Goal: Contribute content: Contribute content

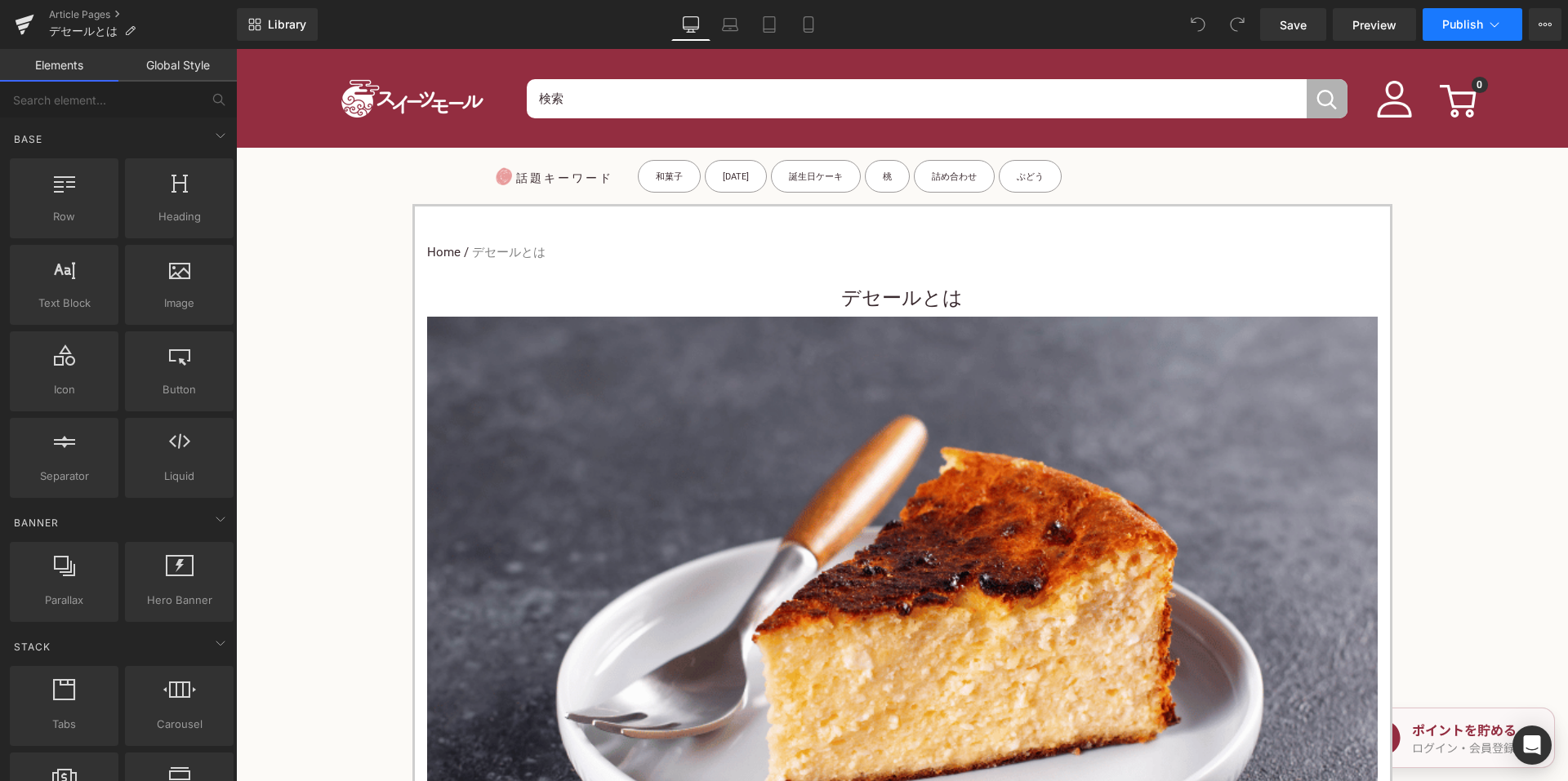
click at [1485, 12] on button "Publish" at bounding box center [1471, 25] width 99 height 32
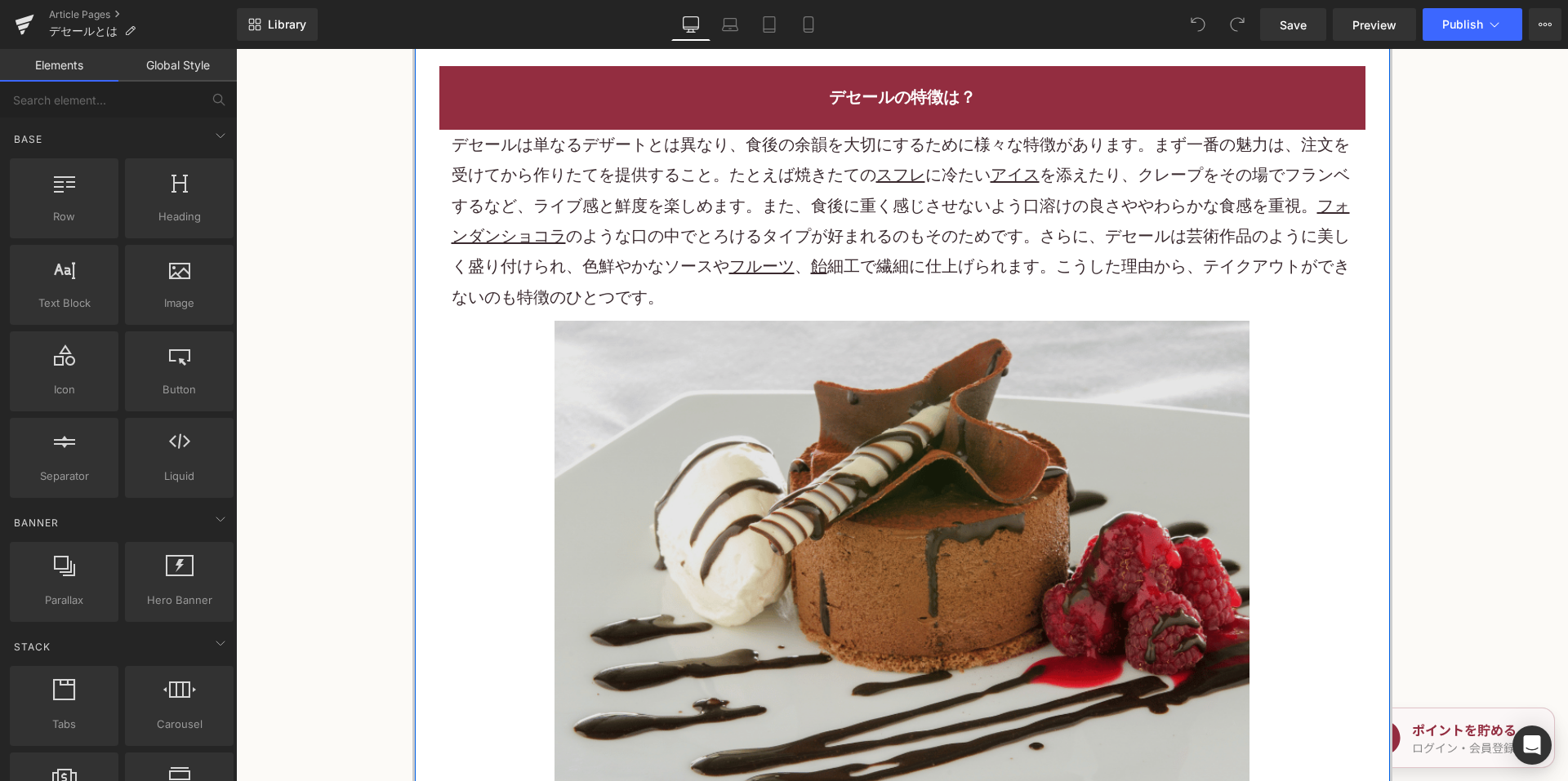
scroll to position [1469, 0]
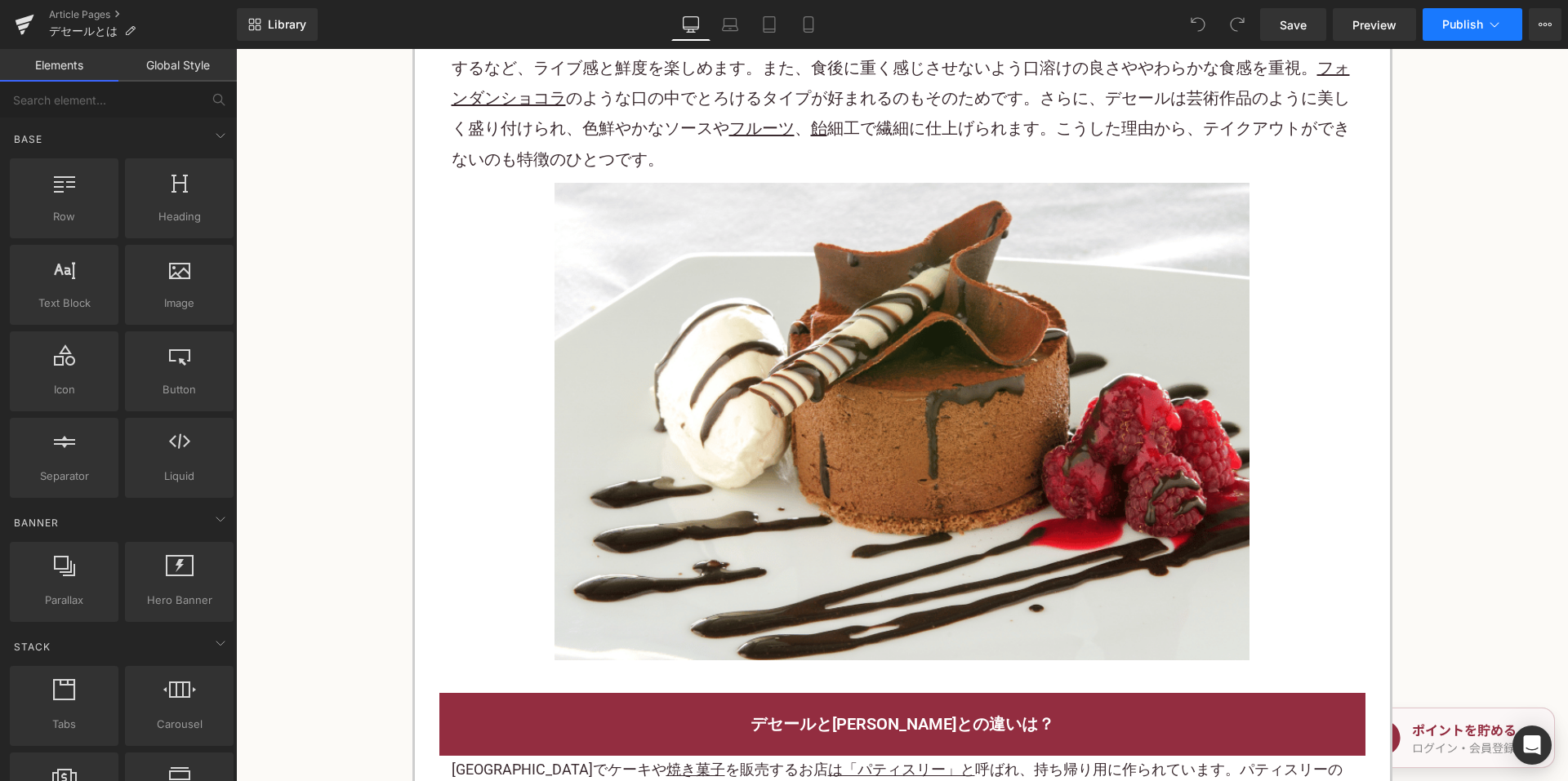
click at [1441, 23] on button "Publish" at bounding box center [1471, 25] width 99 height 32
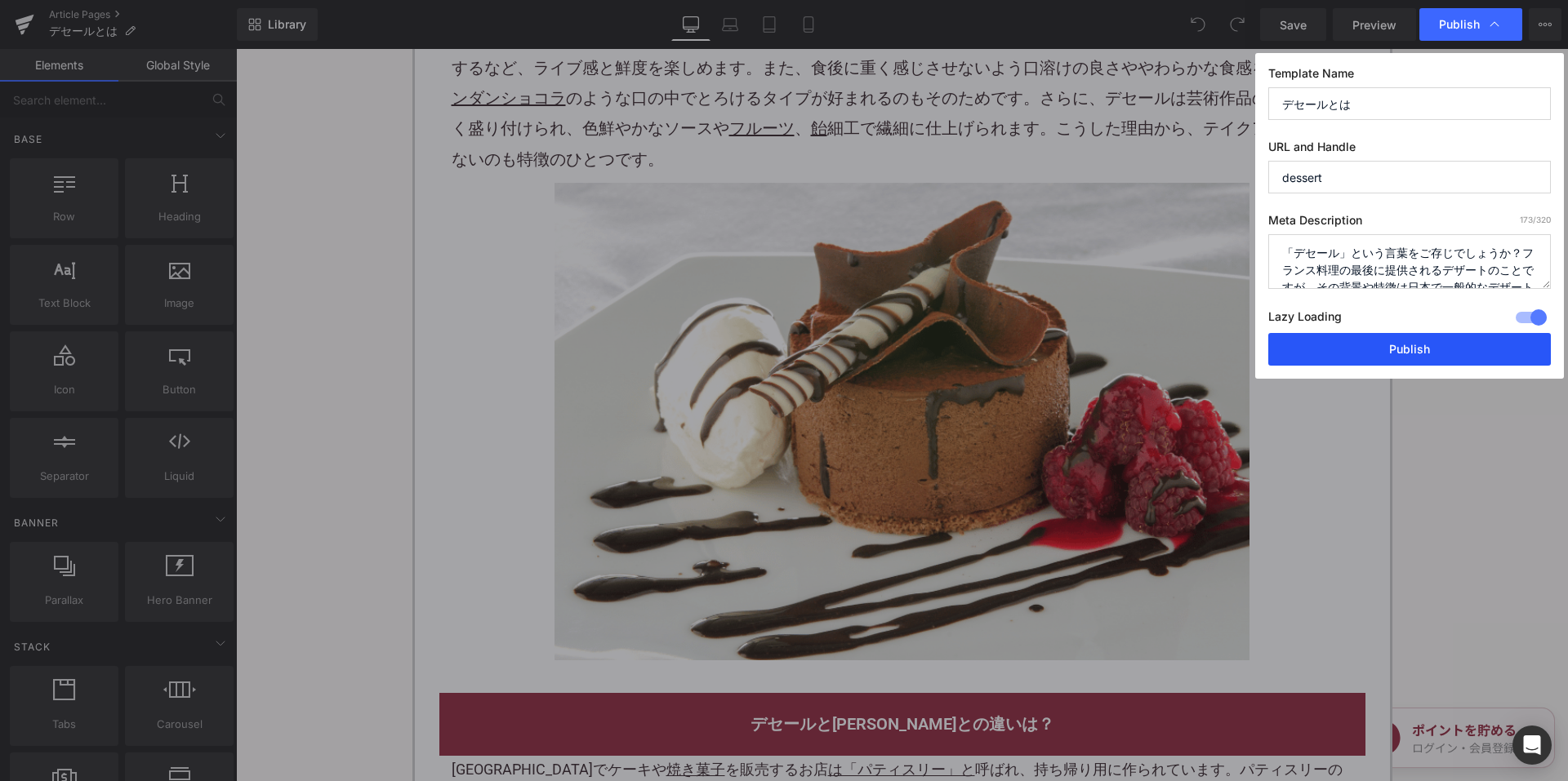
click at [1363, 346] on button "Publish" at bounding box center [1409, 349] width 282 height 32
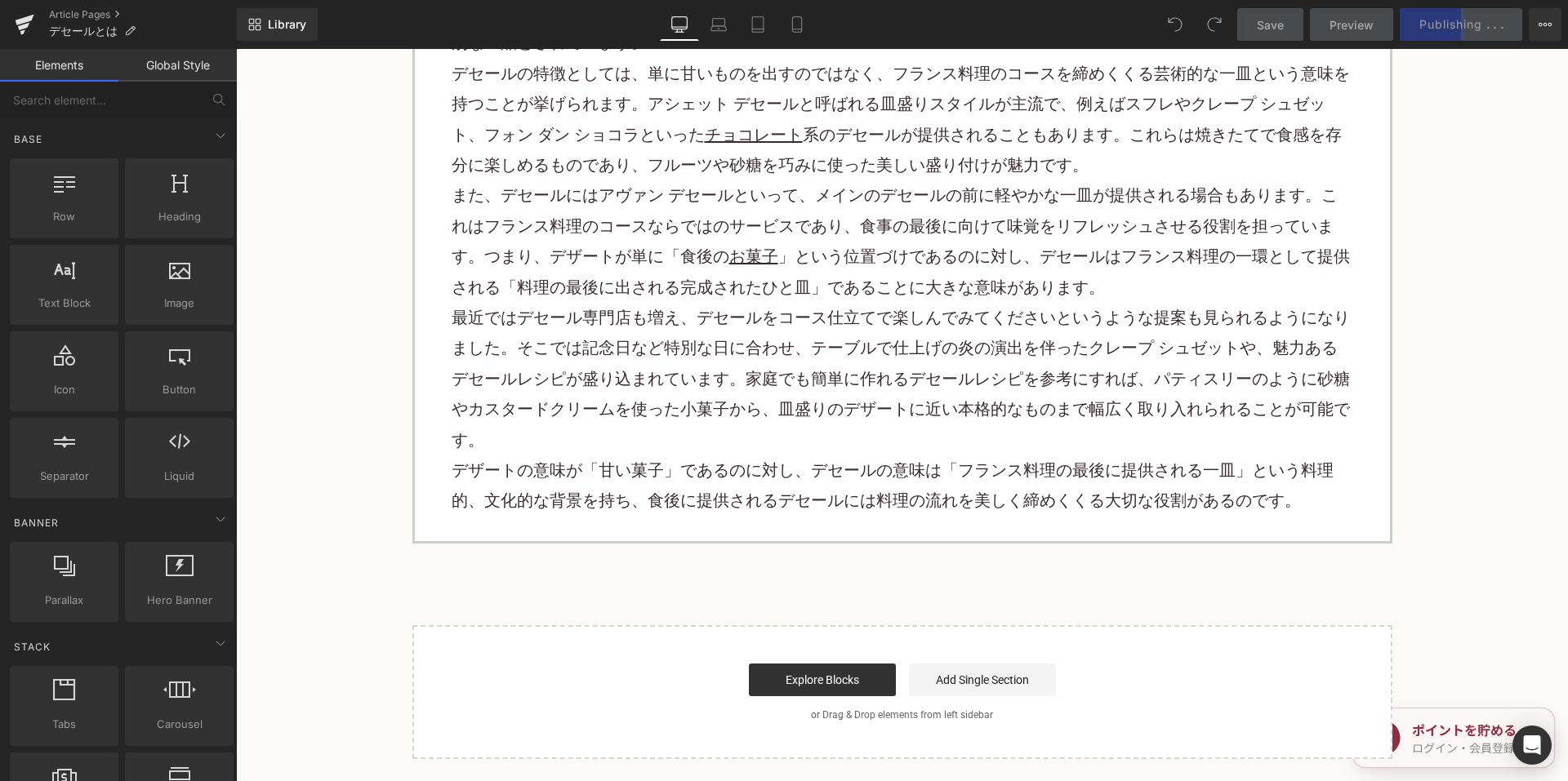
scroll to position [4734, 0]
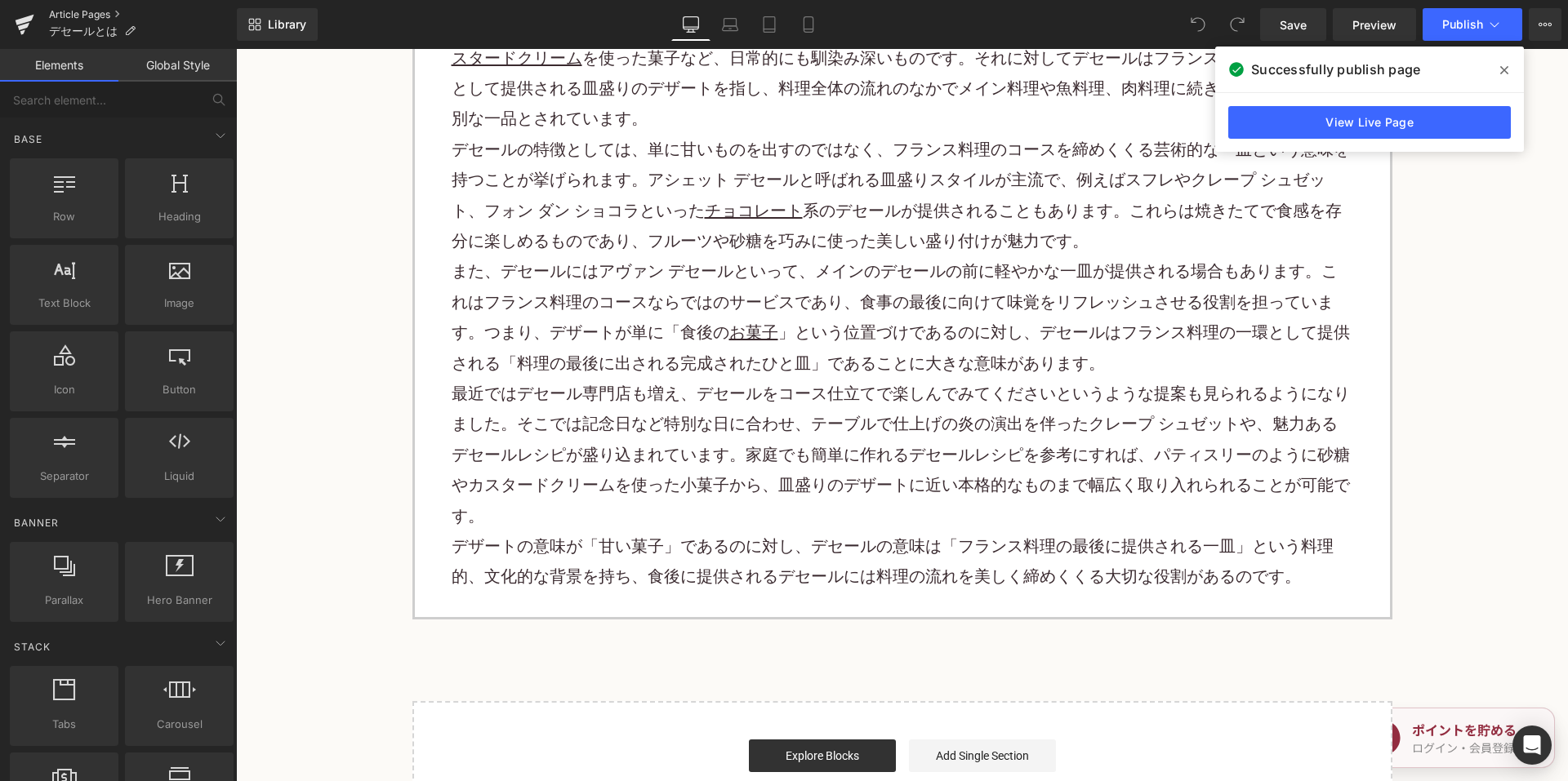
click at [100, 9] on link "Article Pages" at bounding box center [143, 15] width 187 height 13
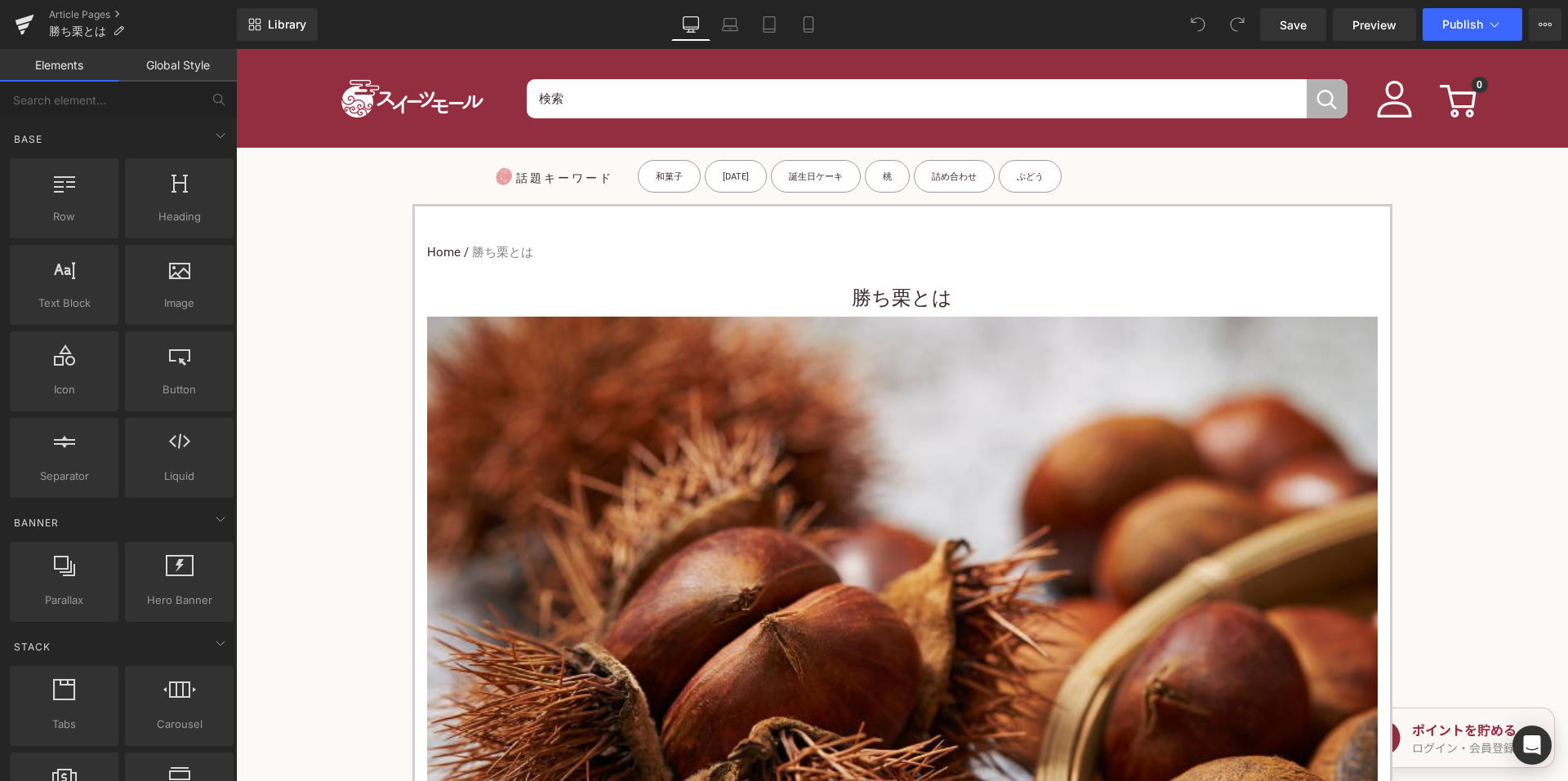
click at [833, 302] on h1 "勝ち栗とは" at bounding box center [902, 298] width 951 height 37
click at [821, 290] on h1 "勝ち栗とは" at bounding box center [902, 298] width 951 height 37
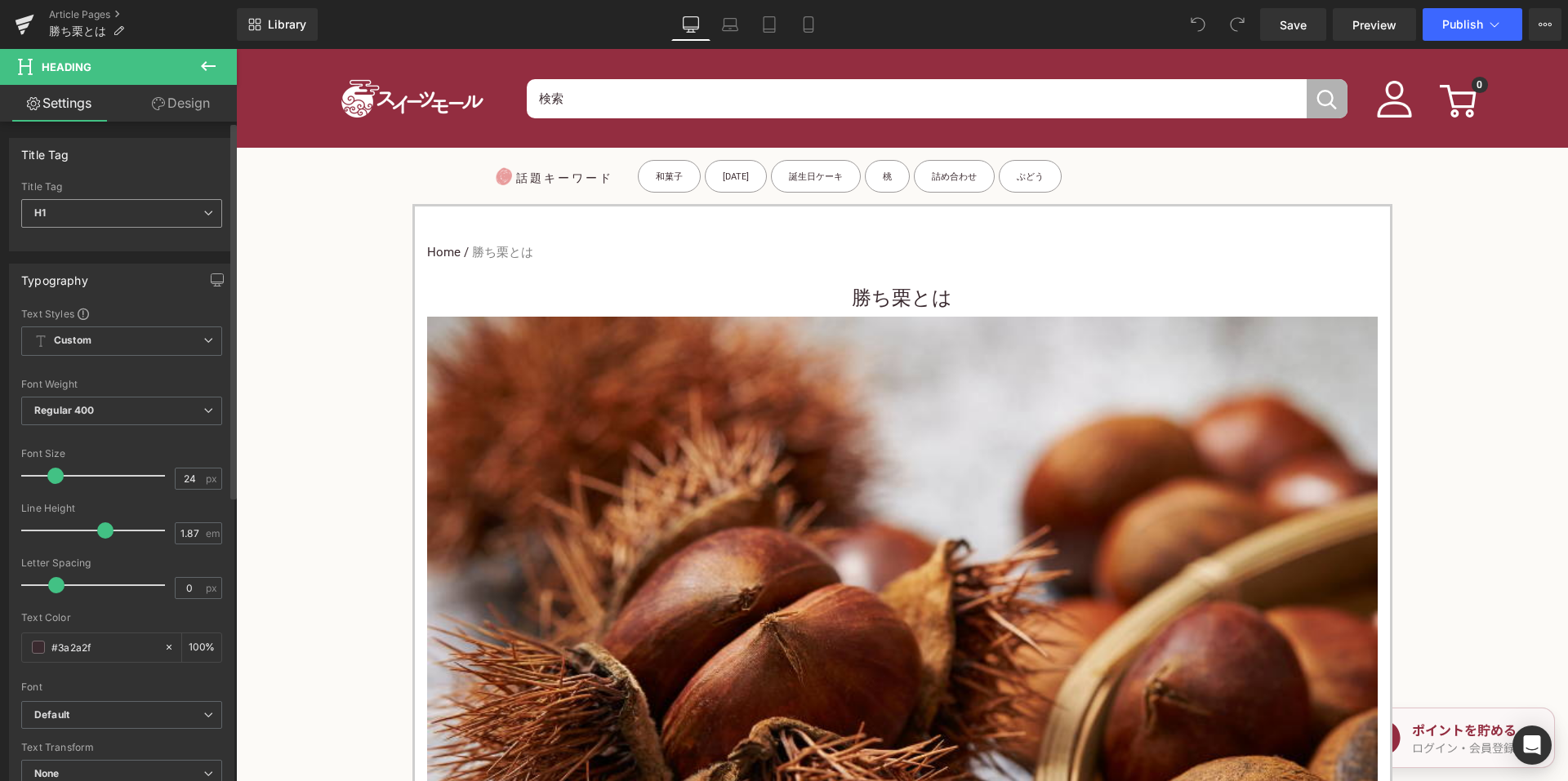
click at [168, 209] on span "H1" at bounding box center [121, 213] width 201 height 28
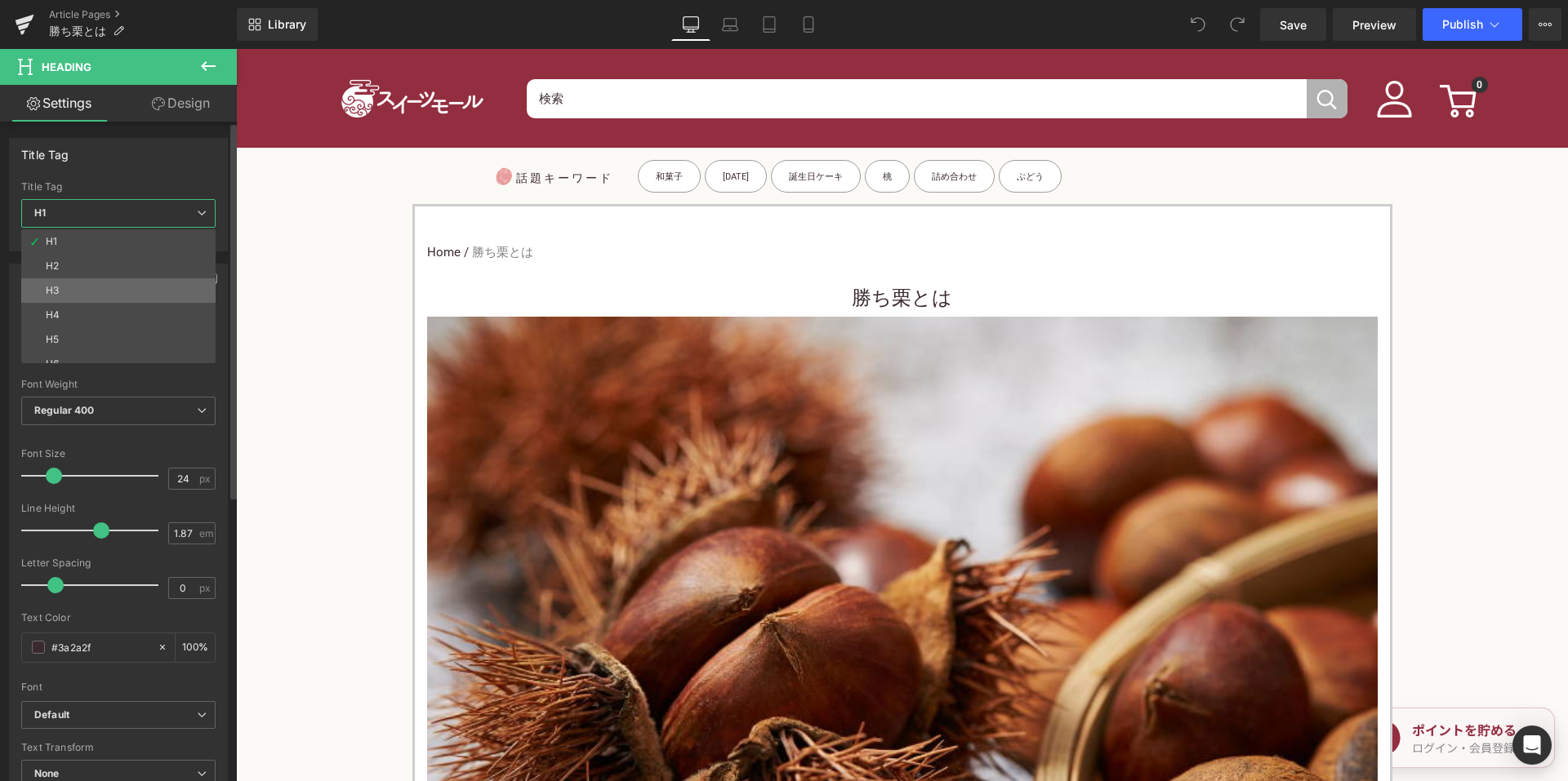
click at [100, 285] on li "H3" at bounding box center [121, 291] width 202 height 25
type input "15"
type input "100"
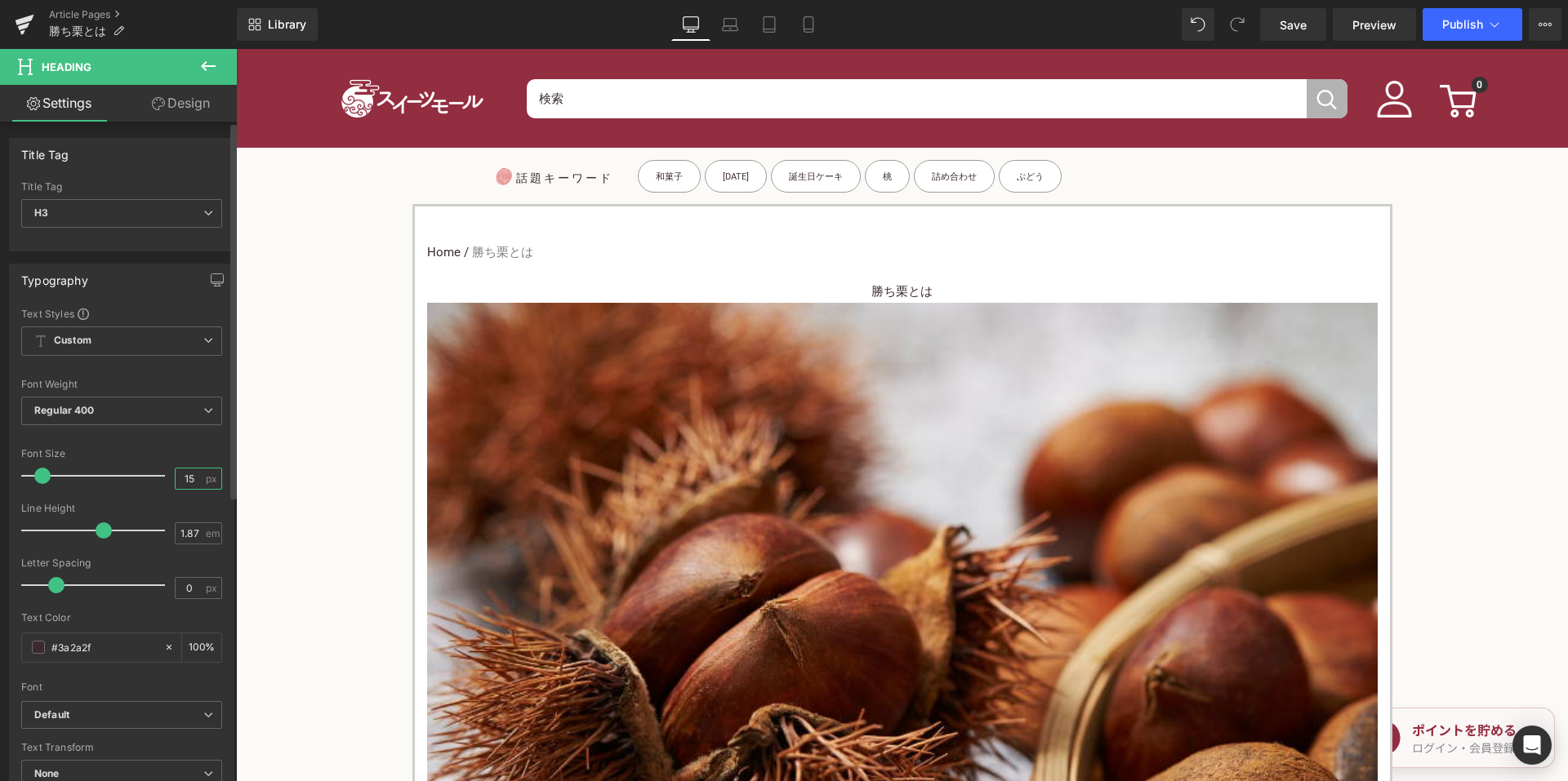
drag, startPoint x: 189, startPoint y: 477, endPoint x: 163, endPoint y: 473, distance: 26.3
click at [163, 473] on div "Font Size 15 px" at bounding box center [121, 475] width 201 height 55
type input "24"
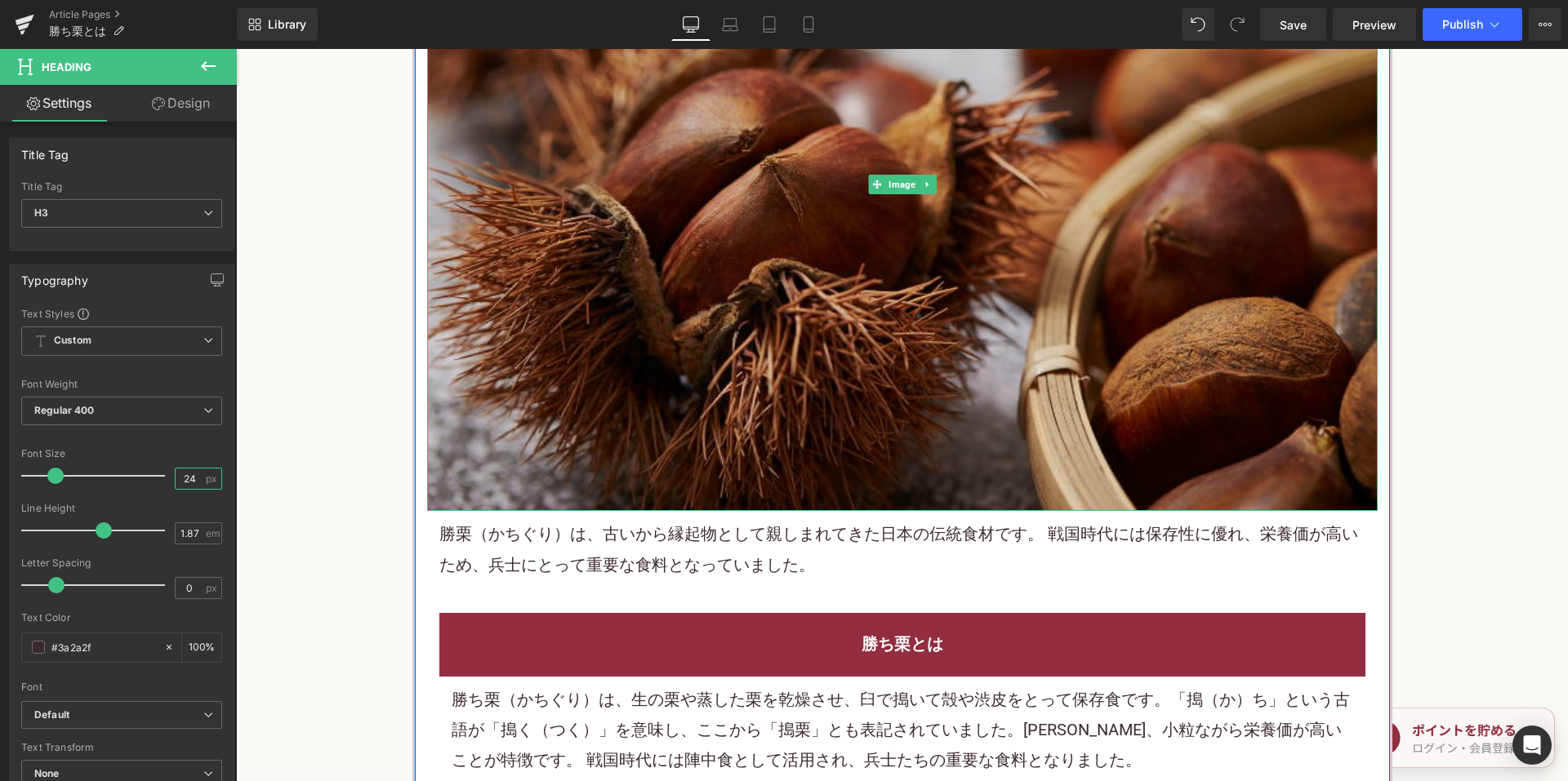
scroll to position [572, 0]
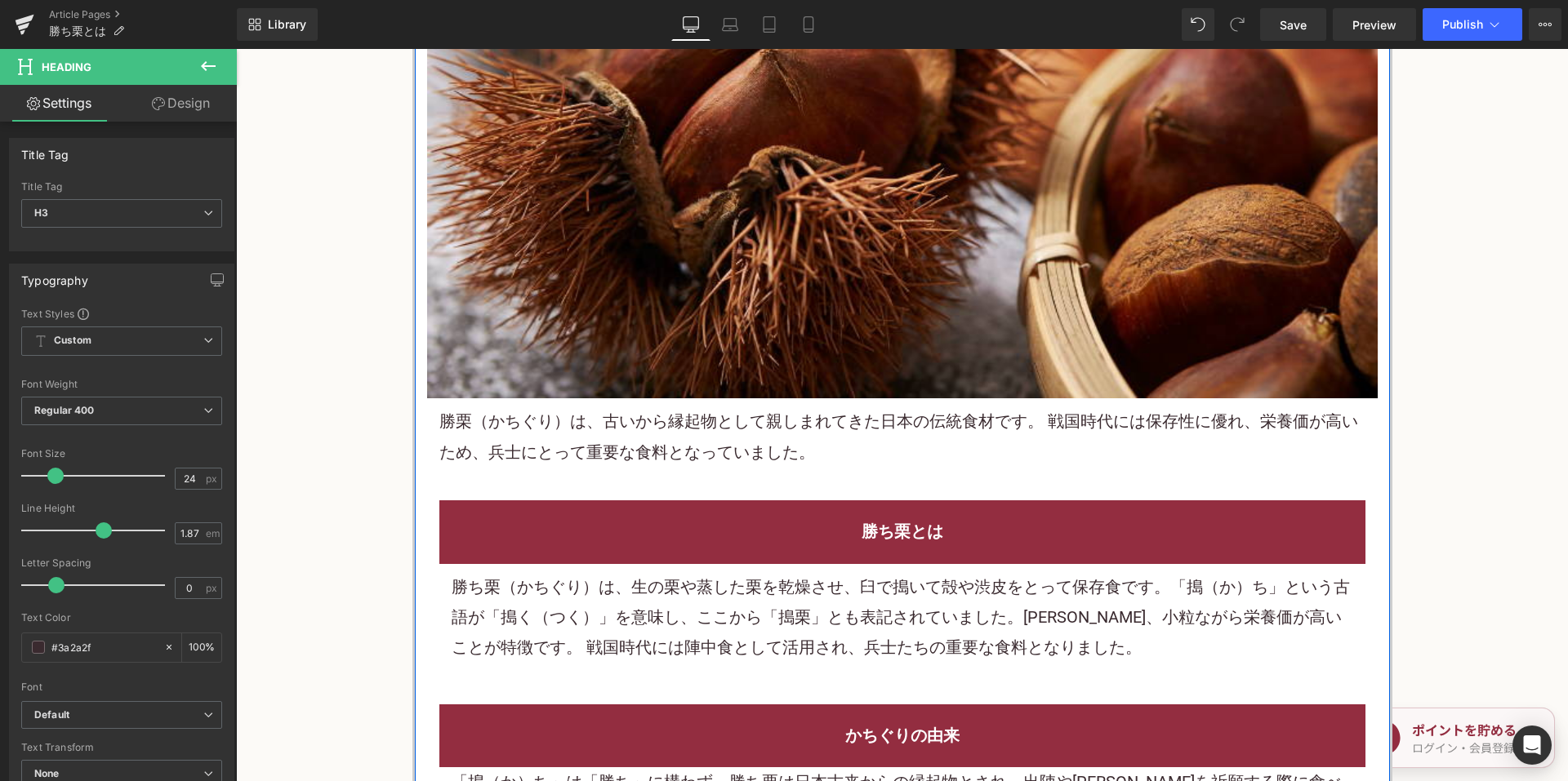
click at [696, 456] on font "勝栗（かちぐり）は、古いから縁起物として親しまれてきた日本の伝統食材です。 戦国時代には保存性に優れ、栄養価が高いため、兵士にとって重要な食料となっていました。" at bounding box center [899, 436] width 918 height 50
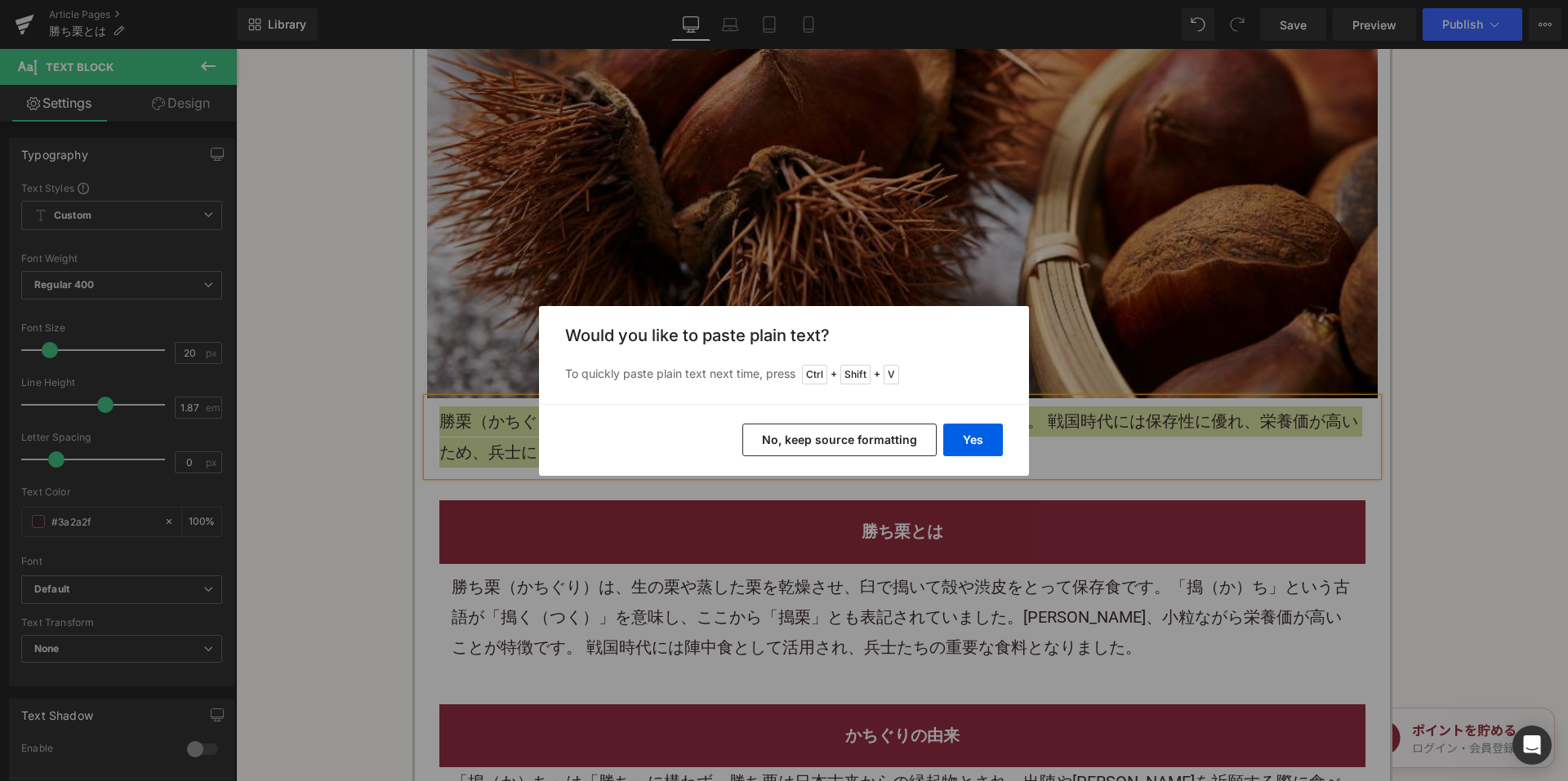
click at [804, 445] on button "No, keep source formatting" at bounding box center [839, 440] width 194 height 32
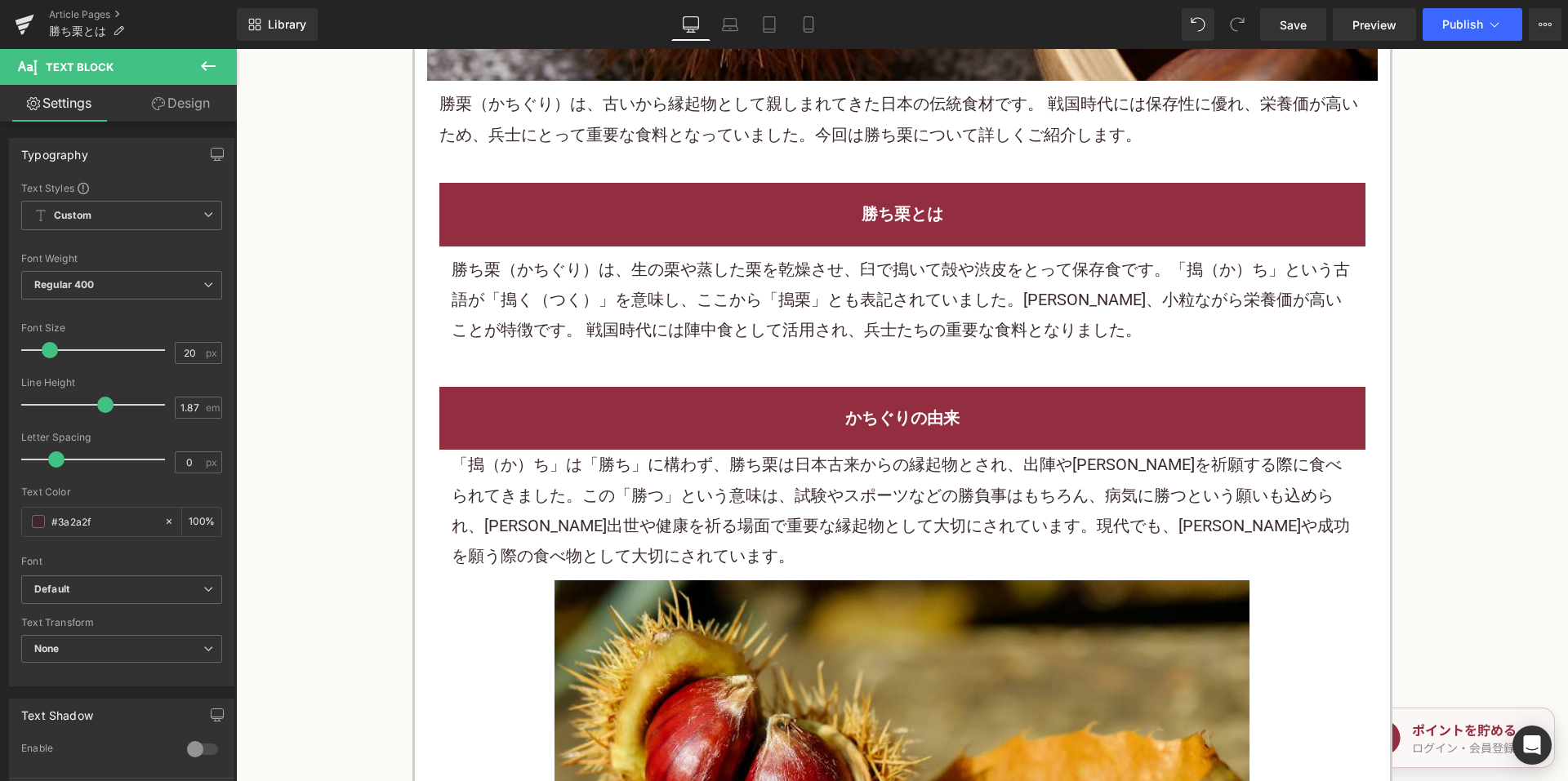
scroll to position [897, 0]
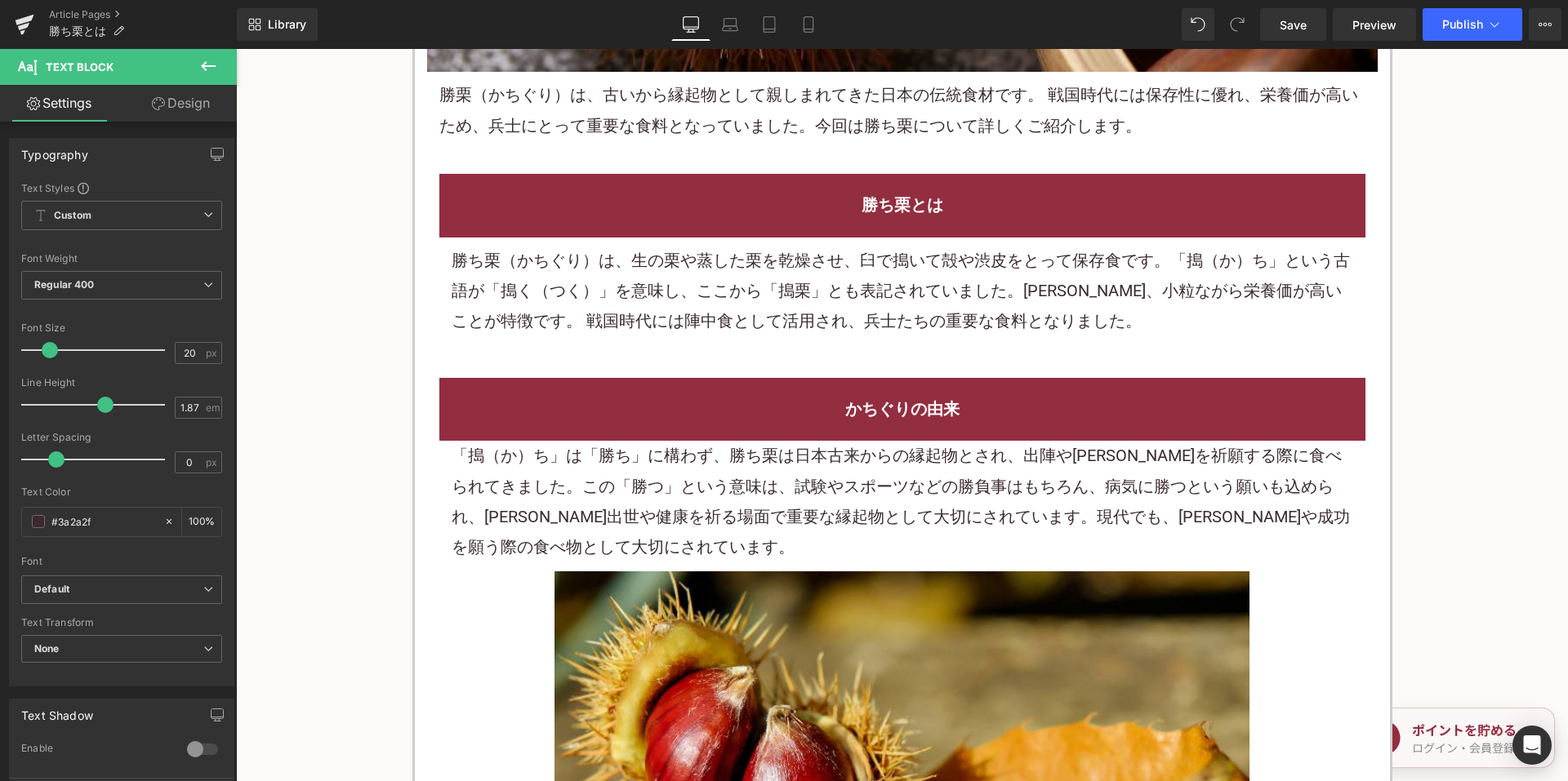
click at [794, 317] on font "勝ち栗（かちぐり）は、生の栗や蒸した栗を乾燥させ、臼で搗いて殻や渋皮をとって保存食です。「搗（か）ち」という古語が「搗く（つく）」を意味し、ここから「搗栗」と…" at bounding box center [900, 291] width 898 height 80
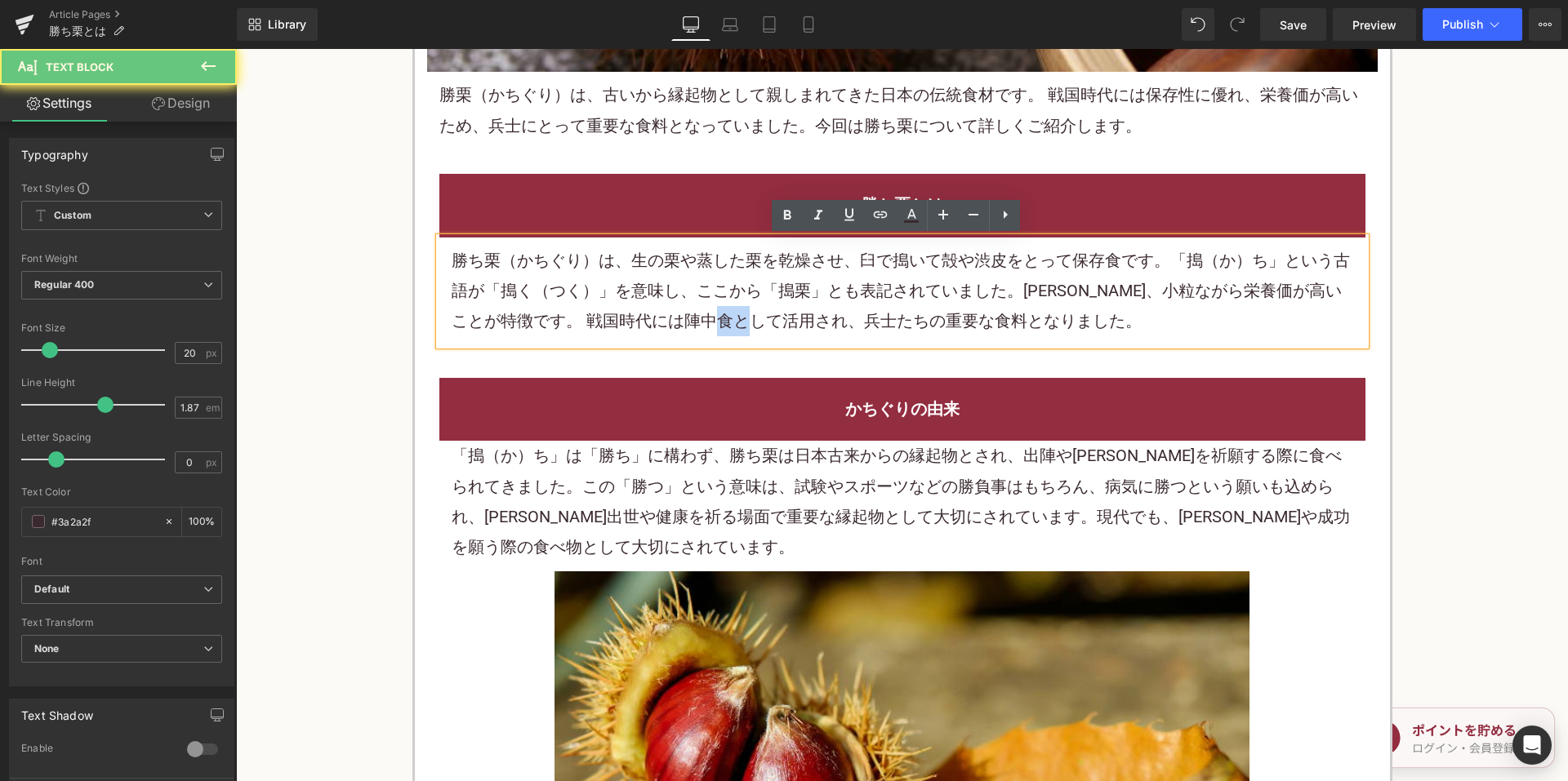
click at [794, 317] on font "勝ち栗（かちぐり）は、生の栗や蒸した栗を乾燥させ、臼で搗いて殻や渋皮をとって保存食です。「搗（か）ち」という古語が「搗く（つく）」を意味し、ここから「搗栗」と…" at bounding box center [900, 291] width 898 height 80
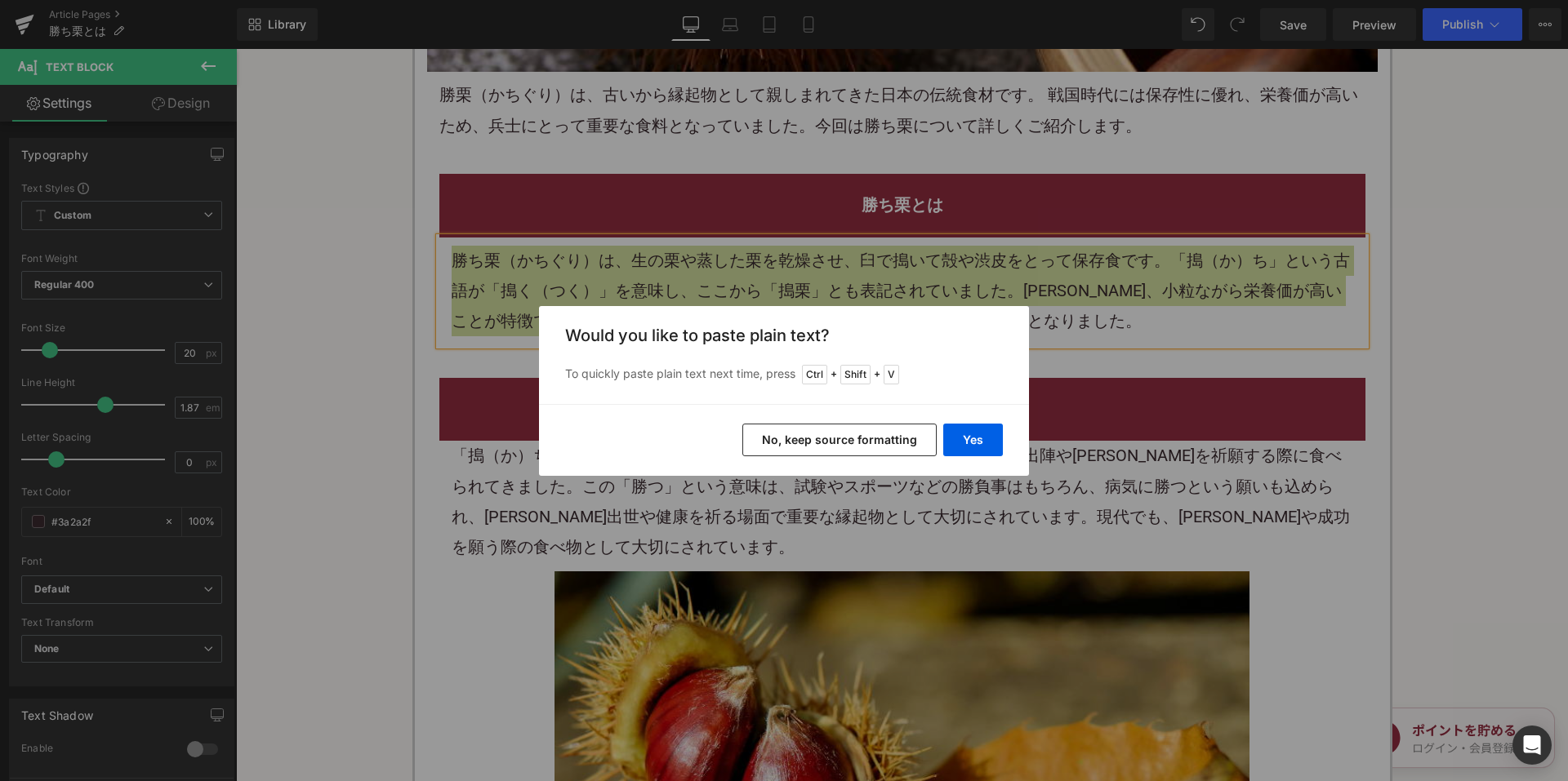
drag, startPoint x: 823, startPoint y: 441, endPoint x: 722, endPoint y: 75, distance: 379.7
click at [823, 441] on button "No, keep source formatting" at bounding box center [839, 440] width 194 height 32
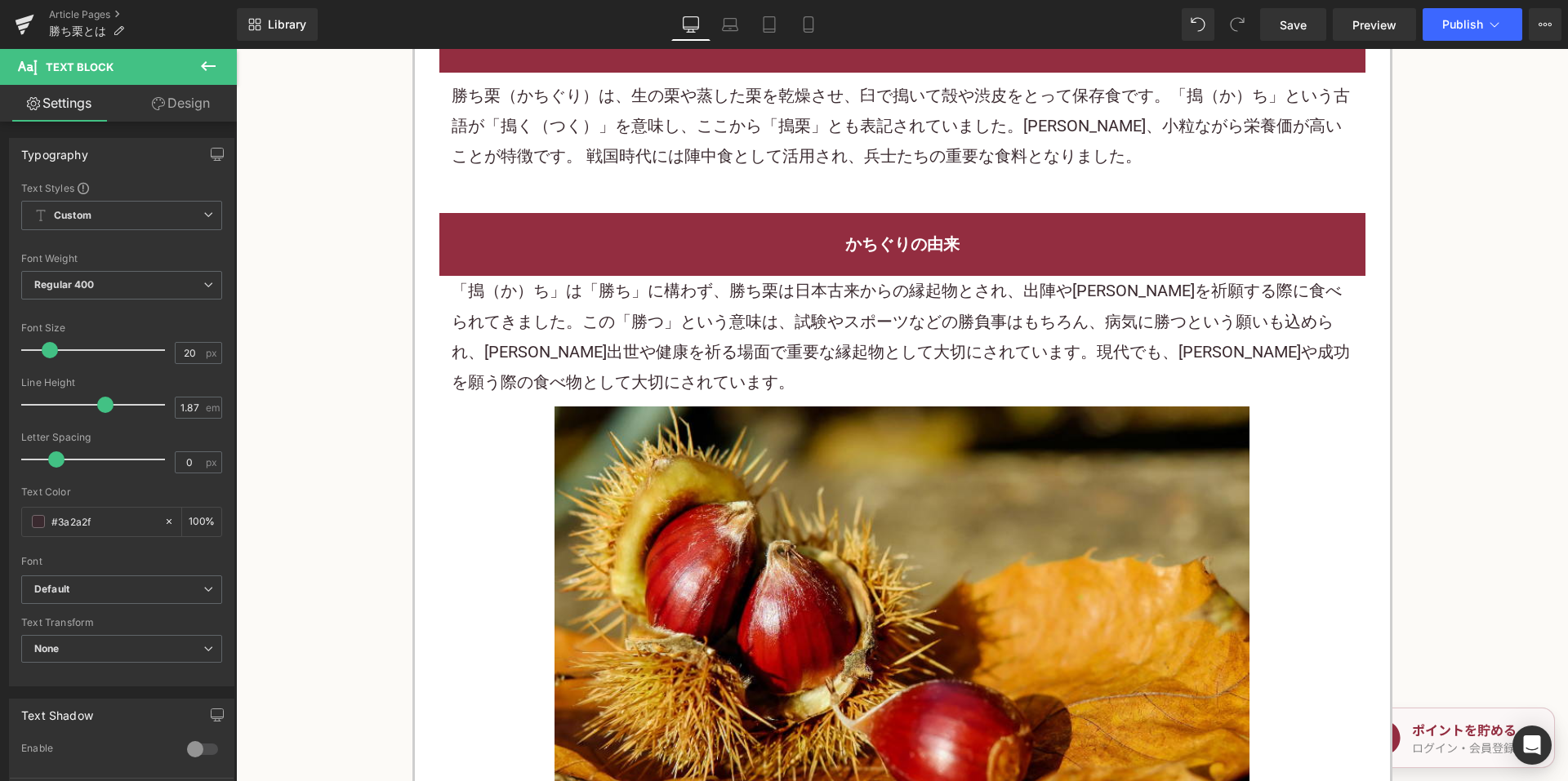
scroll to position [1143, 0]
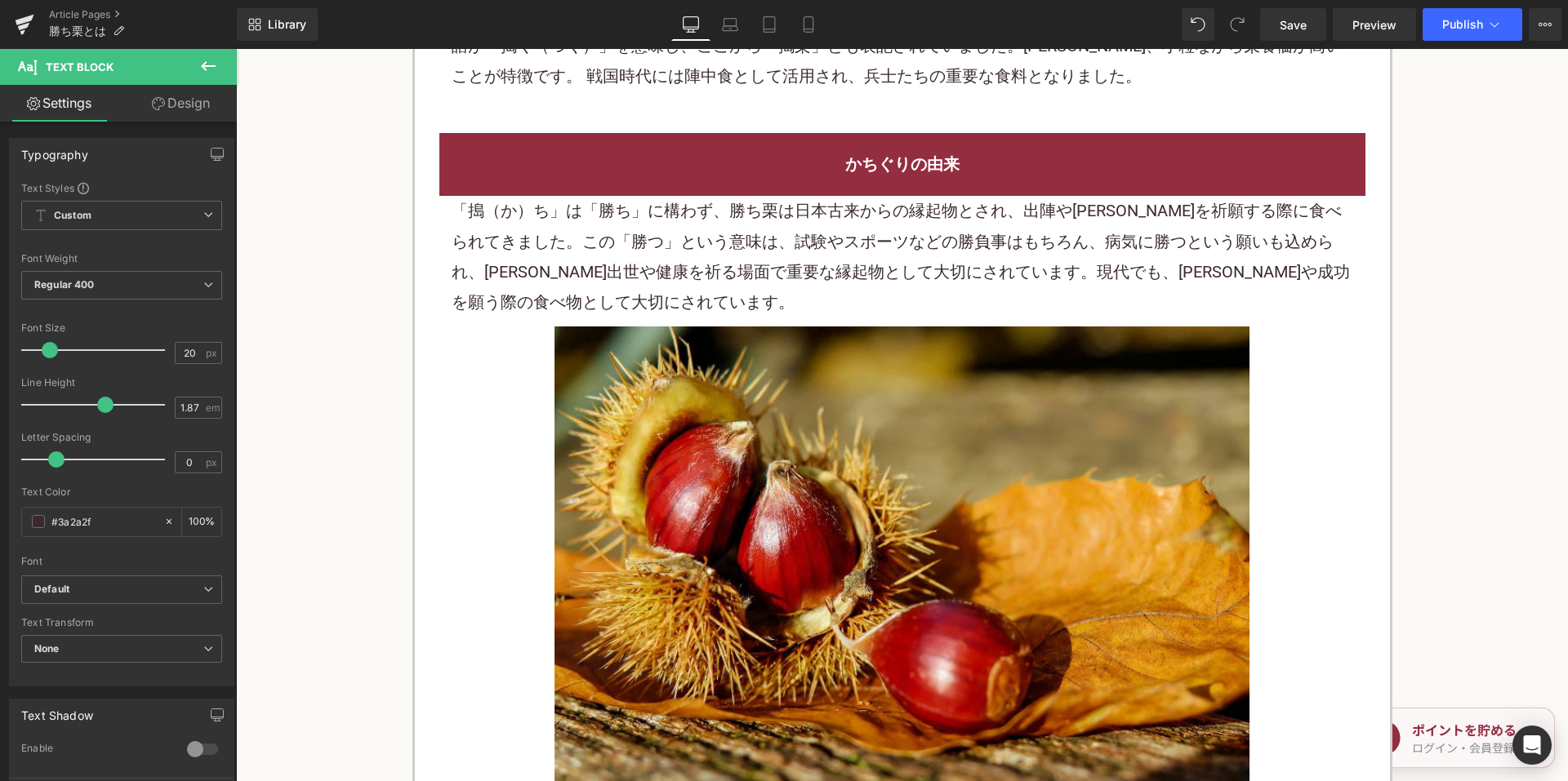
click at [761, 275] on font "「搗（か）ち」は「勝ち」に構わず、勝ち栗は日本古来からの縁起物とされ、出陣や勝利を祈願する際に食べられてきました。この「勝つ」という意味は、試験やスポーツなど…" at bounding box center [900, 256] width 898 height 111
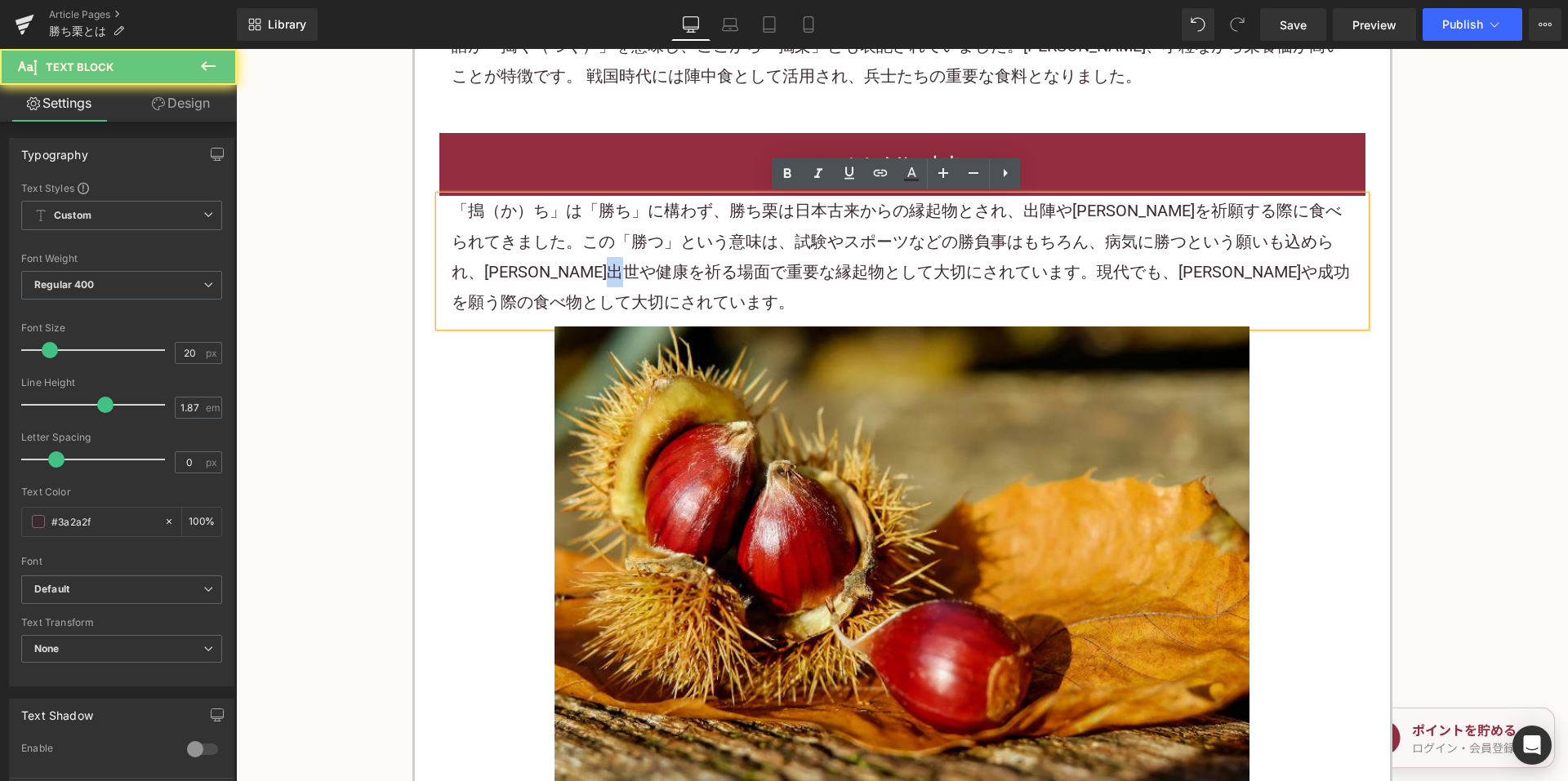
click at [761, 275] on font "「搗（か）ち」は「勝ち」に構わず、勝ち栗は日本古来からの縁起物とされ、出陣や勝利を祈願する際に食べられてきました。この「勝つ」という意味は、試験やスポーツなど…" at bounding box center [900, 256] width 898 height 111
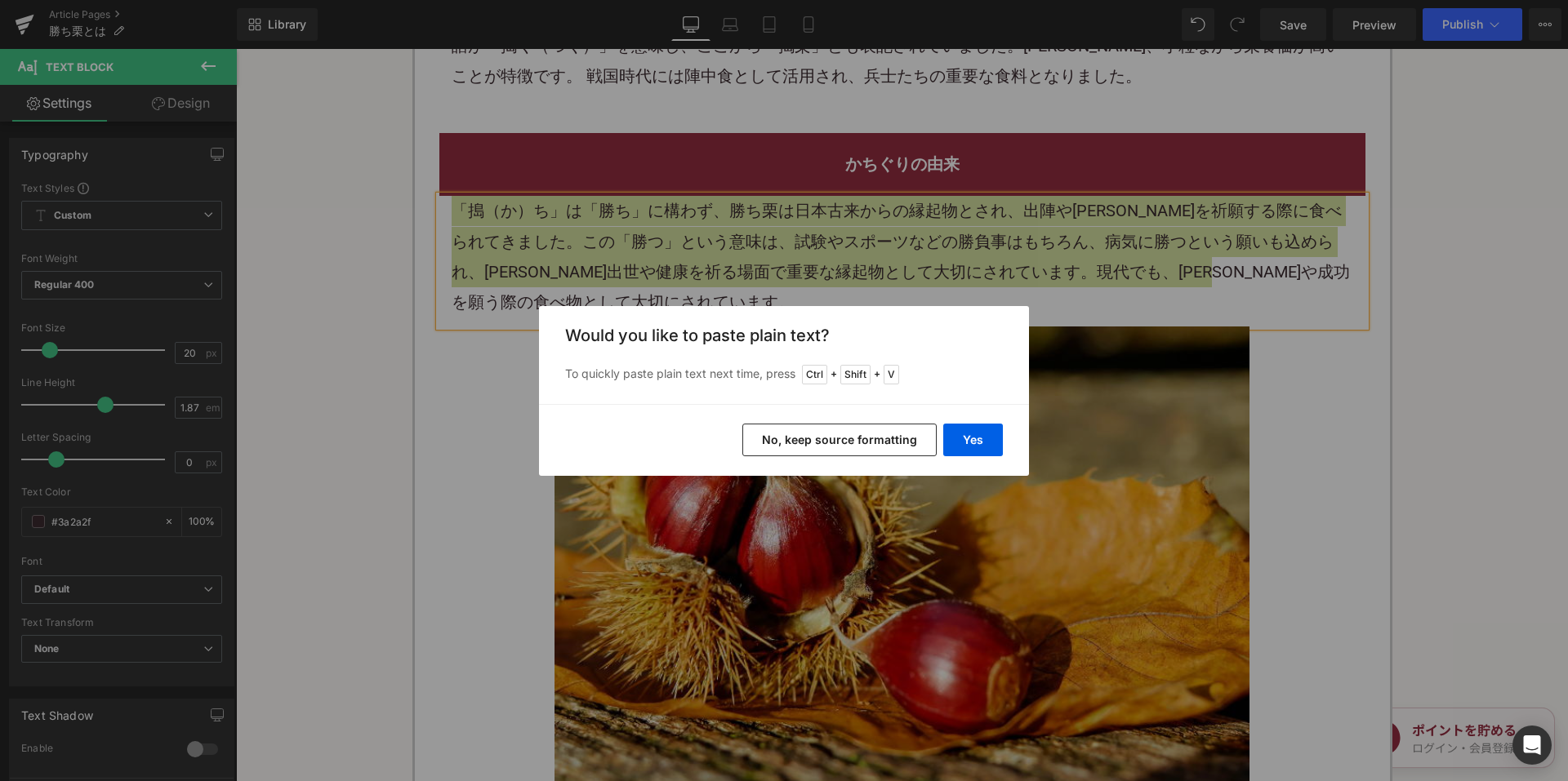
click at [789, 431] on button "No, keep source formatting" at bounding box center [839, 440] width 194 height 32
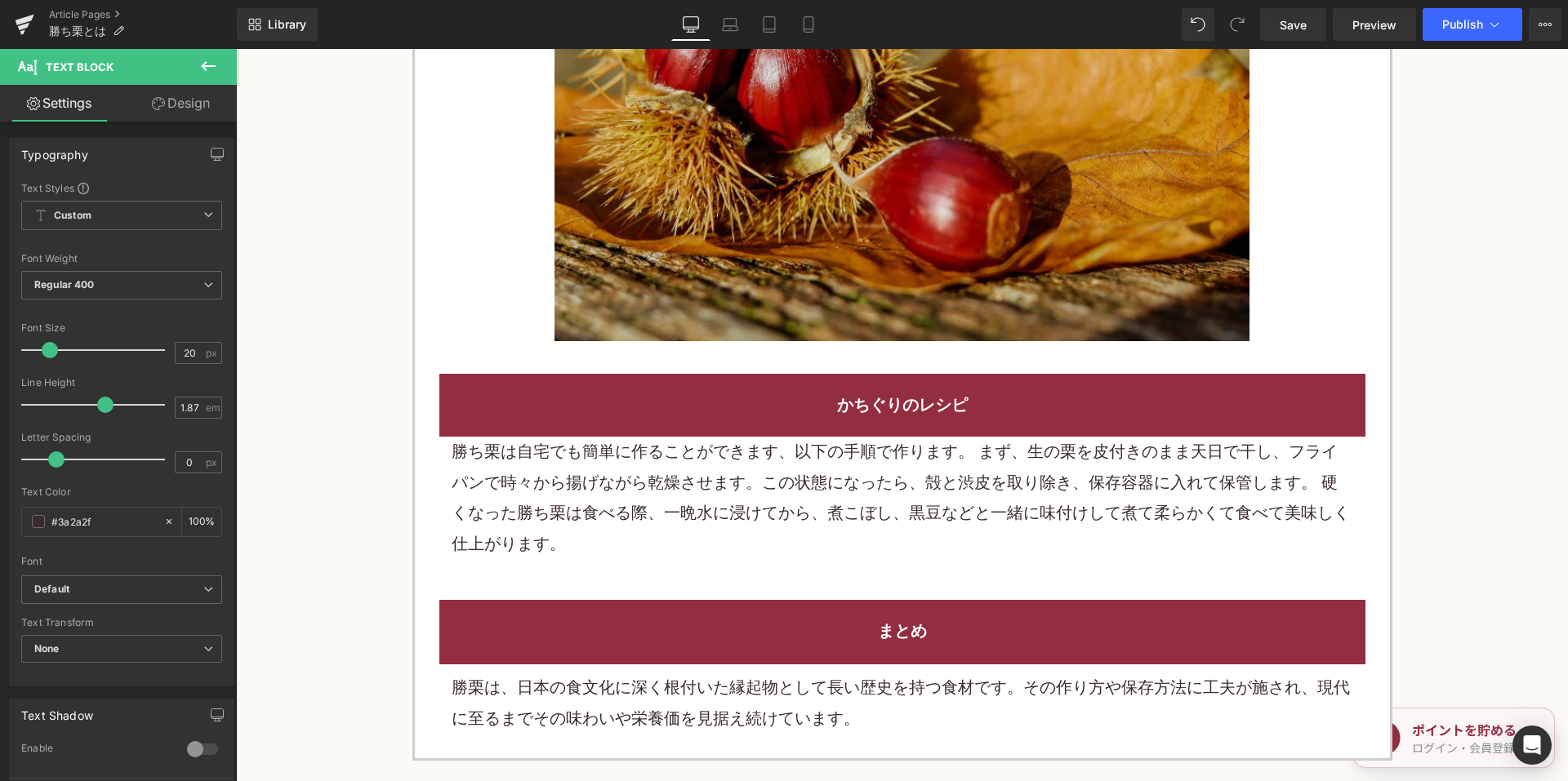
scroll to position [1796, 0]
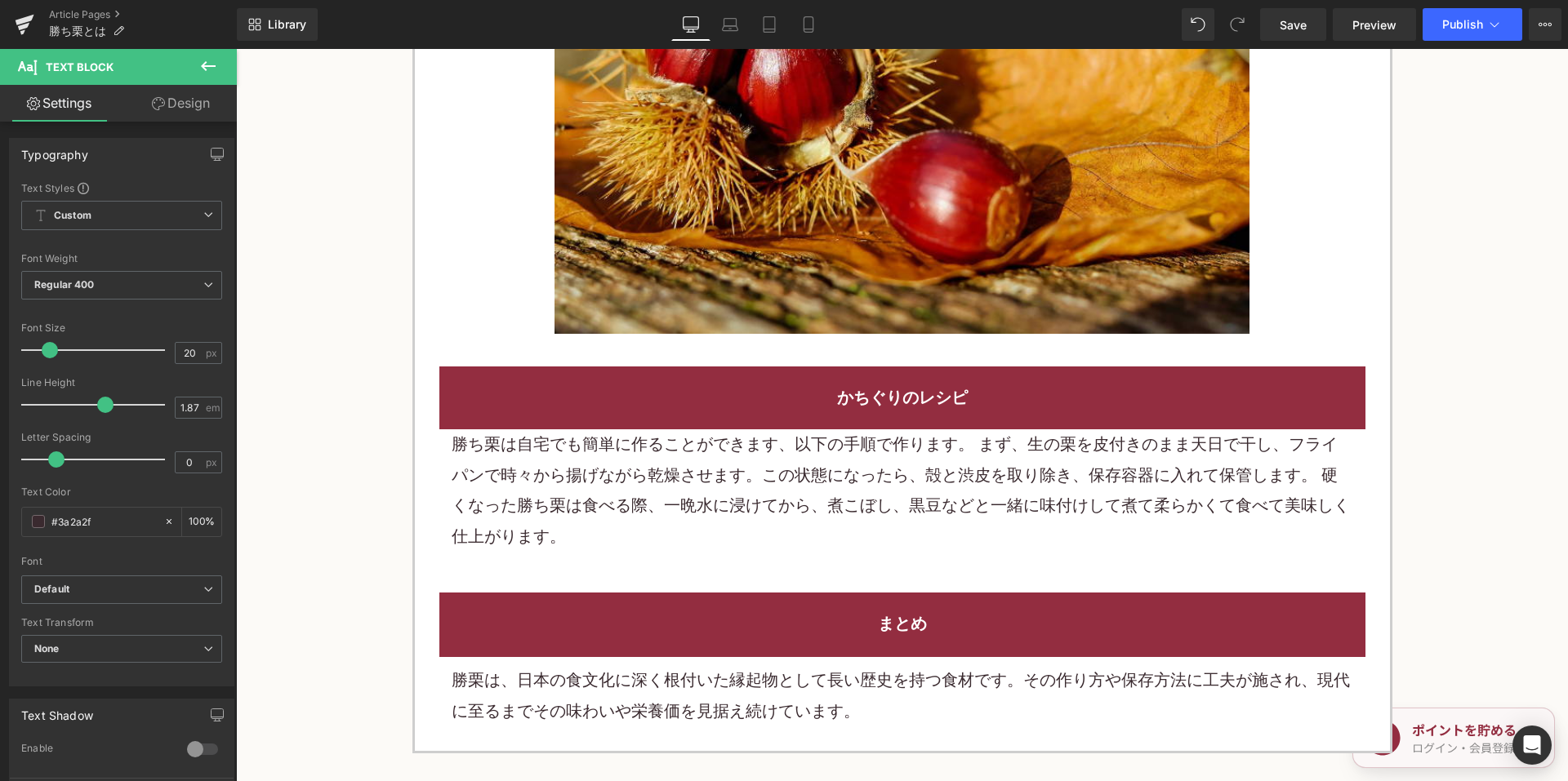
click at [714, 450] on font "勝ち栗は自宅でも簡単に作ることができます、以下の手順で作ります。 まず、生の栗を皮付きのまま天日で干し、フライパンで時々から揚げながら乾燥させます。この状態に…" at bounding box center [900, 489] width 898 height 111
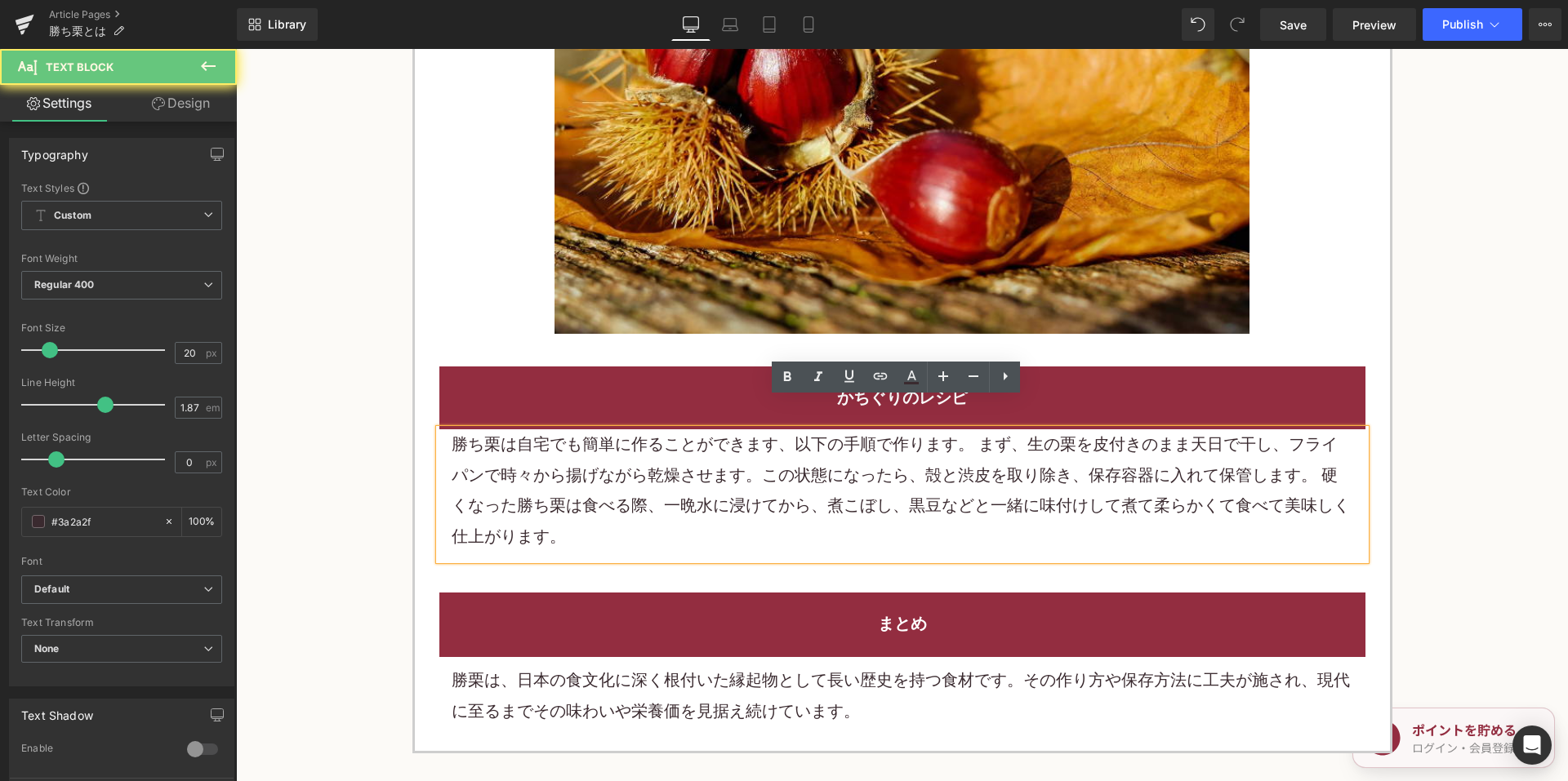
click at [714, 450] on font "勝ち栗は自宅でも簡単に作ることができます、以下の手順で作ります。 まず、生の栗を皮付きのまま天日で干し、フライパンで時々から揚げながら乾燥させます。この状態に…" at bounding box center [900, 489] width 898 height 111
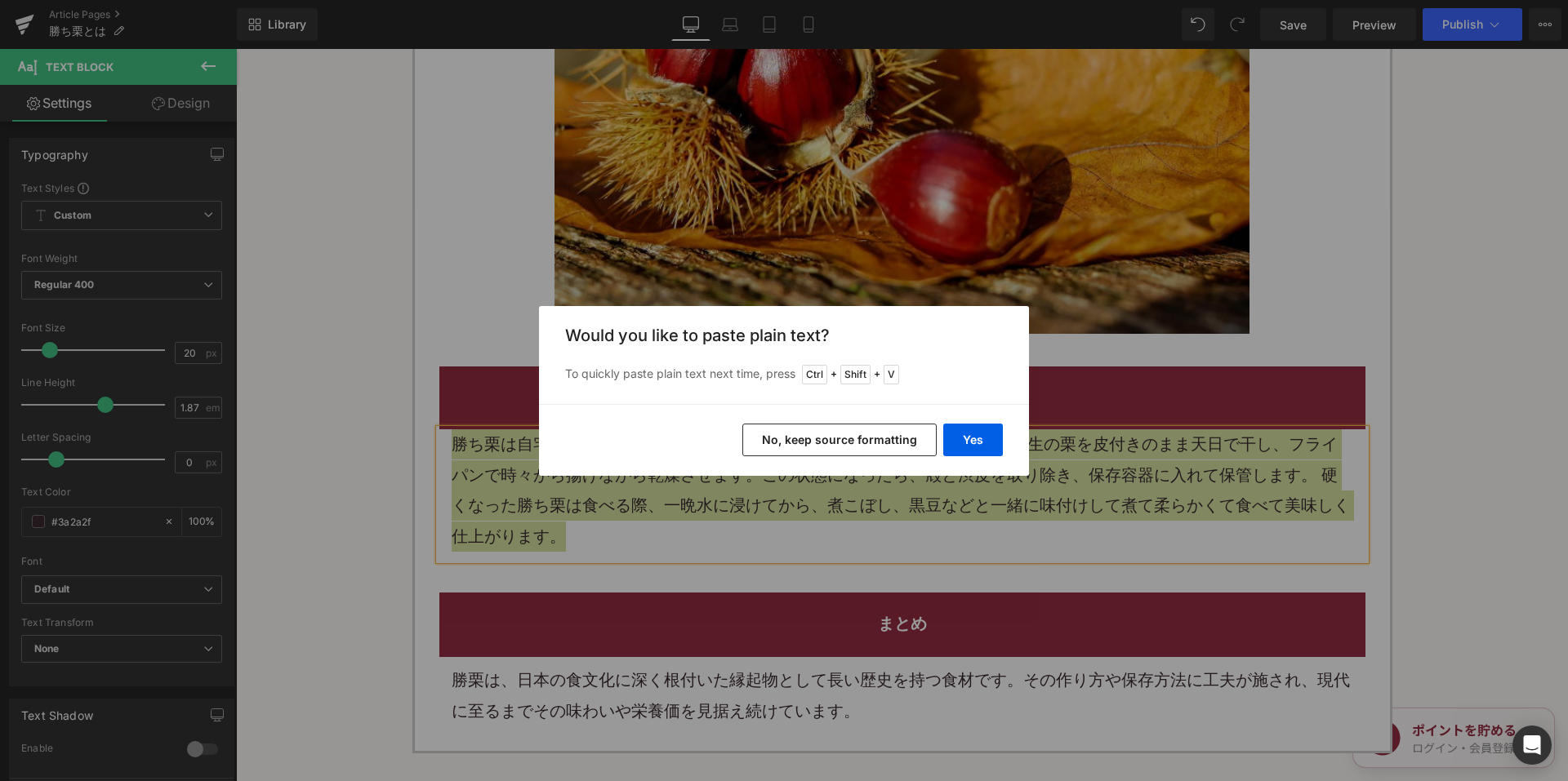
click at [831, 438] on button "No, keep source formatting" at bounding box center [839, 440] width 194 height 32
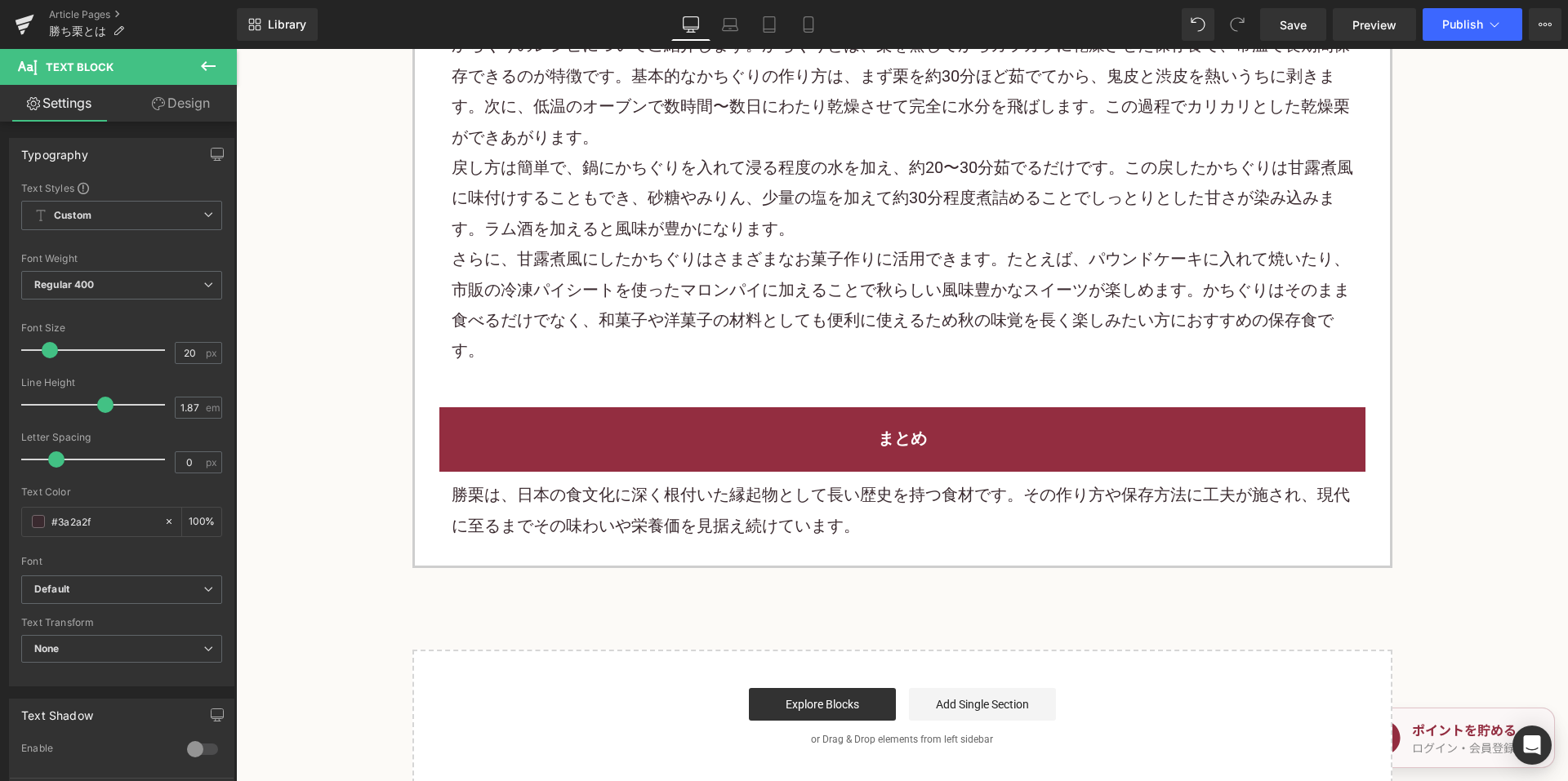
scroll to position [2285, 0]
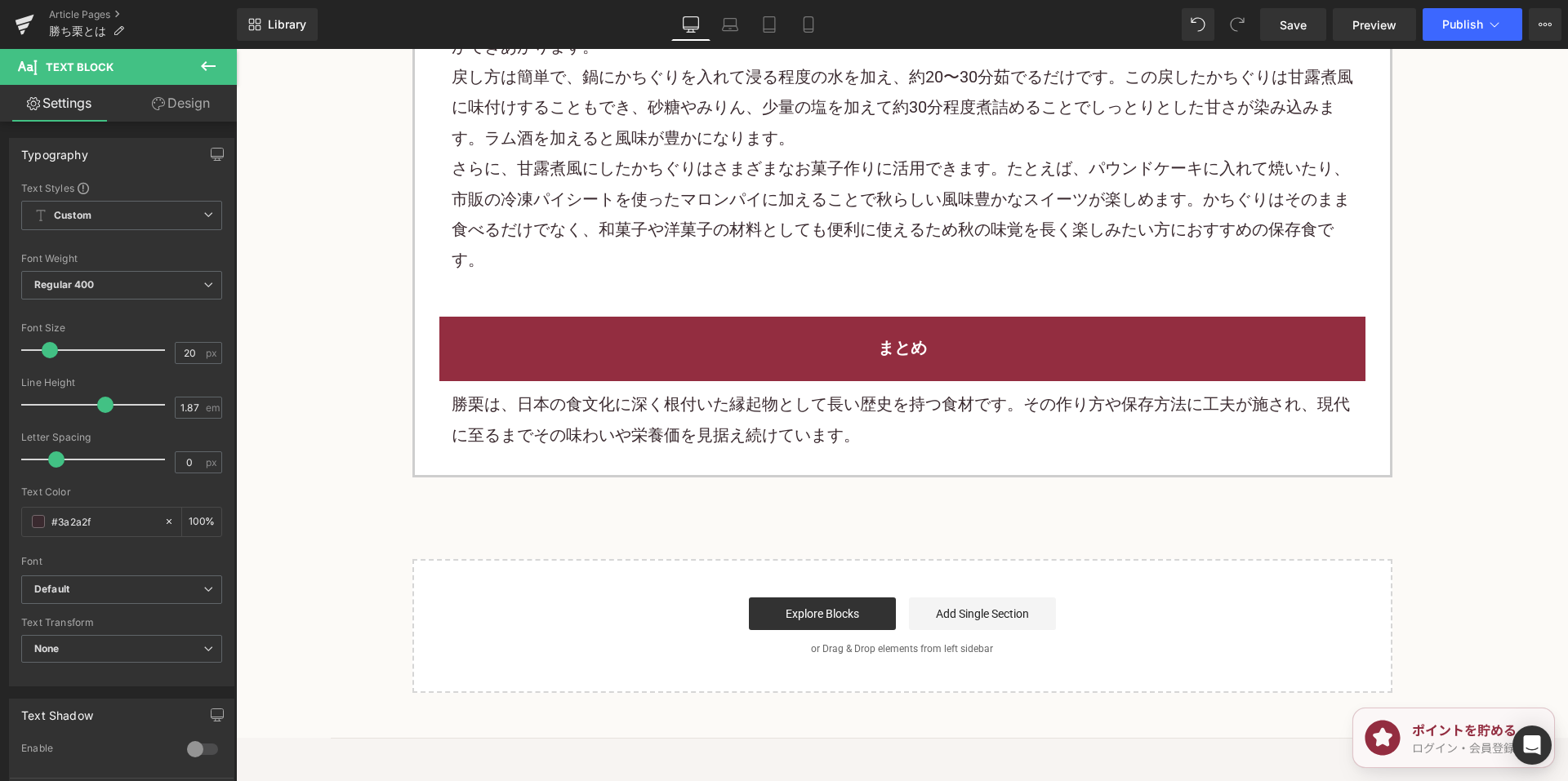
click at [739, 394] on font "勝栗は、日本の食文化に深く根付いた縁起物として長い歴史を持つ食材です。その作り方や保存方法に工夫が施され、現代に至るまでその味わいや栄養価を見据え続けています。" at bounding box center [900, 418] width 898 height 50
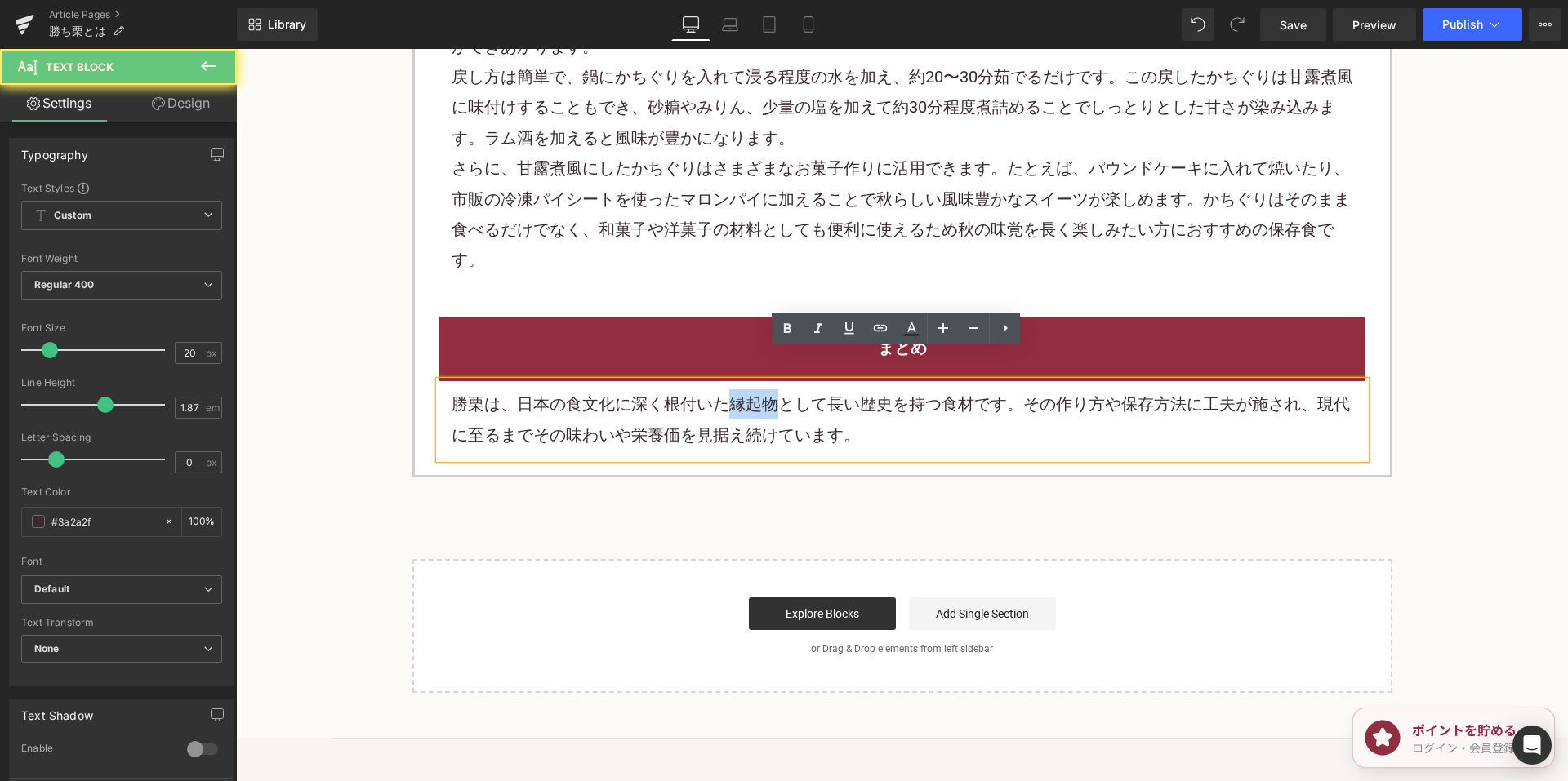
click at [739, 394] on font "勝栗は、日本の食文化に深く根付いた縁起物として長い歴史を持つ食材です。その作り方や保存方法に工夫が施され、現代に至るまでその味わいや栄養価を見据え続けています。" at bounding box center [900, 418] width 898 height 50
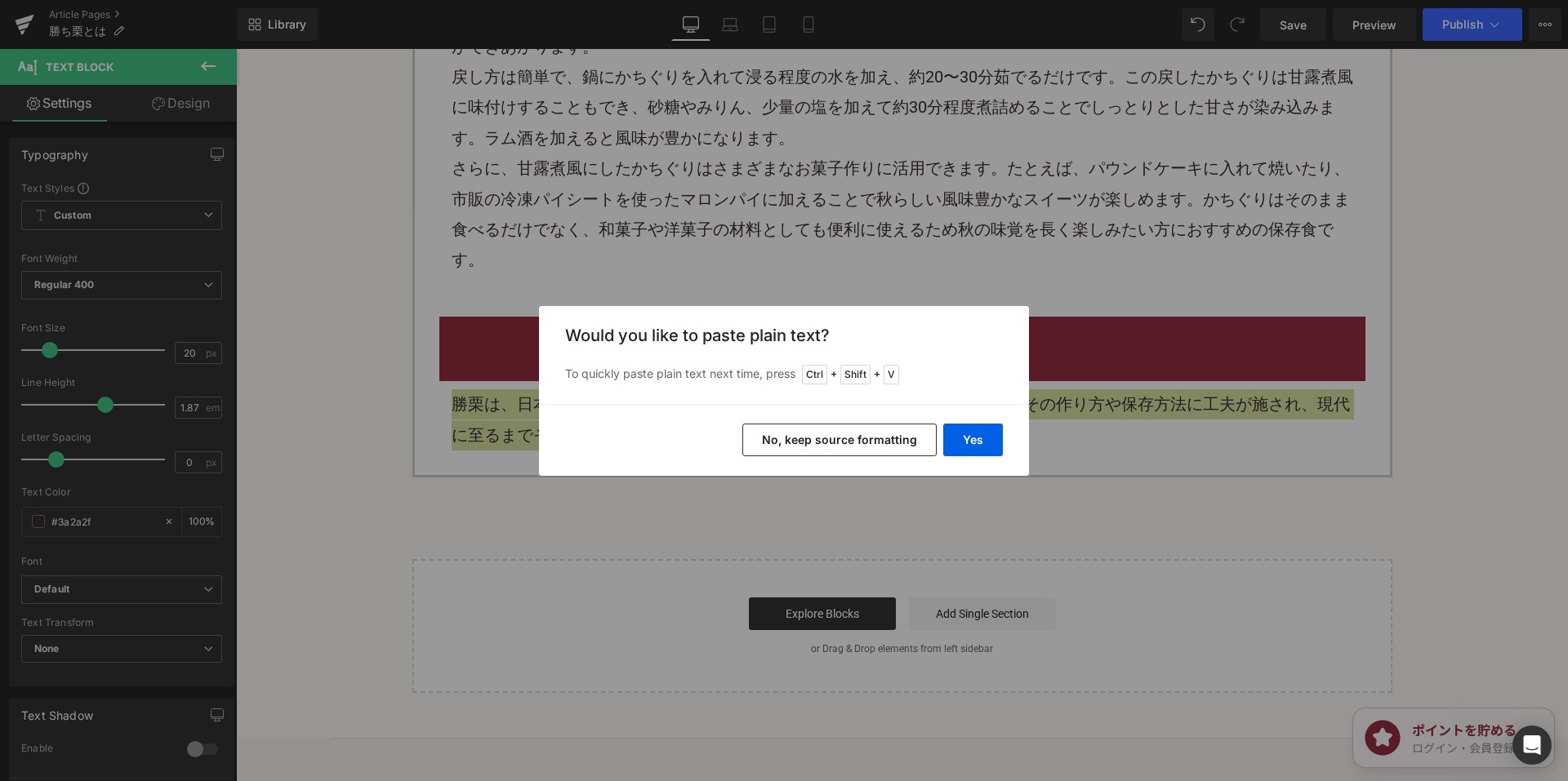
click at [827, 441] on button "No, keep source formatting" at bounding box center [839, 440] width 194 height 32
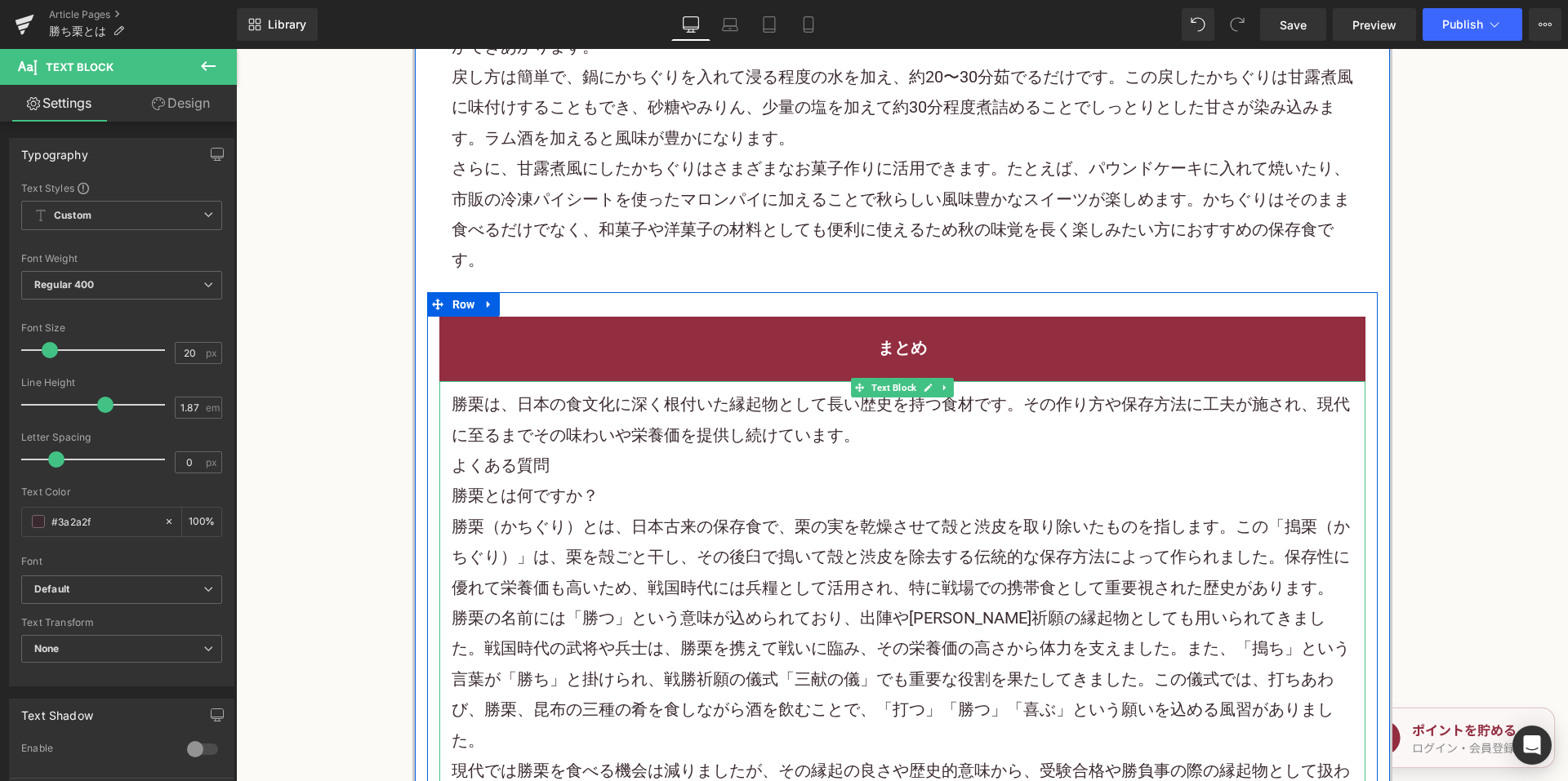
click at [881, 451] on h2 "よくある質問" at bounding box center [902, 466] width 901 height 30
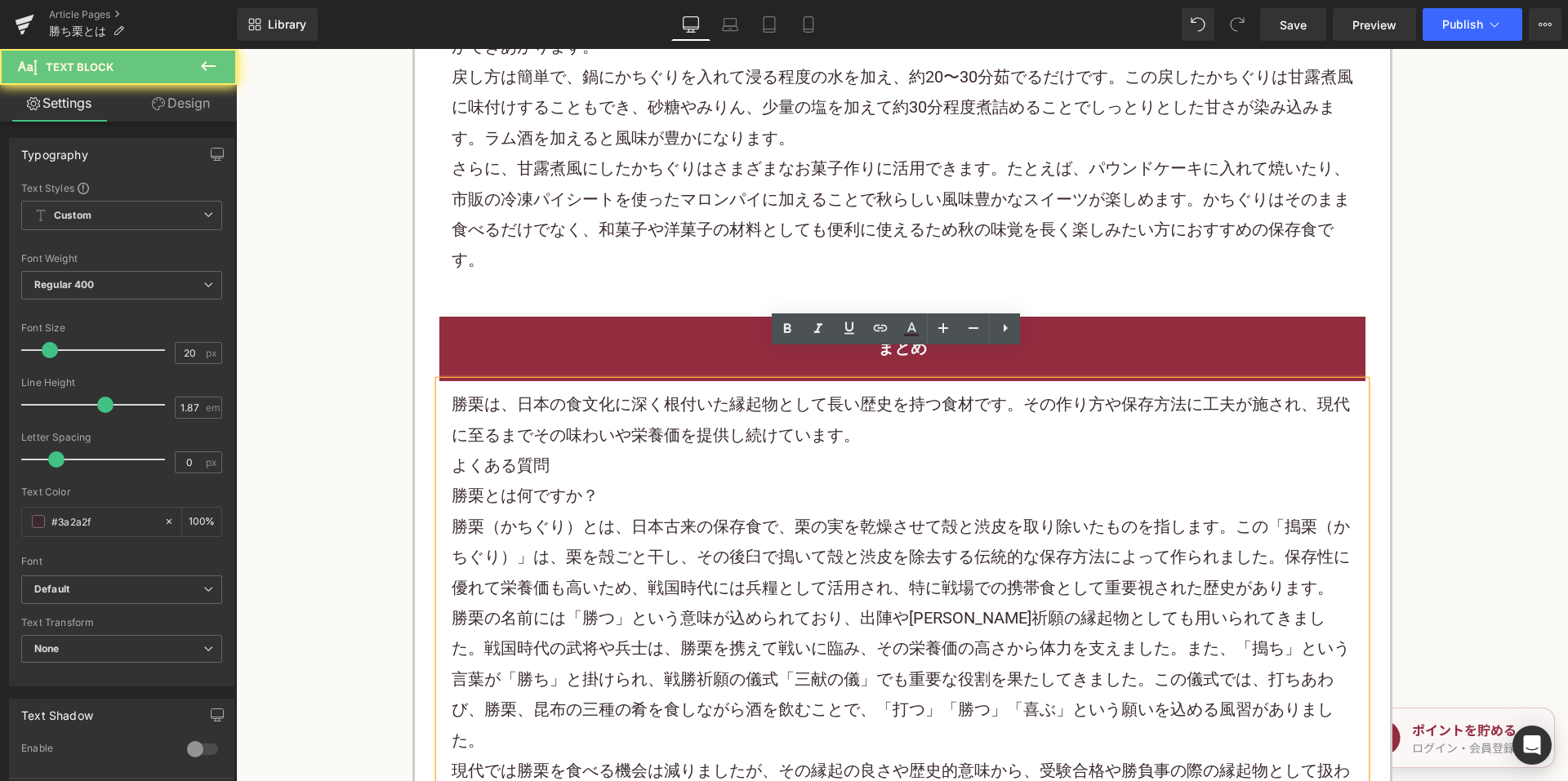
click at [888, 405] on p "勝栗は、日本の食文化に深く根付いた縁起物として長い歴史を持つ食材です。その作り方や保存方法に工夫が施され、現代に至るまでその味わいや栄養価を提供し続けています。" at bounding box center [902, 419] width 901 height 62
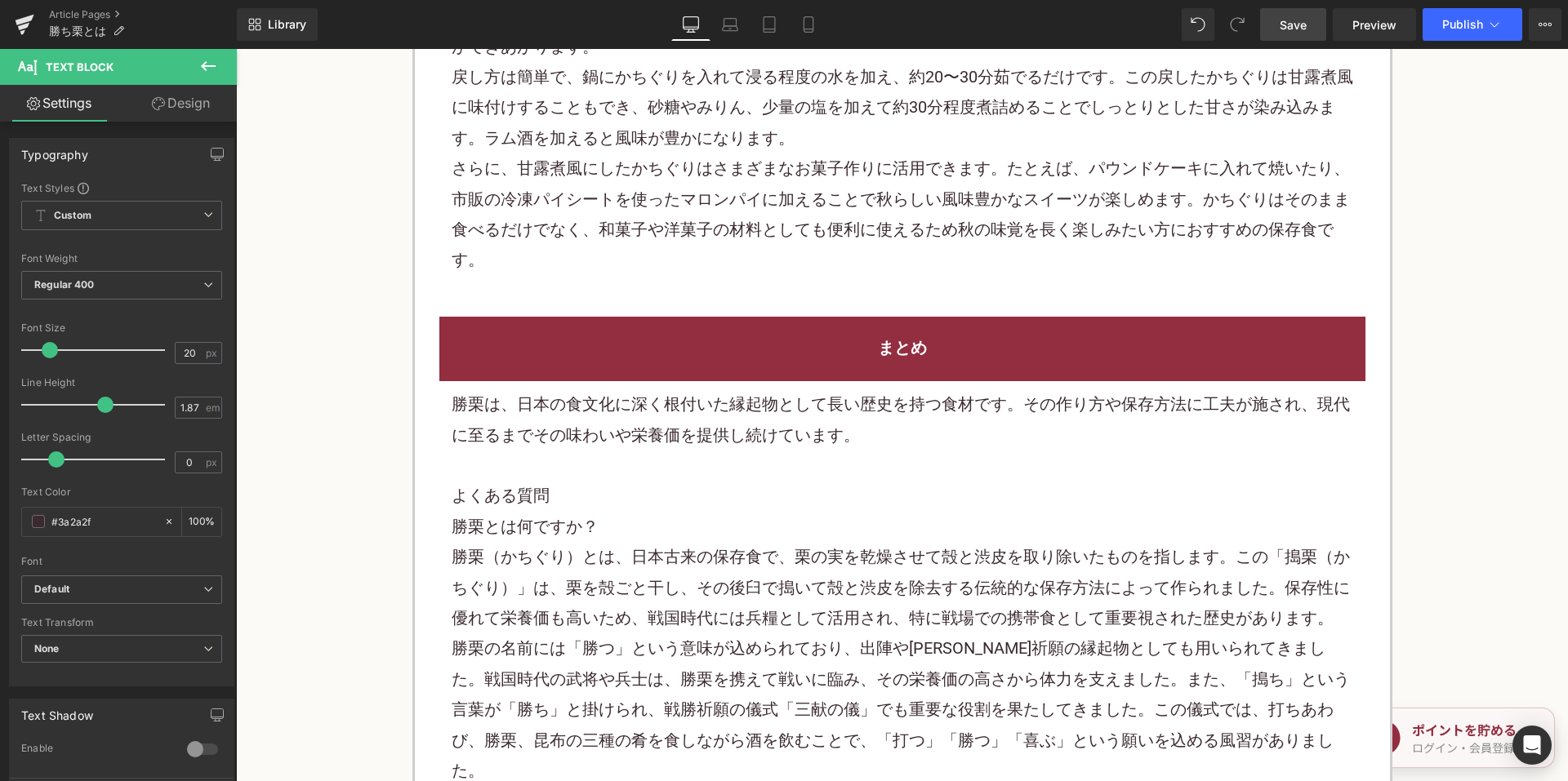
click at [1286, 16] on span "Save" at bounding box center [1292, 25] width 27 height 17
click at [101, 11] on link "Article Pages" at bounding box center [143, 15] width 187 height 13
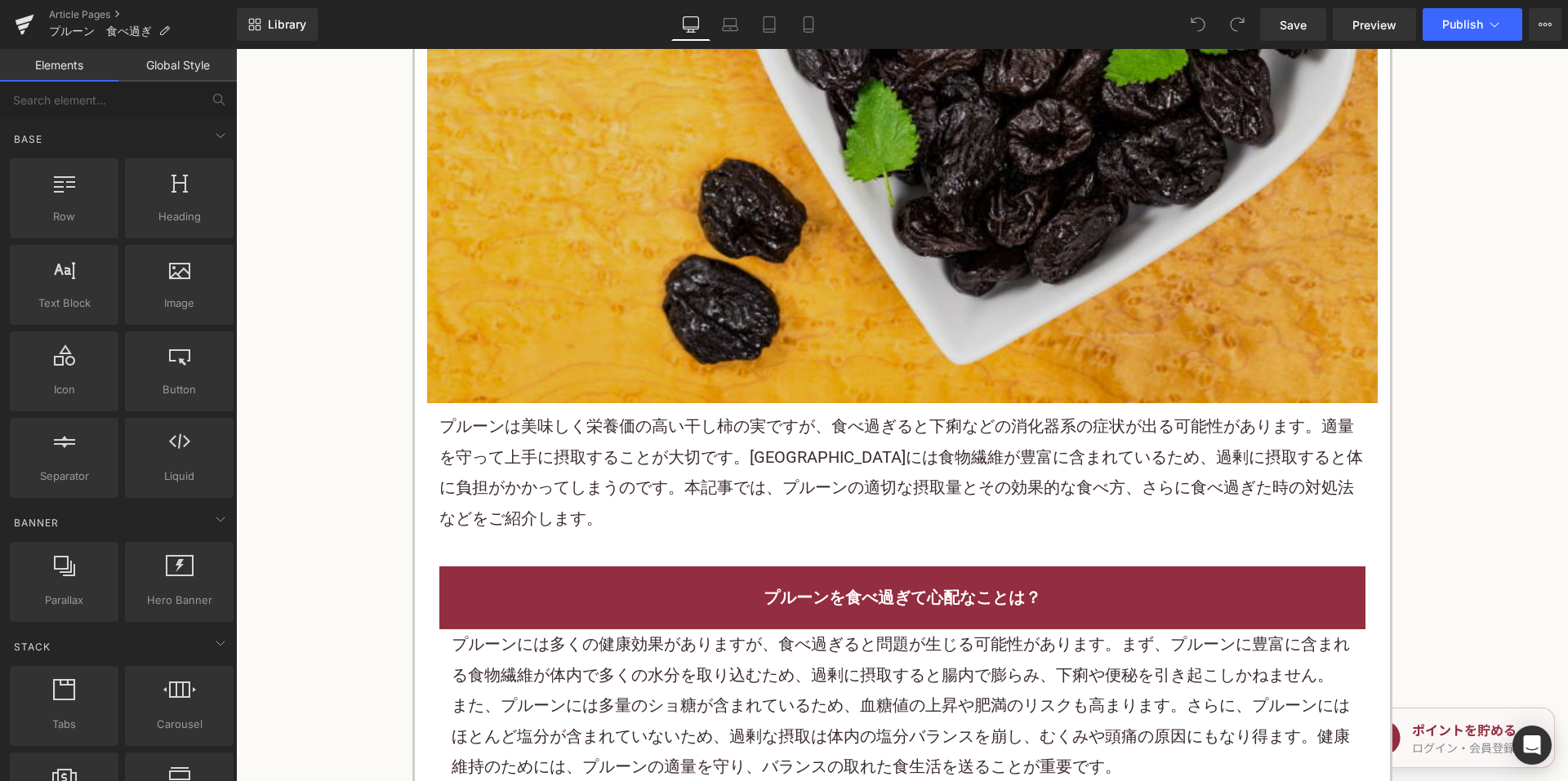
scroll to position [572, 0]
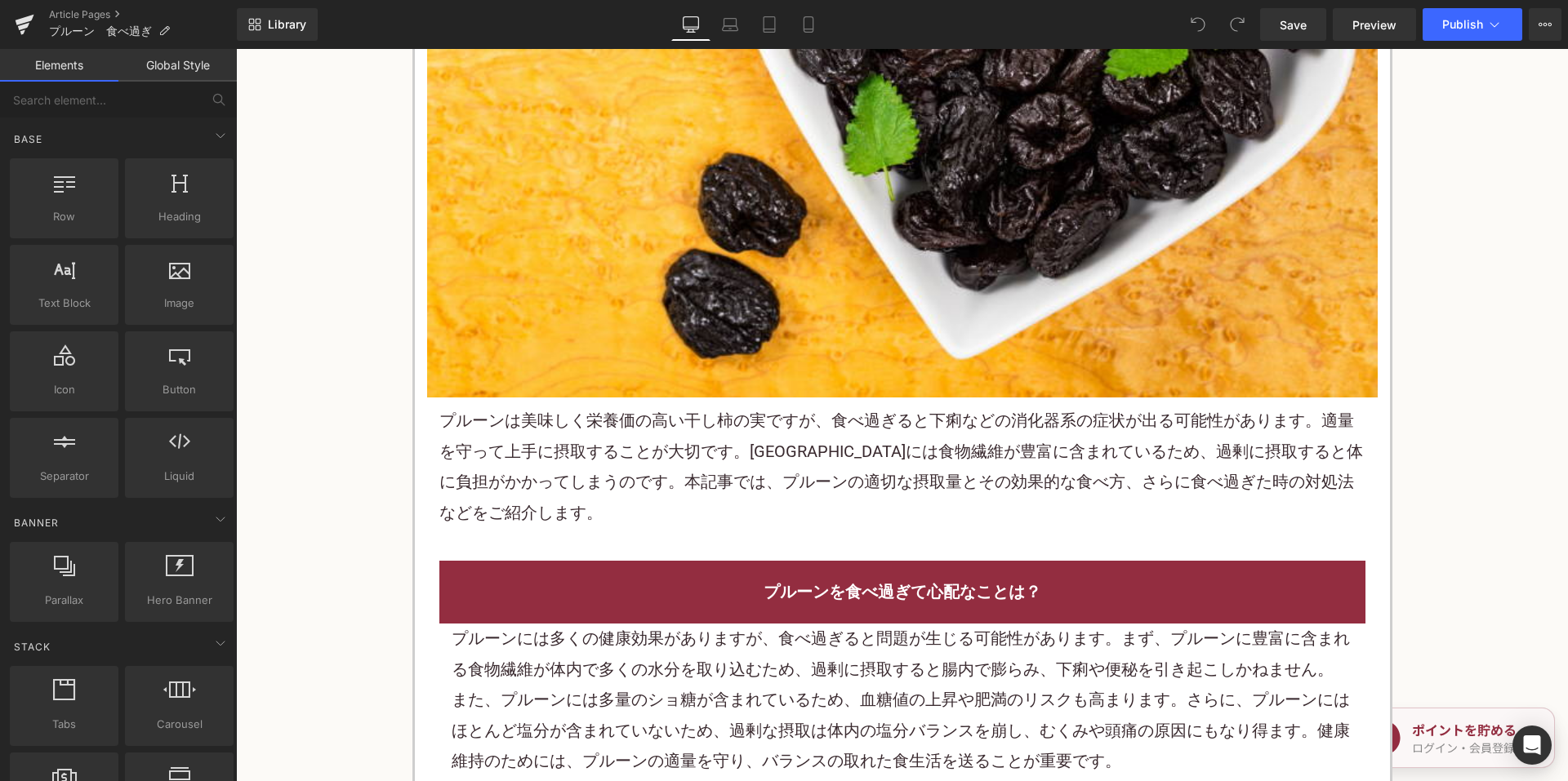
click at [697, 452] on p "プルーン は美味しく栄養価の高い干し柿の実ですが、食べ過ぎると下痢などの消化器系の症状が出る可能性があります。適量を守って上手に摂取することが大切です。プルー…" at bounding box center [902, 467] width 926 height 122
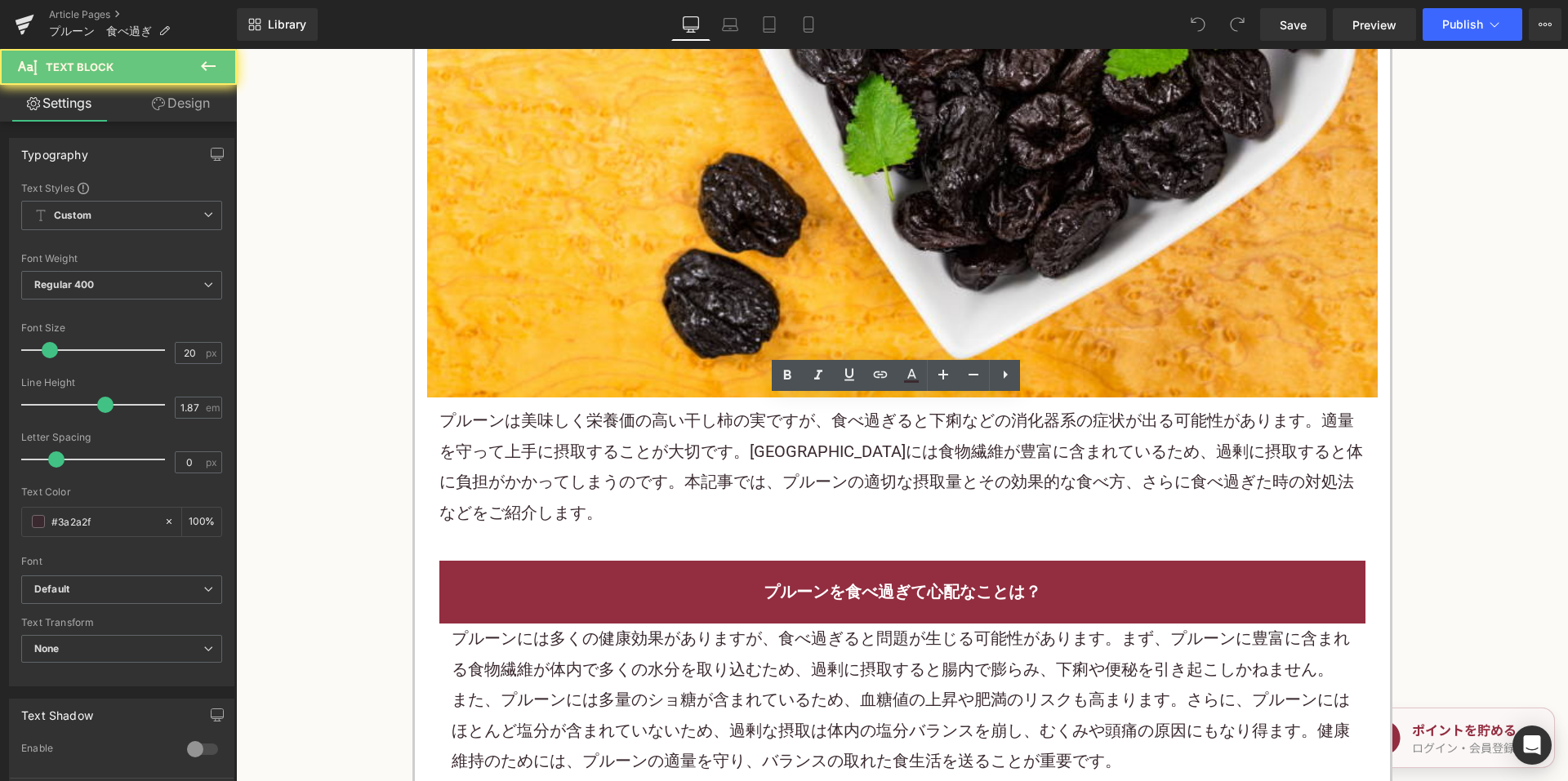
click at [697, 452] on p "プルーン は美味しく栄養価の高い干し柿の実ですが、食べ過ぎると下痢などの消化器系の症状が出る可能性があります。適量を守って上手に摂取することが大切です。プルー…" at bounding box center [902, 467] width 926 height 122
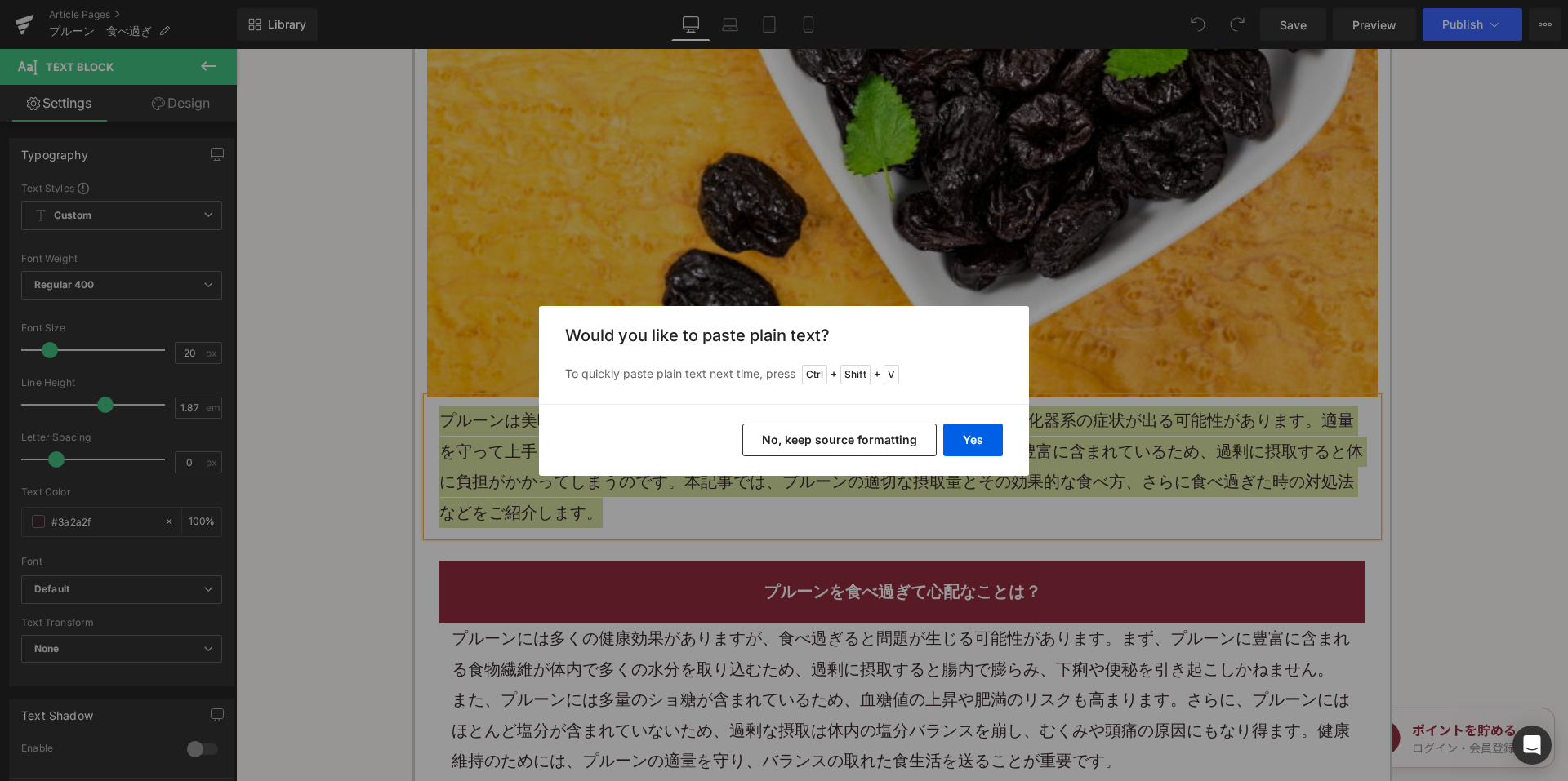
click at [804, 448] on button "No, keep source formatting" at bounding box center [839, 440] width 194 height 32
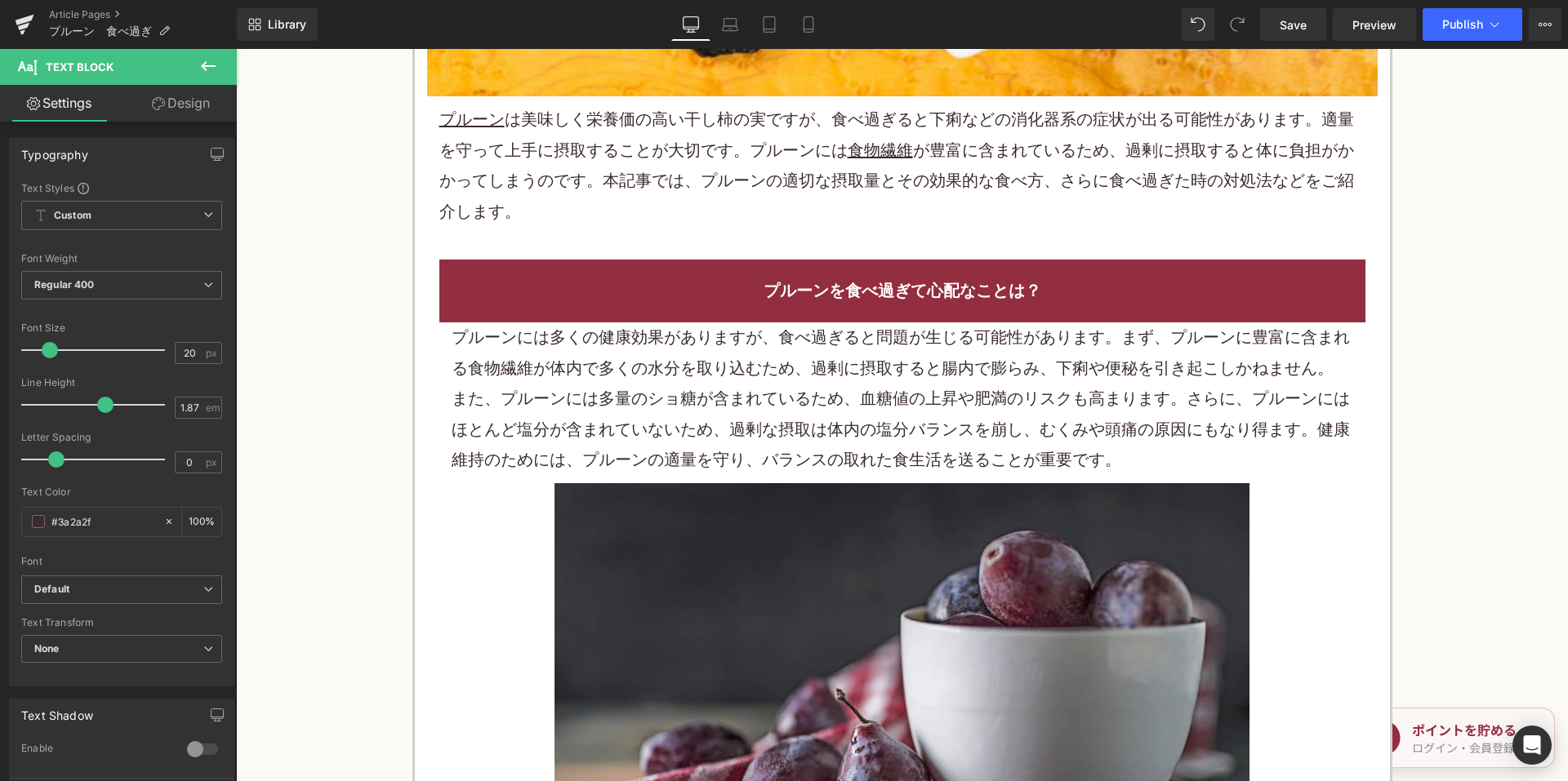
scroll to position [897, 0]
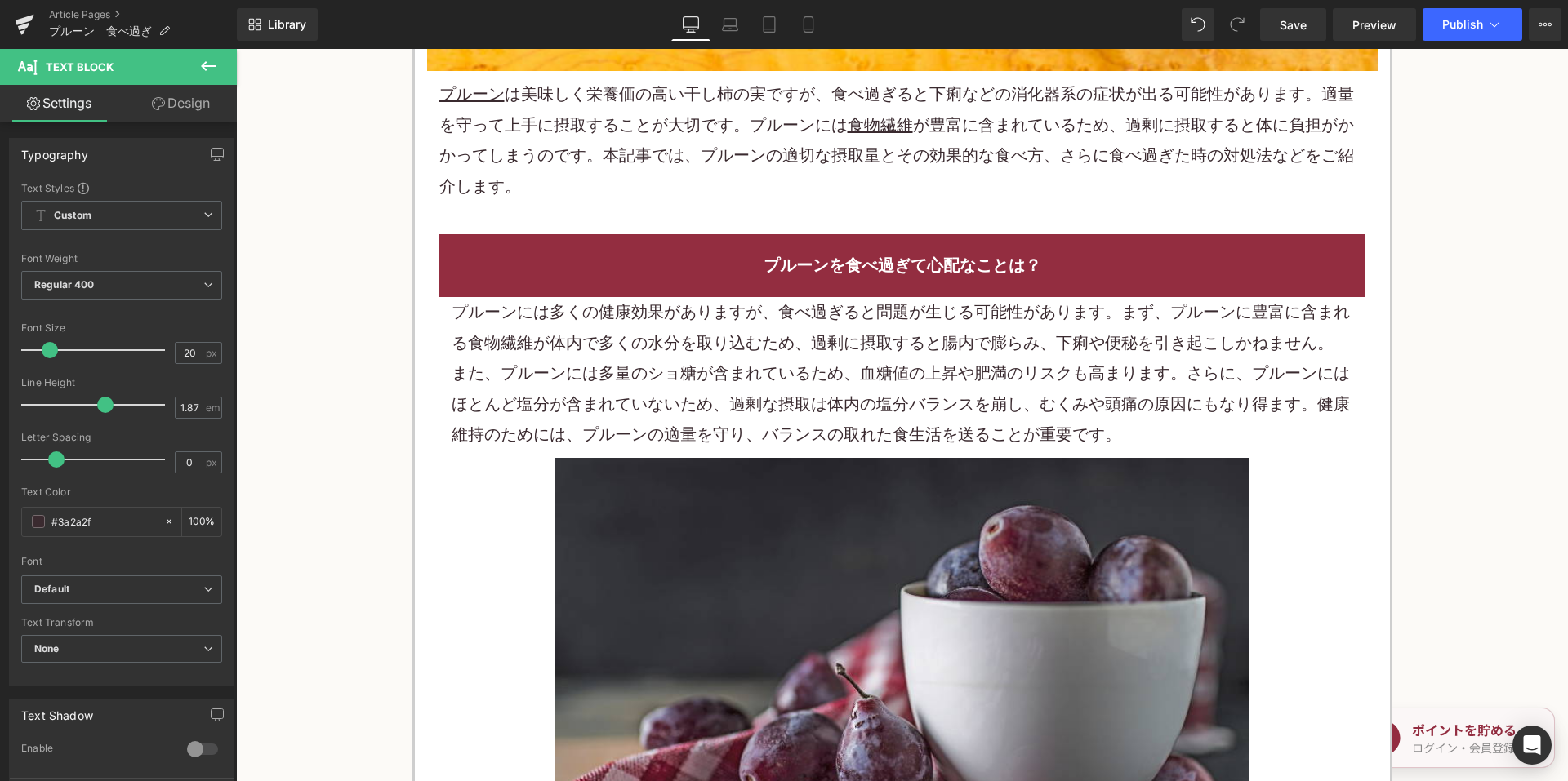
click at [750, 328] on p "プルーンには多くの健康効果がありますが、食べ過ぎると問題が生じる可能性があります。まず、プルーンに豊富に含まれる食物繊維が体内で多くの水分を取り込むため、過剰…" at bounding box center [902, 328] width 901 height 62
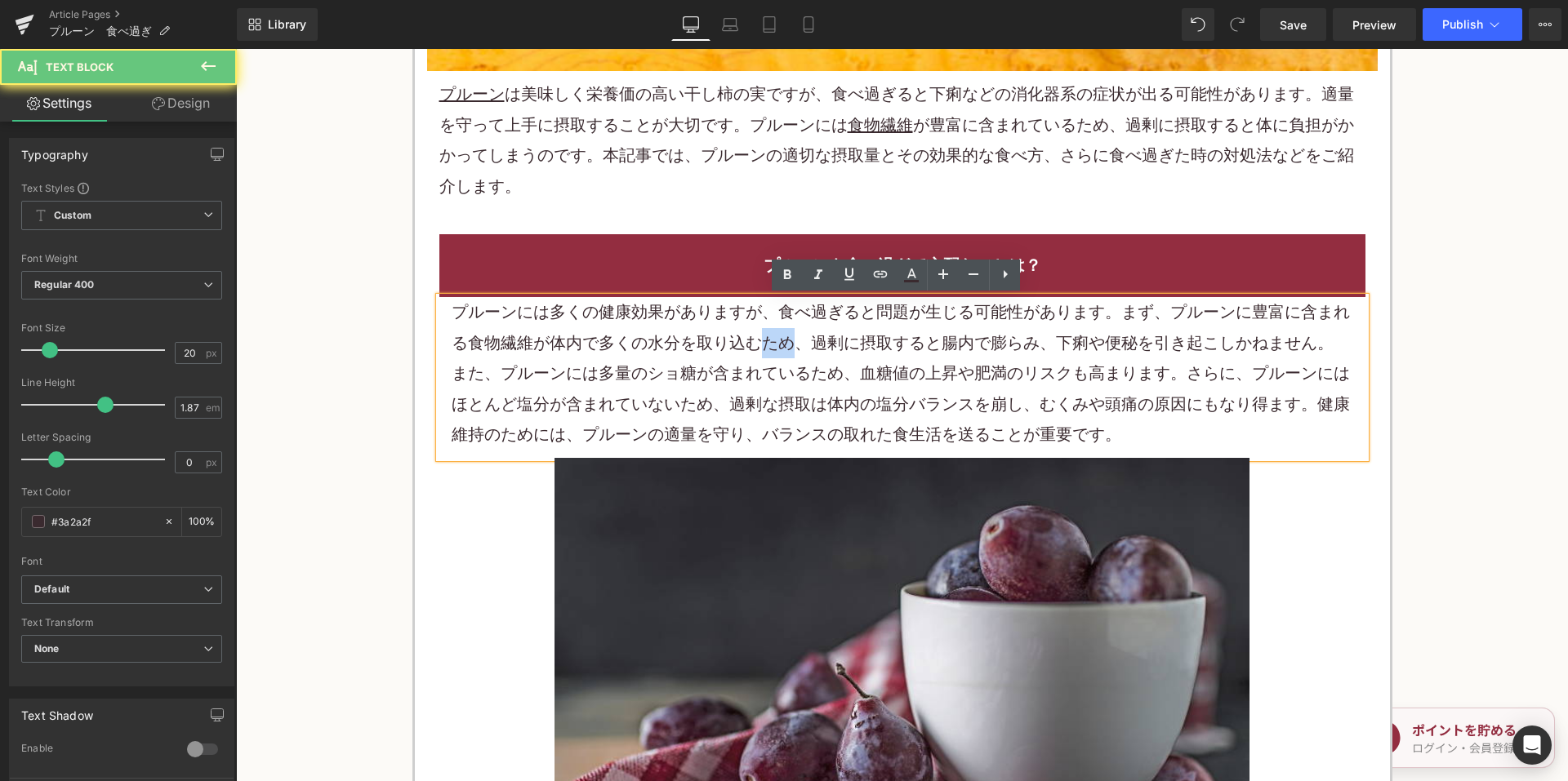
click at [750, 329] on p "プルーンには多くの健康効果がありますが、食べ過ぎると問題が生じる可能性があります。まず、プルーンに豊富に含まれる食物繊維が体内で多くの水分を取り込むため、過剰…" at bounding box center [902, 328] width 901 height 62
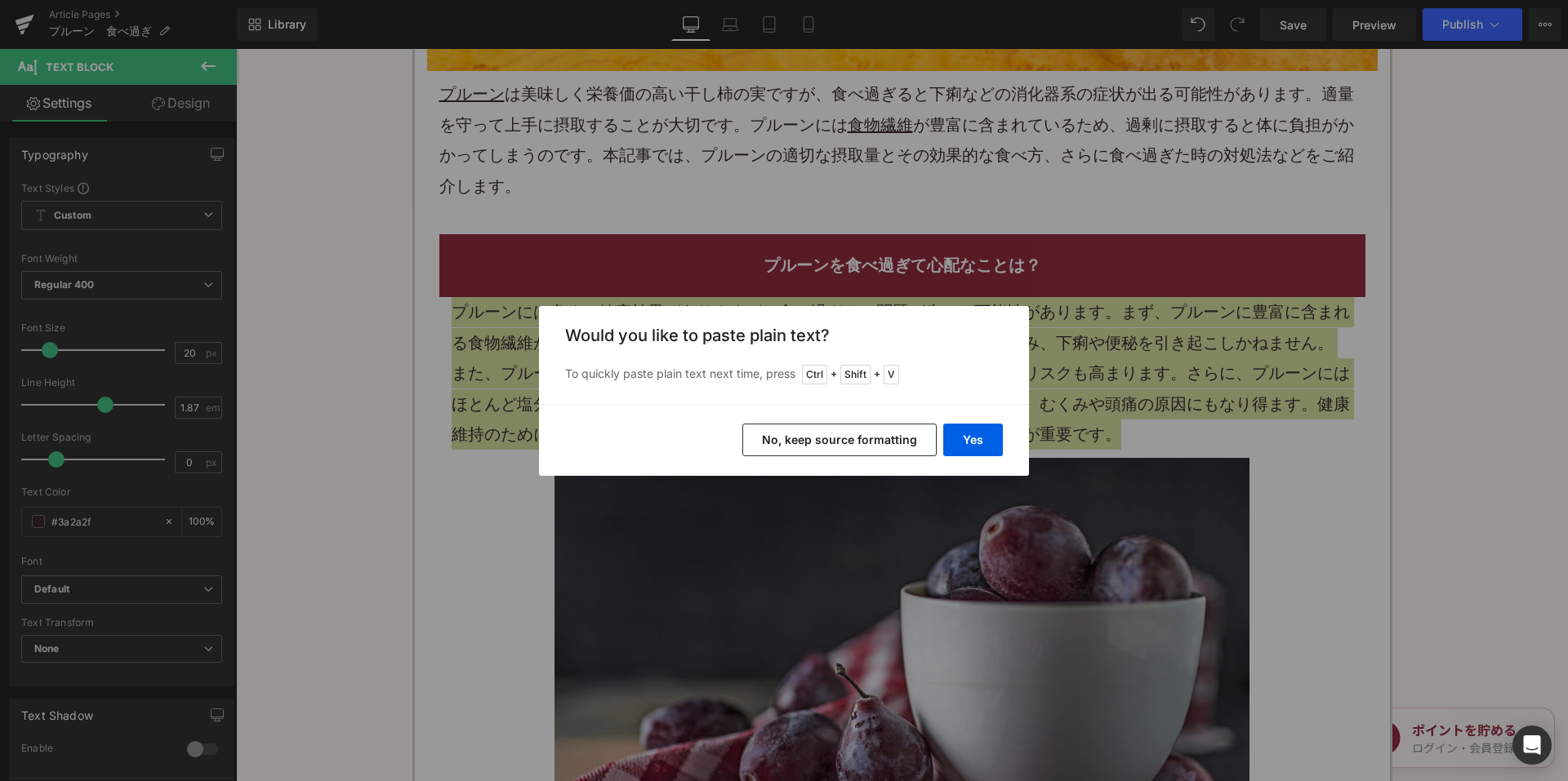
click at [809, 442] on button "No, keep source formatting" at bounding box center [839, 440] width 194 height 32
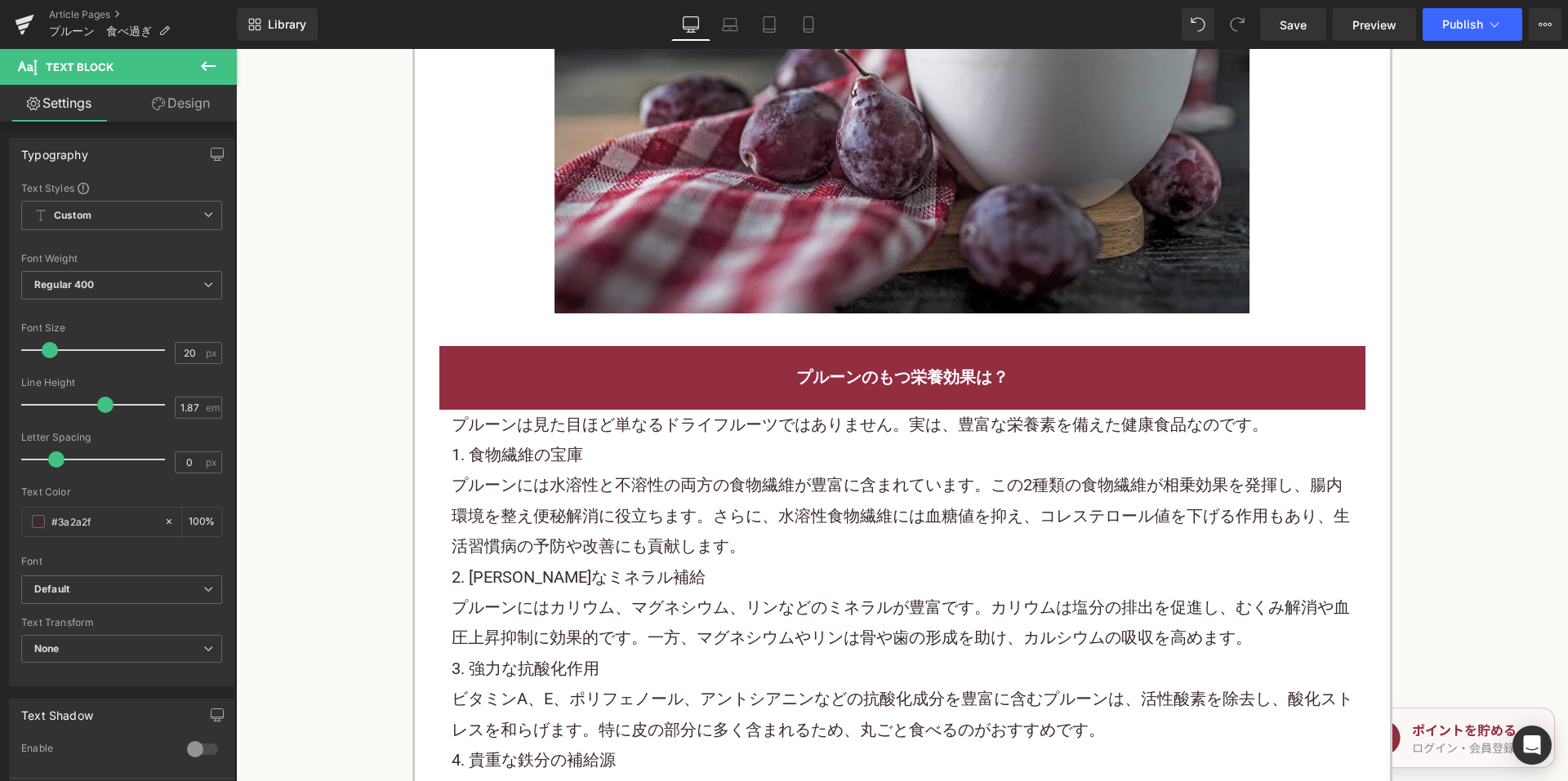
scroll to position [1551, 0]
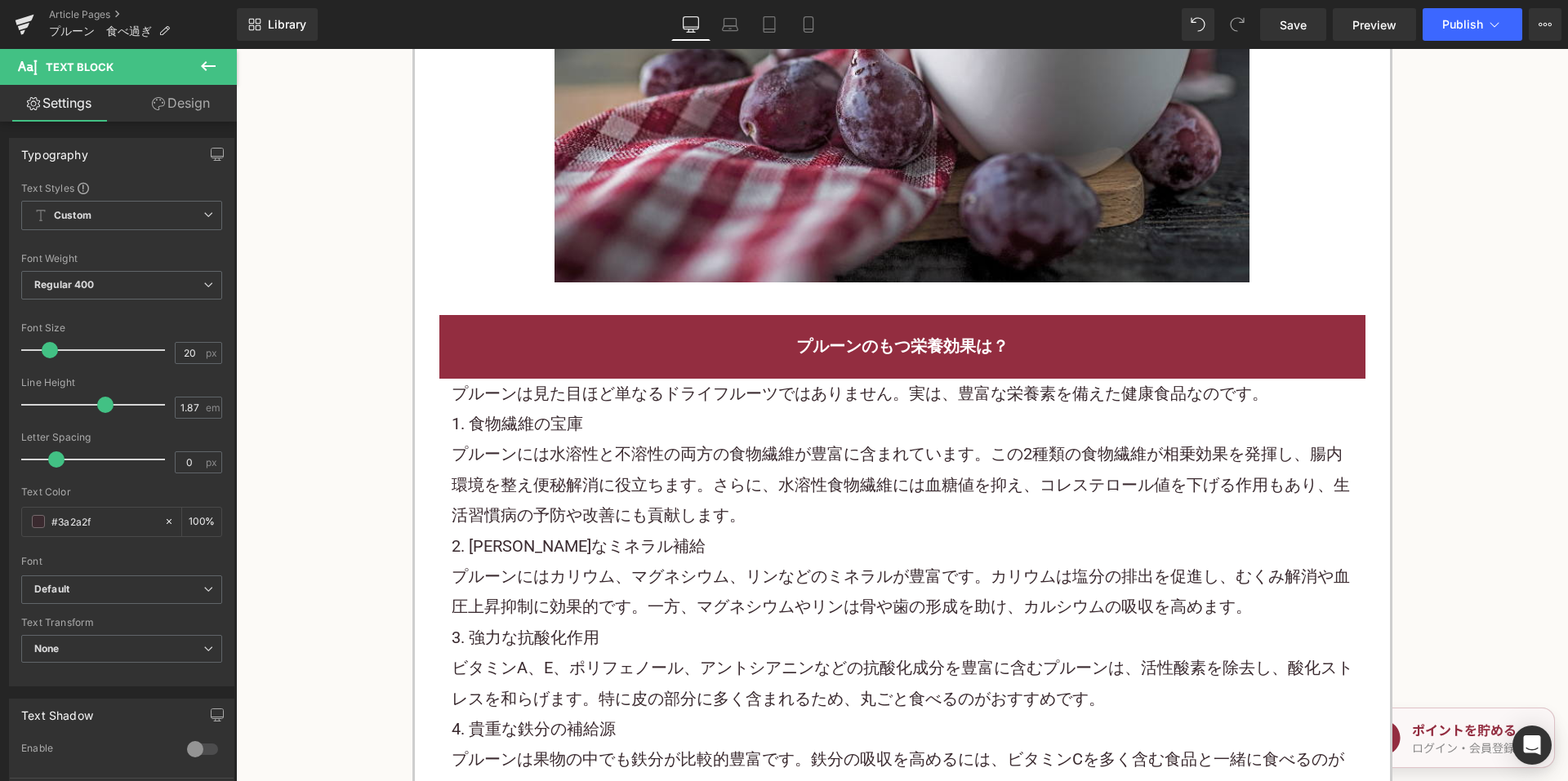
click at [748, 460] on p "プルーンには水溶性と不溶性の両方の食物繊維が豊富に含まれています。この2種類の食物繊維が相乗効果を発揮し、腸内環境を整え便秘解消に役立ちます。さらに、水溶性食…" at bounding box center [902, 485] width 901 height 92
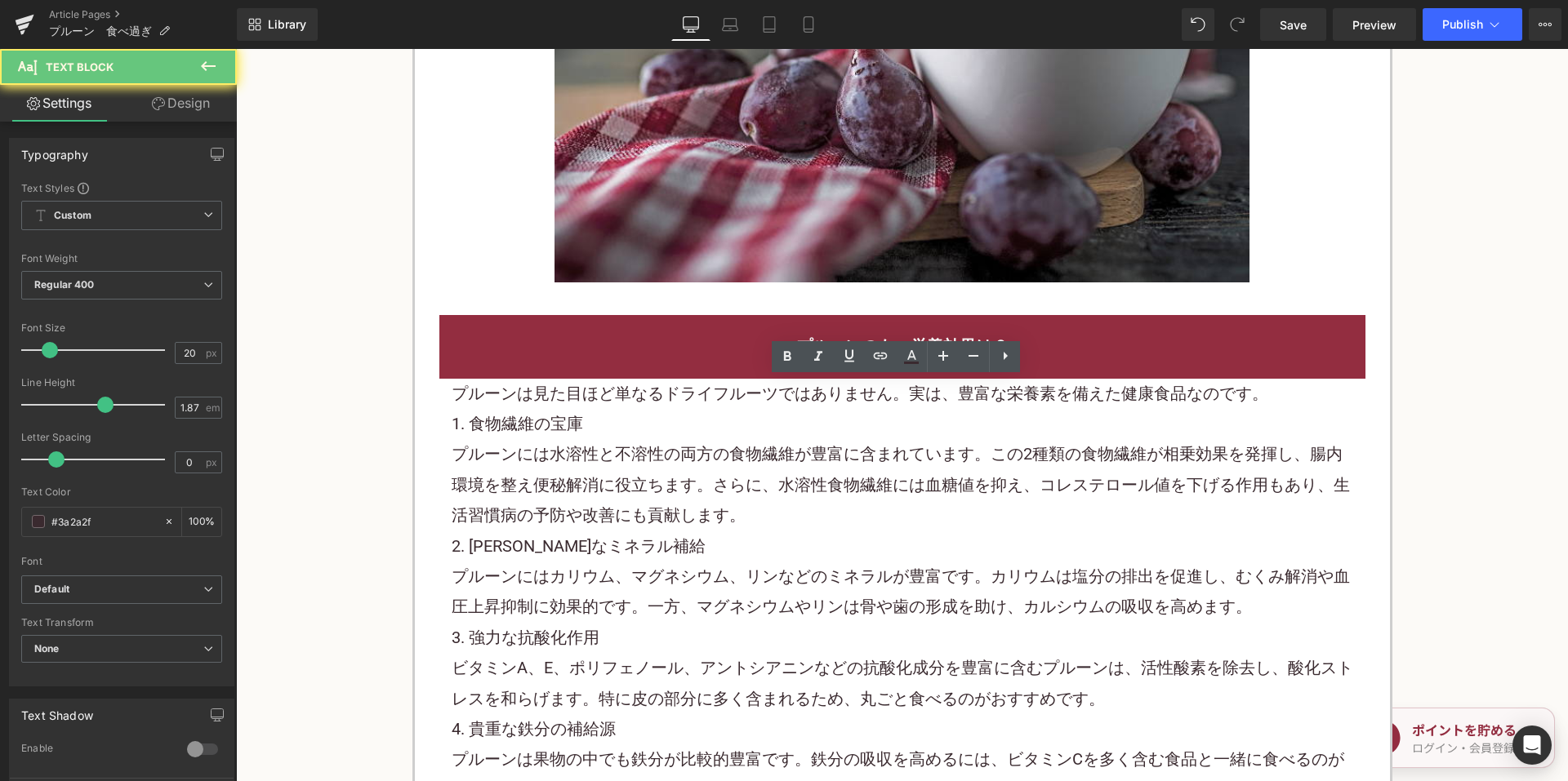
click at [748, 460] on p "プルーンには水溶性と不溶性の両方の食物繊維が豊富に含まれています。この2種類の食物繊維が相乗効果を発揮し、腸内環境を整え便秘解消に役立ちます。さらに、水溶性食…" at bounding box center [902, 485] width 901 height 92
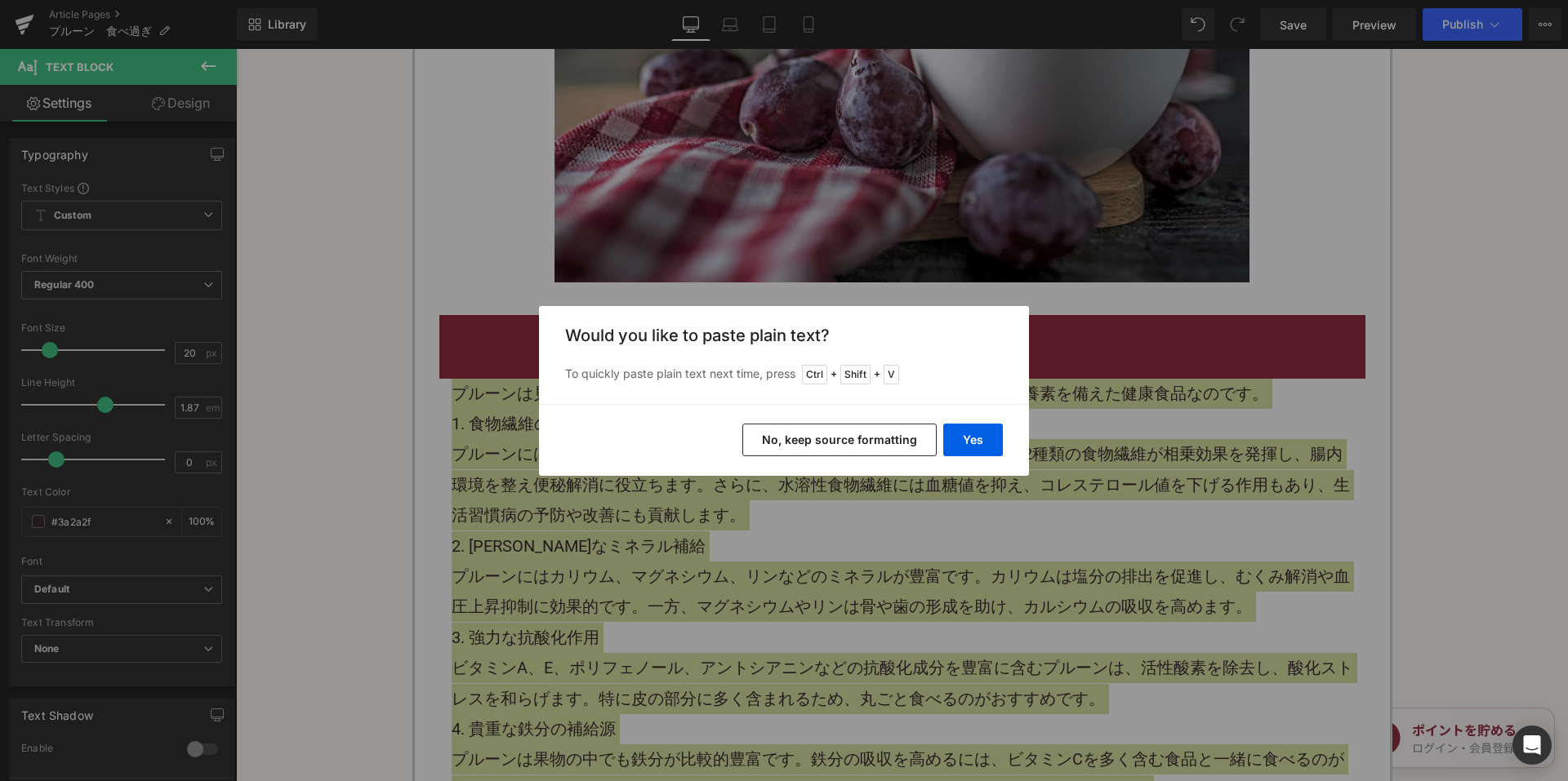
click at [832, 436] on button "No, keep source formatting" at bounding box center [839, 440] width 194 height 32
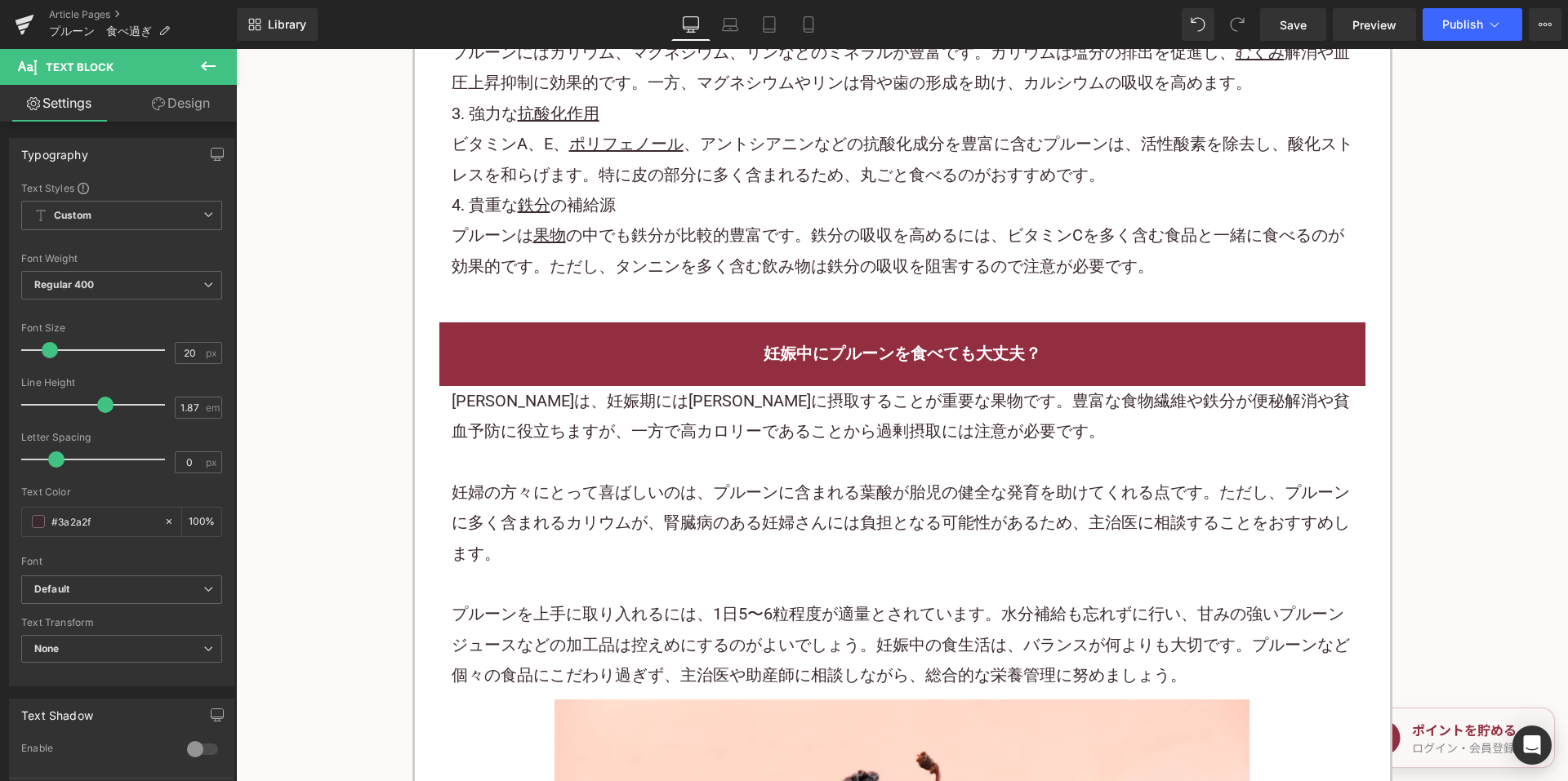
scroll to position [2285, 0]
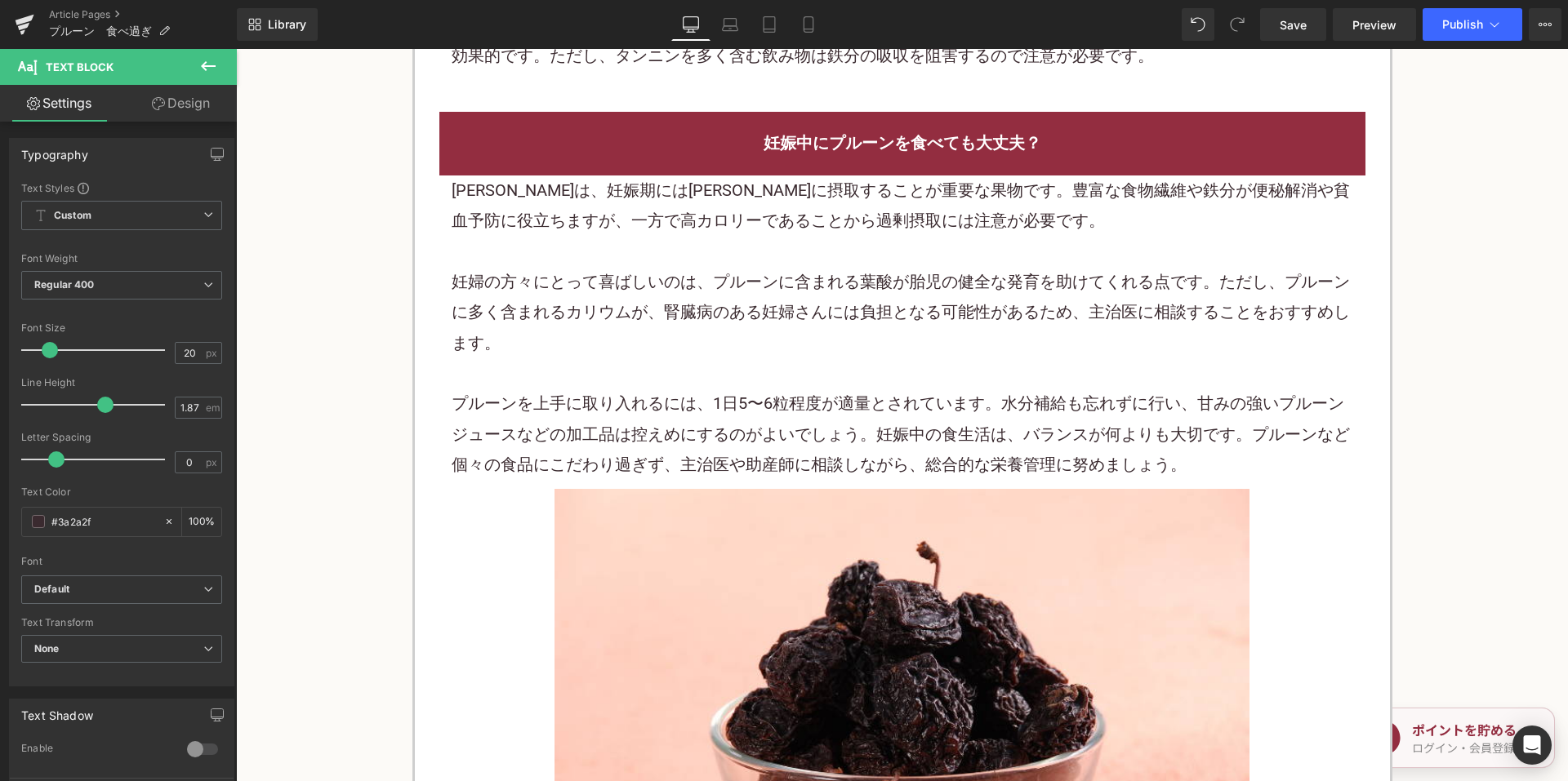
click at [854, 298] on p "妊婦の方々にとって喜ばしいのは、プルーンに含まれる葉酸が胎児の健全な発育を助けてくれる点です。ただし、プルーンに多く含まれるカリウムが、腎臓病のある妊婦さんに…" at bounding box center [902, 312] width 901 height 92
click at [854, 297] on p "妊婦の方々にとって喜ばしいのは、プルーンに含まれる葉酸が胎児の健全な発育を助けてくれる点です。ただし、プルーンに多く含まれるカリウムが、腎臓病のある妊婦さんに…" at bounding box center [902, 312] width 901 height 92
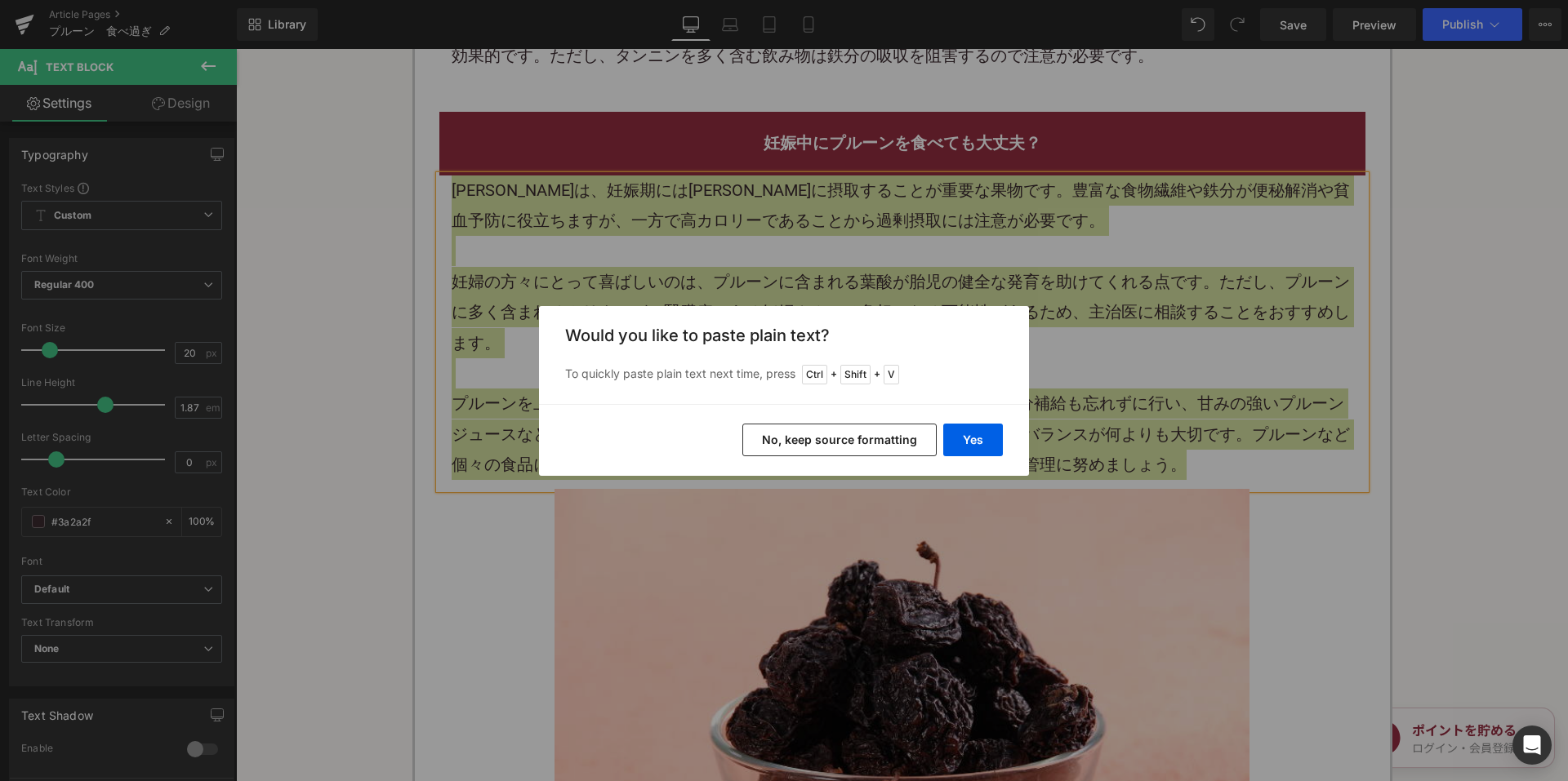
click at [850, 440] on button "No, keep source formatting" at bounding box center [839, 440] width 194 height 32
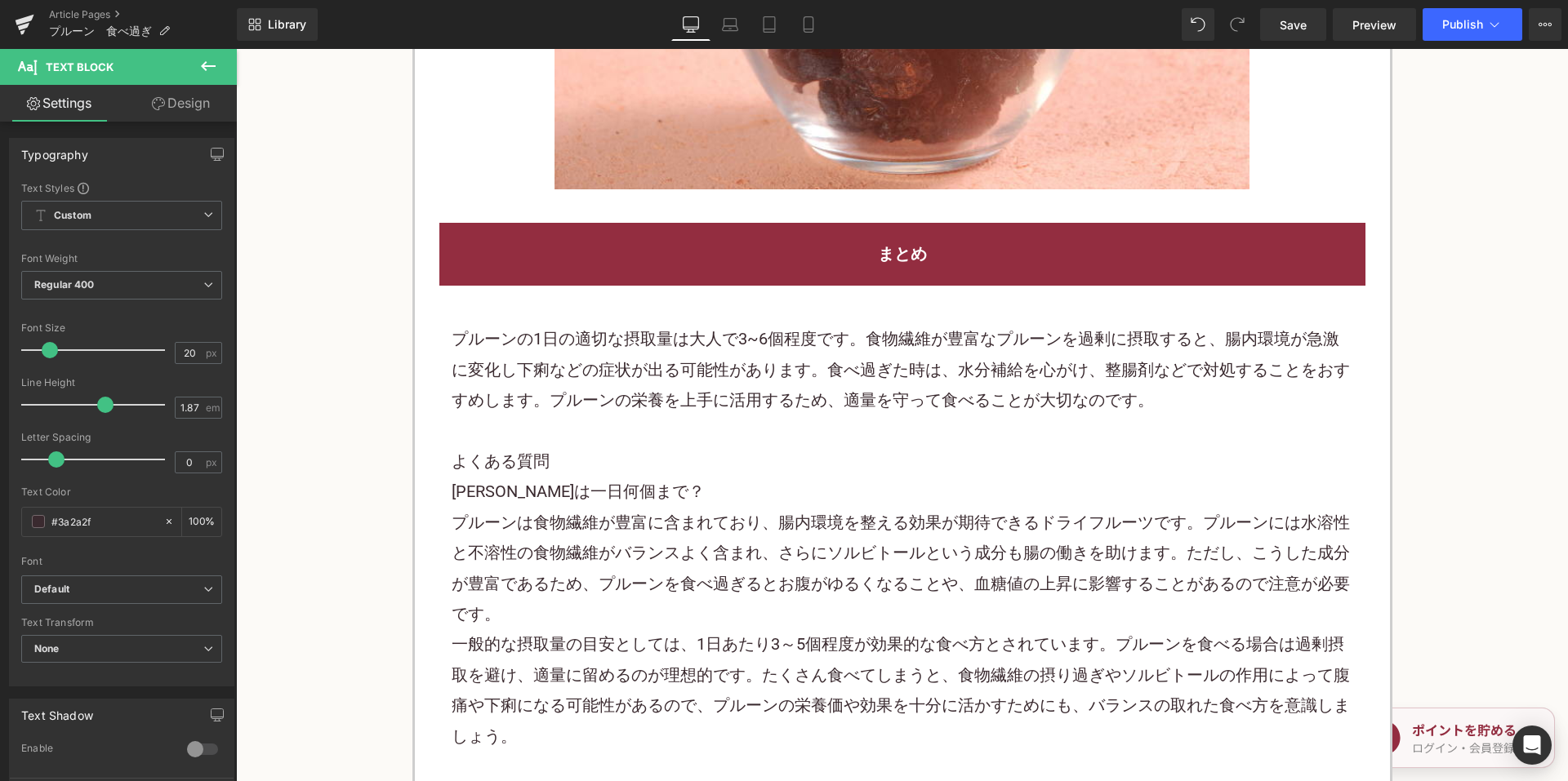
scroll to position [3102, 0]
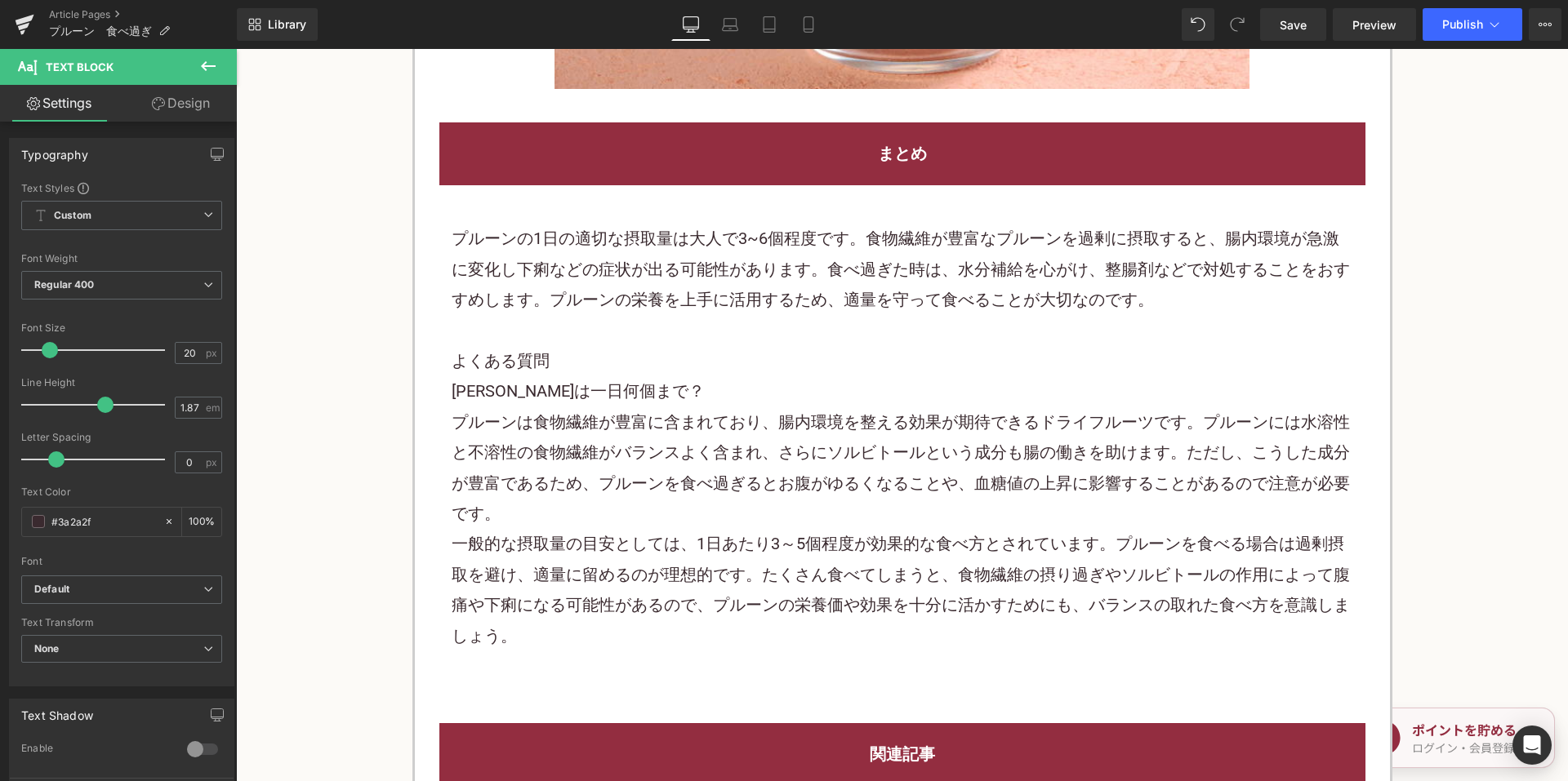
click at [738, 293] on p "プルーンの1日の適切な摂取量は大人で3~6個程度です。食物繊維が豊富なプルーンを過剰に摂取すると、腸内環境が急激に変化し下痢などの症状が出る可能性があります。…" at bounding box center [902, 269] width 901 height 92
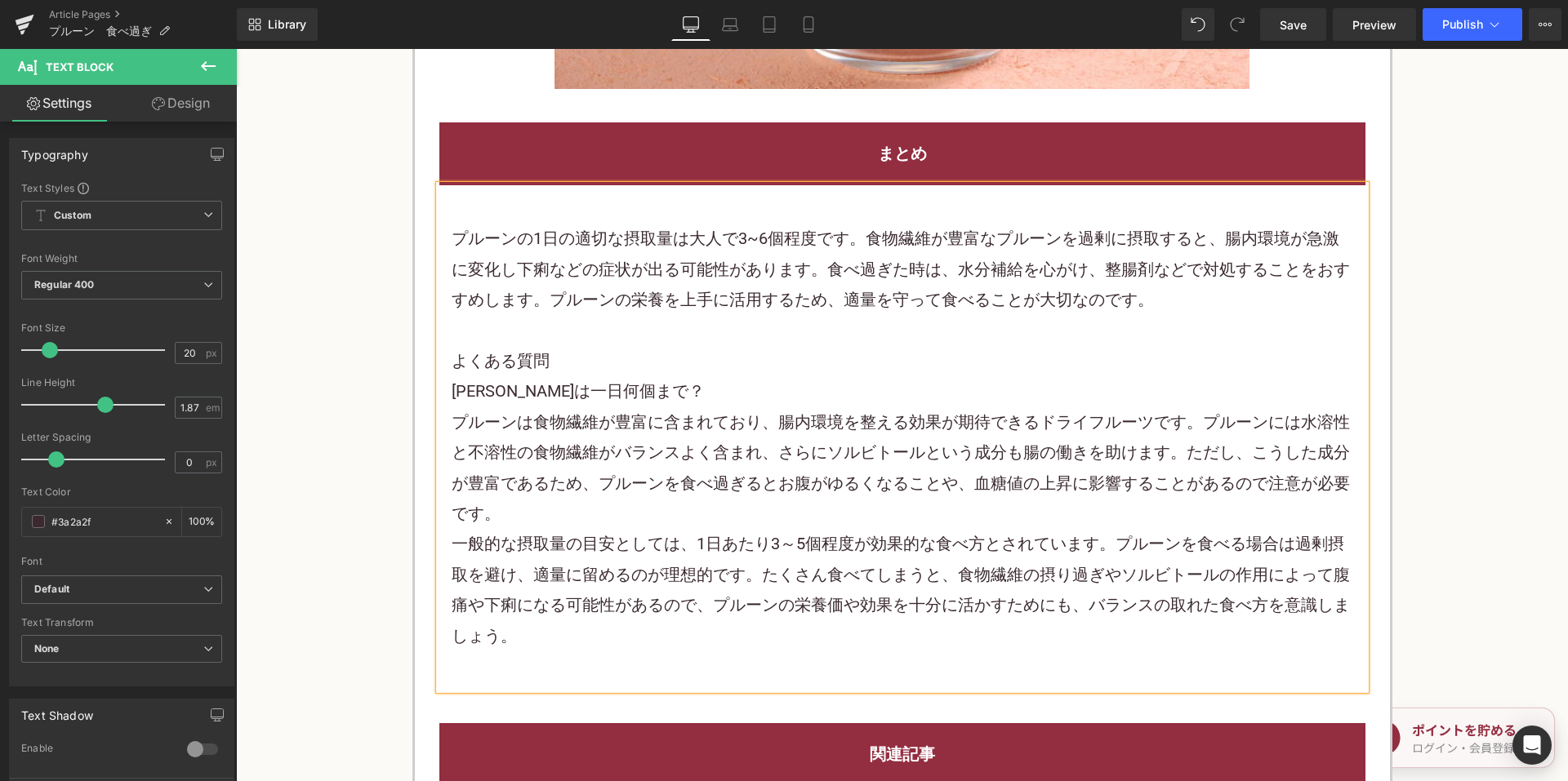
click at [738, 293] on p "プルーンの1日の適切な摂取量は大人で3~6個程度です。食物繊維が豊富なプルーンを過剰に摂取すると、腸内環境が急激に変化し下痢などの症状が出る可能性があります。…" at bounding box center [902, 269] width 901 height 92
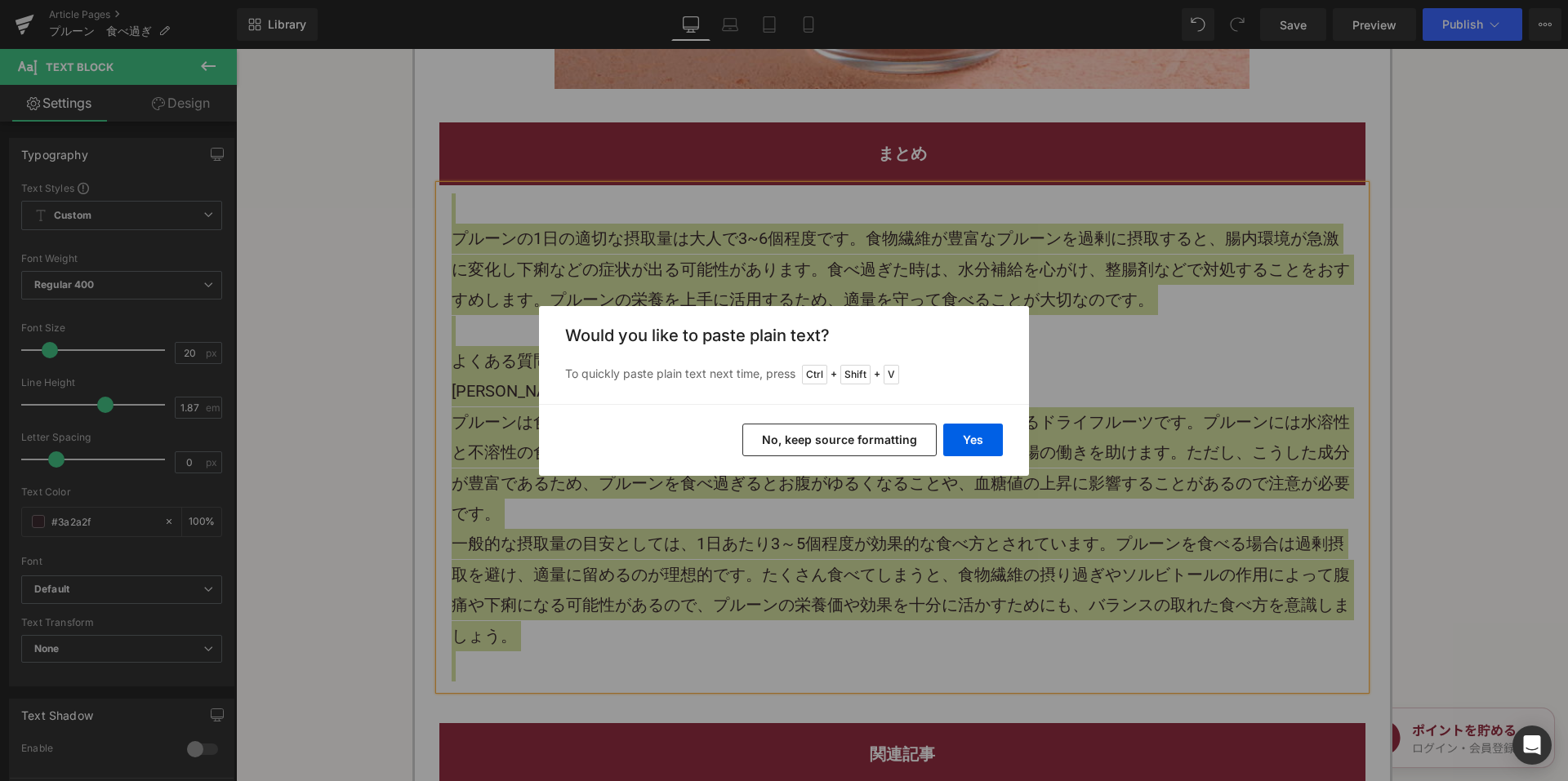
click at [778, 448] on button "No, keep source formatting" at bounding box center [839, 440] width 194 height 32
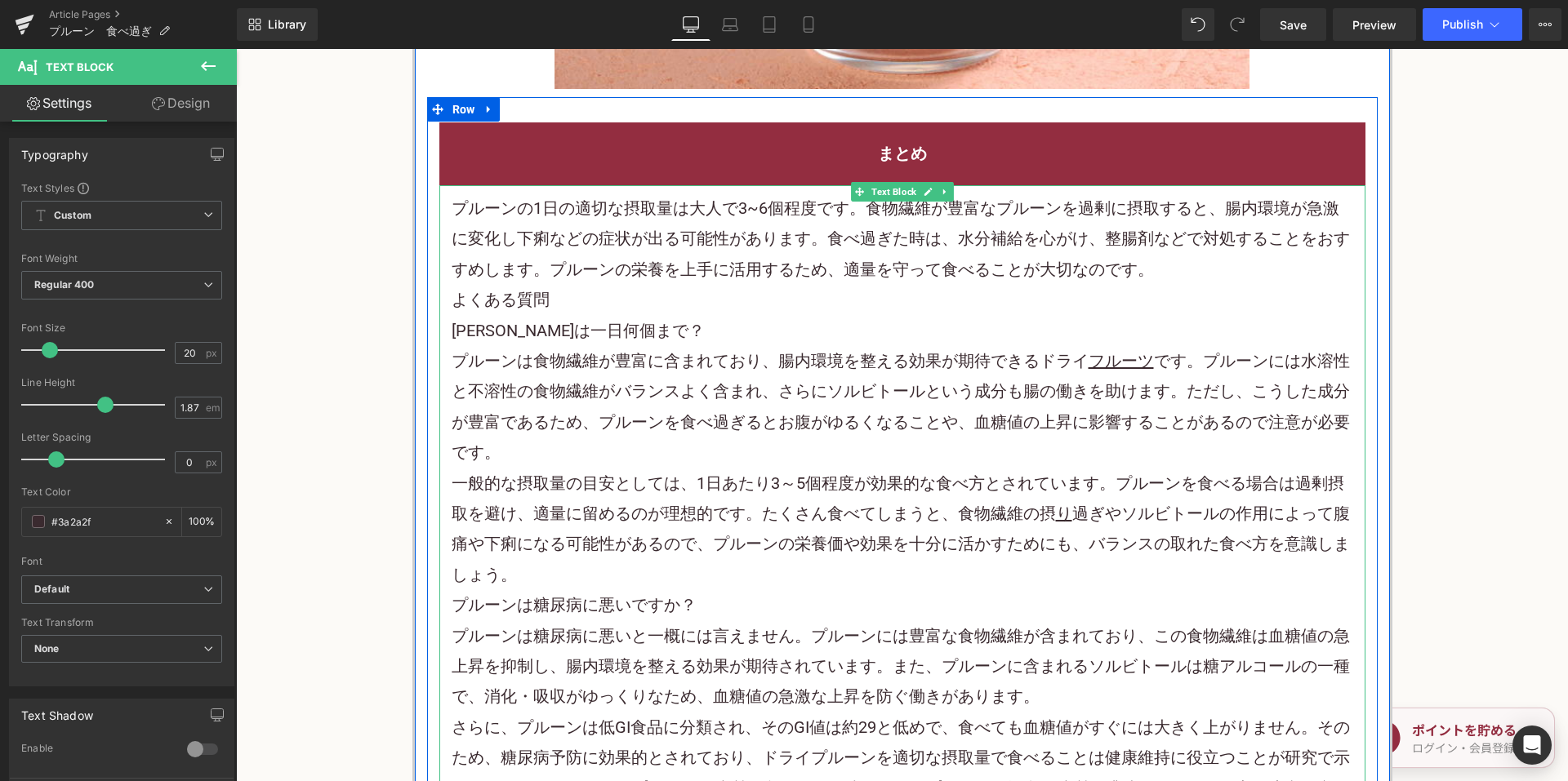
click at [1158, 273] on p "プルーンの1日の適切な摂取量は大人で3~6個程度です。食物繊維が豊富なプルーンを過剰に摂取すると、腸内環境が急激に変化し下痢などの症状が出る可能性があります。…" at bounding box center [902, 239] width 901 height 92
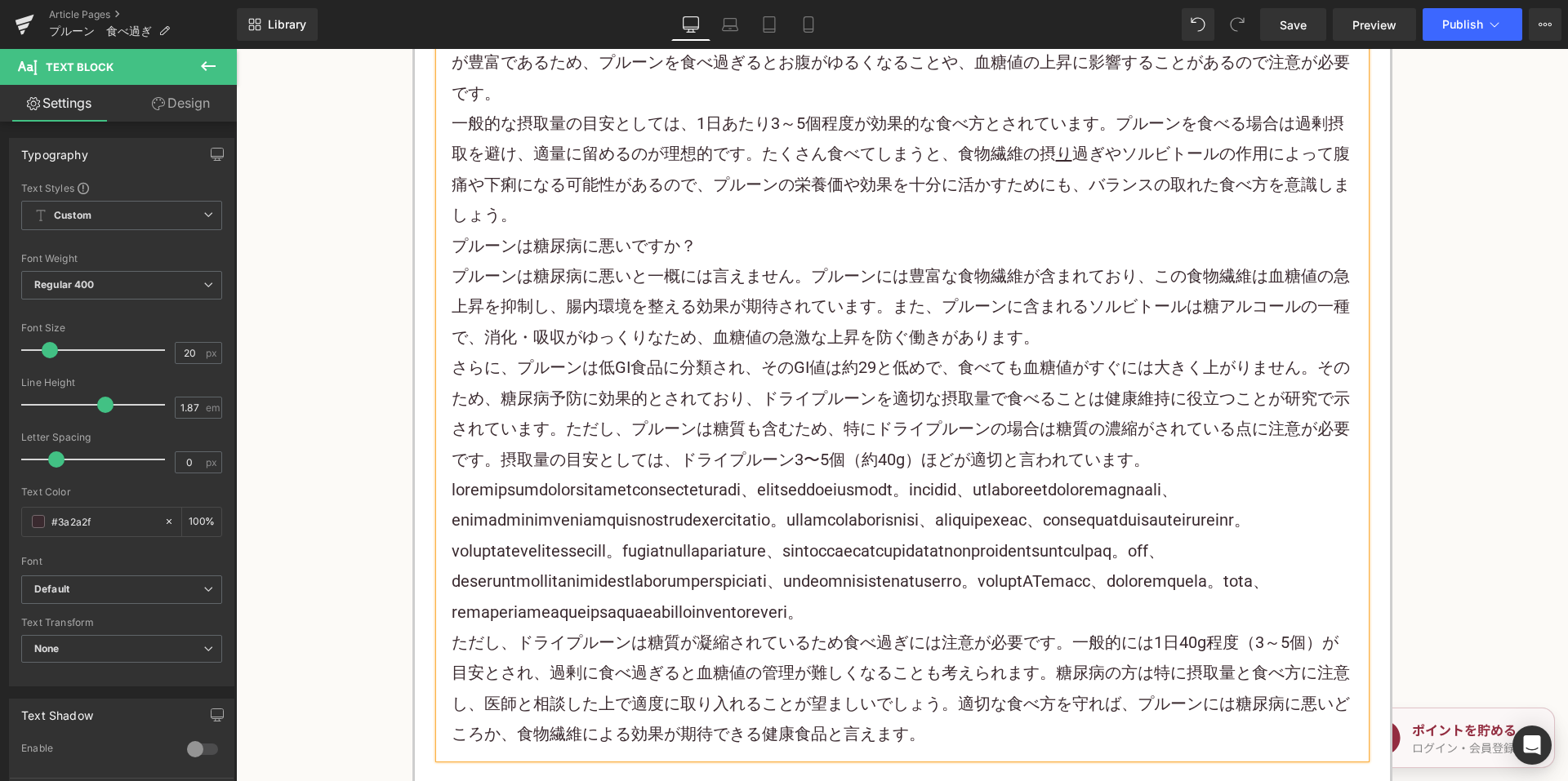
scroll to position [3510, 0]
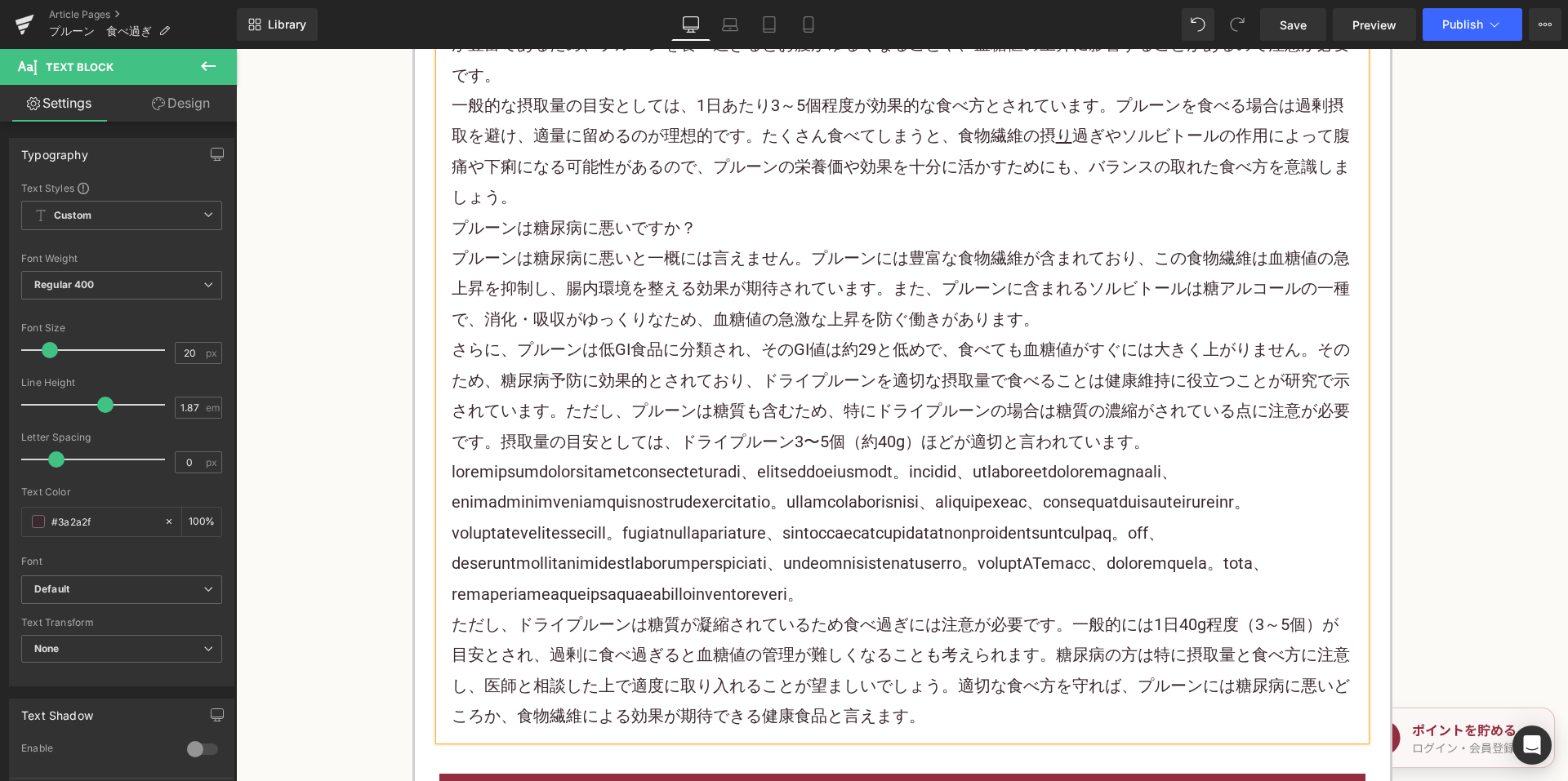
click at [642, 211] on p "一般的な摂取量の目安としては、1日あたり3～5個程度が効果的な食べ方とされています。プルーンを食べる場合は過剰摂取を避け、適量に留めるのが理想的です。たくさん…" at bounding box center [902, 151] width 901 height 122
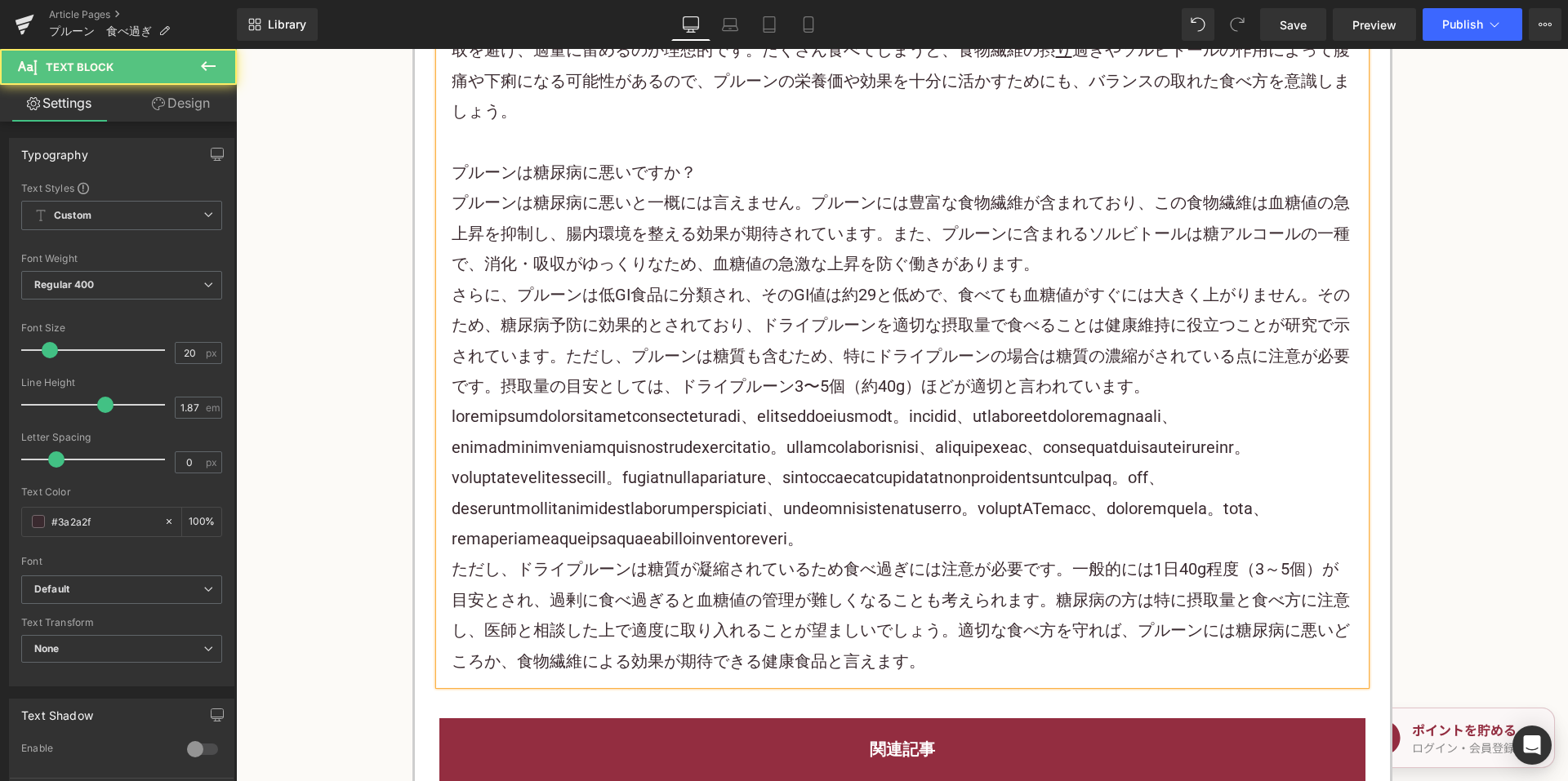
scroll to position [3754, 0]
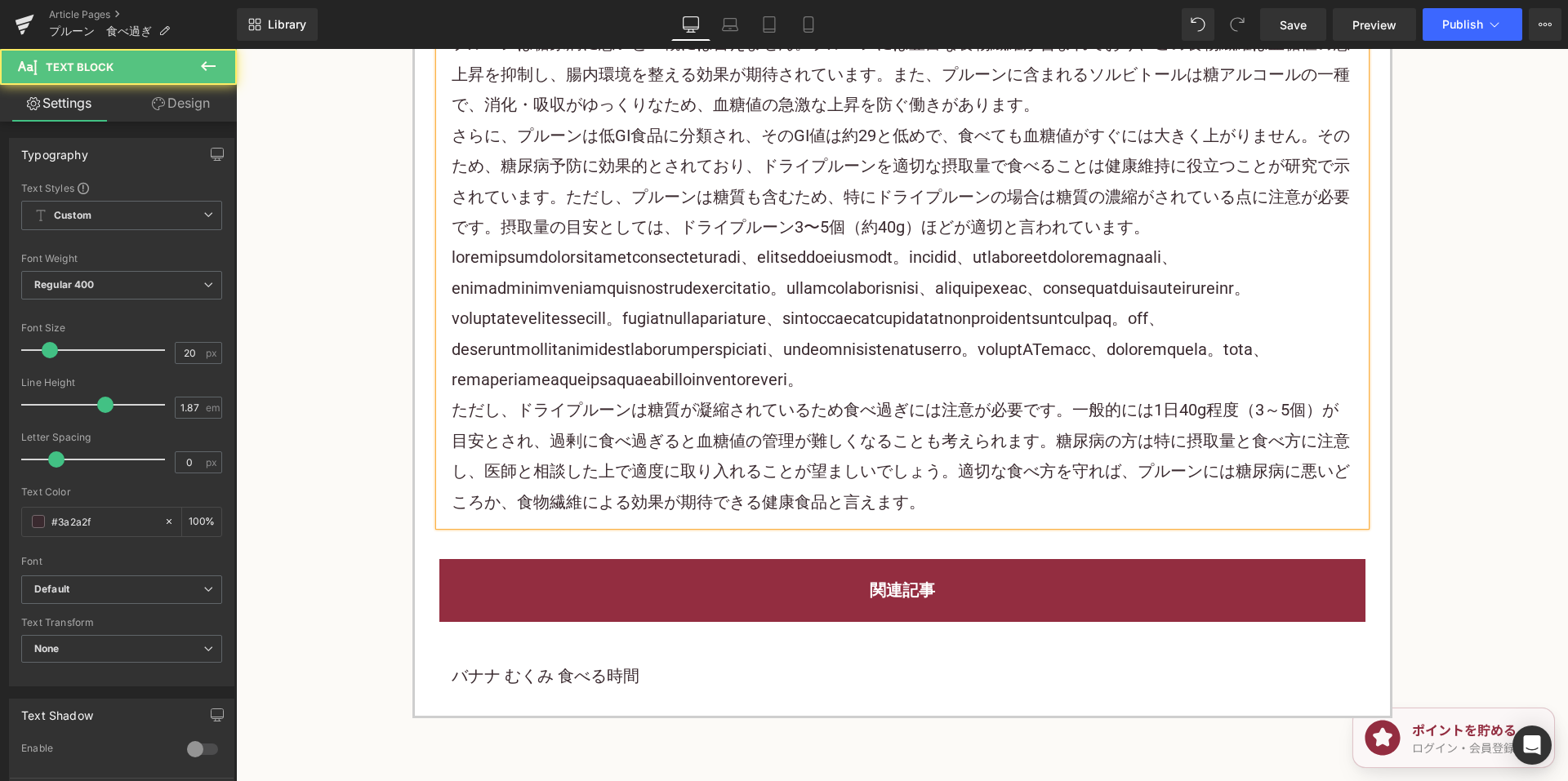
click at [985, 395] on p at bounding box center [902, 318] width 901 height 152
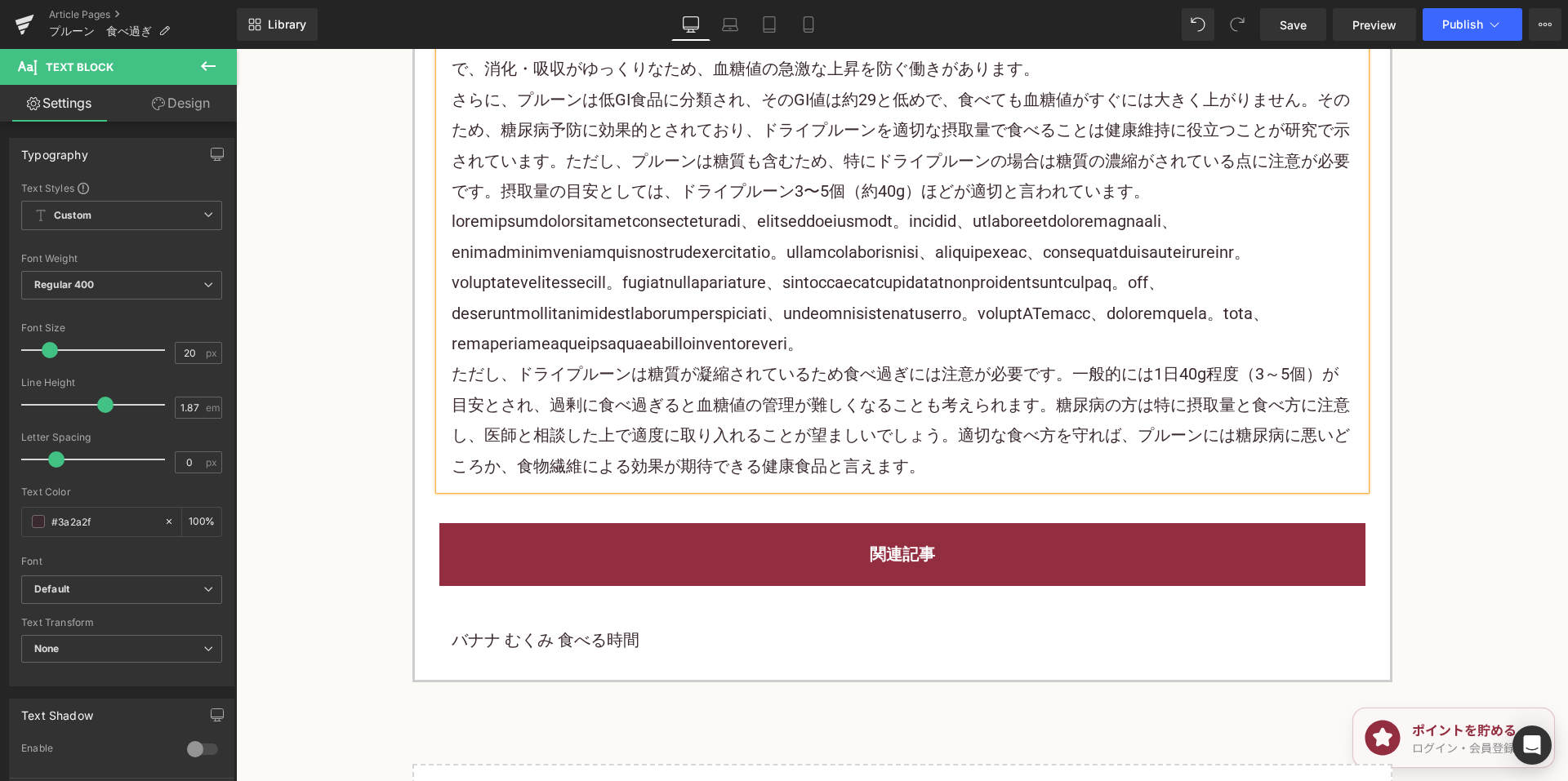
scroll to position [4000, 0]
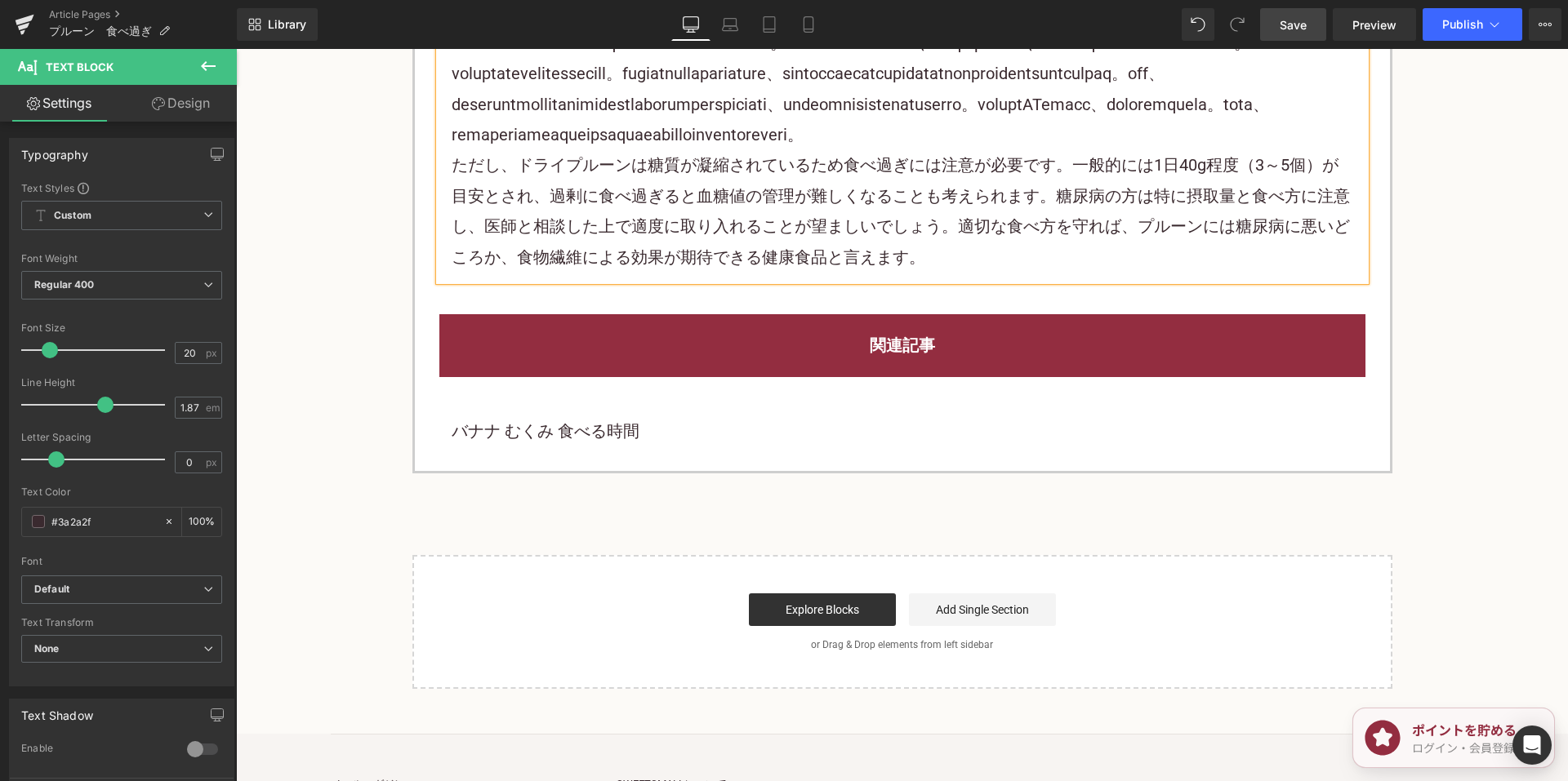
click at [1279, 17] on link "Save" at bounding box center [1292, 25] width 66 height 32
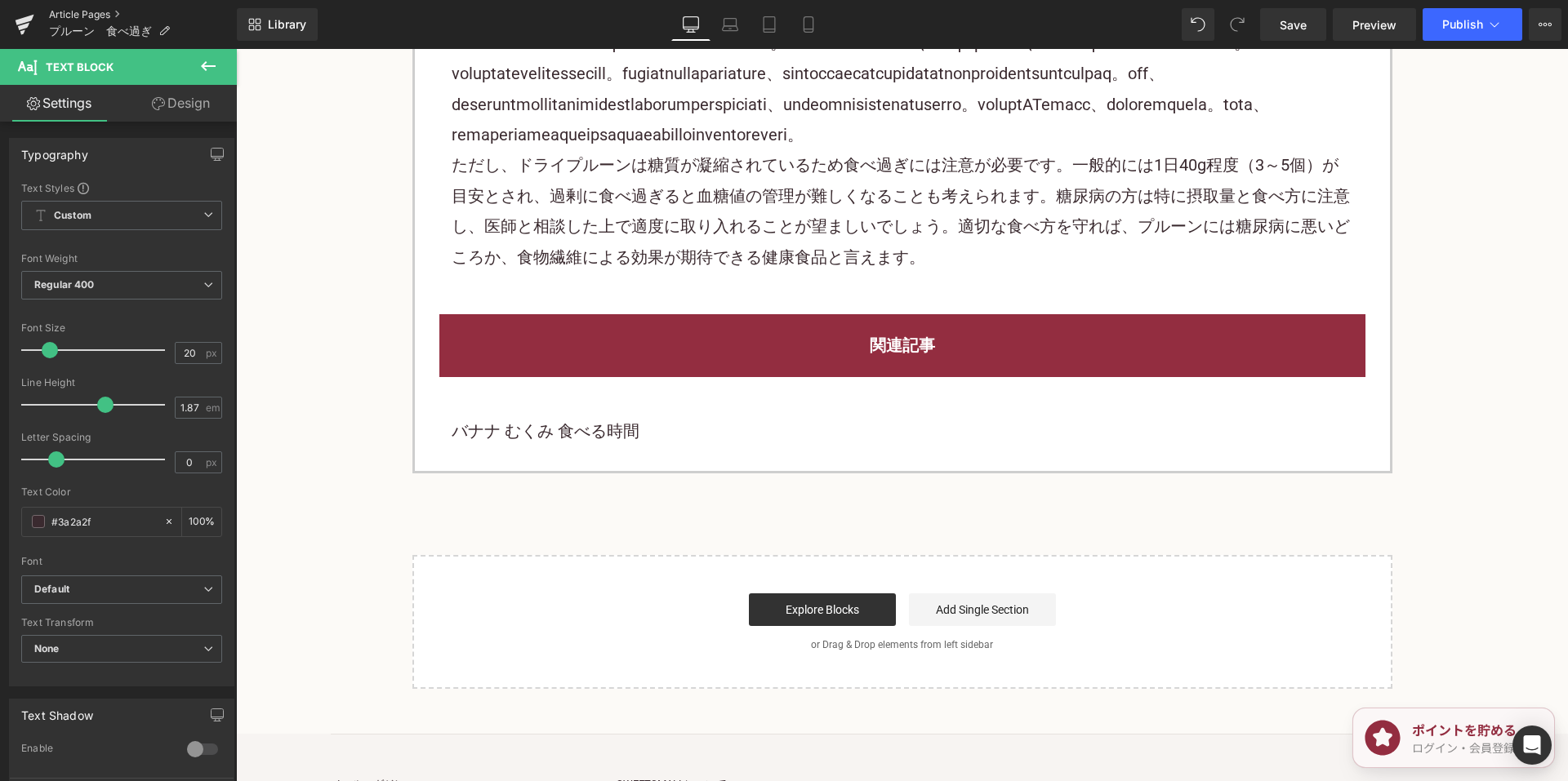
click at [99, 10] on link "Article Pages" at bounding box center [143, 15] width 187 height 13
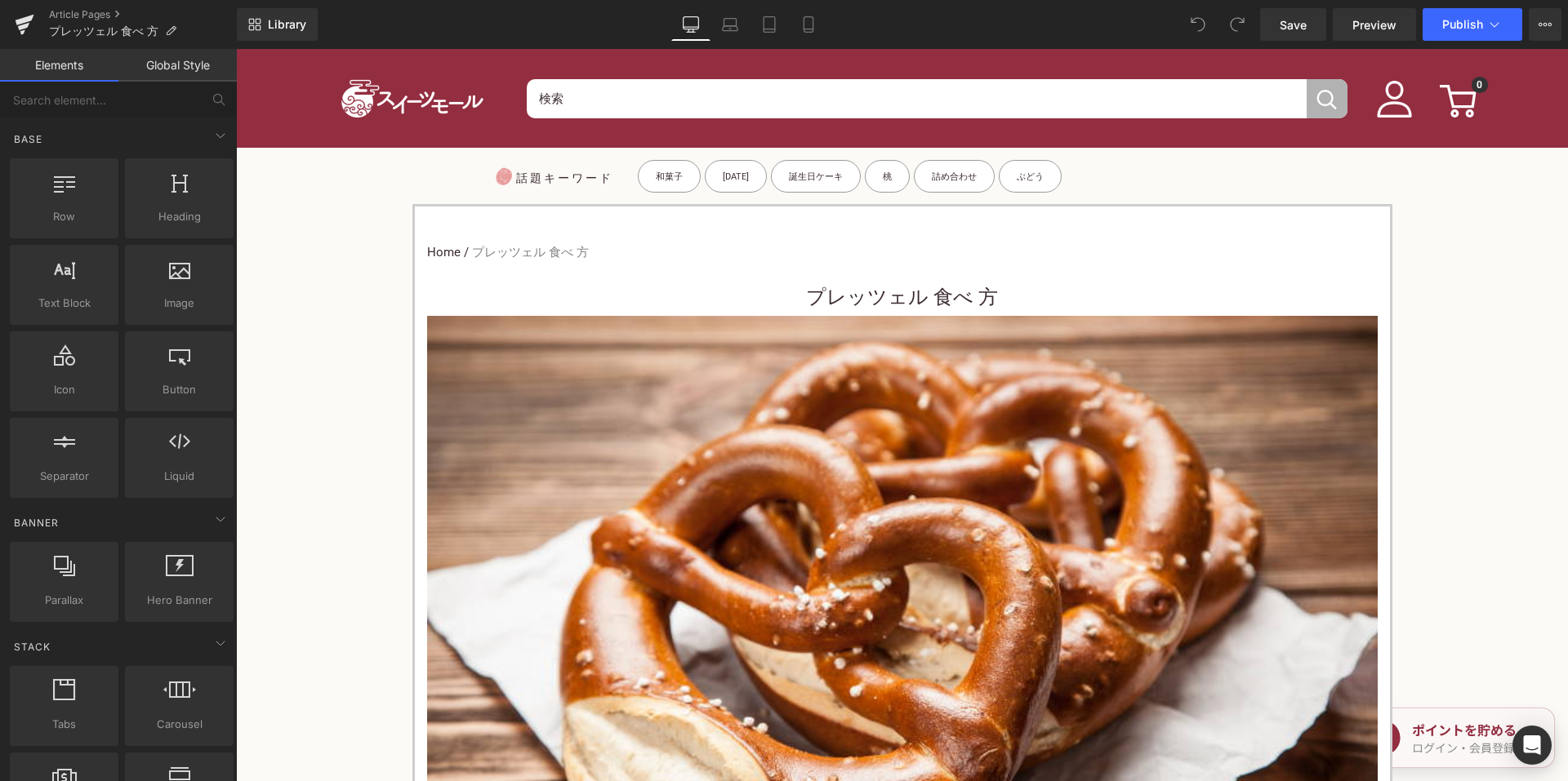
click at [794, 272] on div "Home / プレッツェル 食べ 方 Breadcrumbs" at bounding box center [902, 253] width 951 height 44
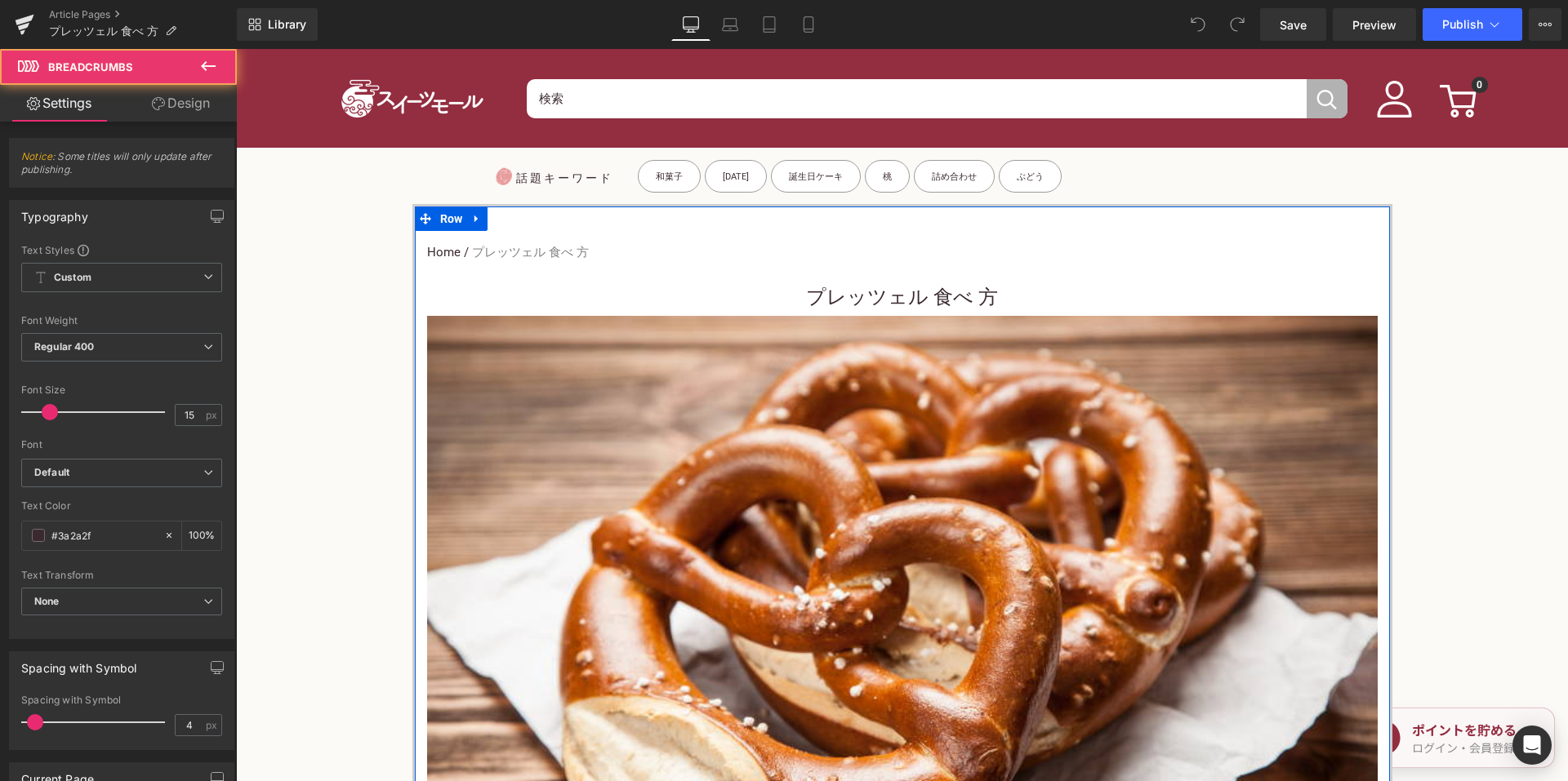
click at [797, 305] on h1 "プレッツェル 食べ 方" at bounding box center [902, 297] width 951 height 37
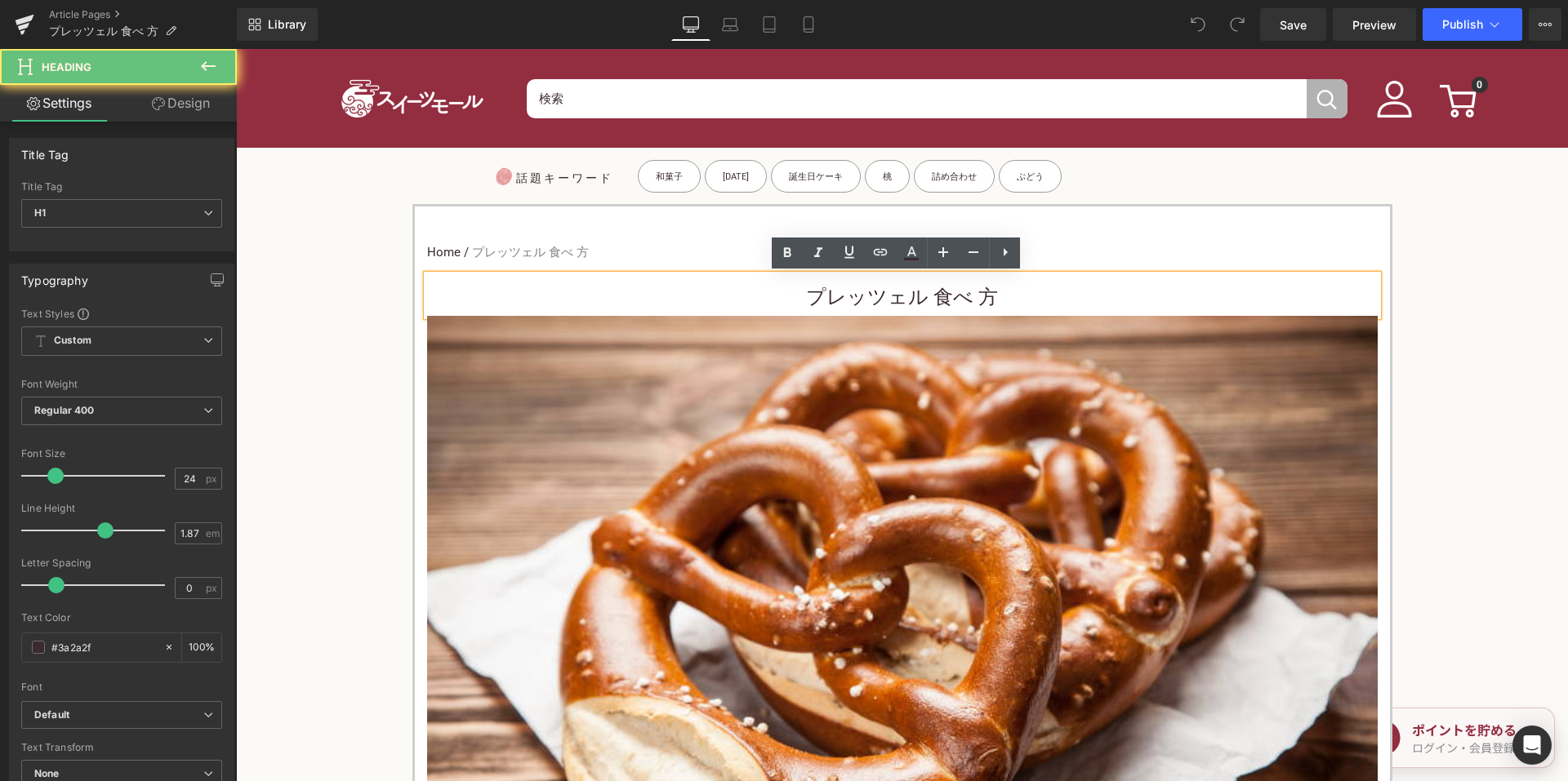
click at [797, 299] on h1 "プレッツェル 食べ 方" at bounding box center [902, 297] width 951 height 37
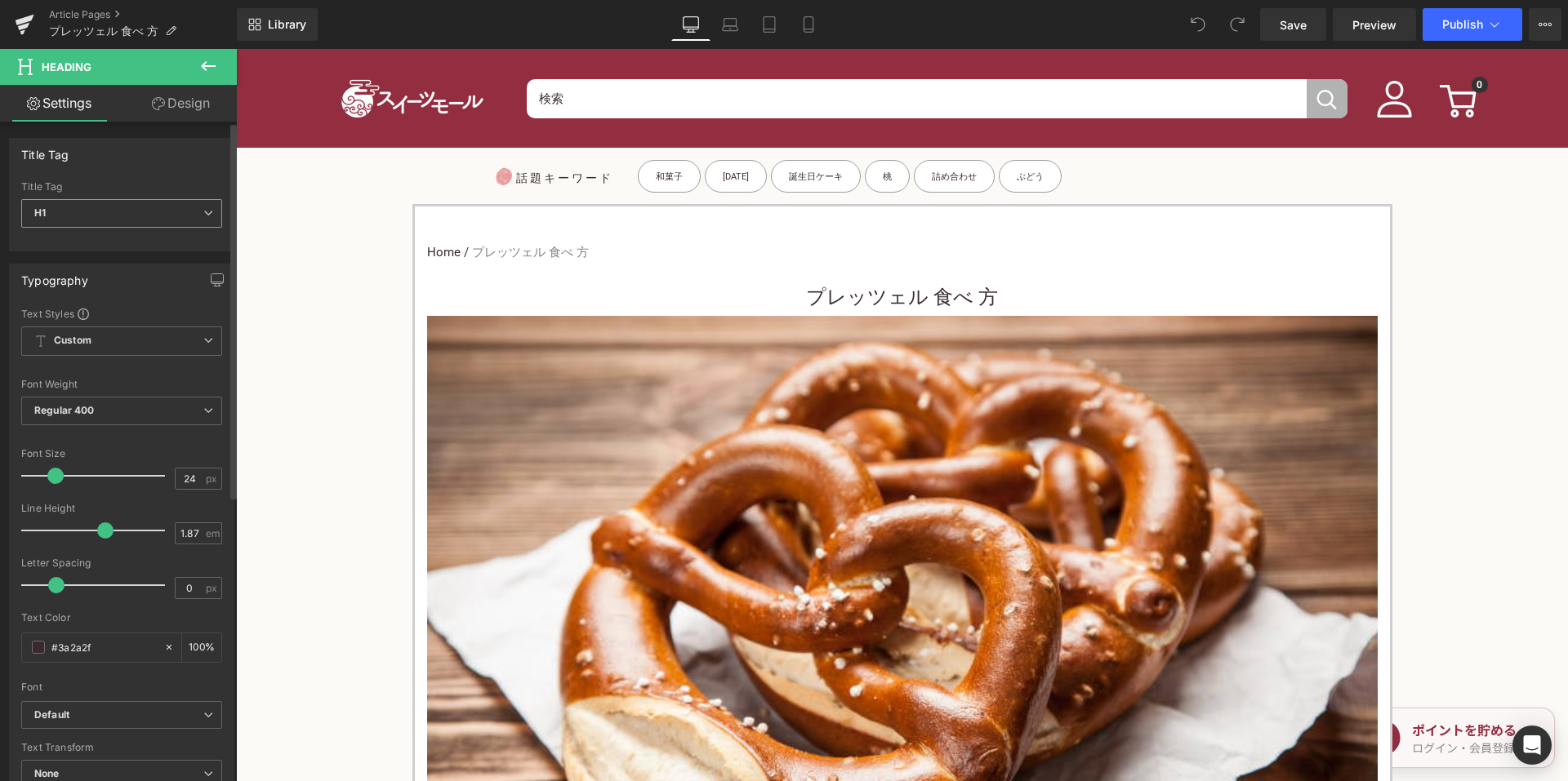
click at [175, 221] on span "H1" at bounding box center [121, 213] width 201 height 28
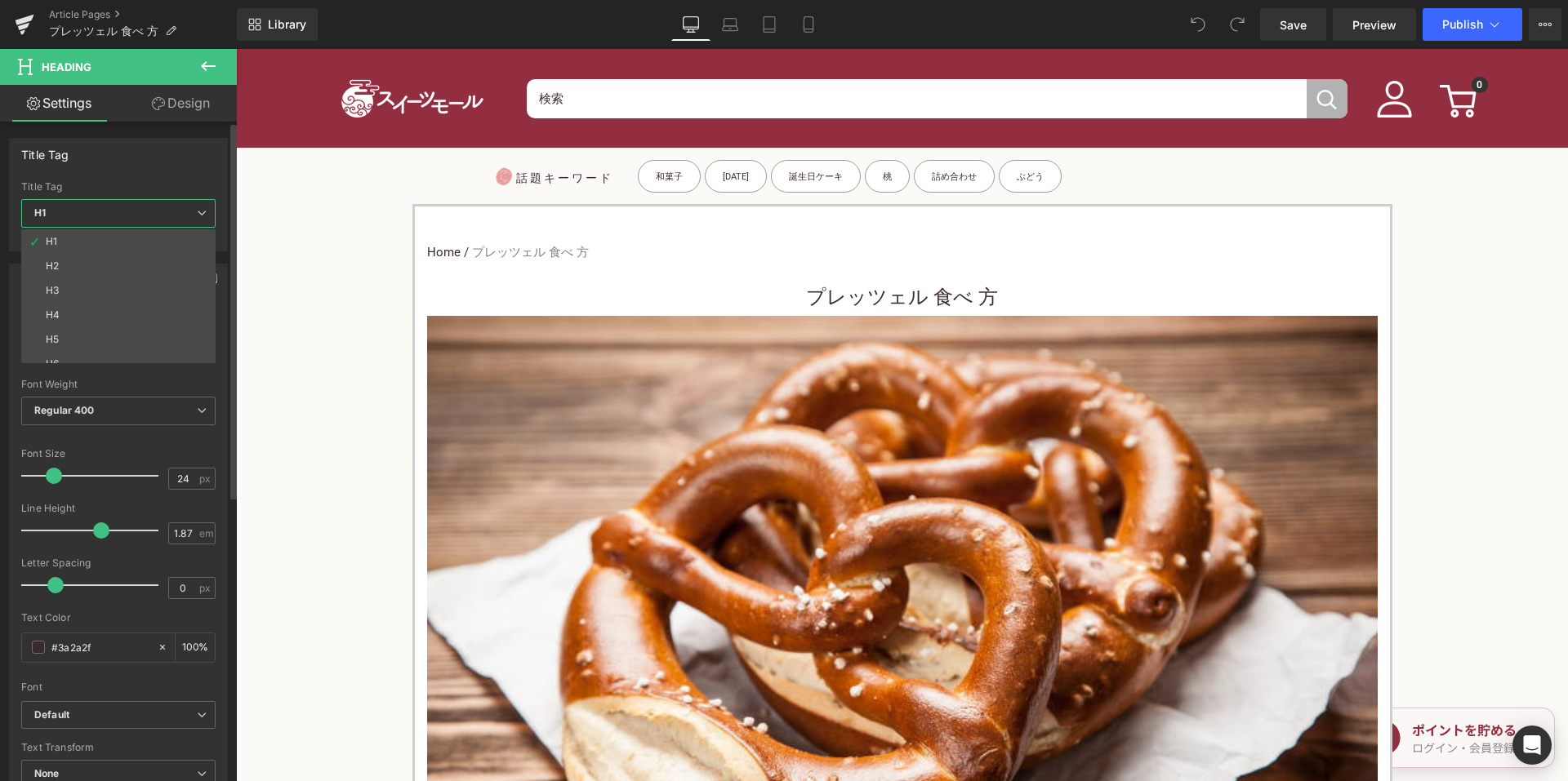
click at [130, 284] on li "H3" at bounding box center [121, 291] width 202 height 25
type input "15"
type input "100"
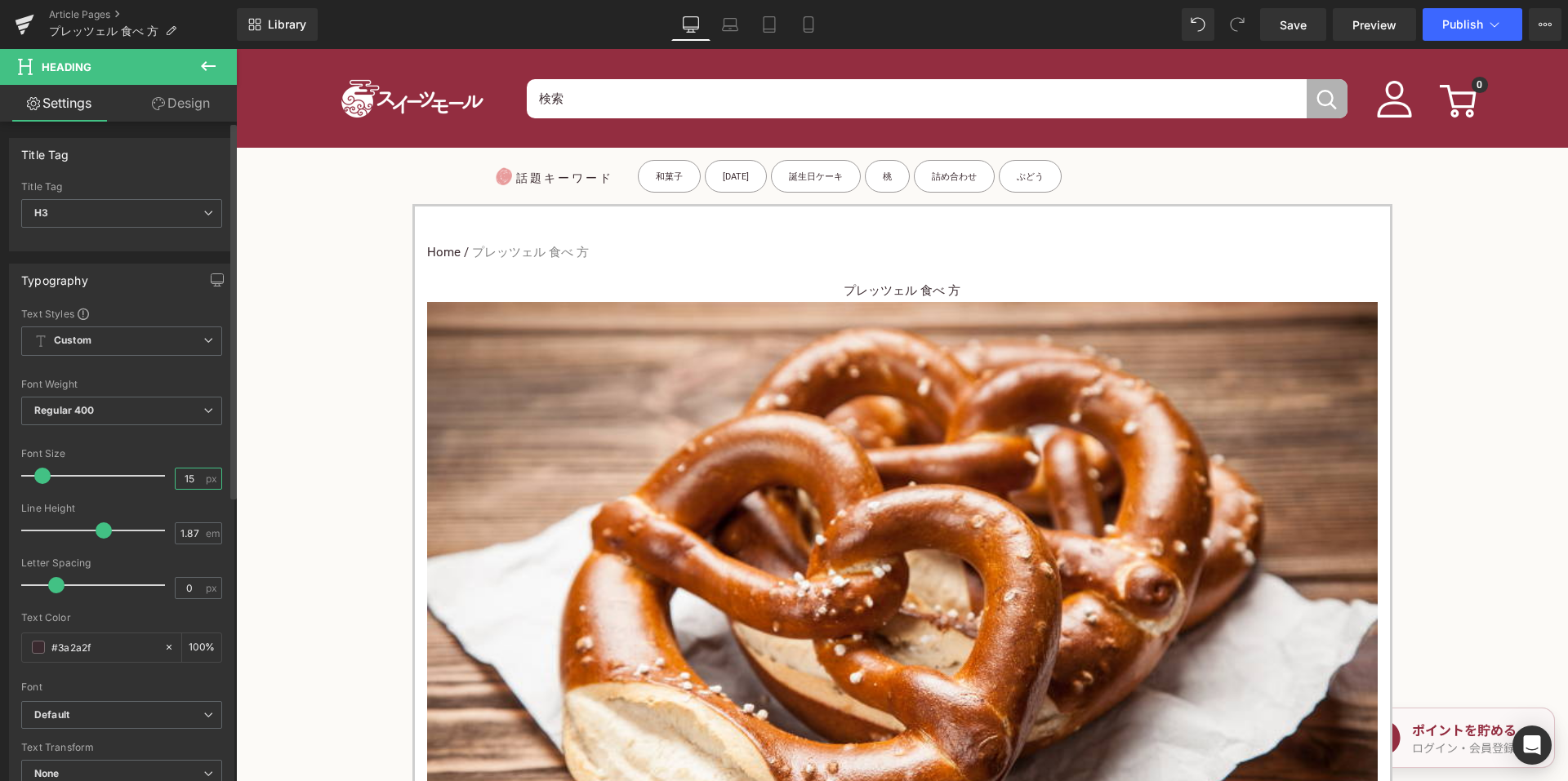
drag, startPoint x: 192, startPoint y: 483, endPoint x: 168, endPoint y: 482, distance: 24.0
click at [168, 482] on div "Font Size 15 px" at bounding box center [121, 475] width 201 height 55
type input "24"
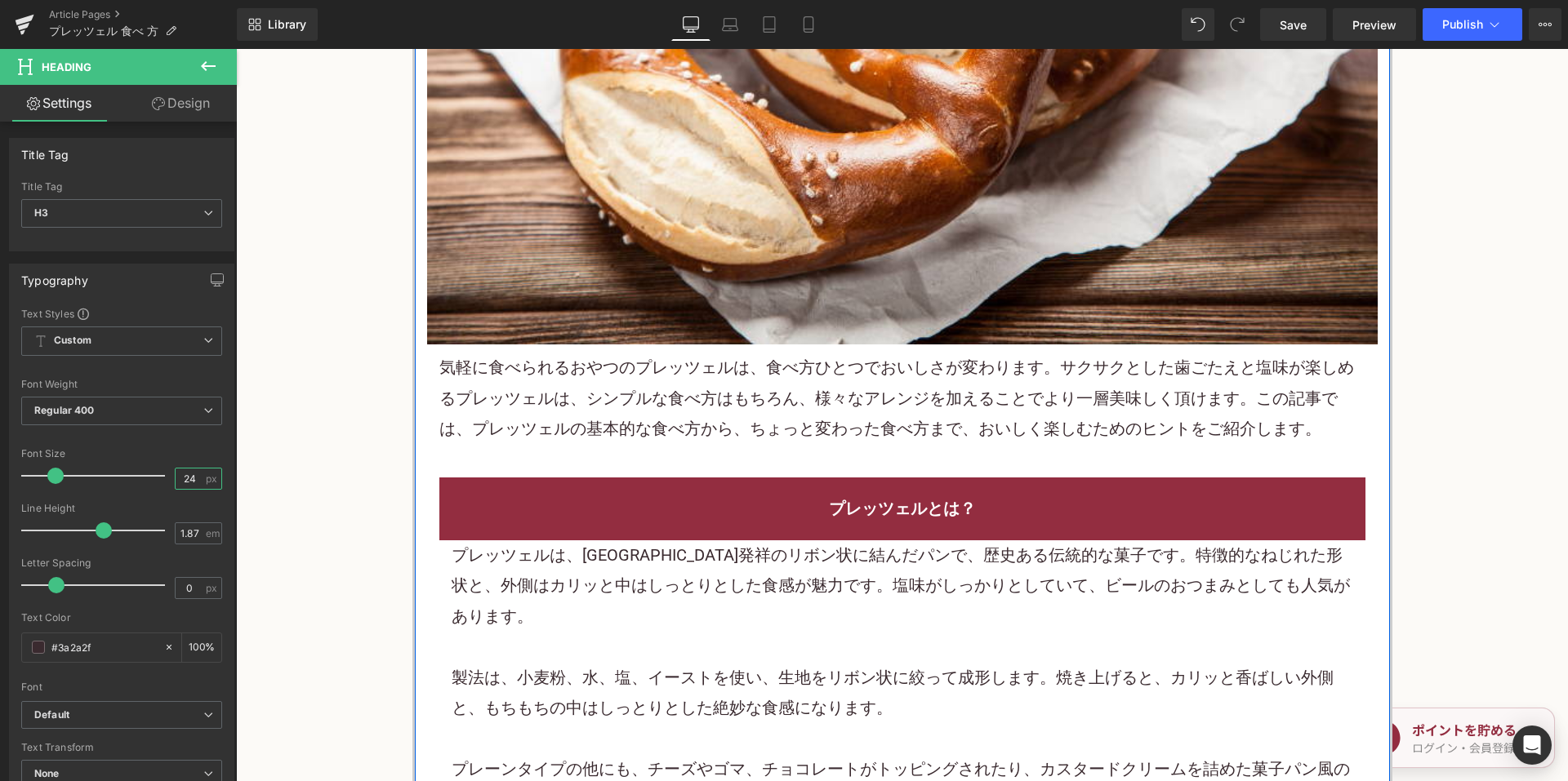
scroll to position [653, 0]
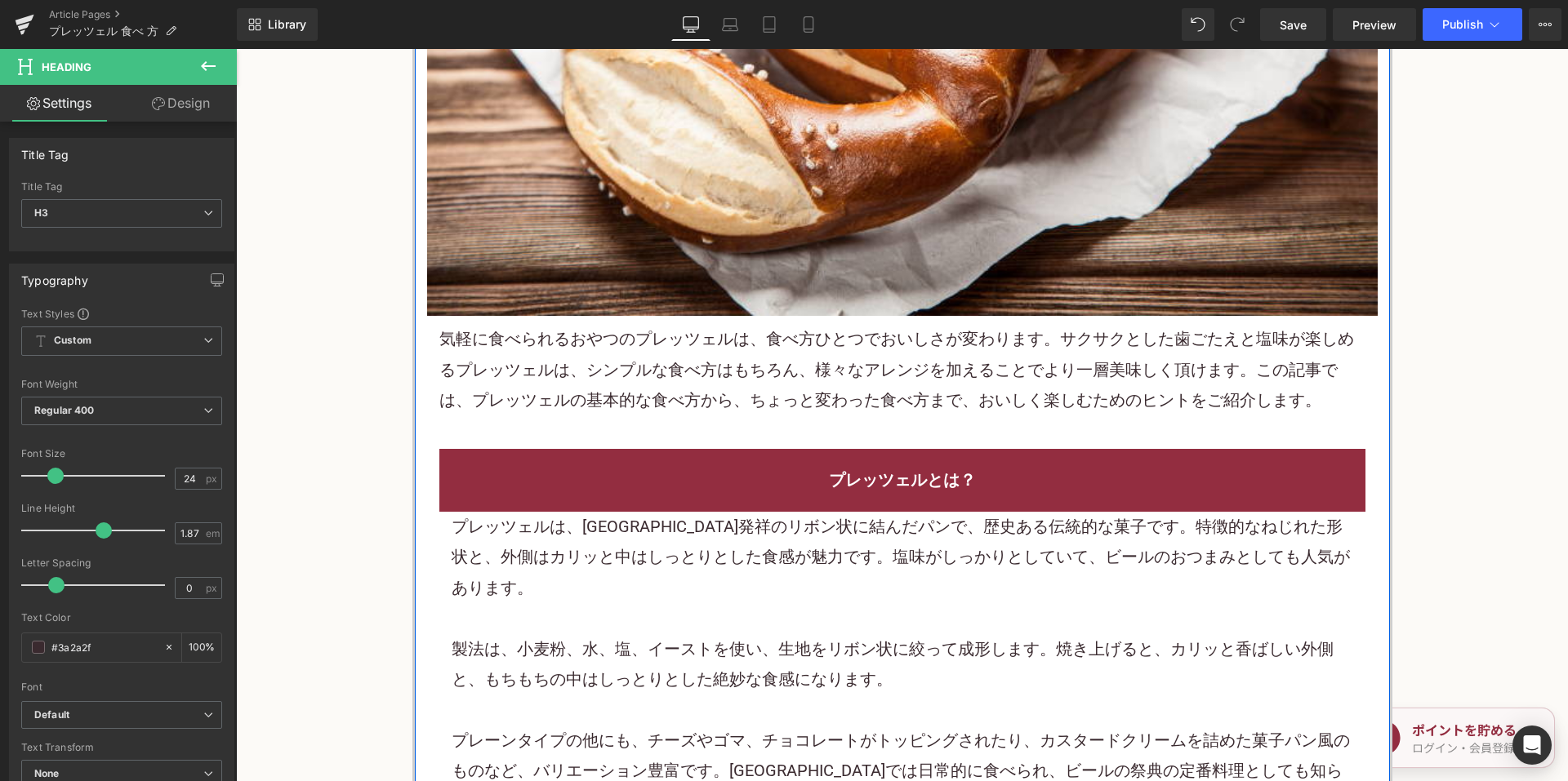
click at [658, 527] on p "プレッツェルは、ドイツ発祥のリボン状に結んだパンで、歴史ある伝統的な菓子です。特徴的なねじれた形状と、外側はカリッと中はしっとりとした食感が魅力です。塩味がし…" at bounding box center [902, 558] width 901 height 92
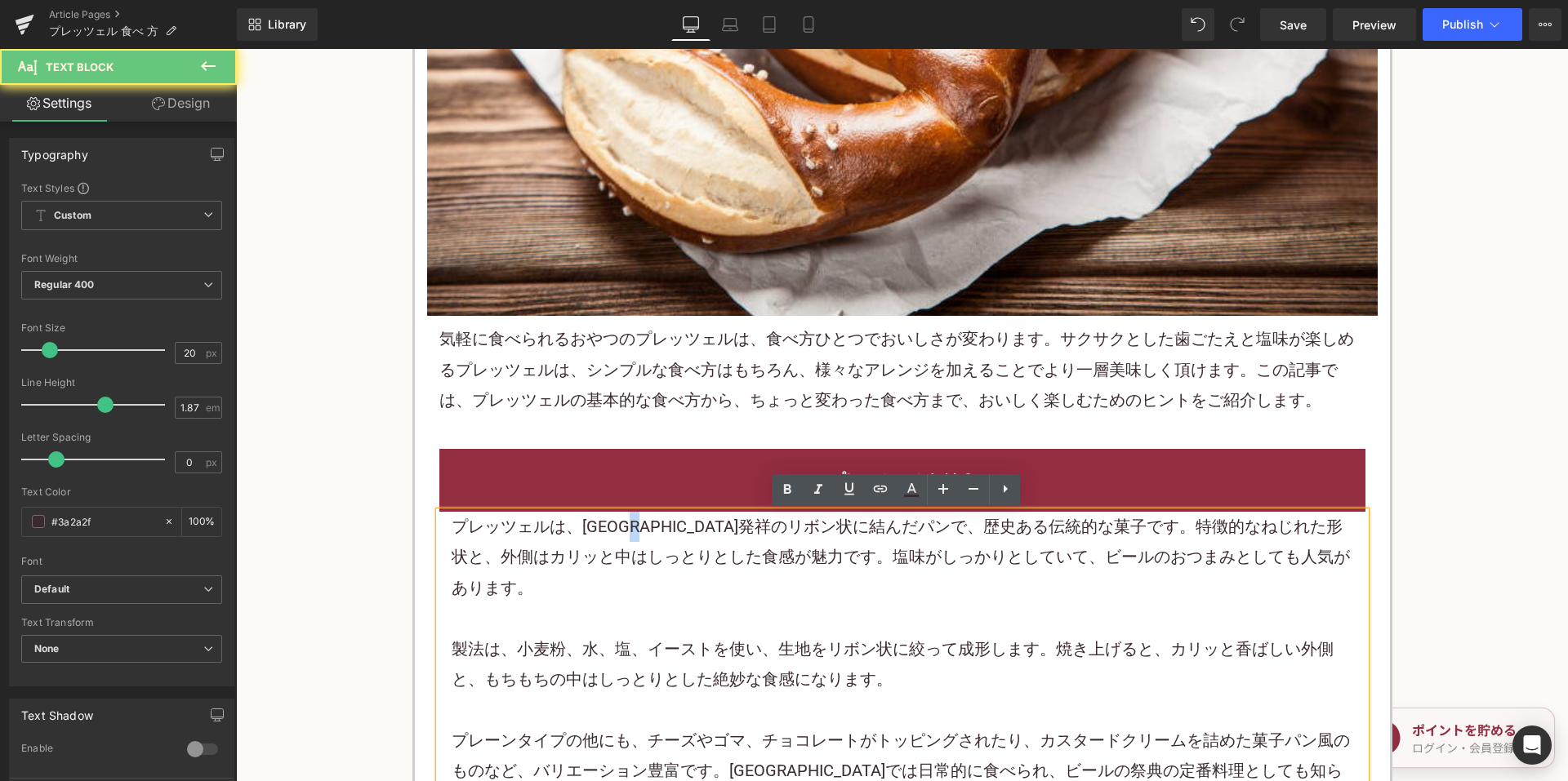
click at [658, 527] on p "プレッツェルは、ドイツ発祥のリボン状に結んだパンで、歴史ある伝統的な菓子です。特徴的なねじれた形状と、外側はカリッと中はしっとりとした食感が魅力です。塩味がし…" at bounding box center [902, 558] width 901 height 92
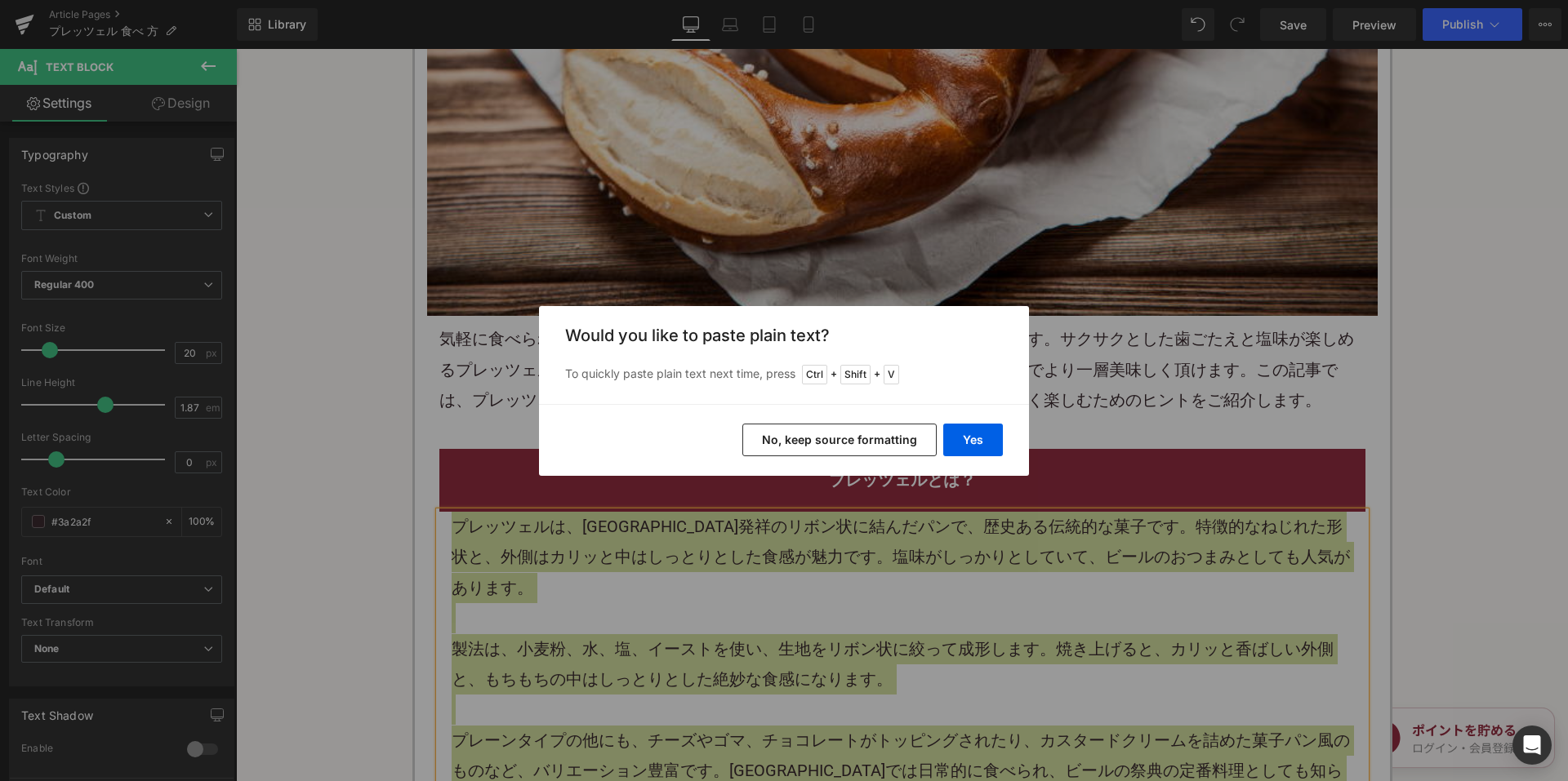
drag, startPoint x: 816, startPoint y: 448, endPoint x: 580, endPoint y: 398, distance: 241.2
click at [816, 448] on button "No, keep source formatting" at bounding box center [839, 440] width 194 height 32
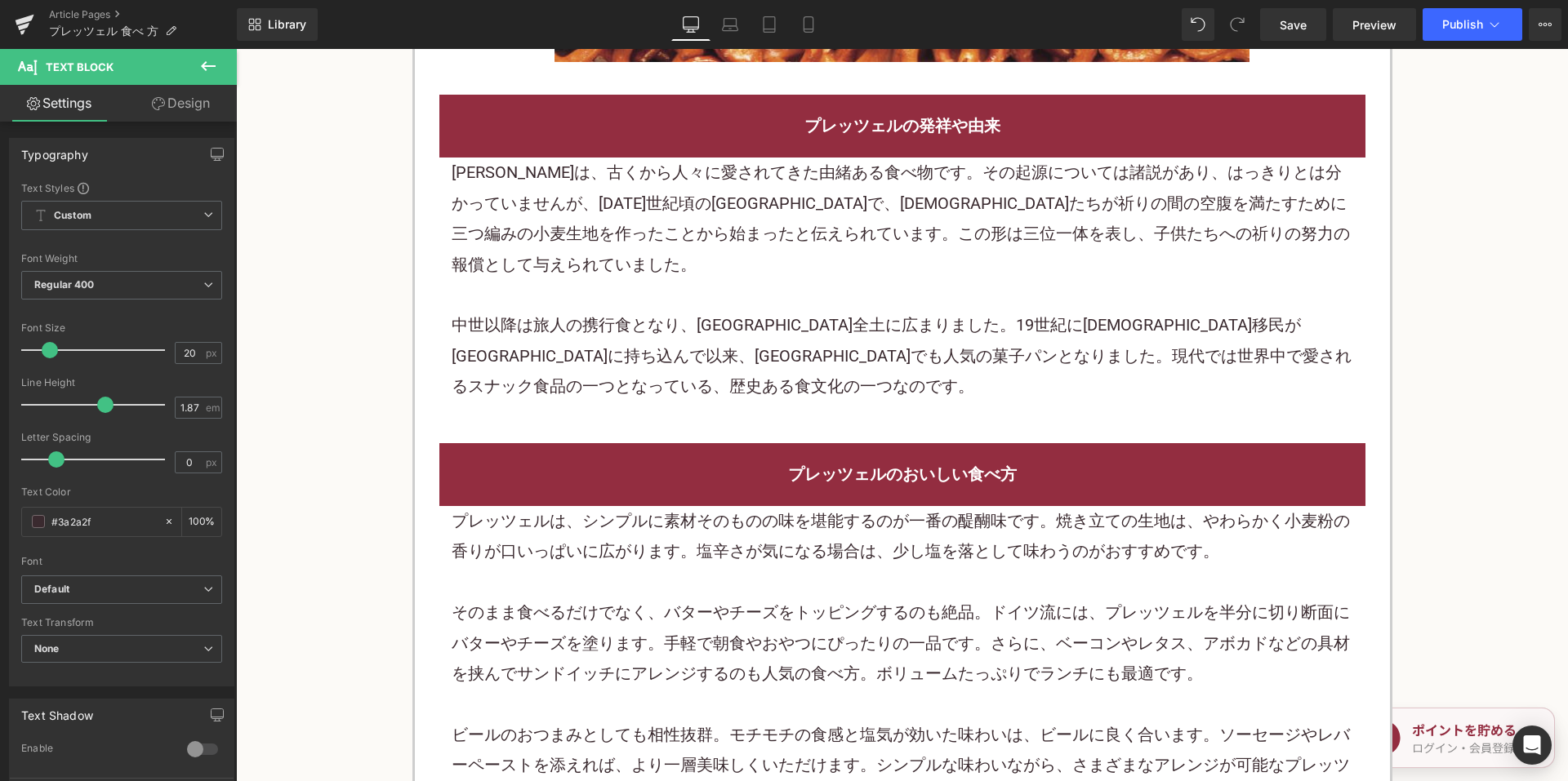
scroll to position [2368, 0]
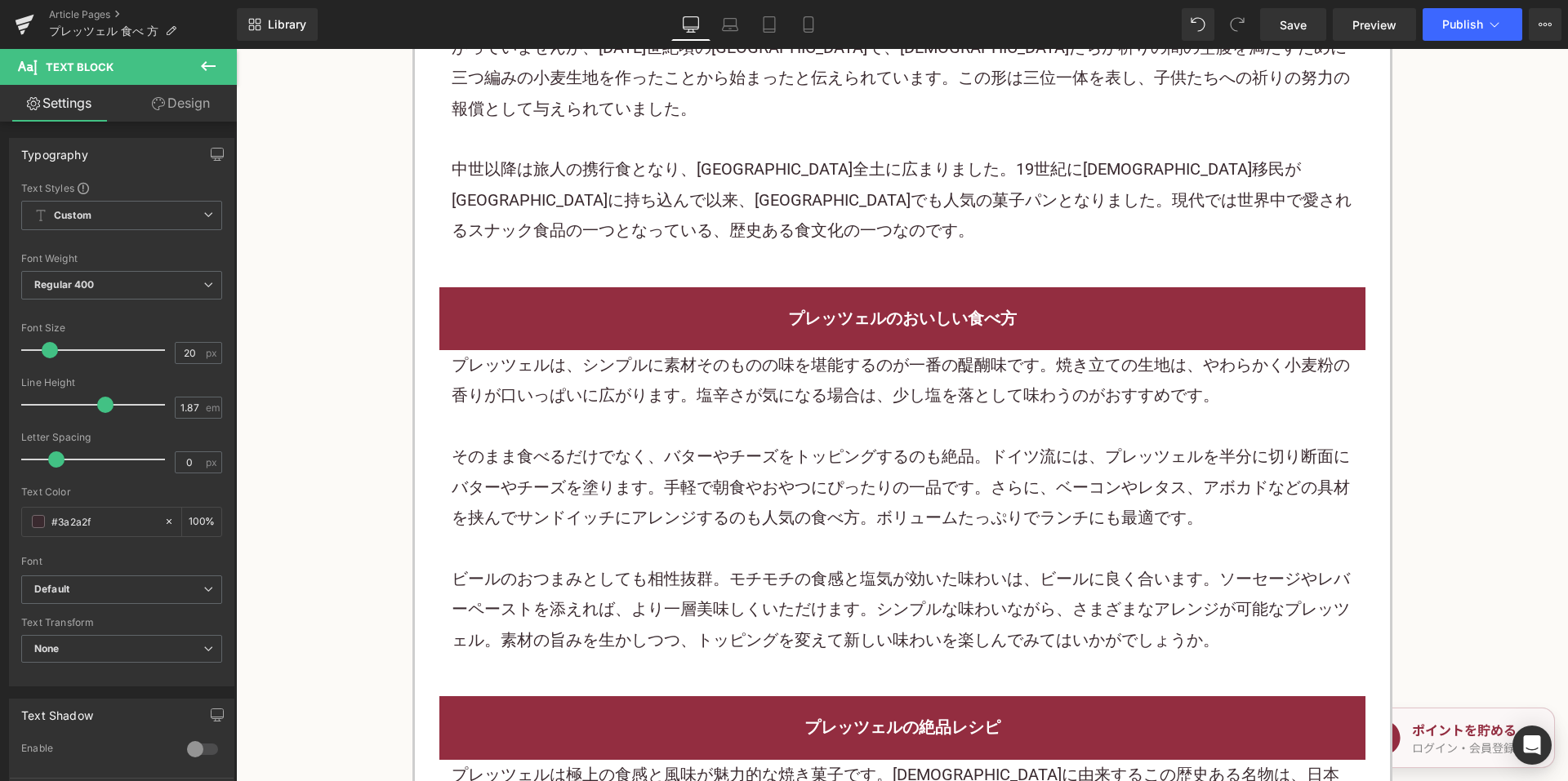
click at [744, 412] on p at bounding box center [902, 427] width 901 height 30
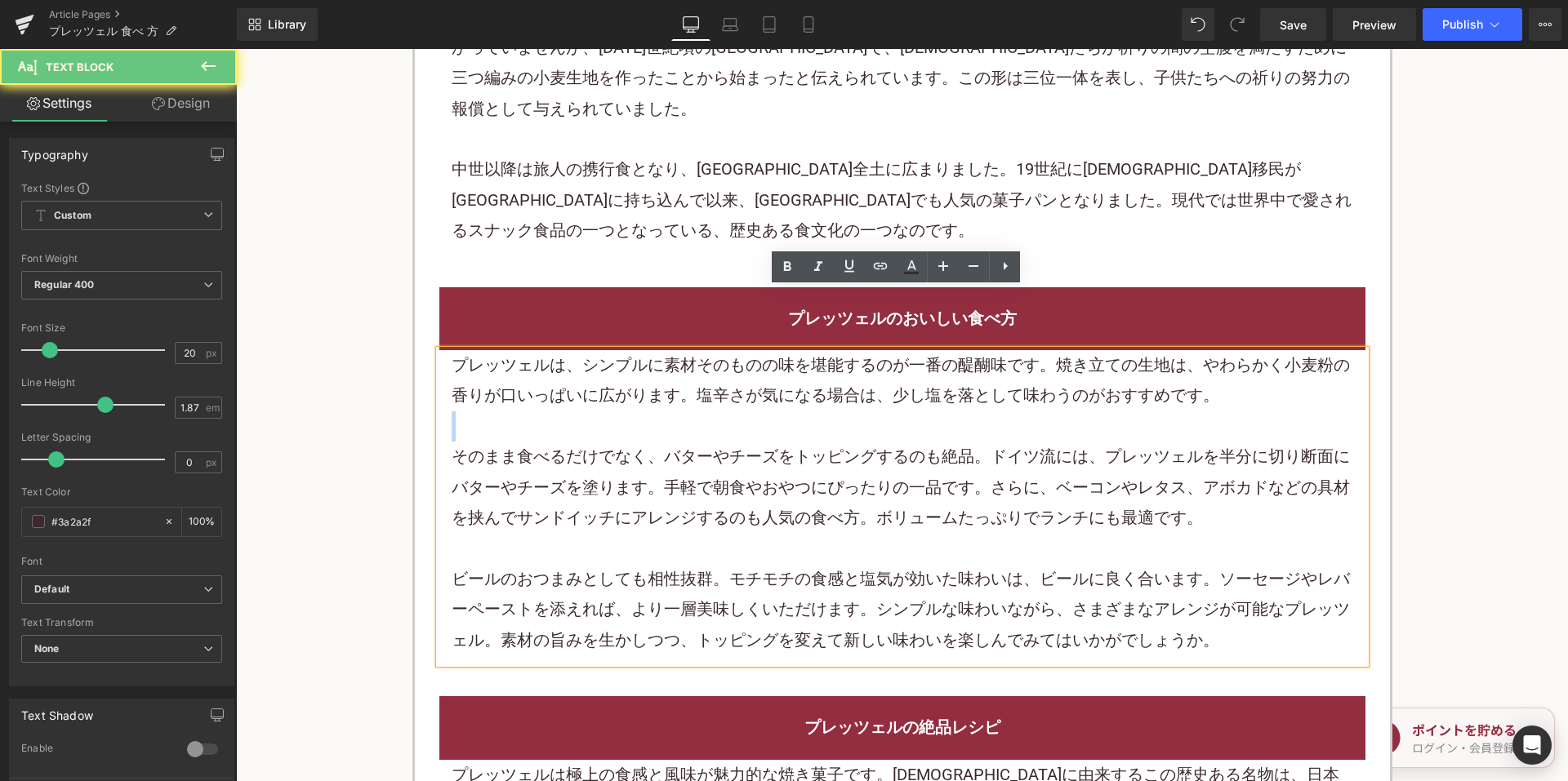
click at [744, 412] on p at bounding box center [902, 427] width 901 height 30
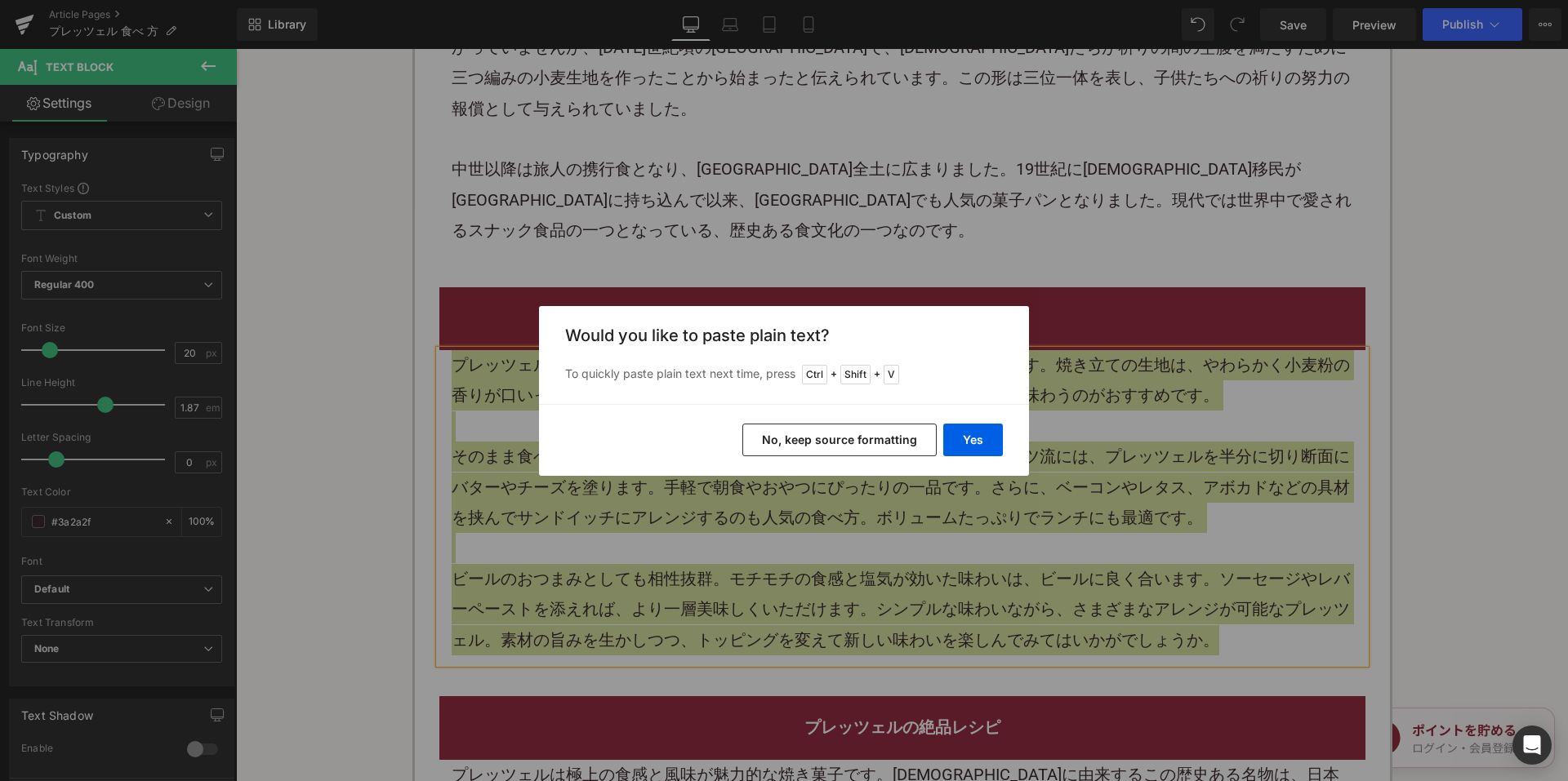
click at [846, 440] on button "No, keep source formatting" at bounding box center [839, 440] width 194 height 32
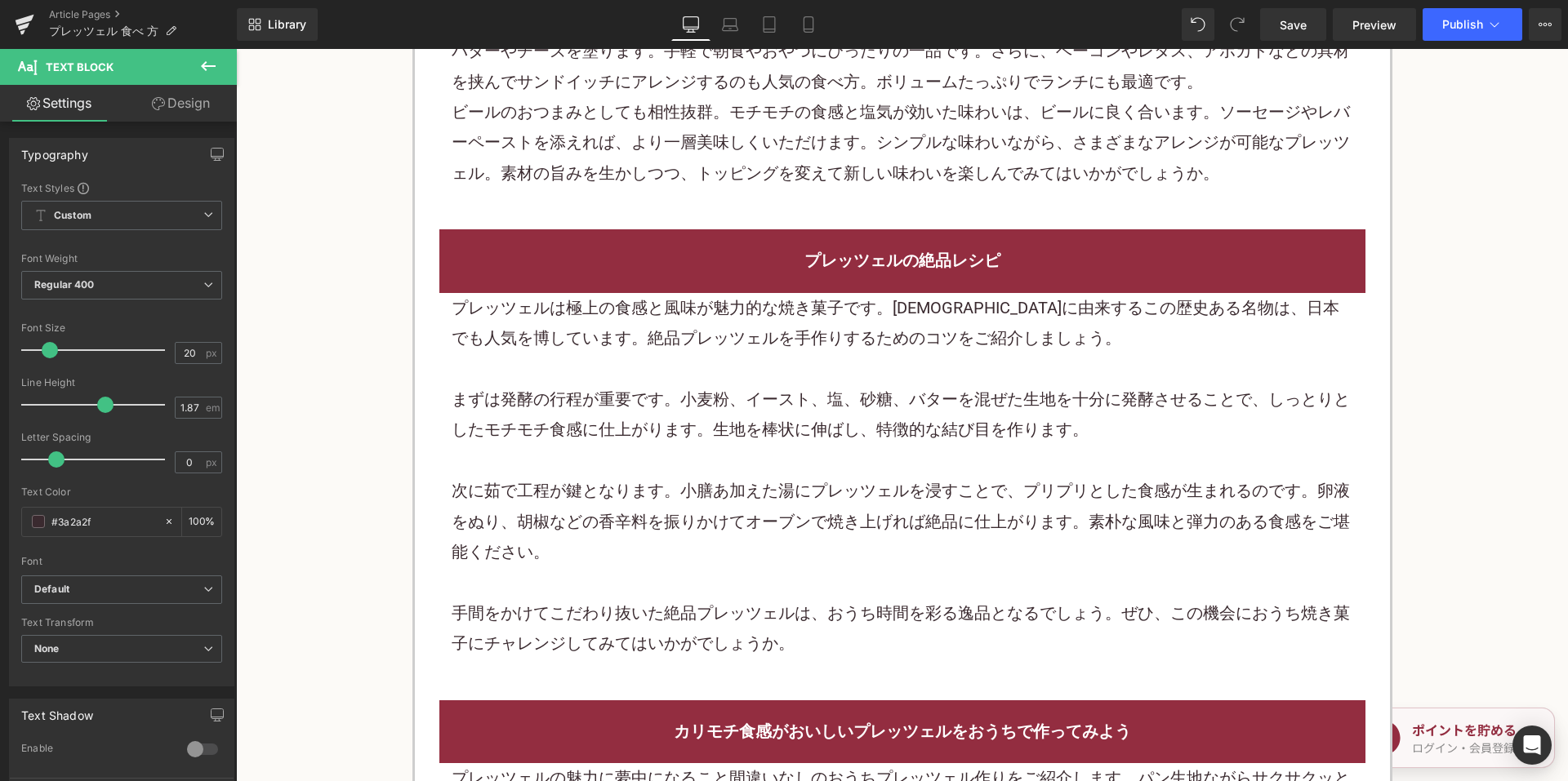
scroll to position [2776, 0]
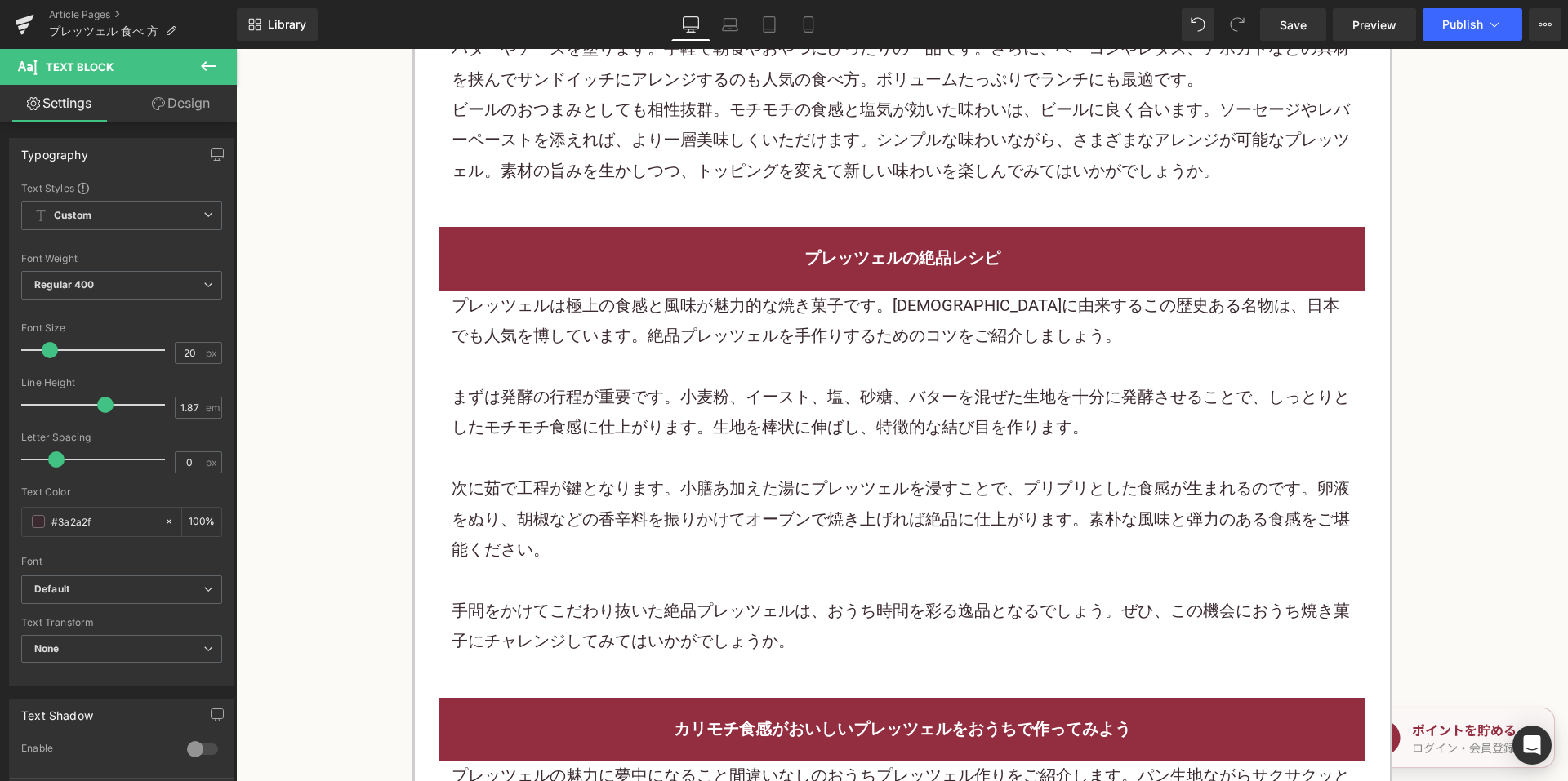
click at [815, 382] on p "まずは発酵の行程が重要です。小麦粉、イースト、塩、砂糖、バターを混ぜた生地を十分に発酵させることで、しっとりとしたモチモチ食感に仕上がります。生地を棒状に伸ば…" at bounding box center [902, 413] width 901 height 62
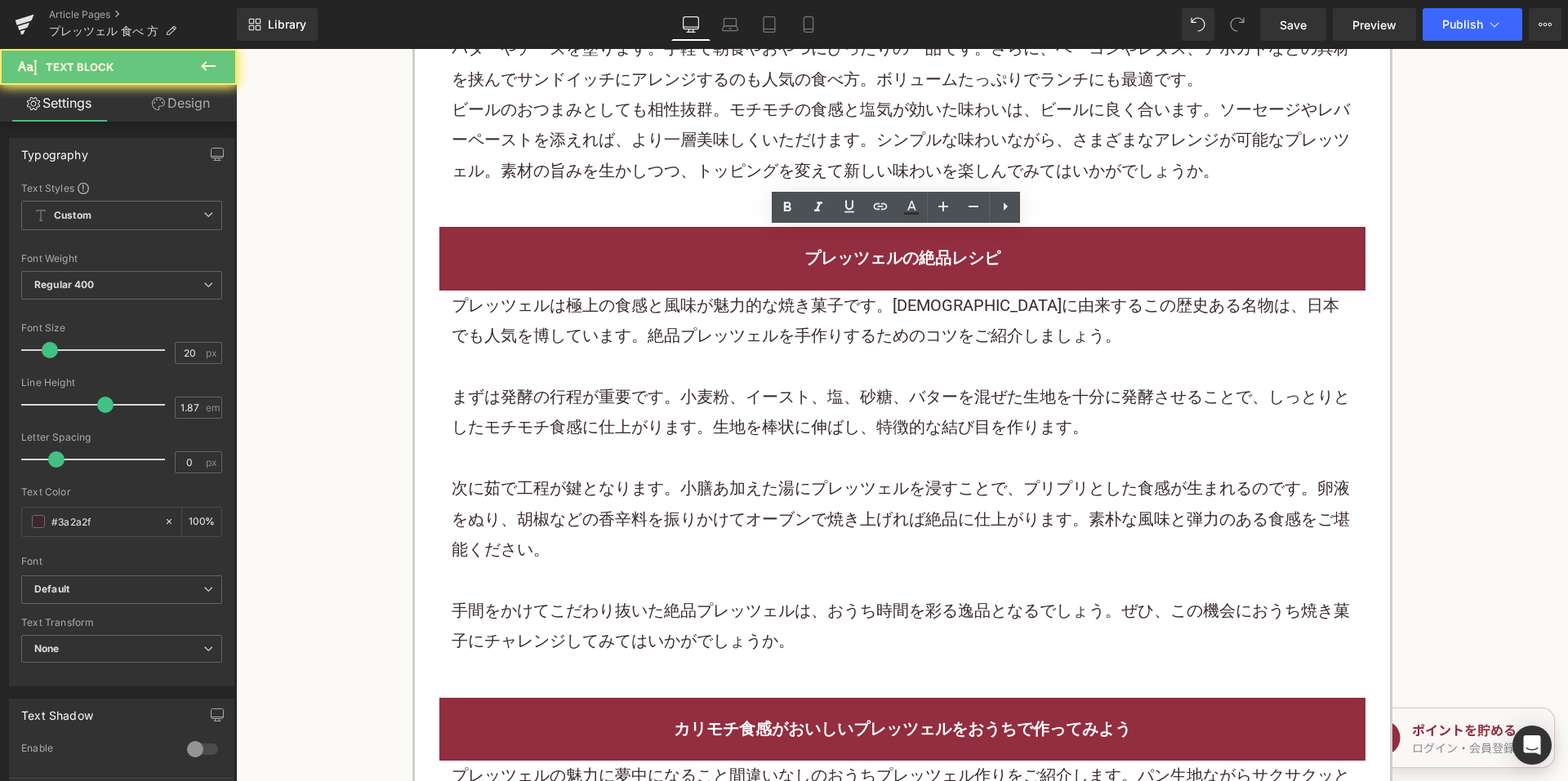
click at [814, 382] on p "まずは発酵の行程が重要です。小麦粉、イースト、塩、砂糖、バターを混ぜた生地を十分に発酵させることで、しっとりとしたモチモチ食感に仕上がります。生地を棒状に伸ば…" at bounding box center [902, 413] width 901 height 62
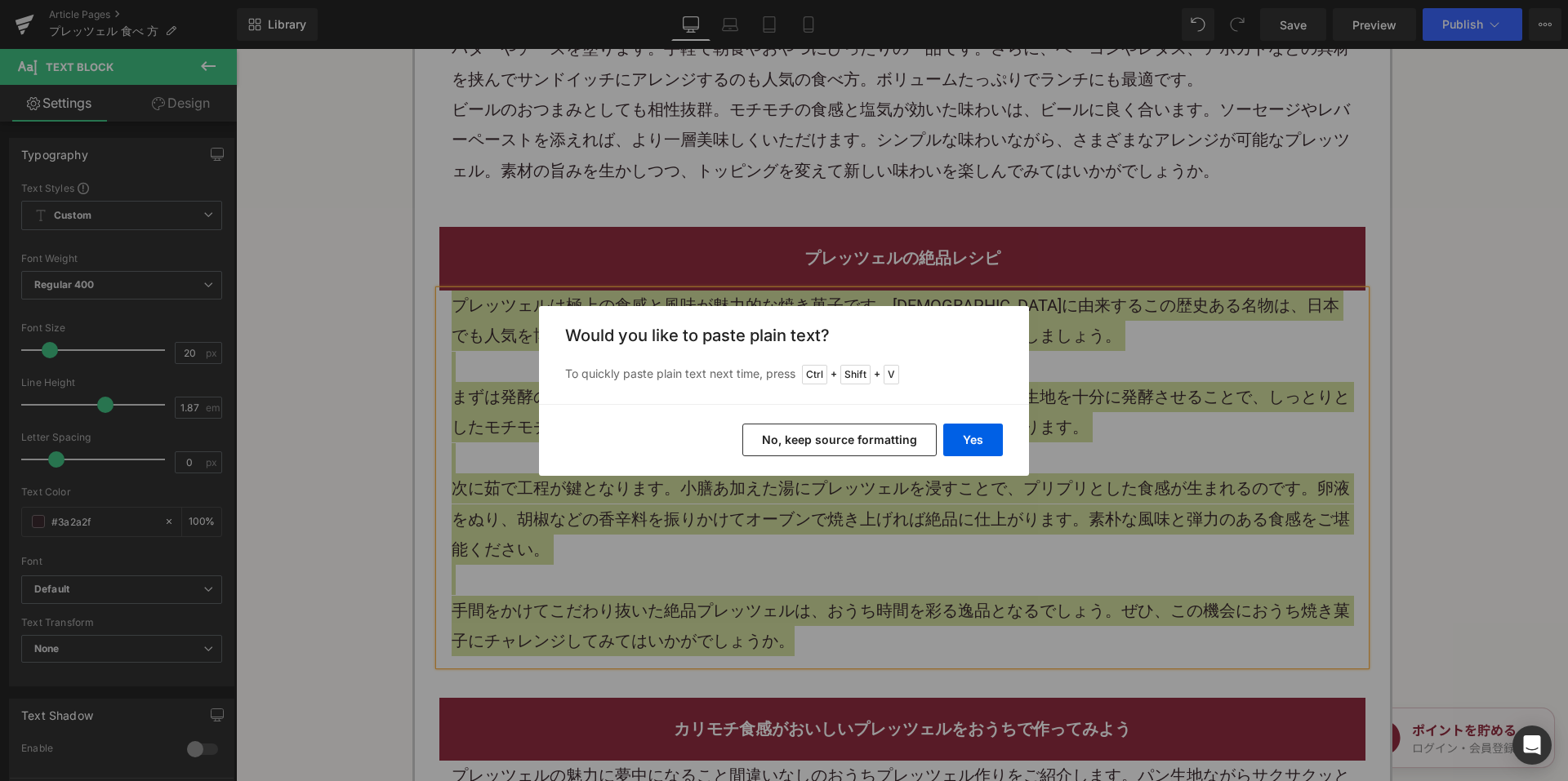
click at [870, 435] on button "No, keep source formatting" at bounding box center [839, 440] width 194 height 32
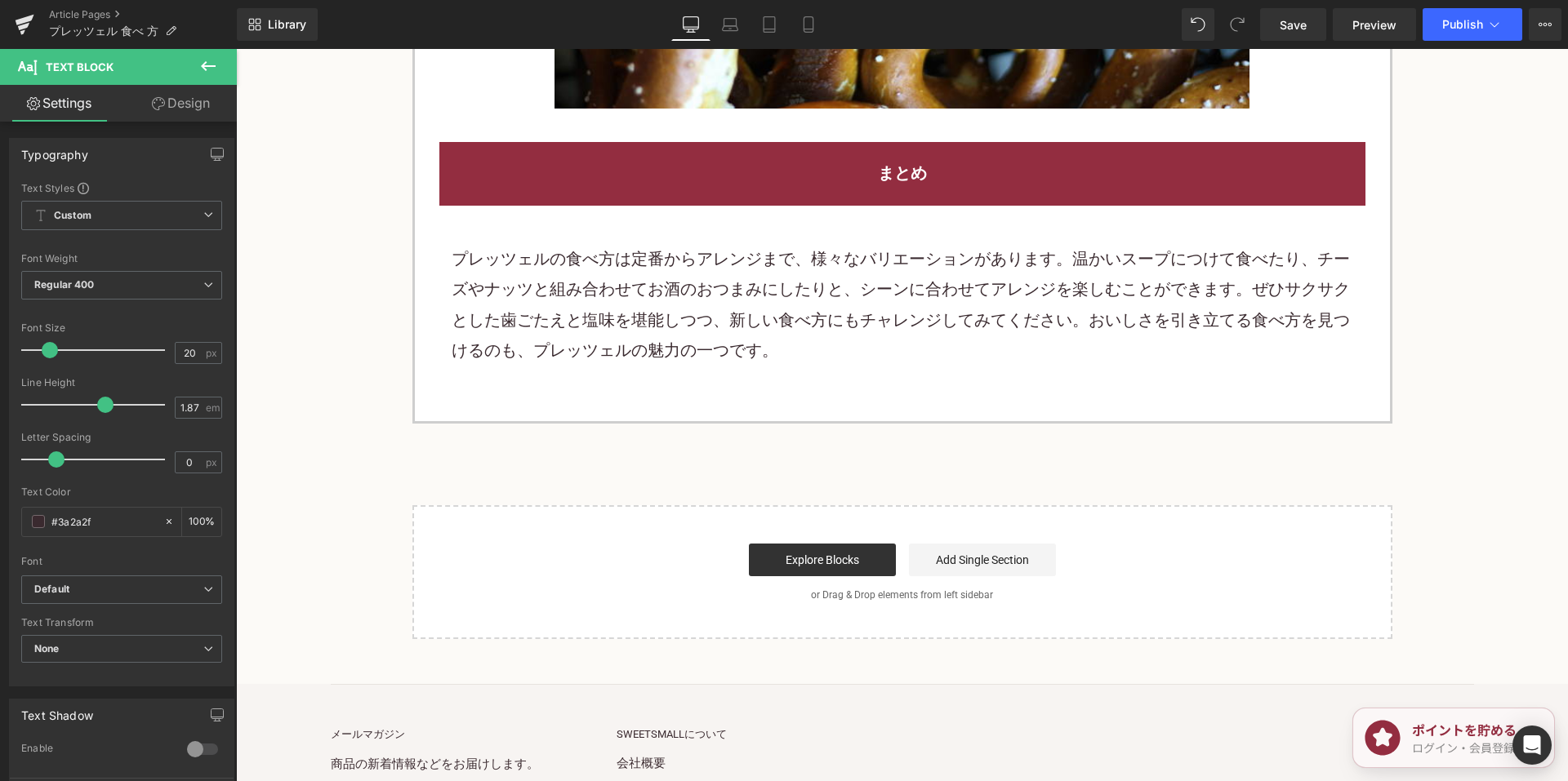
scroll to position [4081, 0]
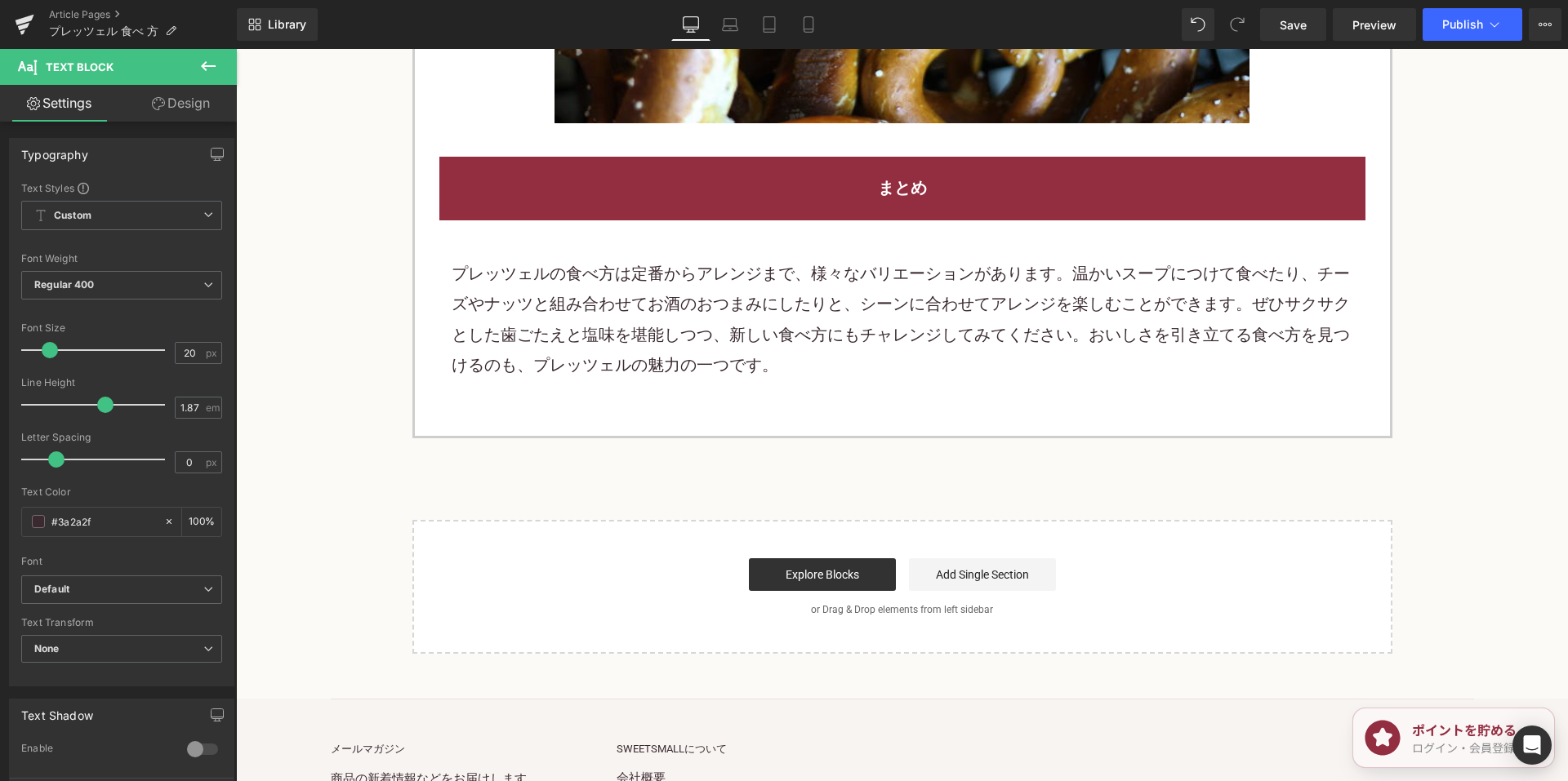
click at [704, 281] on p "プレッツェルの食べ方は定番からアレンジまで、様々なバリエーションがあります。温かいスープにつけて食べたり、チーズやナッツと組み合わせてお酒のおつまみにしたりと…" at bounding box center [902, 319] width 901 height 122
click at [704, 280] on p "プレッツェルの食べ方は定番からアレンジまで、様々なバリエーションがあります。温かいスープにつけて食べたり、チーズやナッツと組み合わせてお酒のおつまみにしたりと…" at bounding box center [902, 319] width 901 height 122
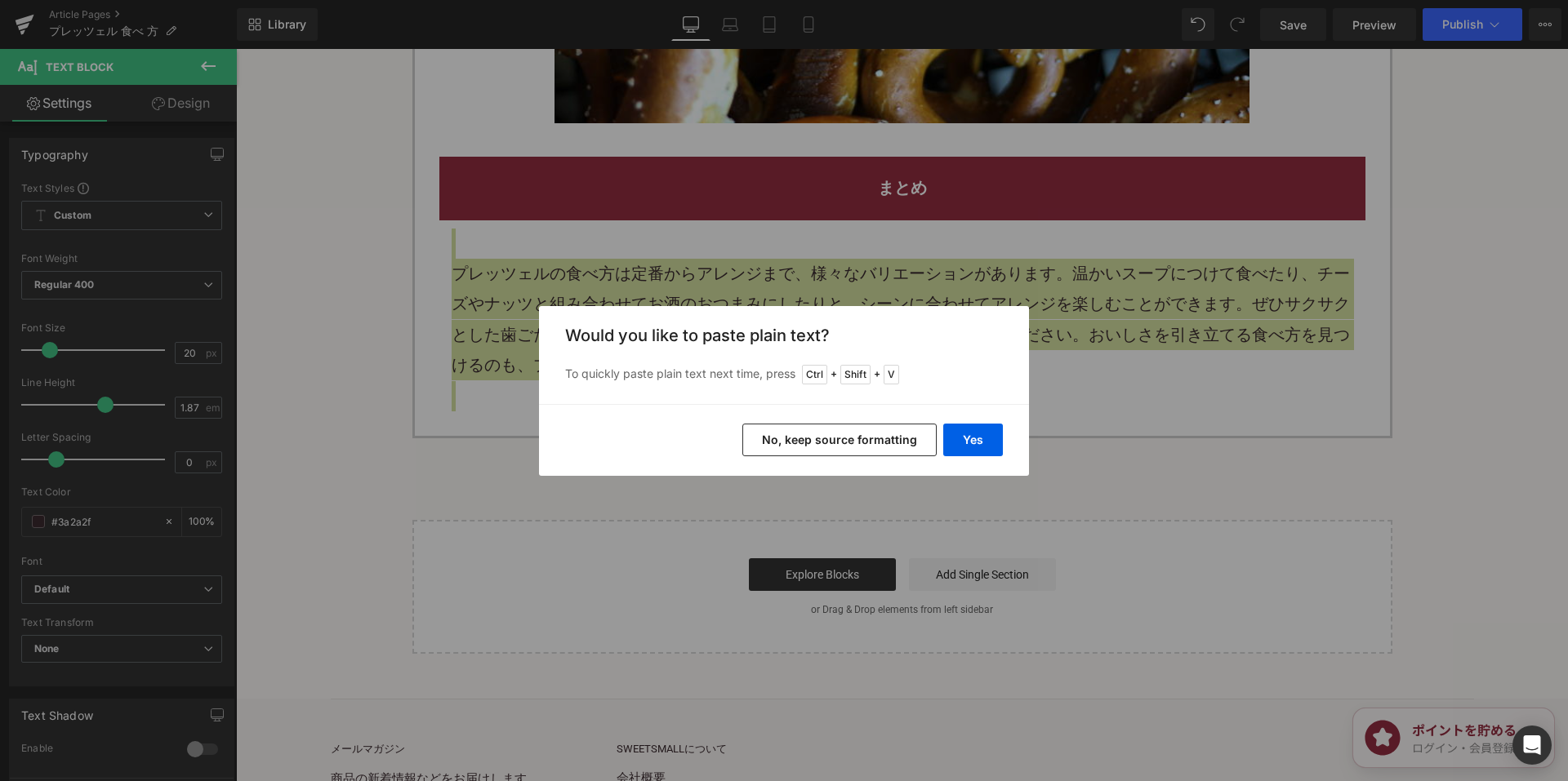
click at [780, 424] on button "No, keep source formatting" at bounding box center [839, 440] width 194 height 32
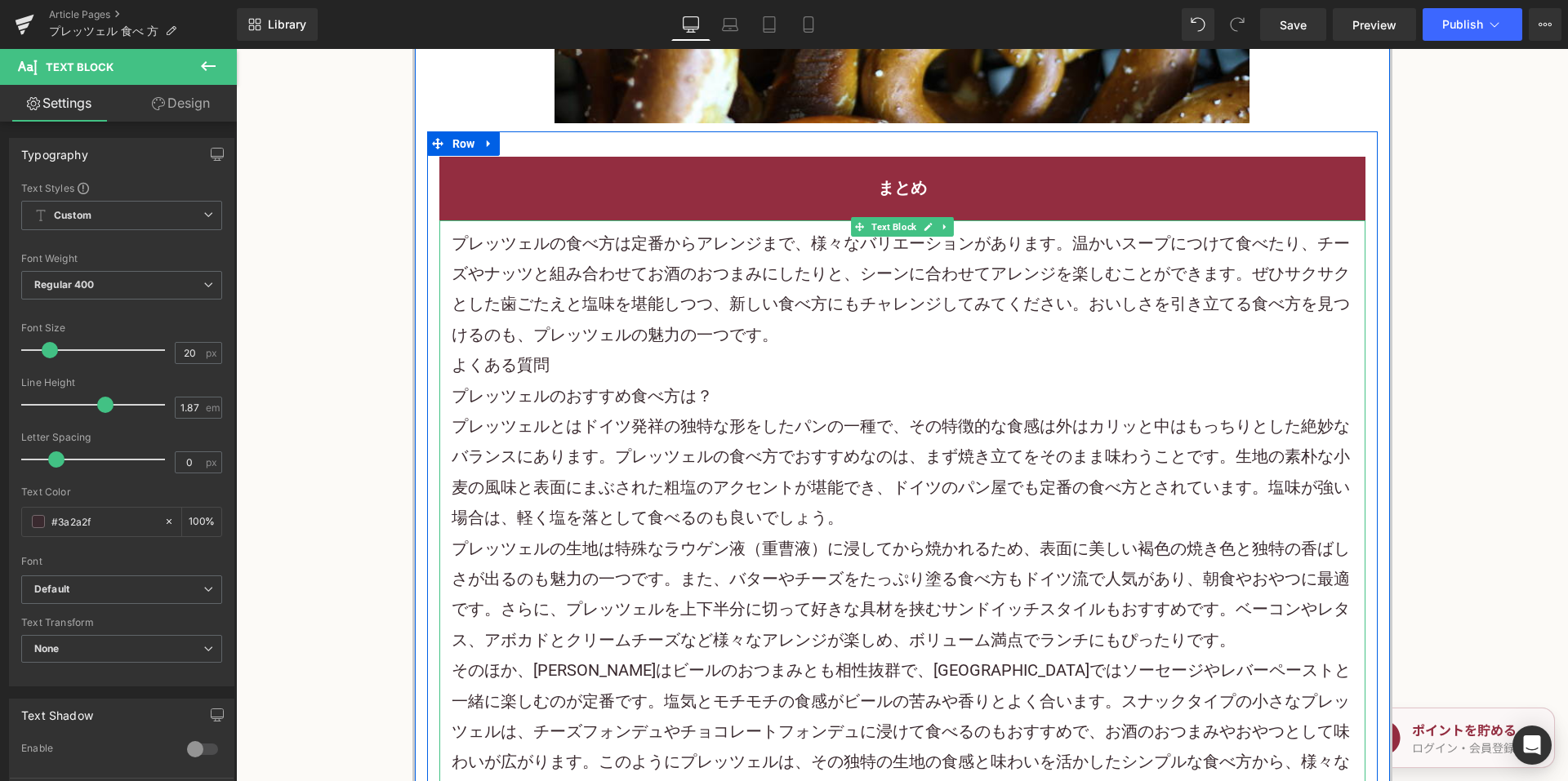
click at [774, 265] on p "プレッツェルの食べ方は定番からアレンジまで、様々なバリエーションがあります。温かいスープにつけて食べたり、チーズや ナッツ と組み合わせてお酒のおつまみにした…" at bounding box center [902, 289] width 901 height 122
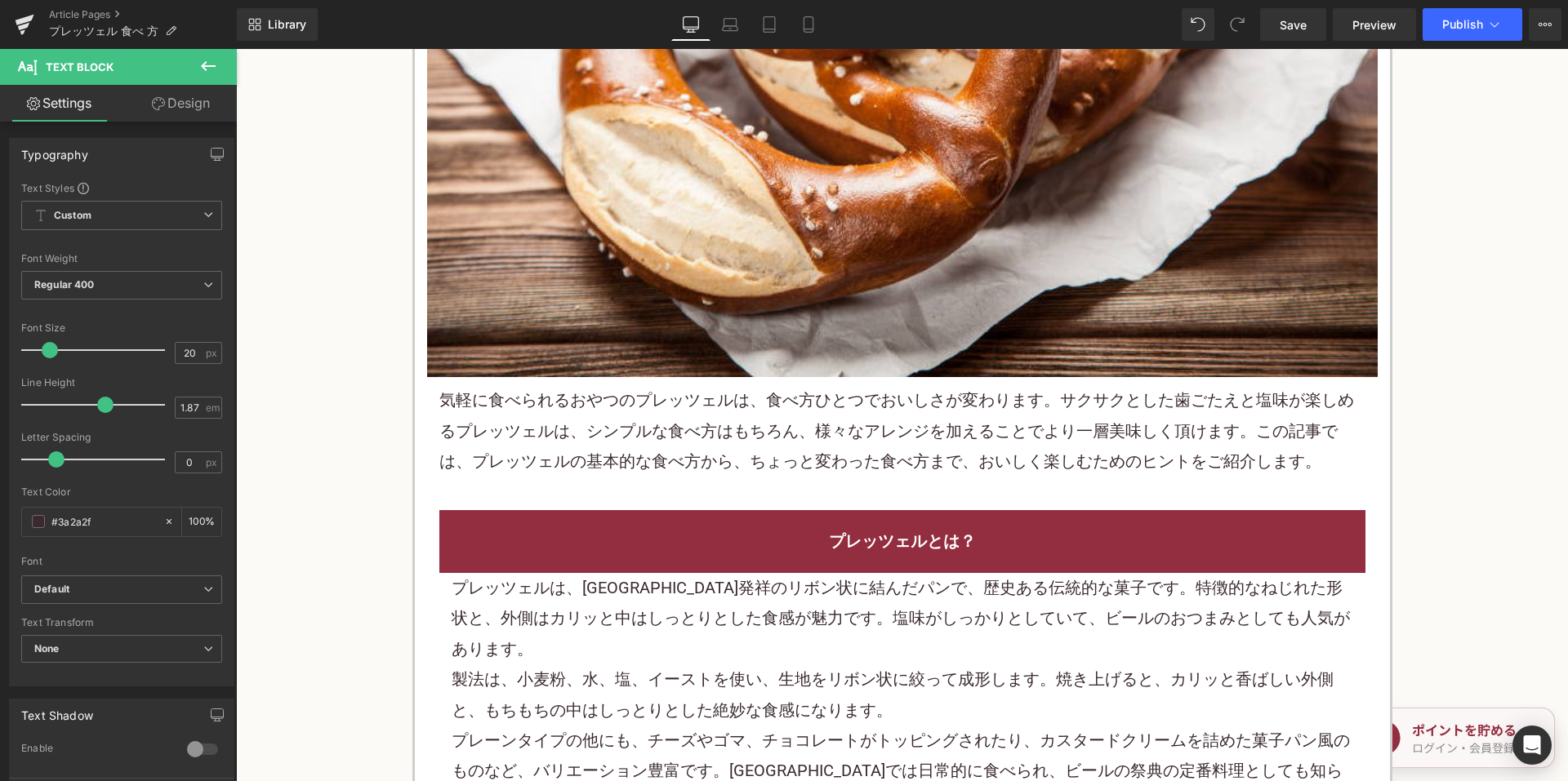
scroll to position [735, 0]
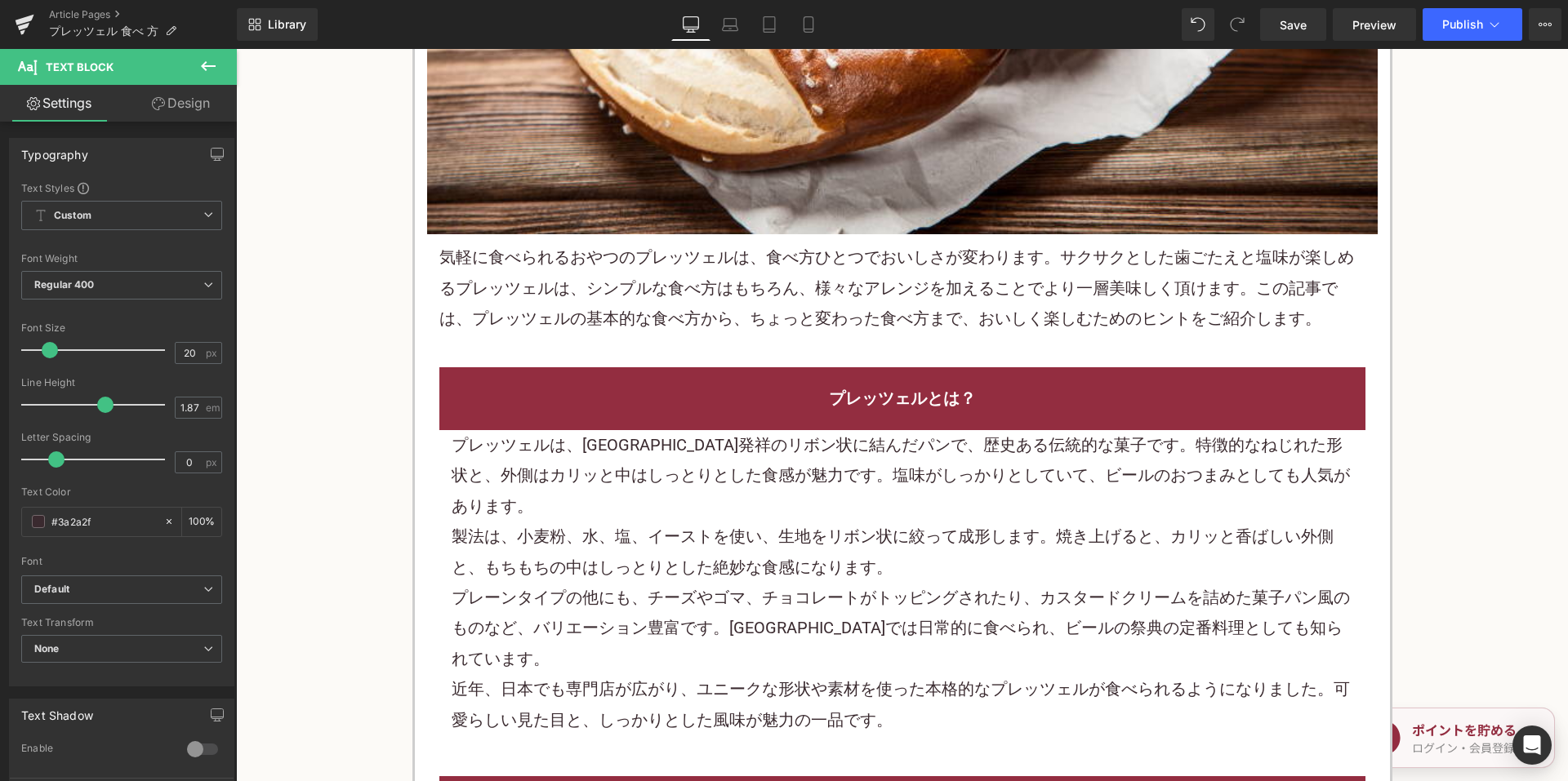
click at [818, 270] on p "気軽に食べられるおやつのプレッツェルは、食べ方ひとつでおいしさが変わります。サクサクとした歯ごたえと塩味が楽しめるプレッツェルは、シンプルな食べ方はもちろん、…" at bounding box center [902, 288] width 926 height 92
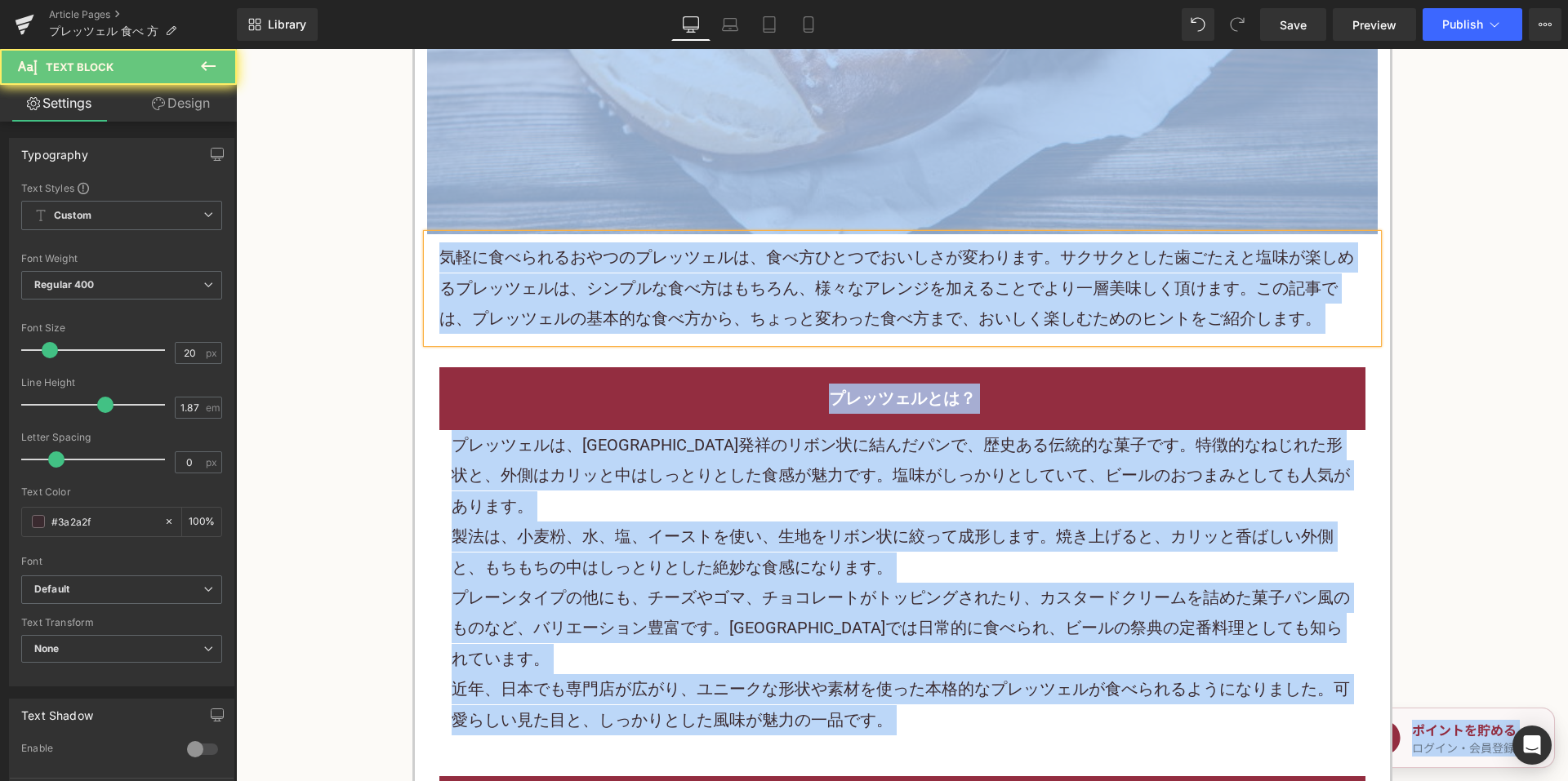
click at [887, 273] on p "気軽に食べられるおやつのプレッツェルは、食べ方ひとつでおいしさが変わります。サクサクとした歯ごたえと塩味が楽しめるプレッツェルは、シンプルな食べ方はもちろん、…" at bounding box center [902, 288] width 926 height 92
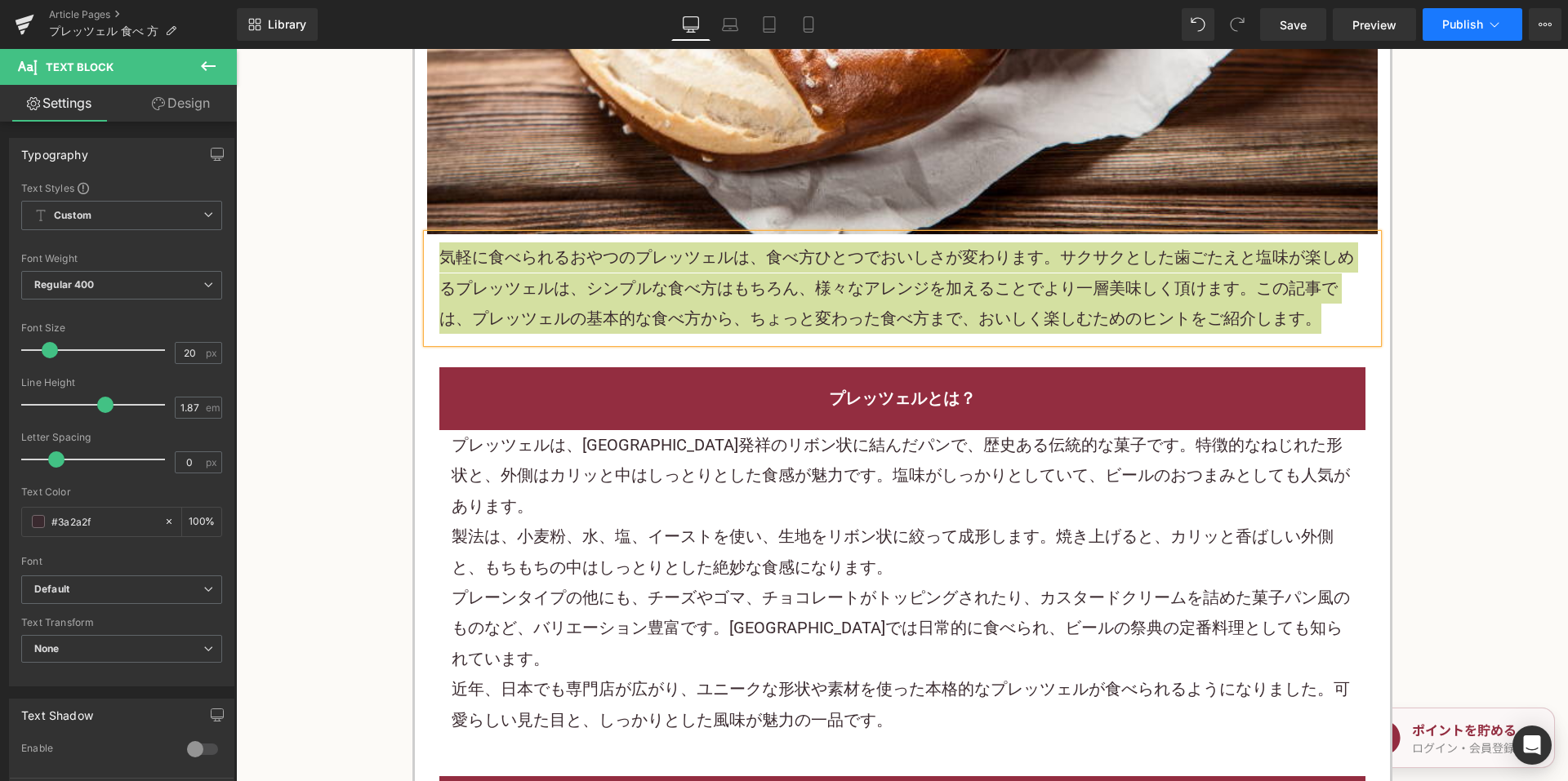
click at [1448, 19] on span "Publish" at bounding box center [1462, 25] width 41 height 13
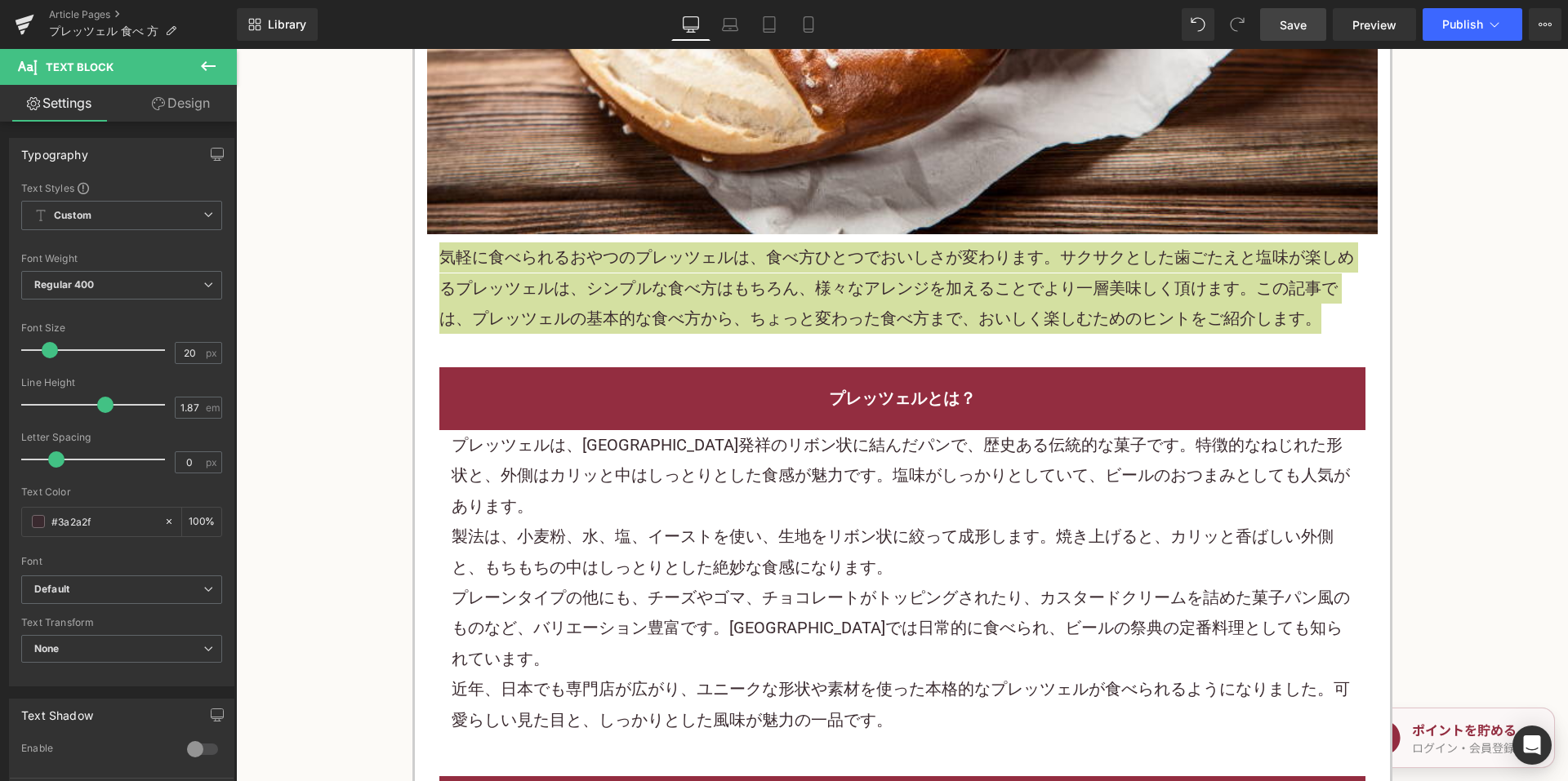
click at [1295, 27] on span "Save" at bounding box center [1292, 25] width 27 height 17
click at [80, 15] on link "Article Pages" at bounding box center [143, 15] width 187 height 13
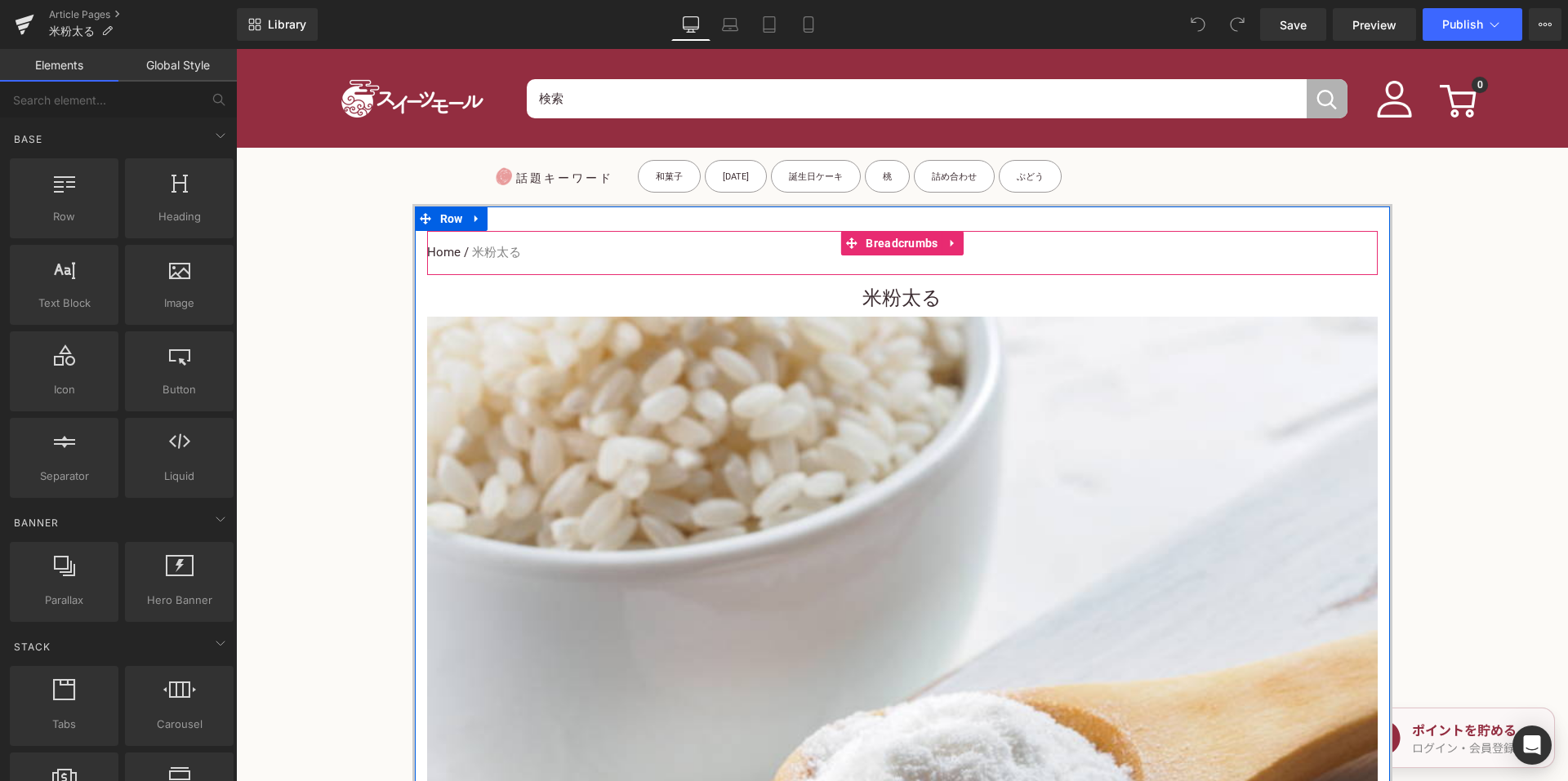
click at [878, 271] on div "Home / 米粉太る Breadcrumbs" at bounding box center [902, 253] width 951 height 44
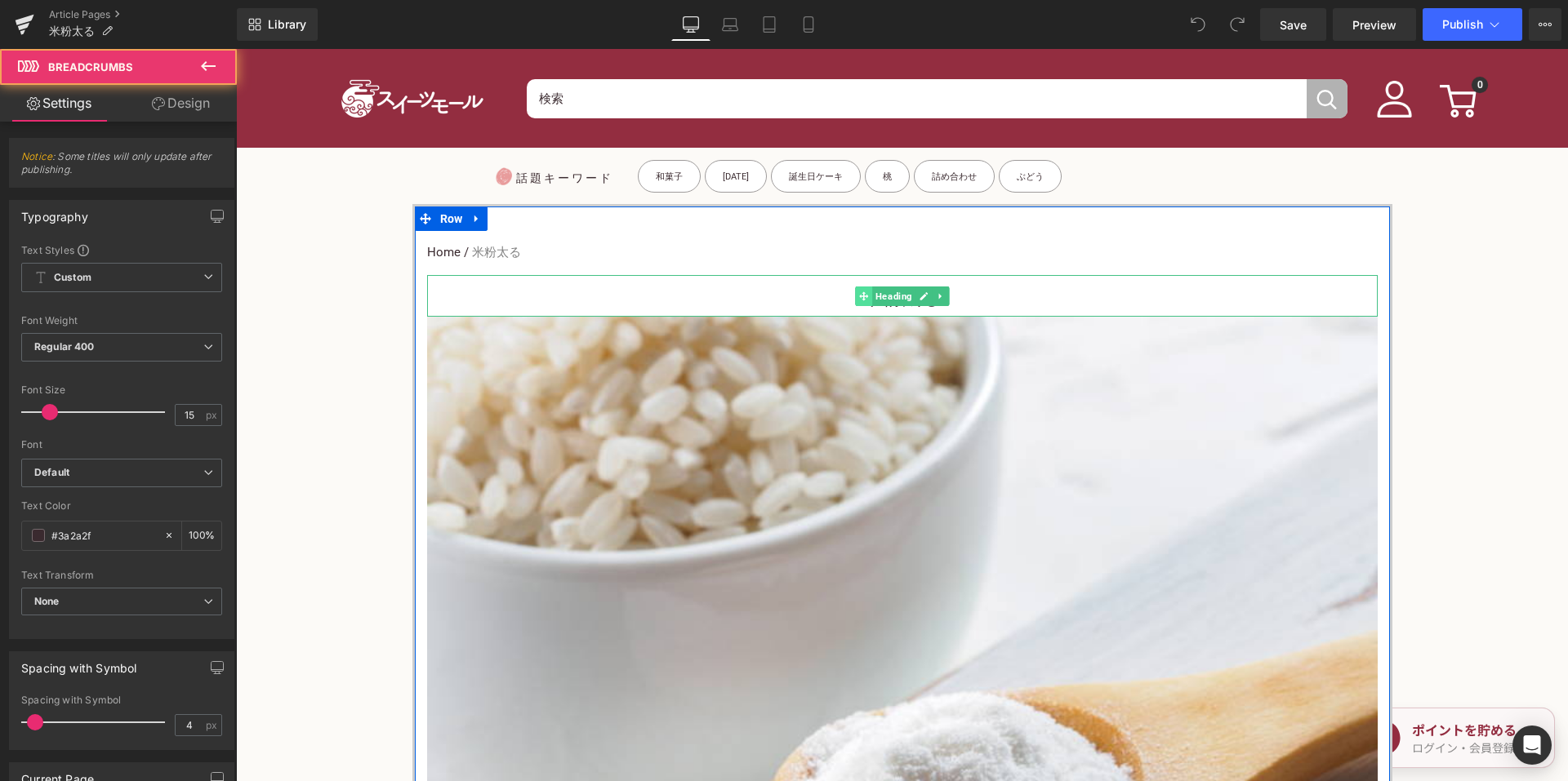
click at [859, 298] on icon at bounding box center [863, 296] width 9 height 9
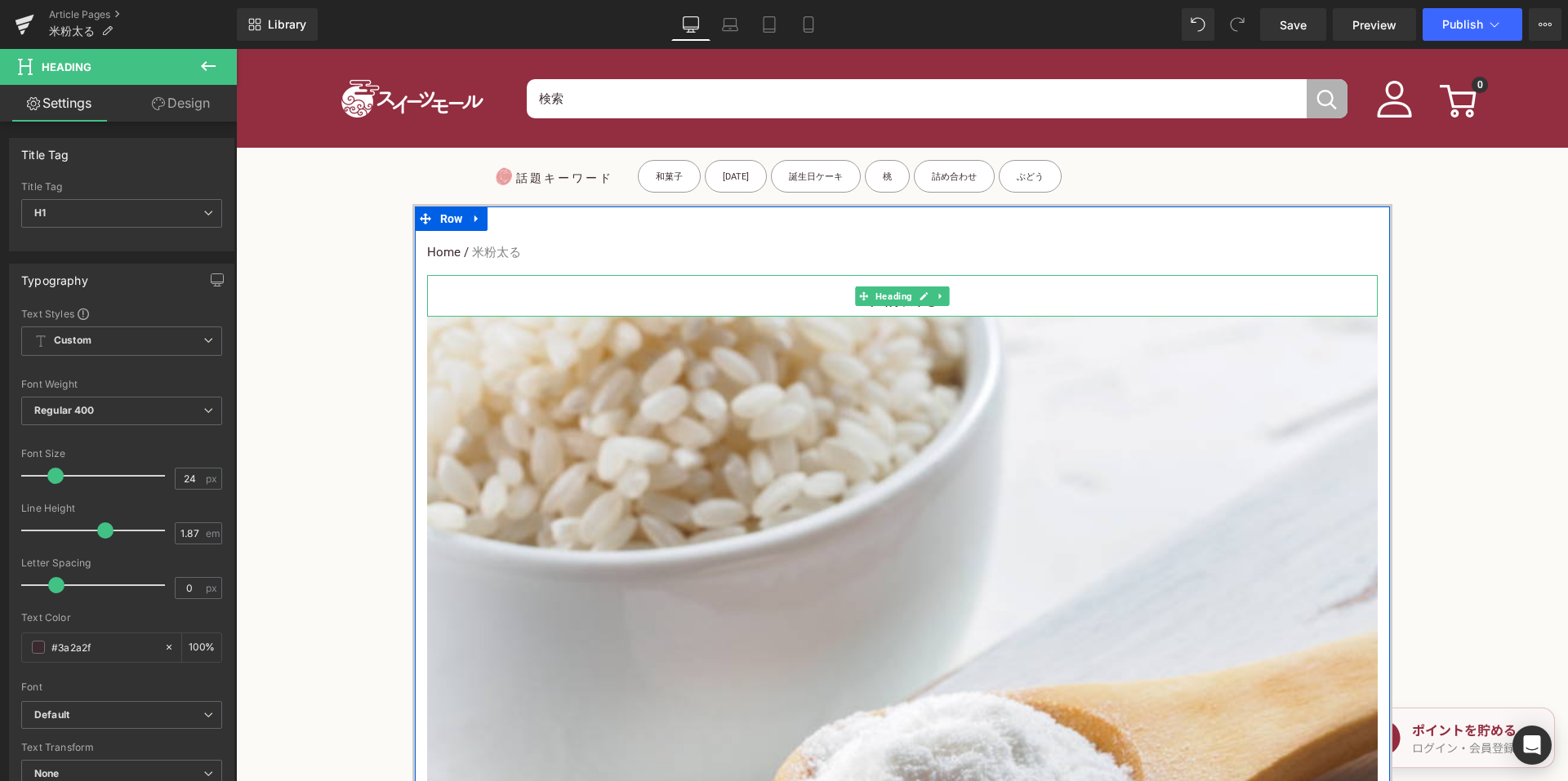
click at [815, 295] on h1 "米粉太る" at bounding box center [902, 298] width 951 height 37
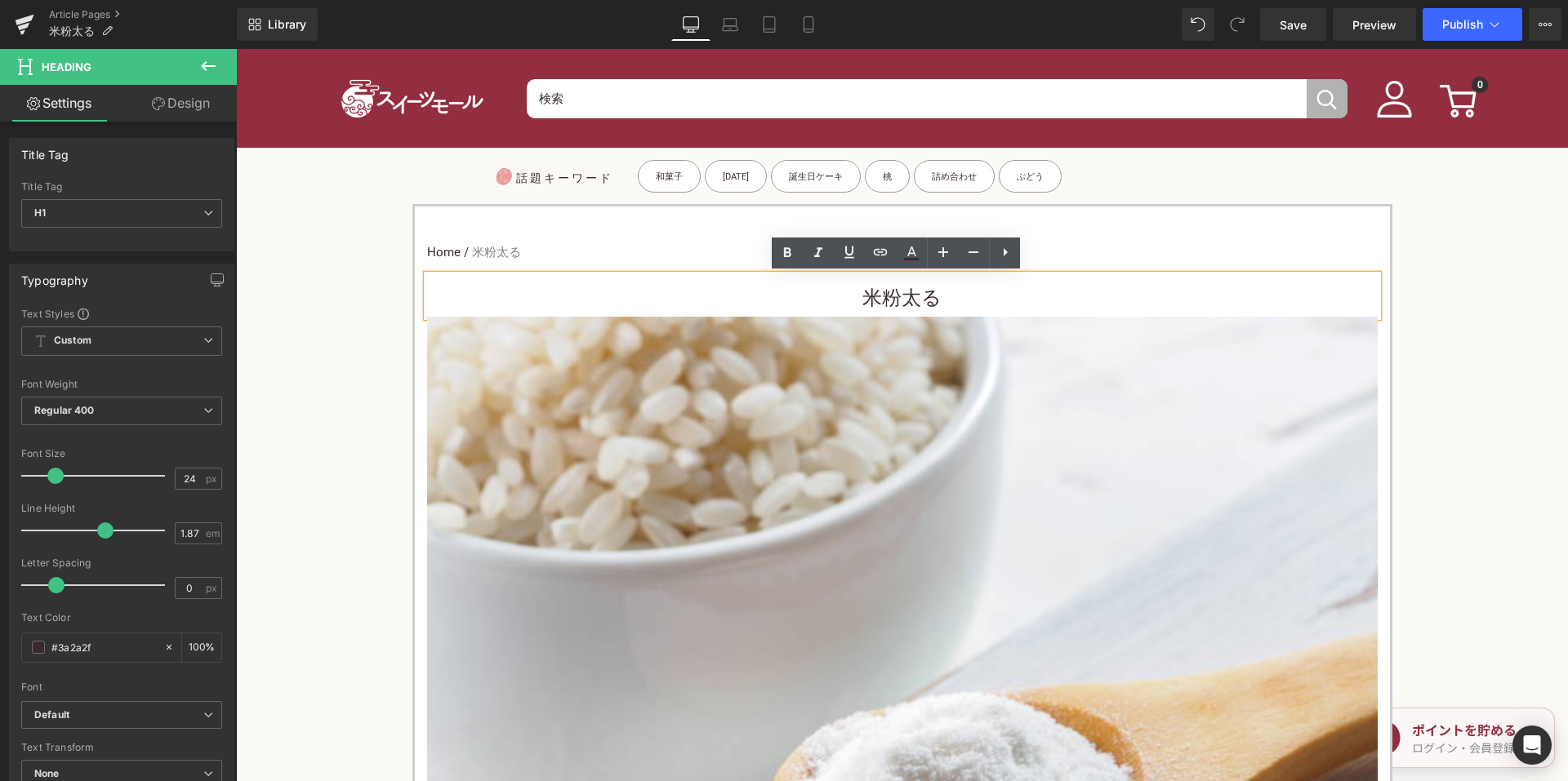
click at [792, 296] on h1 "米粉太る" at bounding box center [902, 298] width 951 height 37
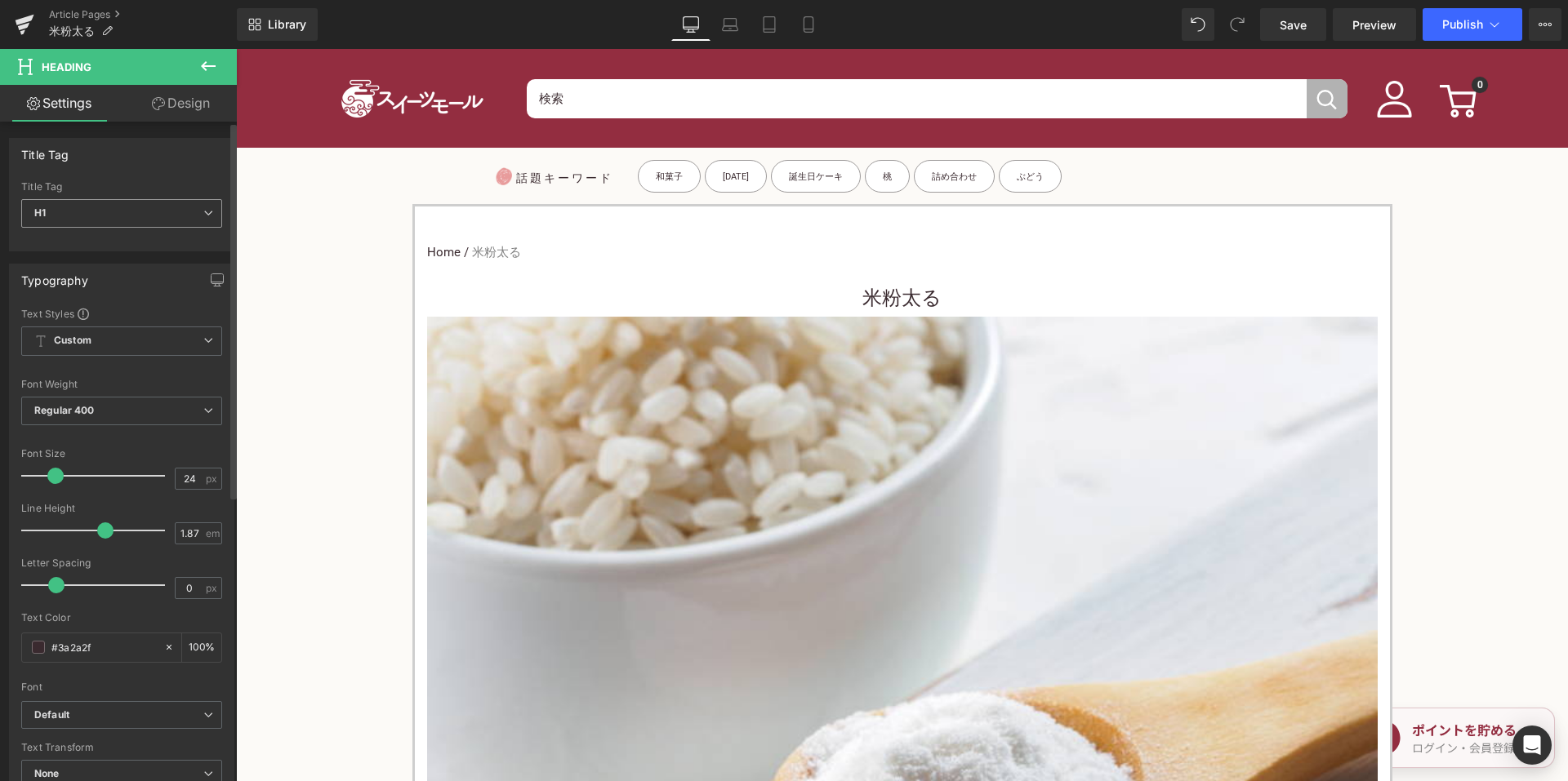
click at [134, 207] on span "H1" at bounding box center [121, 213] width 201 height 28
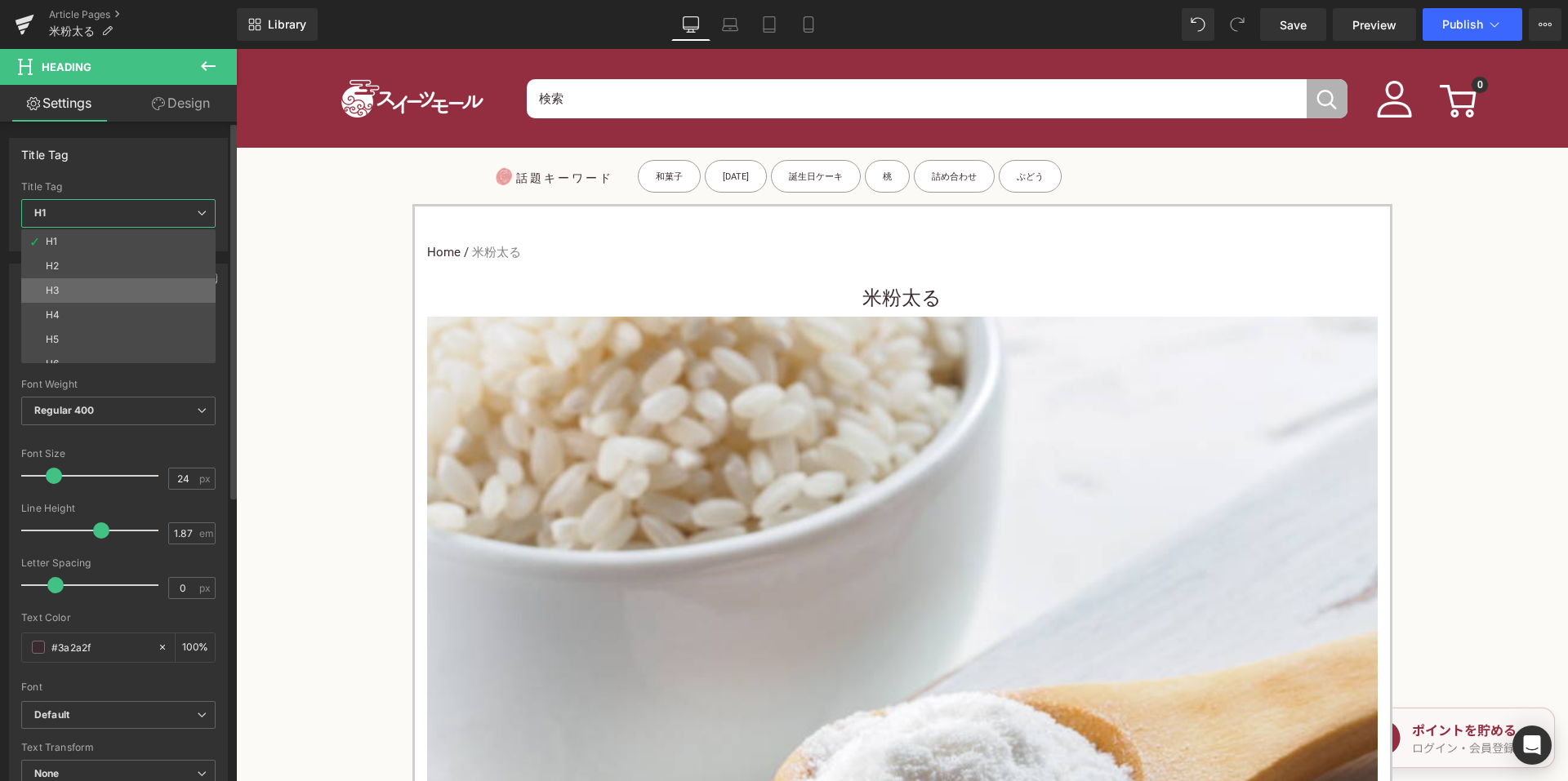
click at [98, 284] on li "H3" at bounding box center [121, 291] width 202 height 25
type input "15"
type input "100"
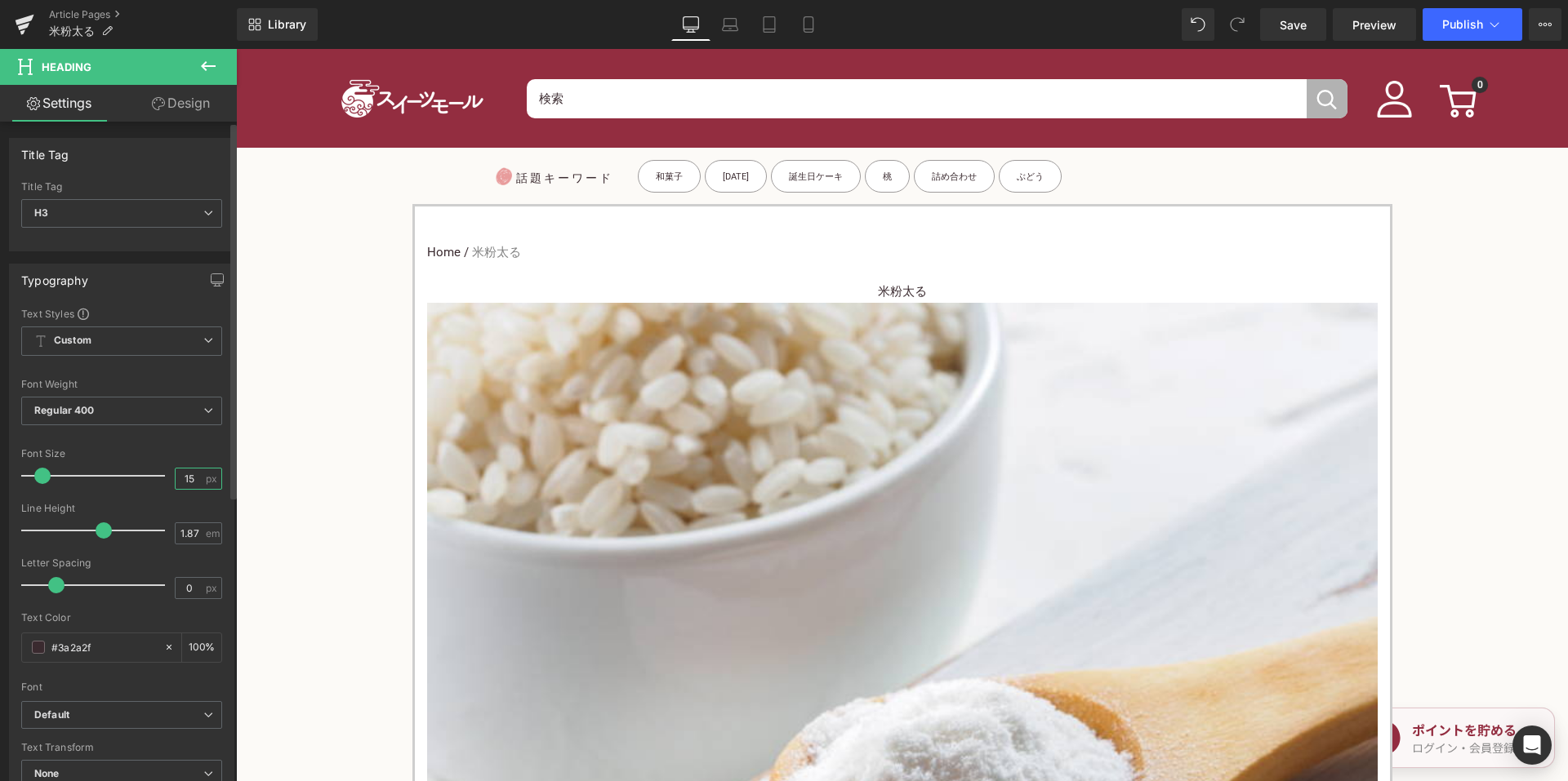
click at [185, 482] on input "15" at bounding box center [189, 479] width 28 height 21
drag, startPoint x: 191, startPoint y: 481, endPoint x: 172, endPoint y: 482, distance: 19.0
click at [175, 482] on input "15" at bounding box center [189, 479] width 28 height 21
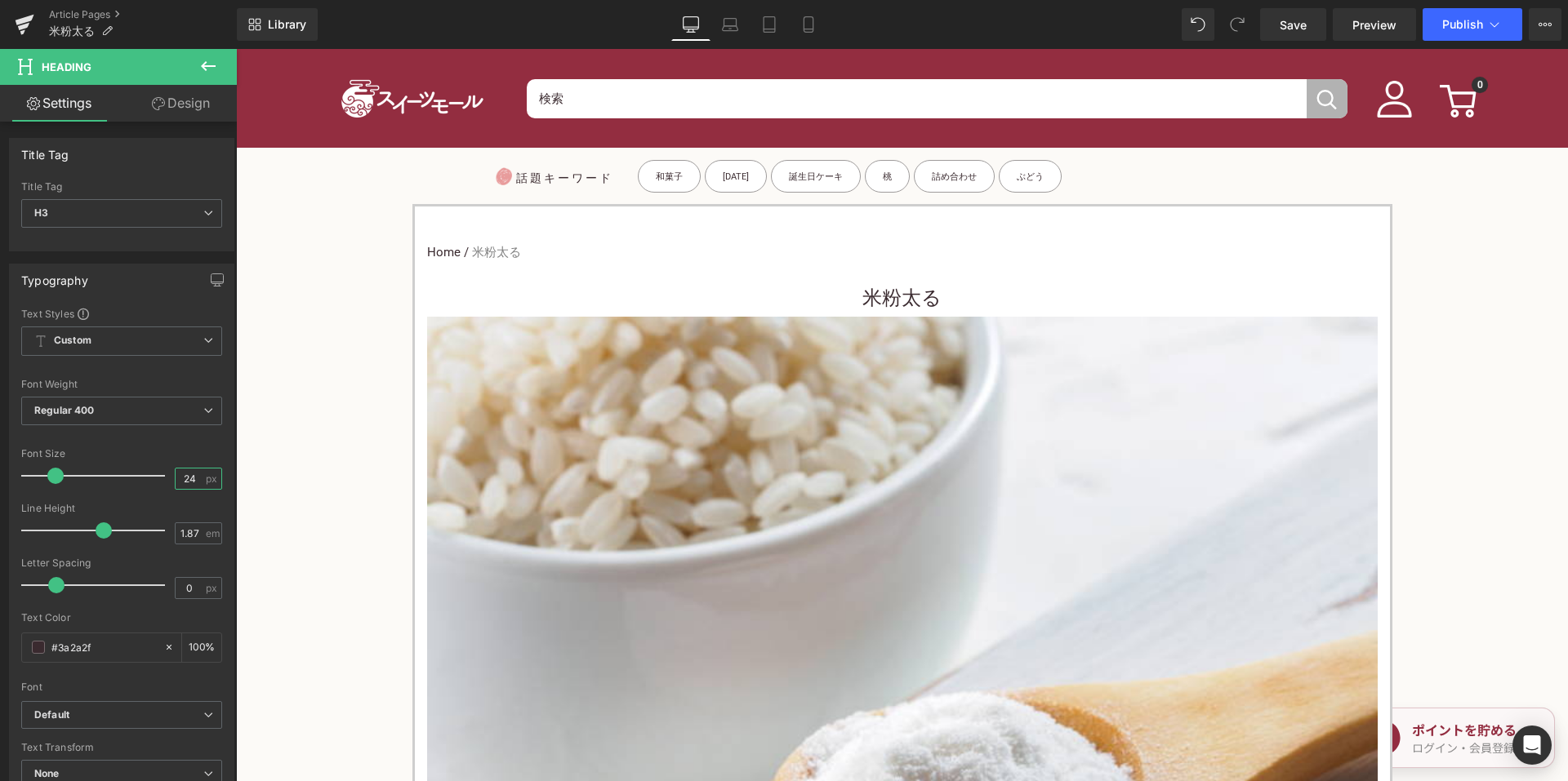
type input "24"
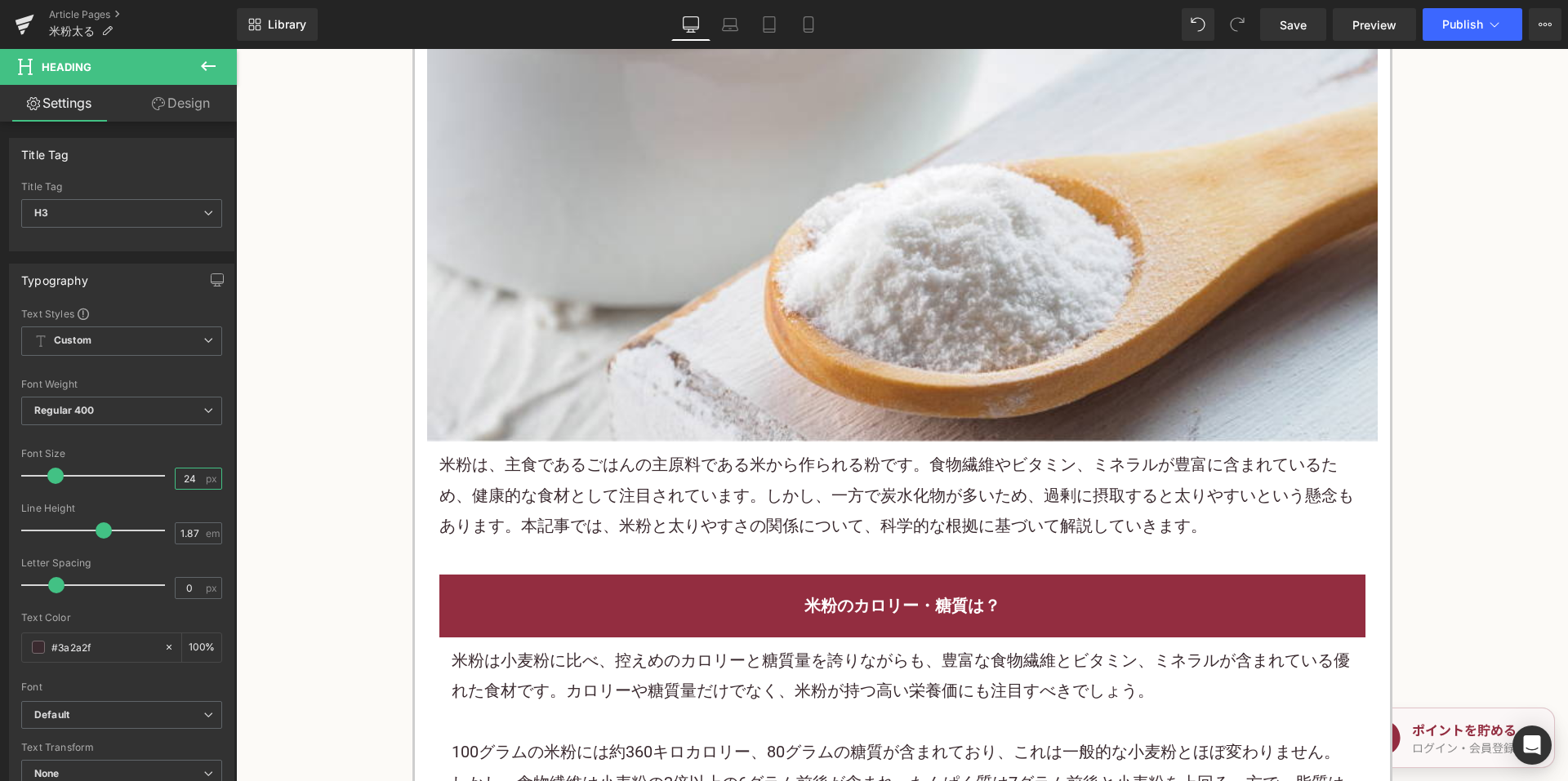
scroll to position [572, 0]
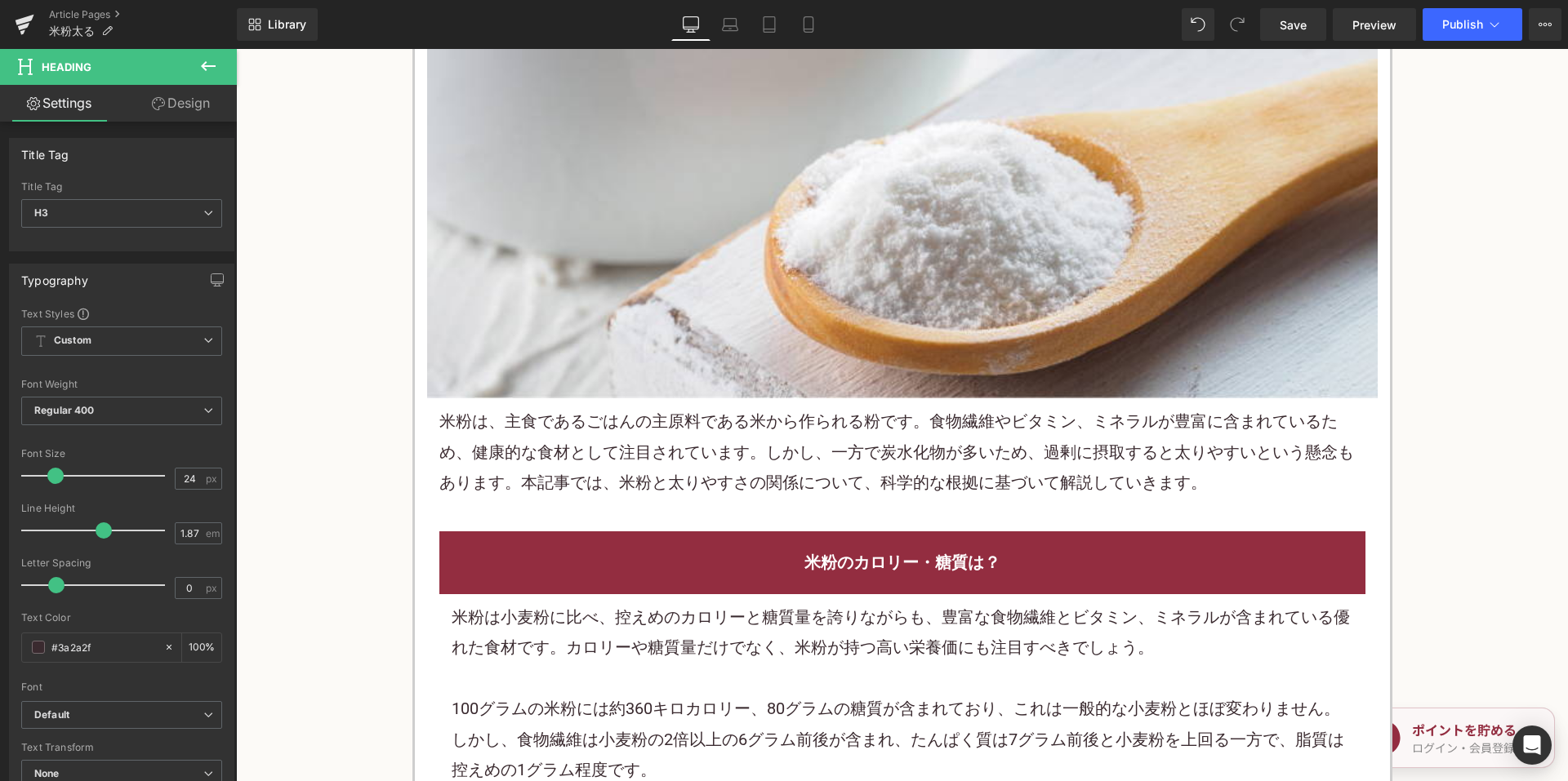
click at [663, 471] on p "米粉は、主食であるごはんの主原料である米から作られる粉です。食物繊維やビタミン、ミネラルが豊富に含まれているため、健康的な食材として注目されています。しかし、…" at bounding box center [902, 452] width 926 height 92
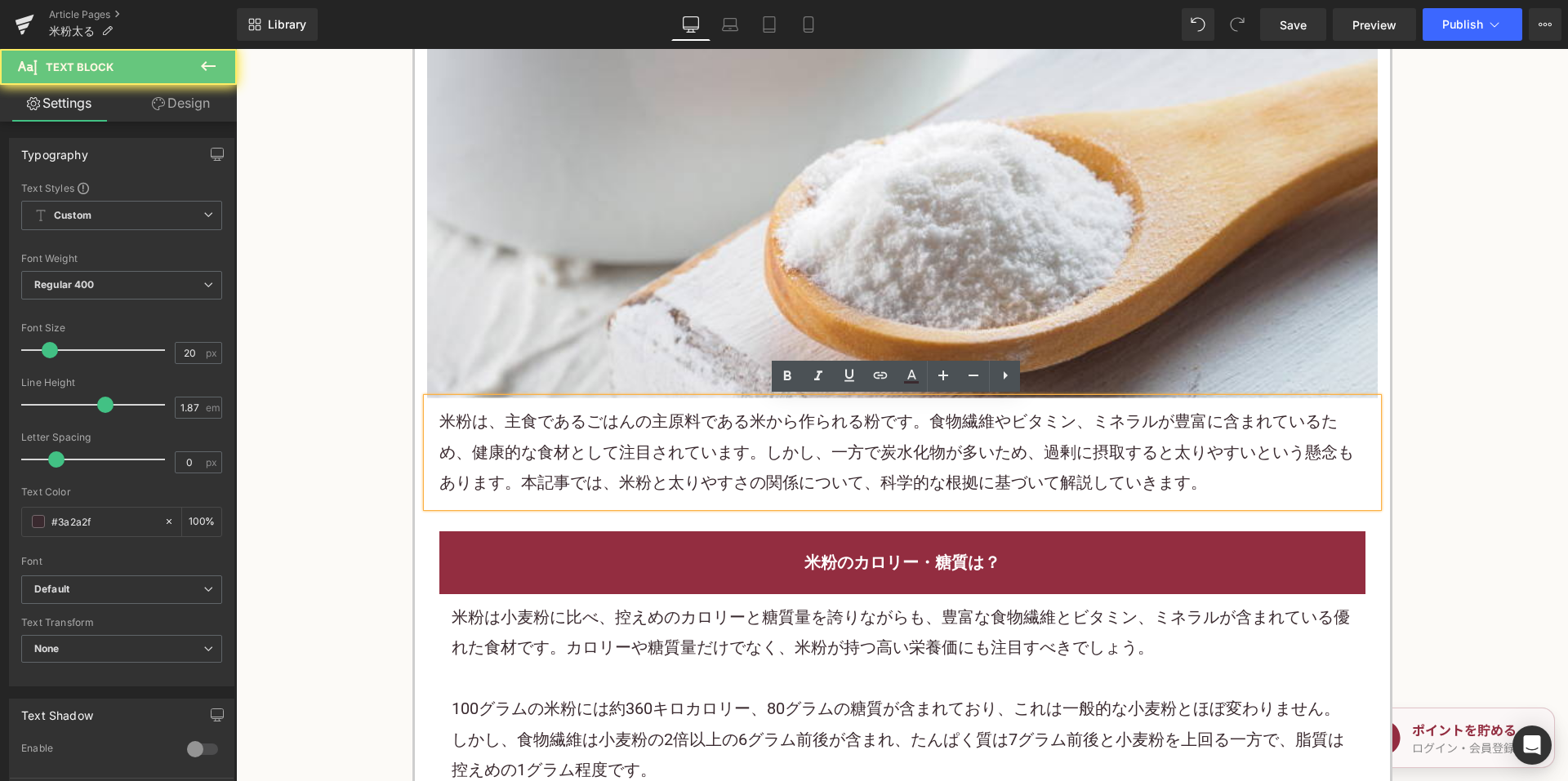
click at [664, 469] on p "米粉は、主食であるごはんの主原料である米から作られる粉です。食物繊維やビタミン、ミネラルが豊富に含まれているため、健康的な食材として注目されています。しかし、…" at bounding box center [902, 452] width 926 height 92
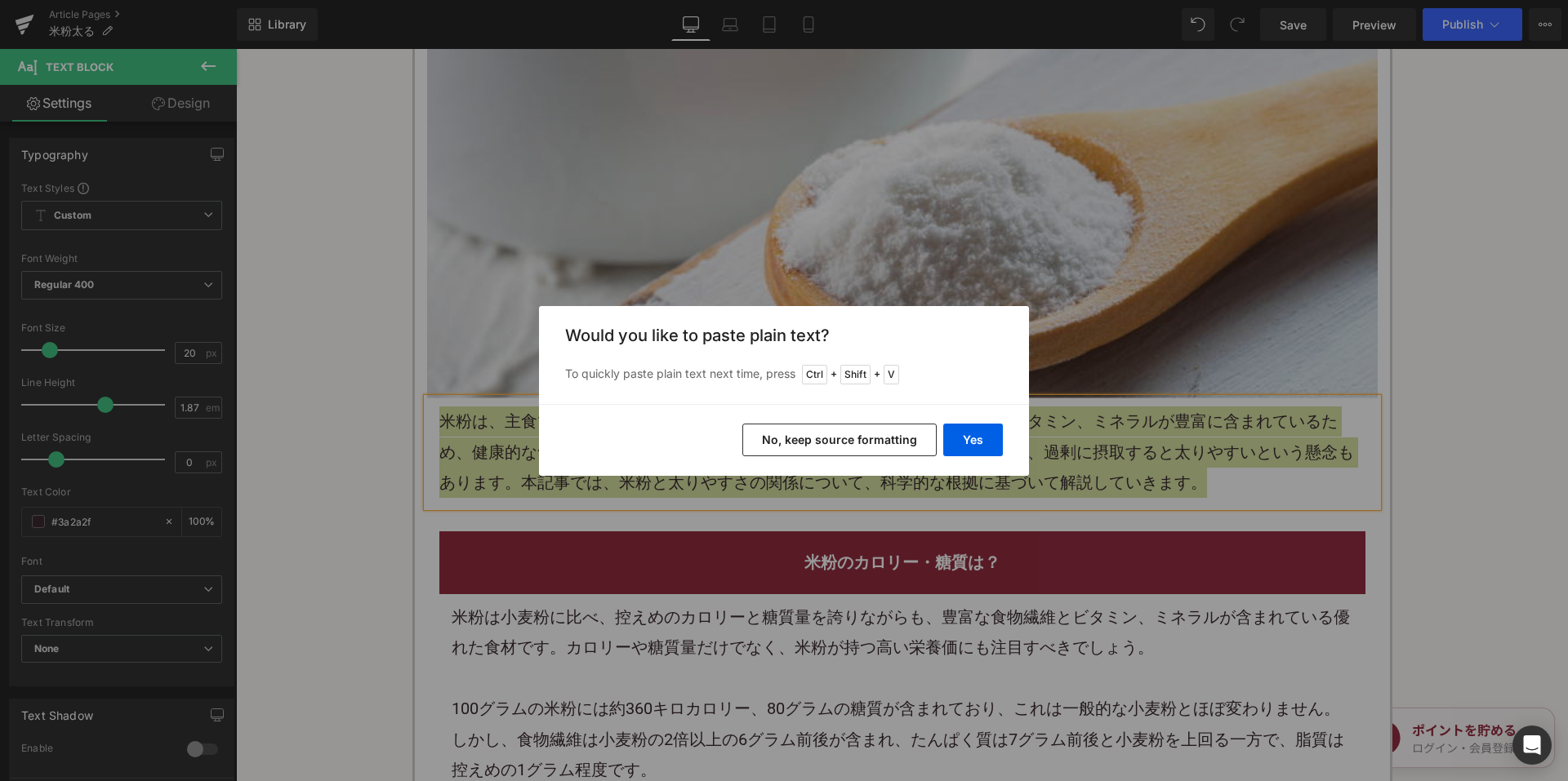
click at [825, 458] on div "Yes No, keep source formatting" at bounding box center [783, 440] width 490 height 72
click at [827, 444] on button "No, keep source formatting" at bounding box center [839, 440] width 194 height 32
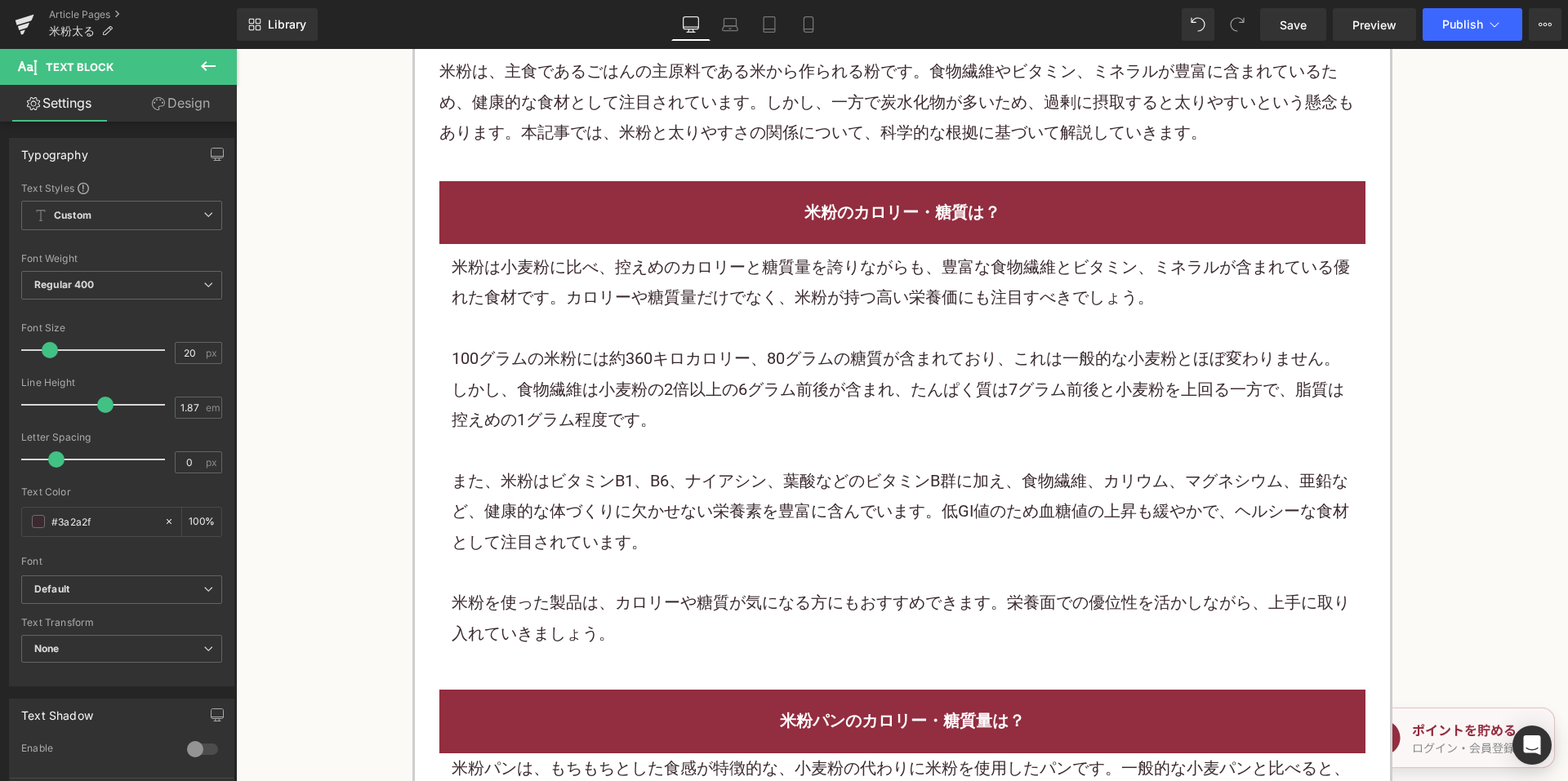
scroll to position [980, 0]
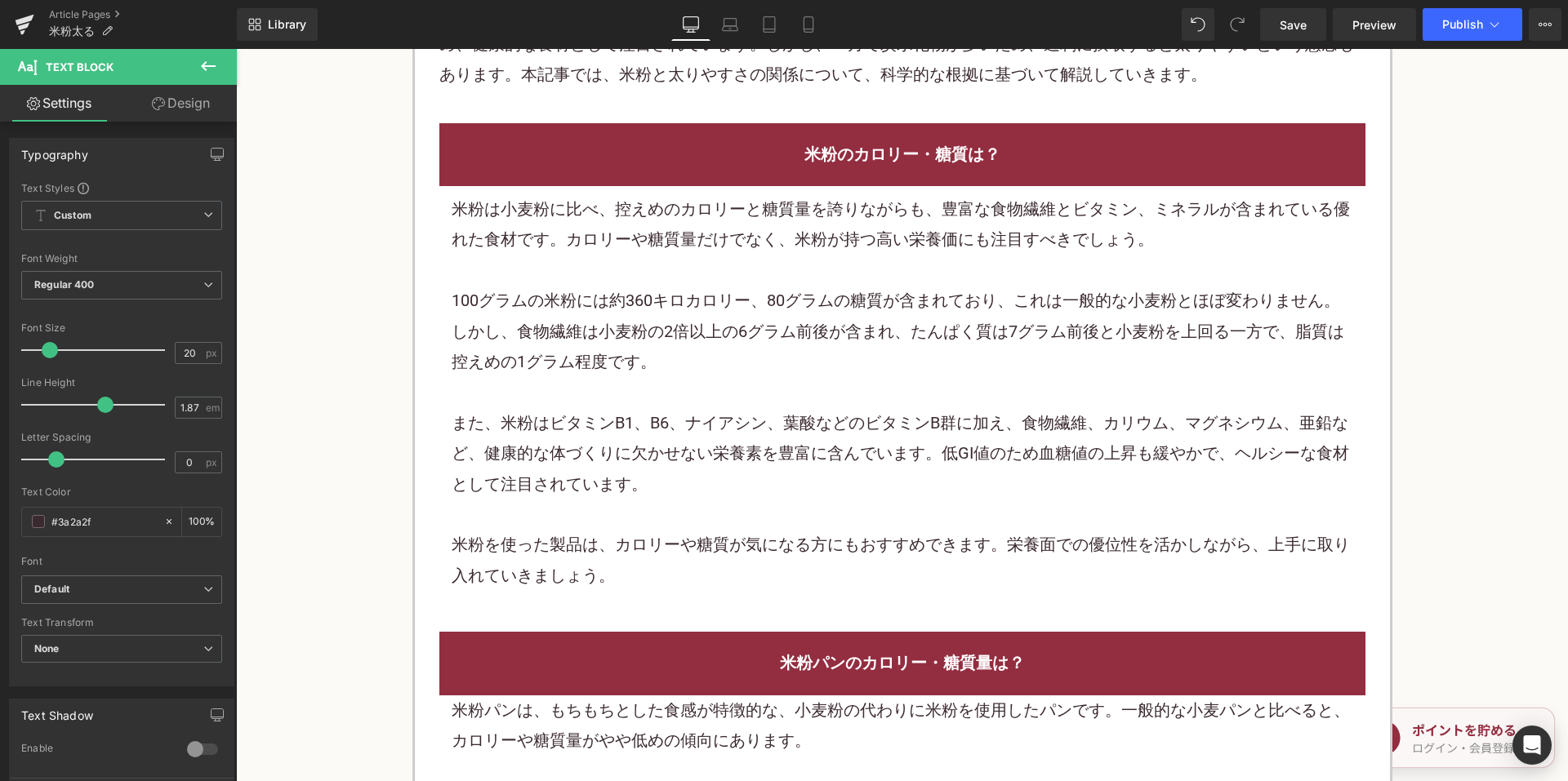
click at [740, 439] on div "また、米粉はビタミンB1、B6、ナイアシン、葉酸などのビタミンB群に加え、食物繊維、カリウム、マグネシウム、亜鉛など、健康的な体づくりに欠かせない栄養素を豊富…" at bounding box center [902, 453] width 901 height 92
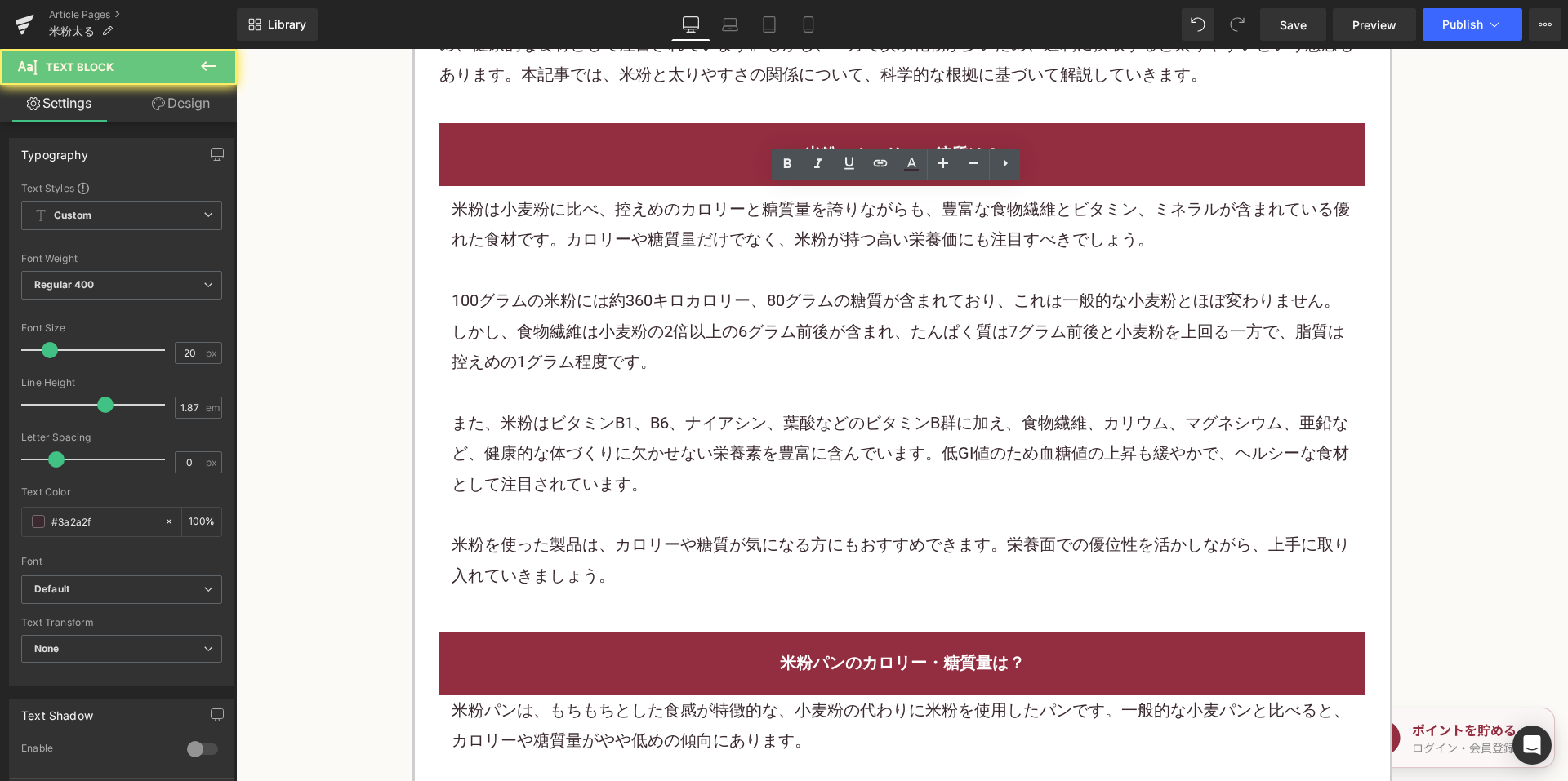
click at [738, 424] on div "また、米粉はビタミンB1、B6、ナイアシン、葉酸などのビタミンB群に加え、食物繊維、カリウム、マグネシウム、亜鉛など、健康的な体づくりに欠かせない栄養素を豊富…" at bounding box center [902, 453] width 901 height 92
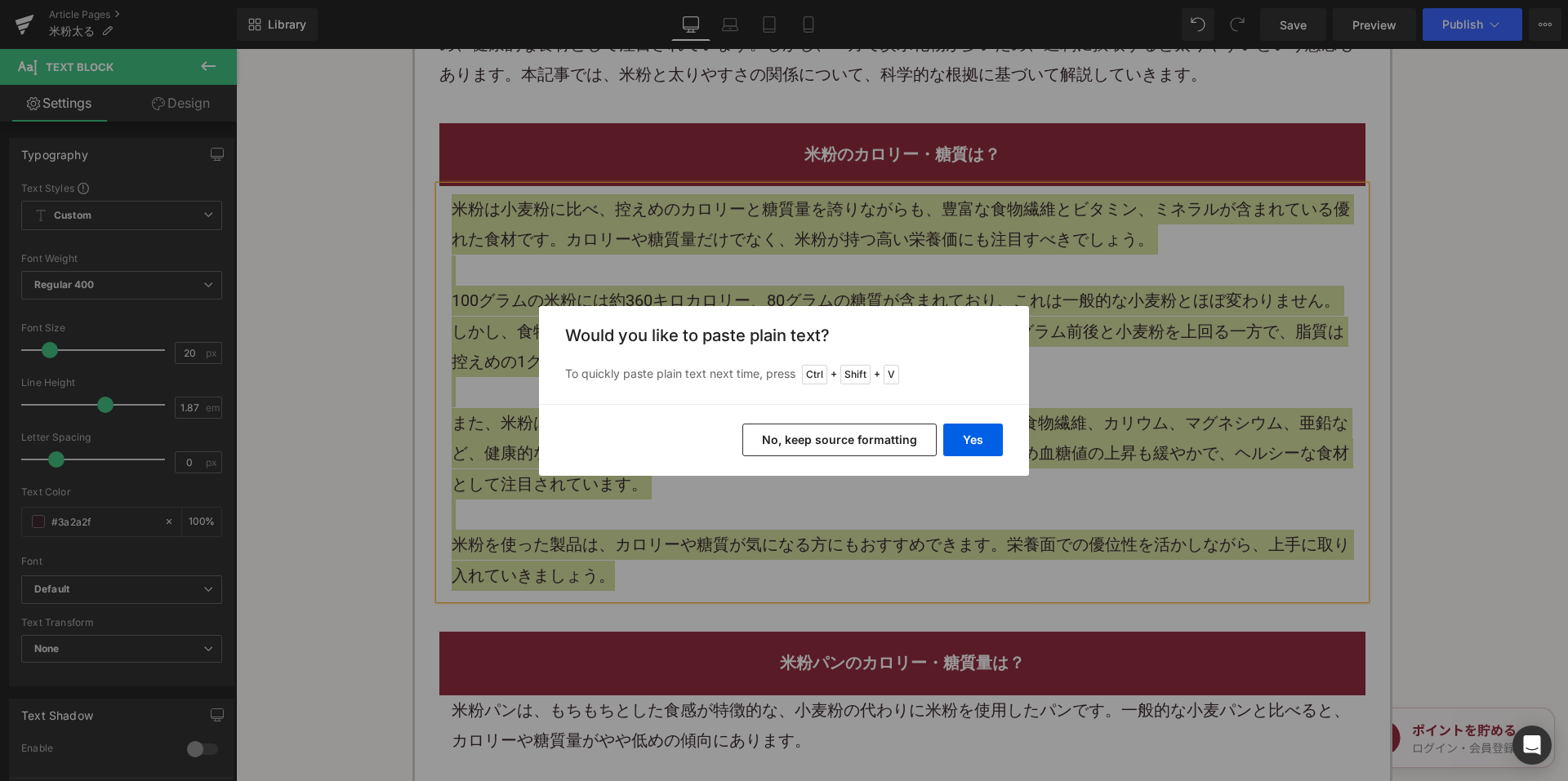
click at [829, 453] on button "No, keep source formatting" at bounding box center [839, 440] width 194 height 32
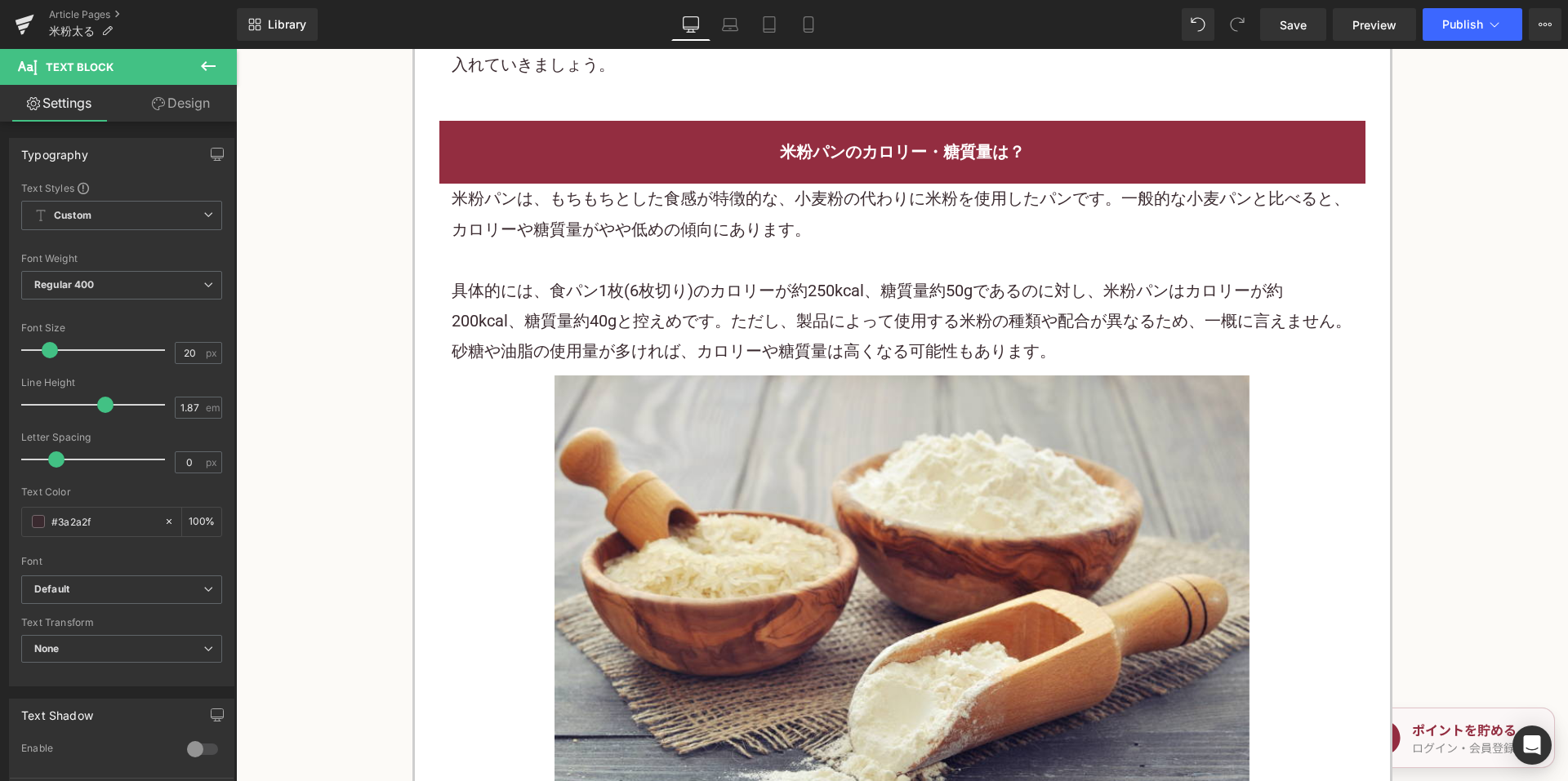
scroll to position [1388, 0]
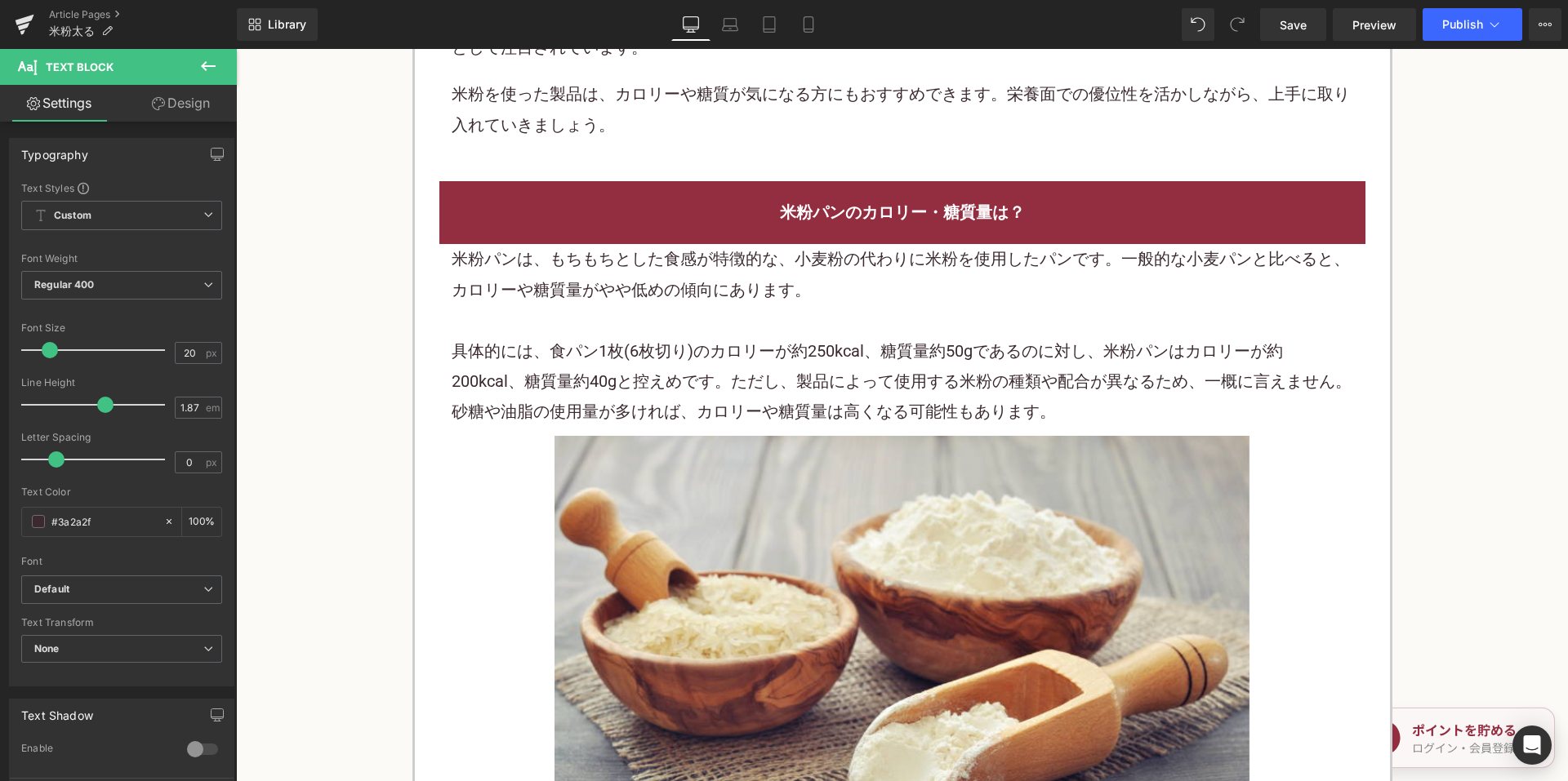
click at [701, 274] on div "米粉パンは、もちもちとした食感が特徴的な、小麦粉の代わりに米粉を使用したパンです。一般的な小麦パンと比べると、カロリーや糖質量がやや低めの傾向にあります。" at bounding box center [902, 275] width 901 height 62
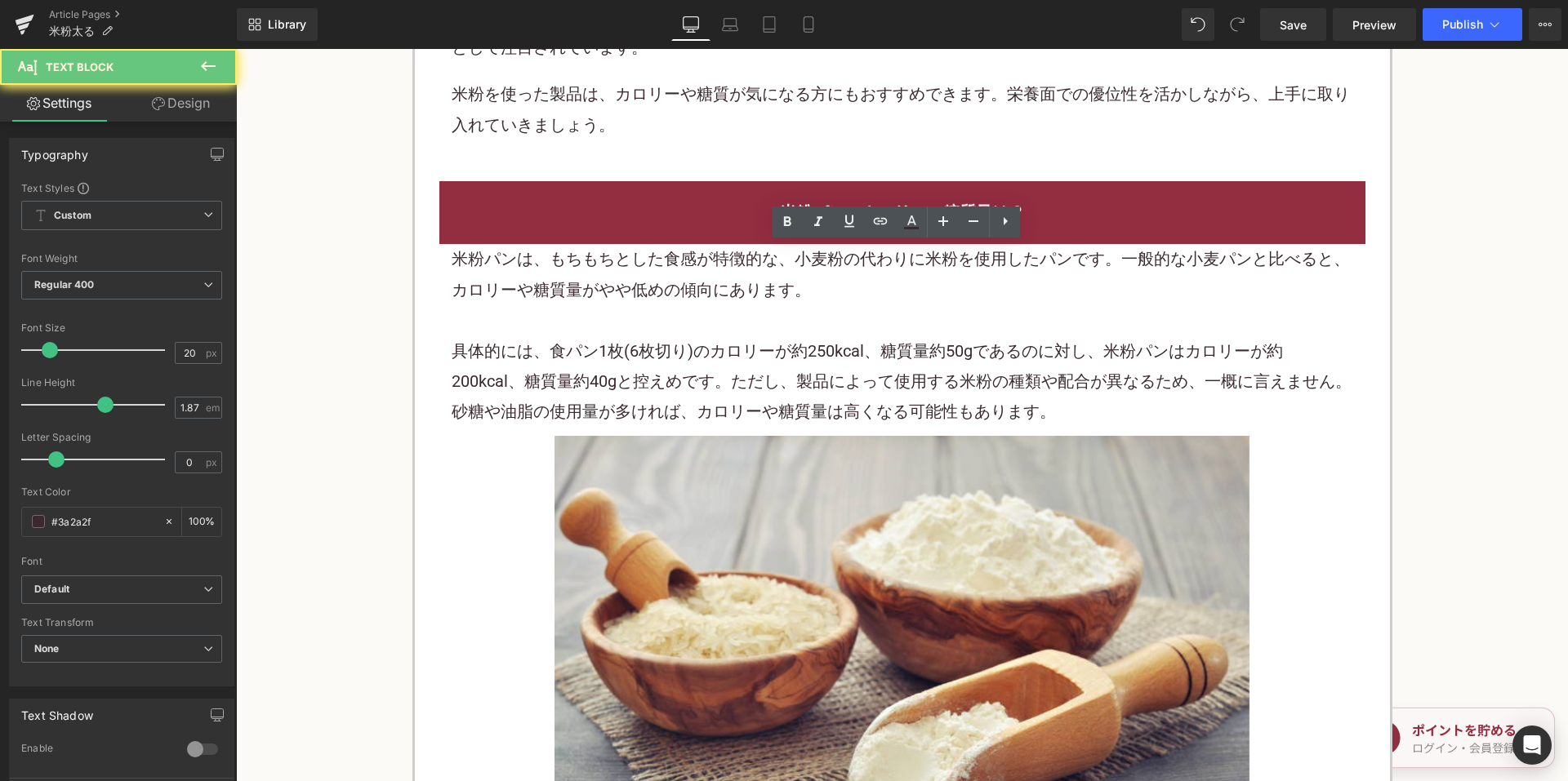
click at [701, 275] on div "米粉パンは、もちもちとした食感が特徴的な、小麦粉の代わりに米粉を使用したパンです。一般的な小麦パンと比べると、カロリーや糖質量がやや低めの傾向にあります。" at bounding box center [902, 275] width 901 height 62
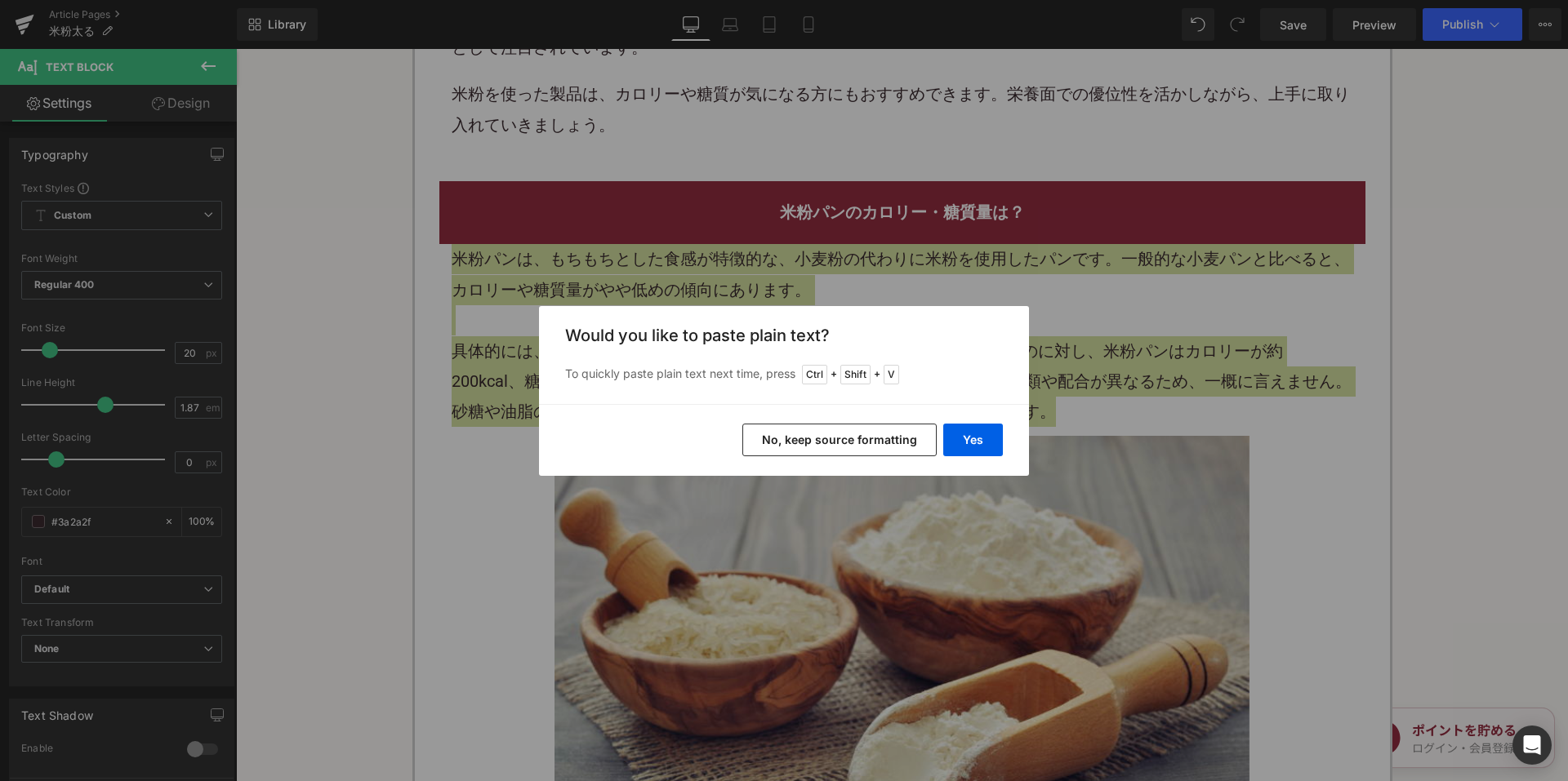
click at [821, 453] on button "No, keep source formatting" at bounding box center [839, 440] width 194 height 32
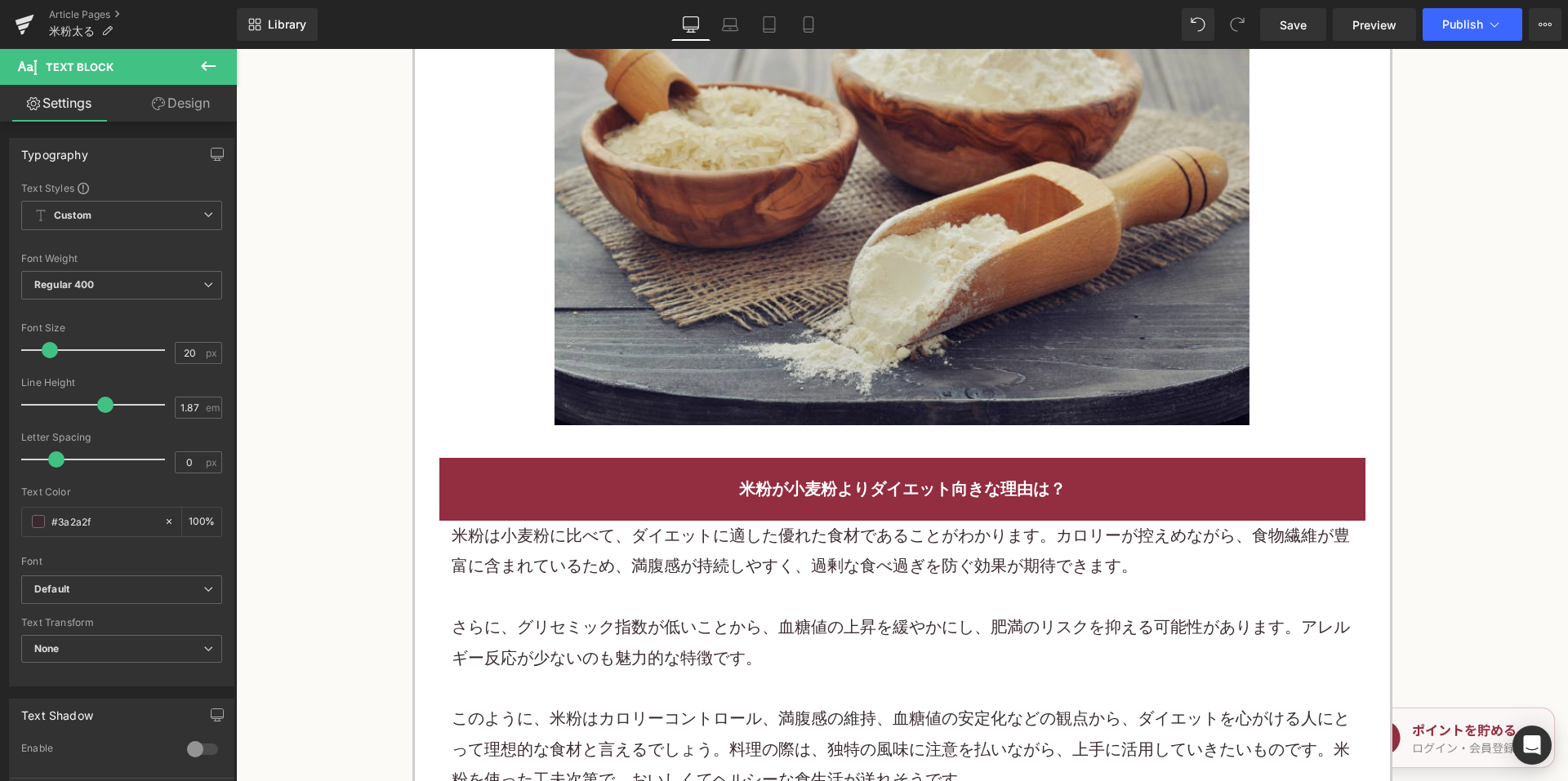
scroll to position [1959, 0]
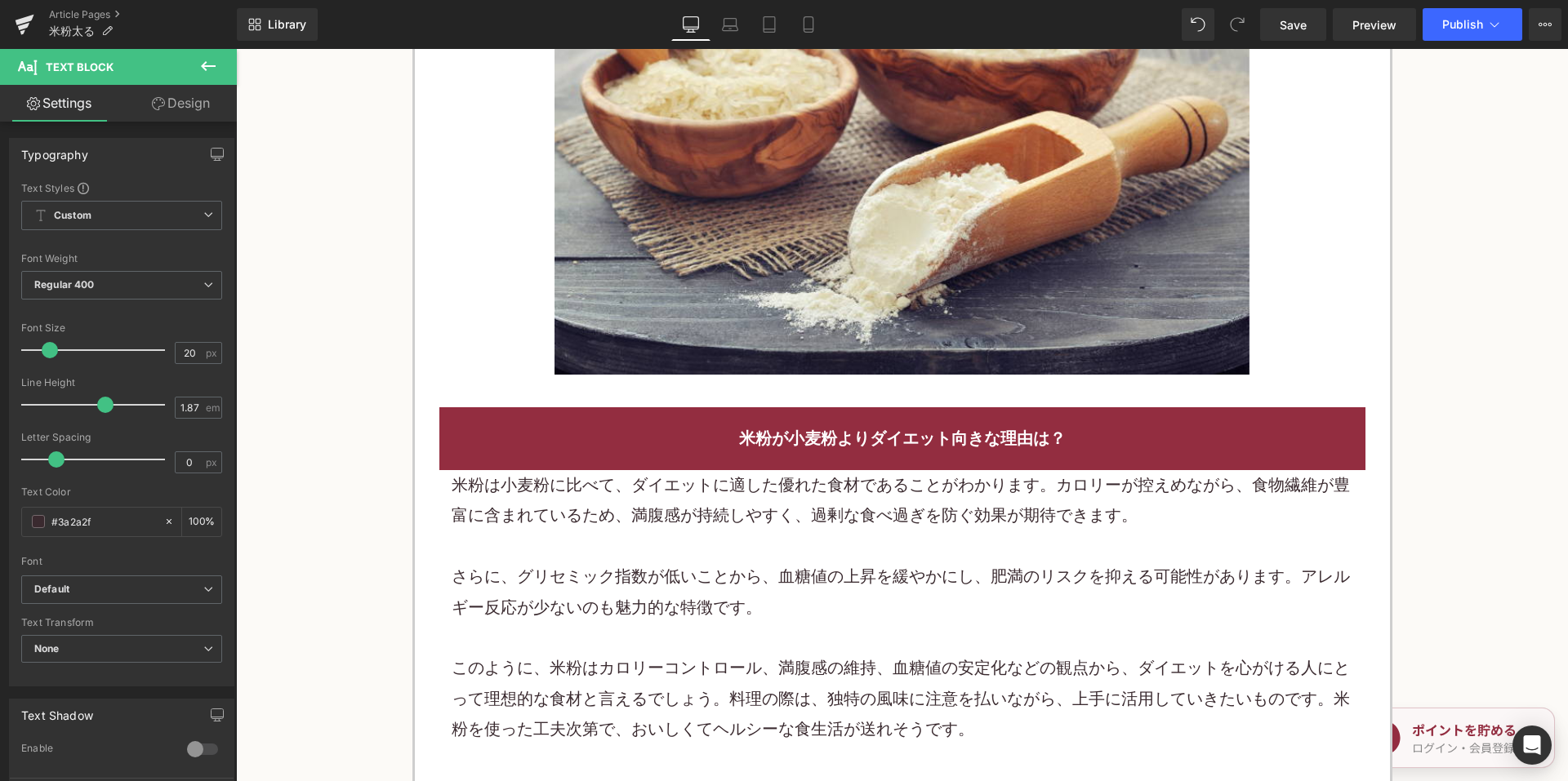
click at [731, 543] on div at bounding box center [902, 546] width 901 height 30
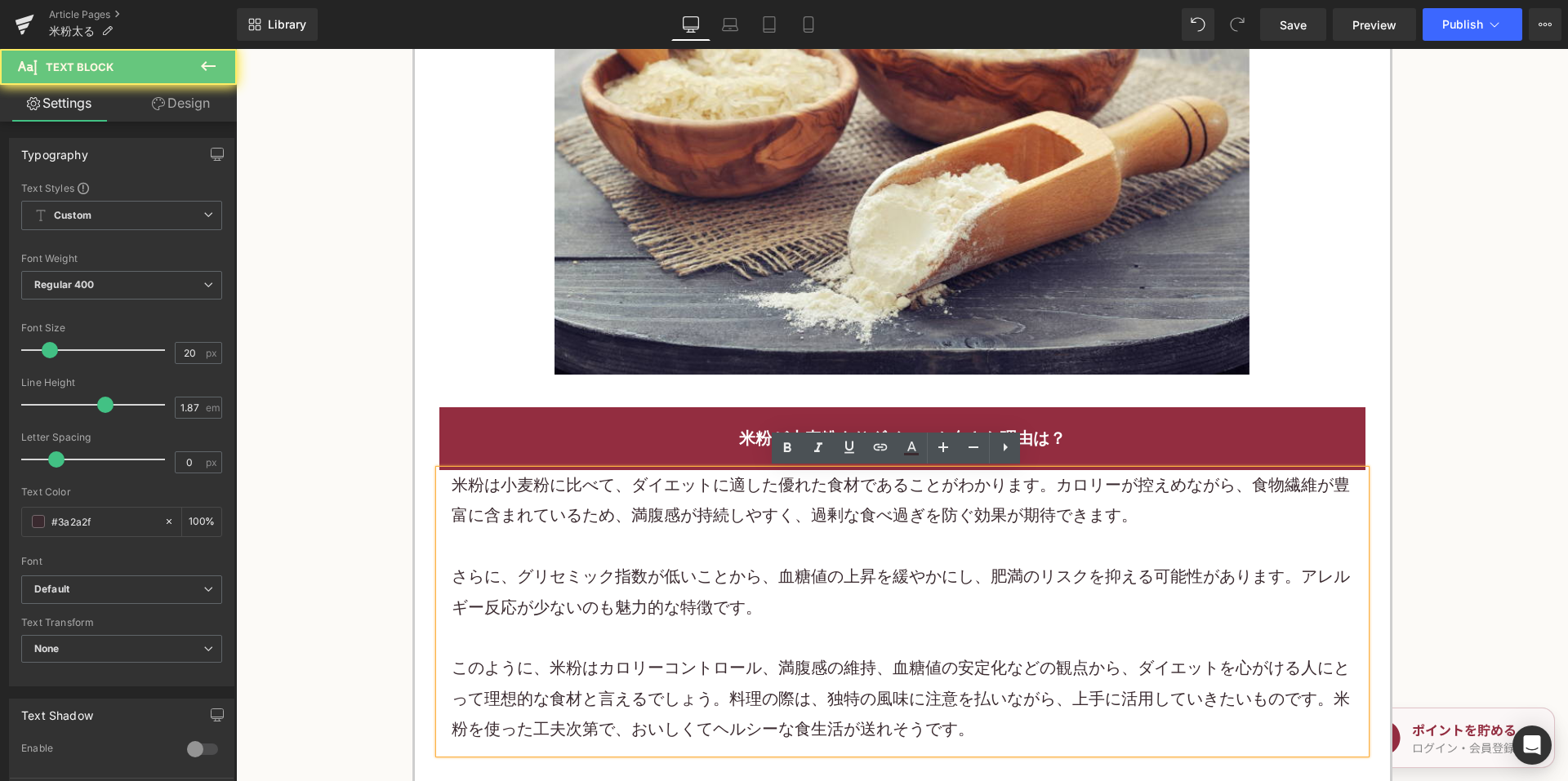
click at [730, 543] on div at bounding box center [902, 546] width 901 height 30
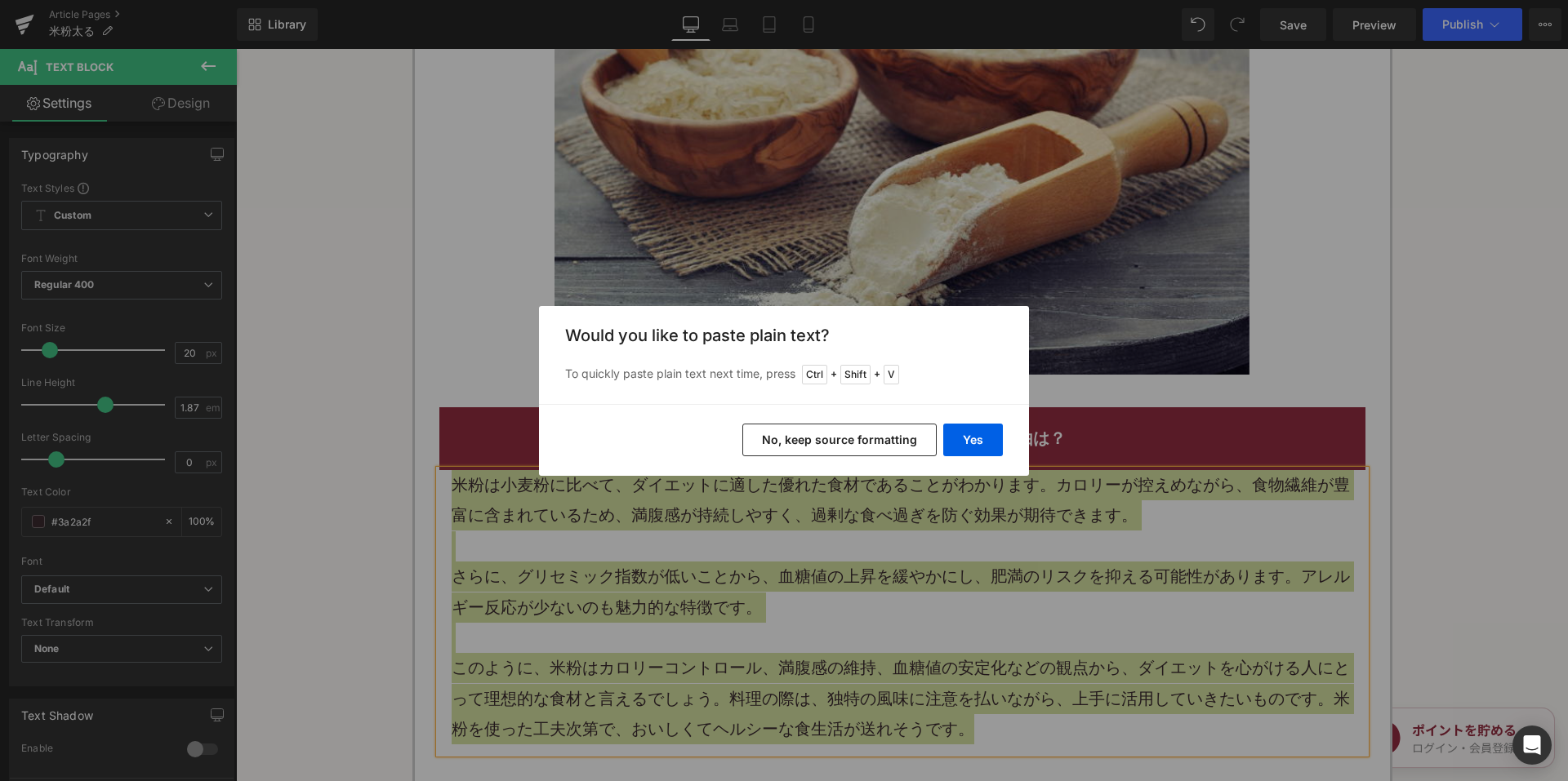
drag, startPoint x: 814, startPoint y: 450, endPoint x: 580, endPoint y: 380, distance: 244.2
click at [814, 450] on button "No, keep source formatting" at bounding box center [839, 440] width 194 height 32
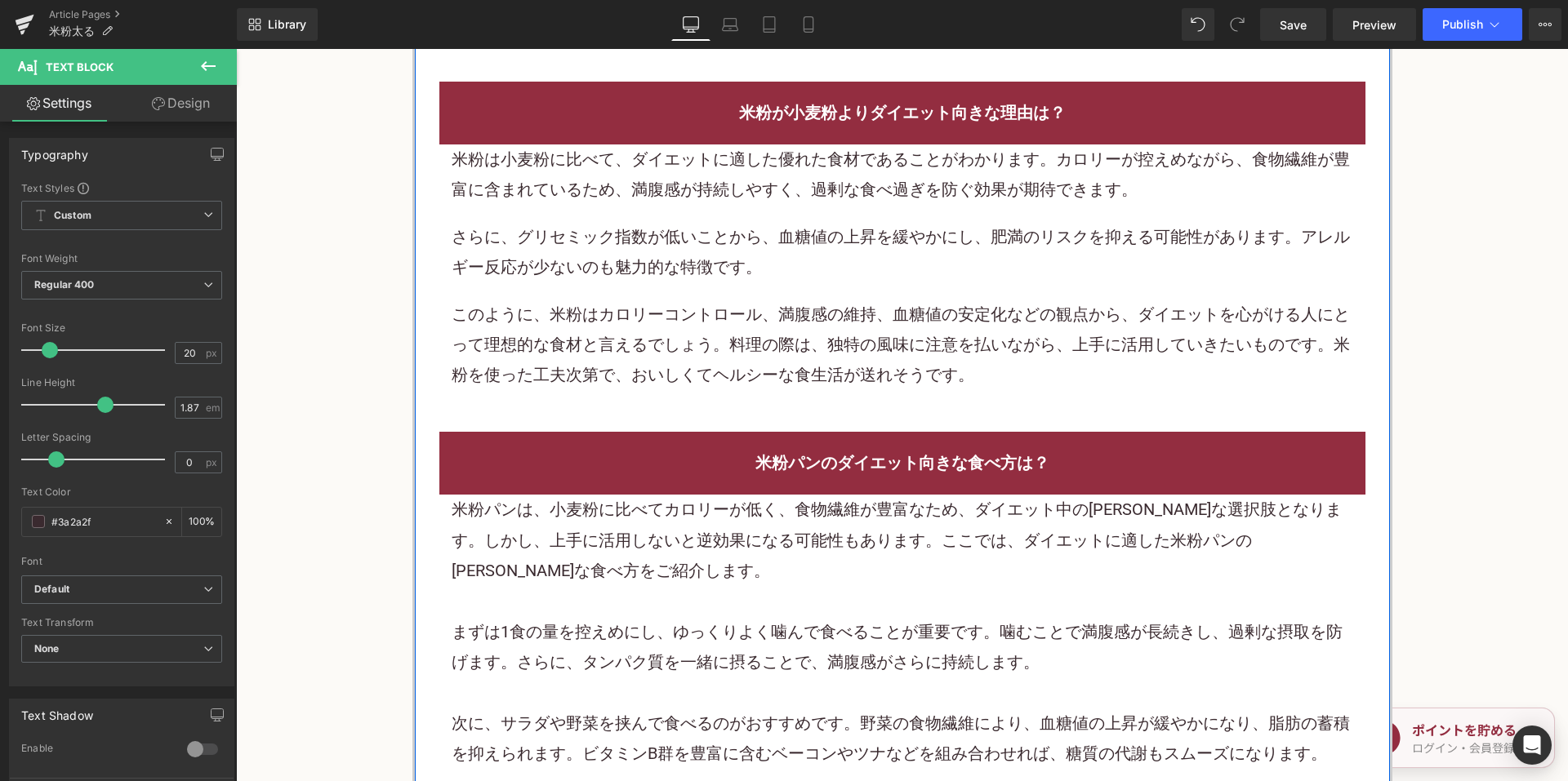
scroll to position [2368, 0]
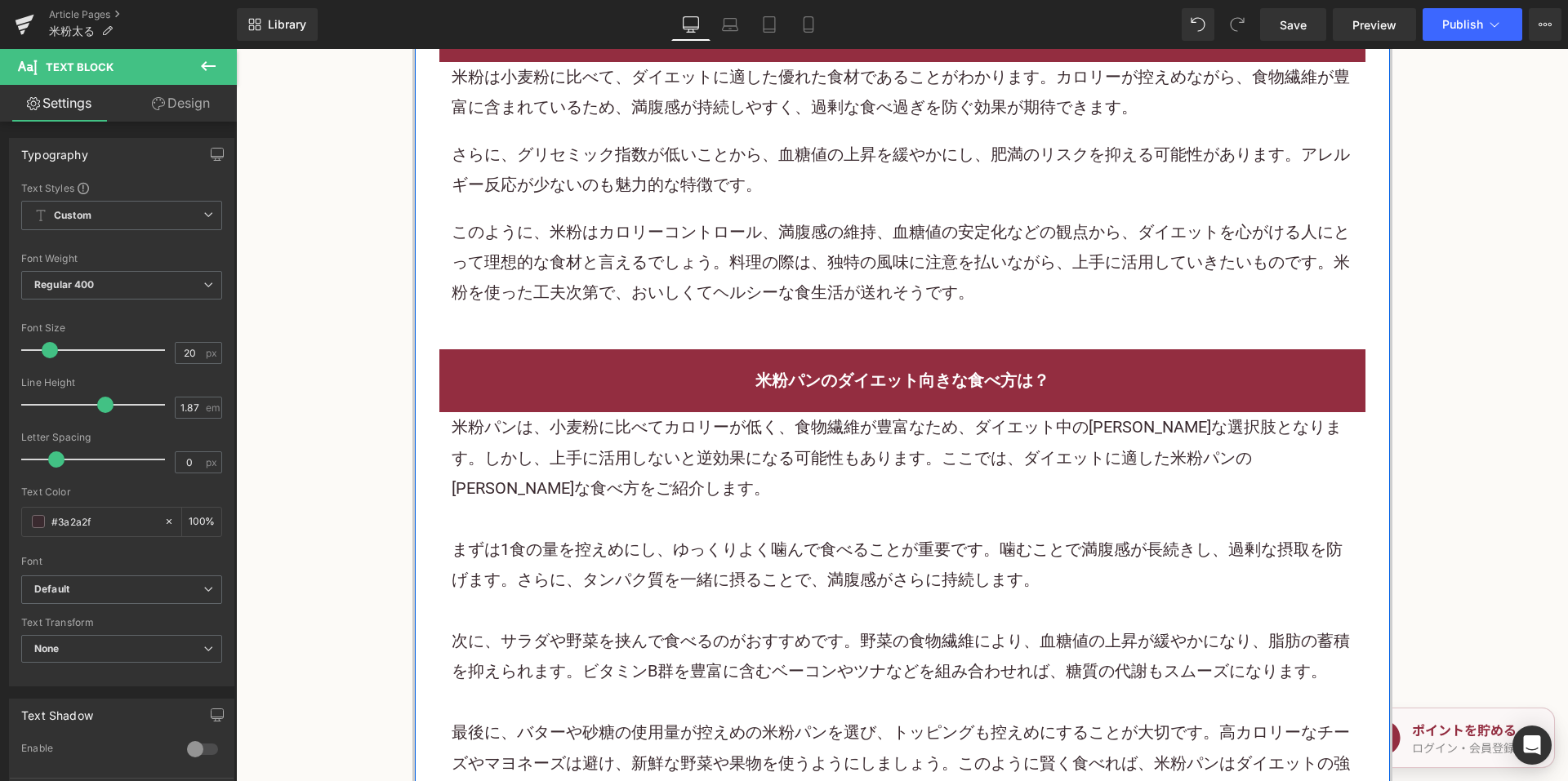
click at [695, 500] on div "米粉パンは、小麦粉に比べてカロリーが低く、食物繊維が豊富なため、ダイエット中の賢明な選択肢となります。しかし、上手に活用しないと逆効果になる可能性もあります。…" at bounding box center [902, 457] width 901 height 92
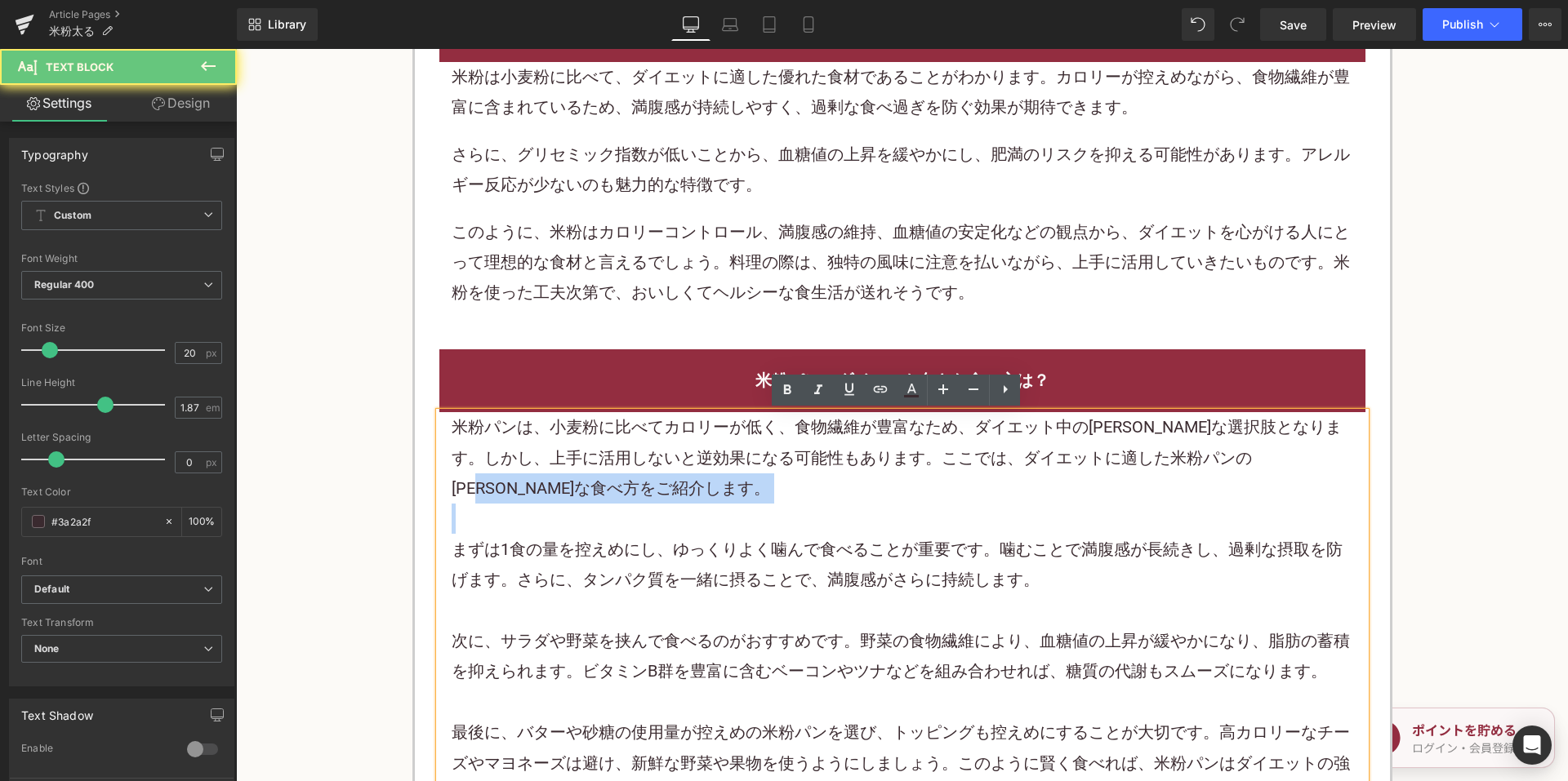
click at [695, 500] on div "米粉パンは、小麦粉に比べてカロリーが低く、食物繊維が豊富なため、ダイエット中の賢明な選択肢となります。しかし、上手に活用しないと逆効果になる可能性もあります。…" at bounding box center [902, 457] width 901 height 92
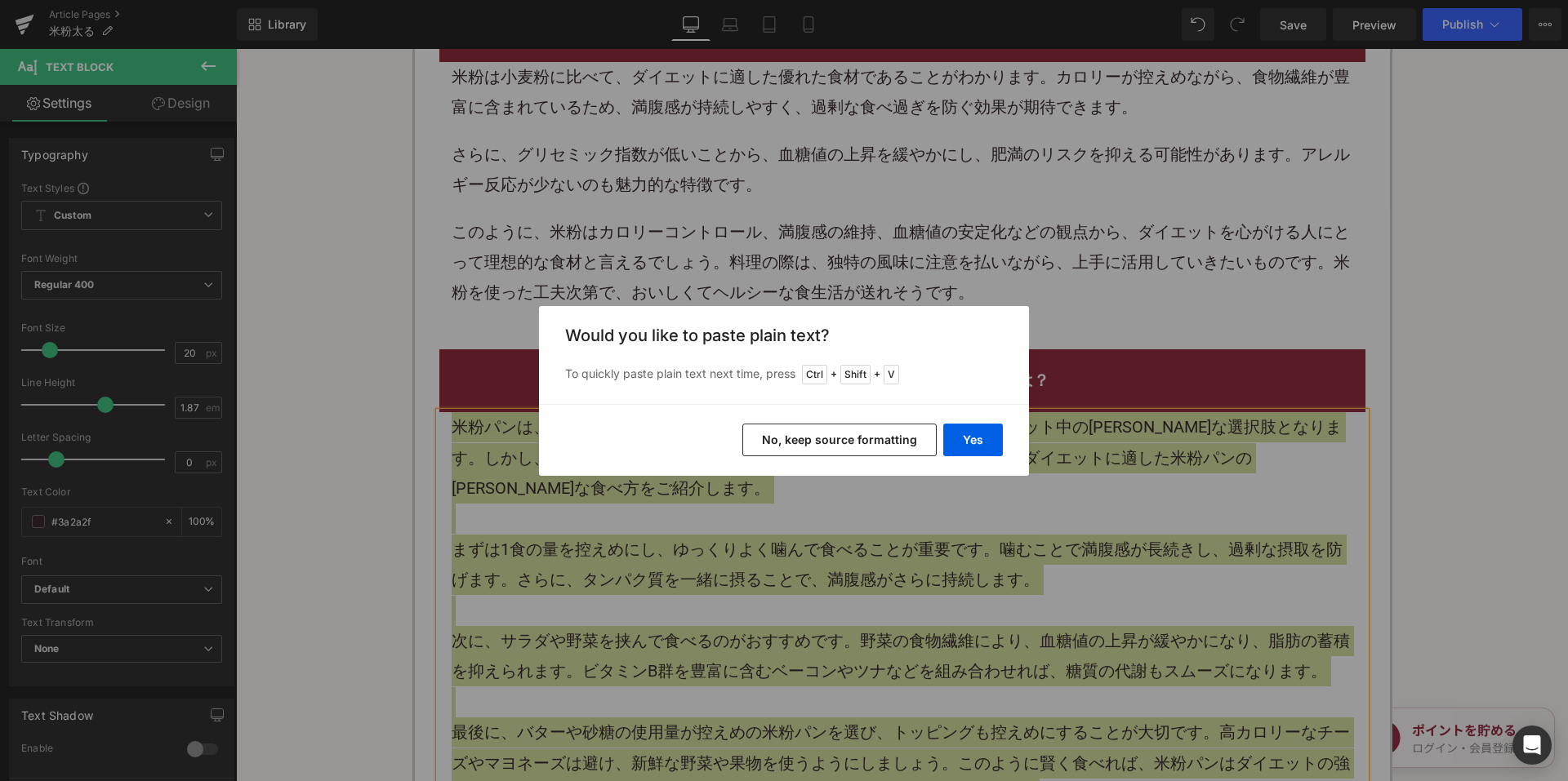
drag, startPoint x: 824, startPoint y: 451, endPoint x: 593, endPoint y: 342, distance: 255.4
click at [824, 451] on button "No, keep source formatting" at bounding box center [839, 440] width 194 height 32
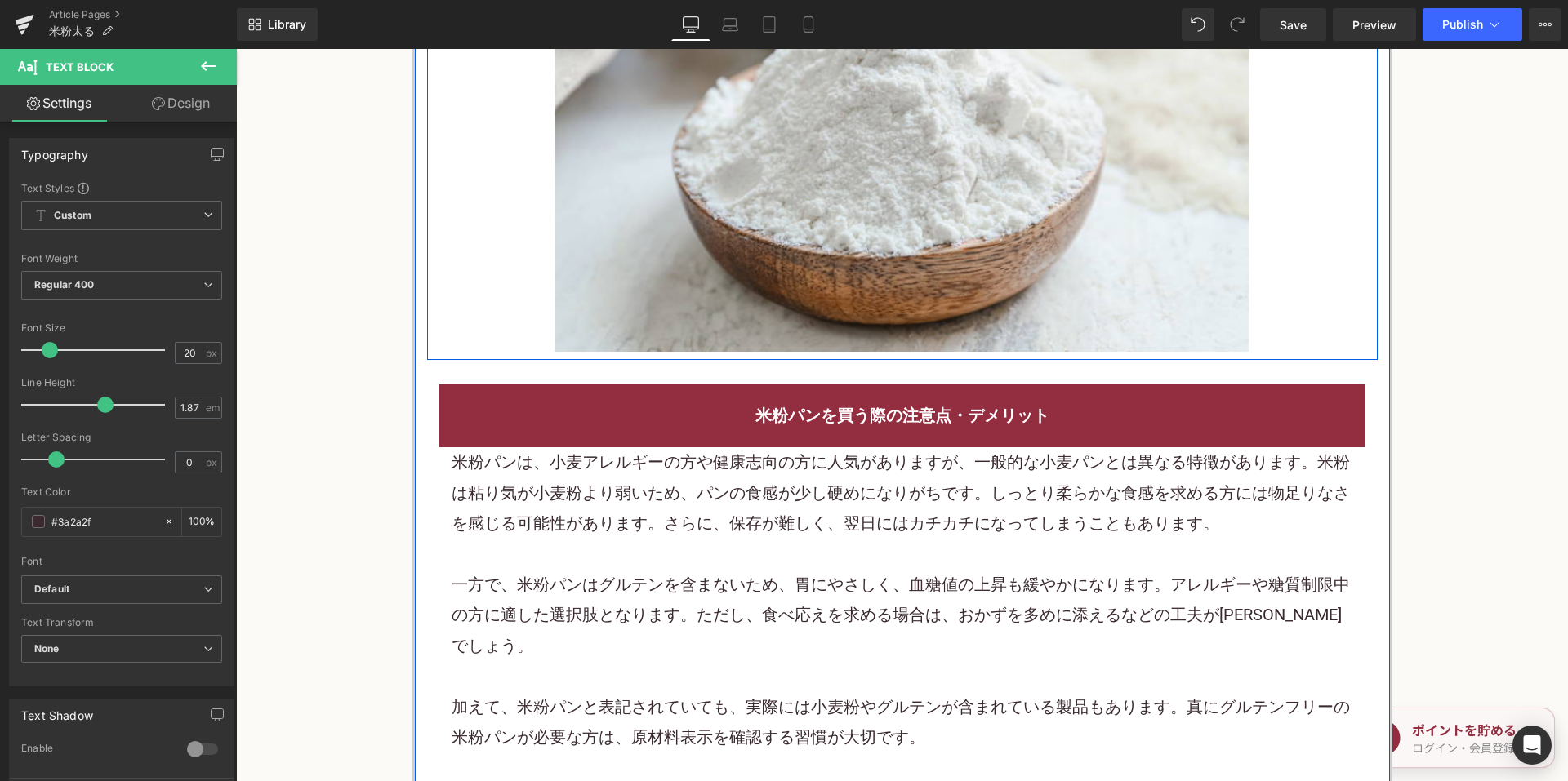
scroll to position [3346, 0]
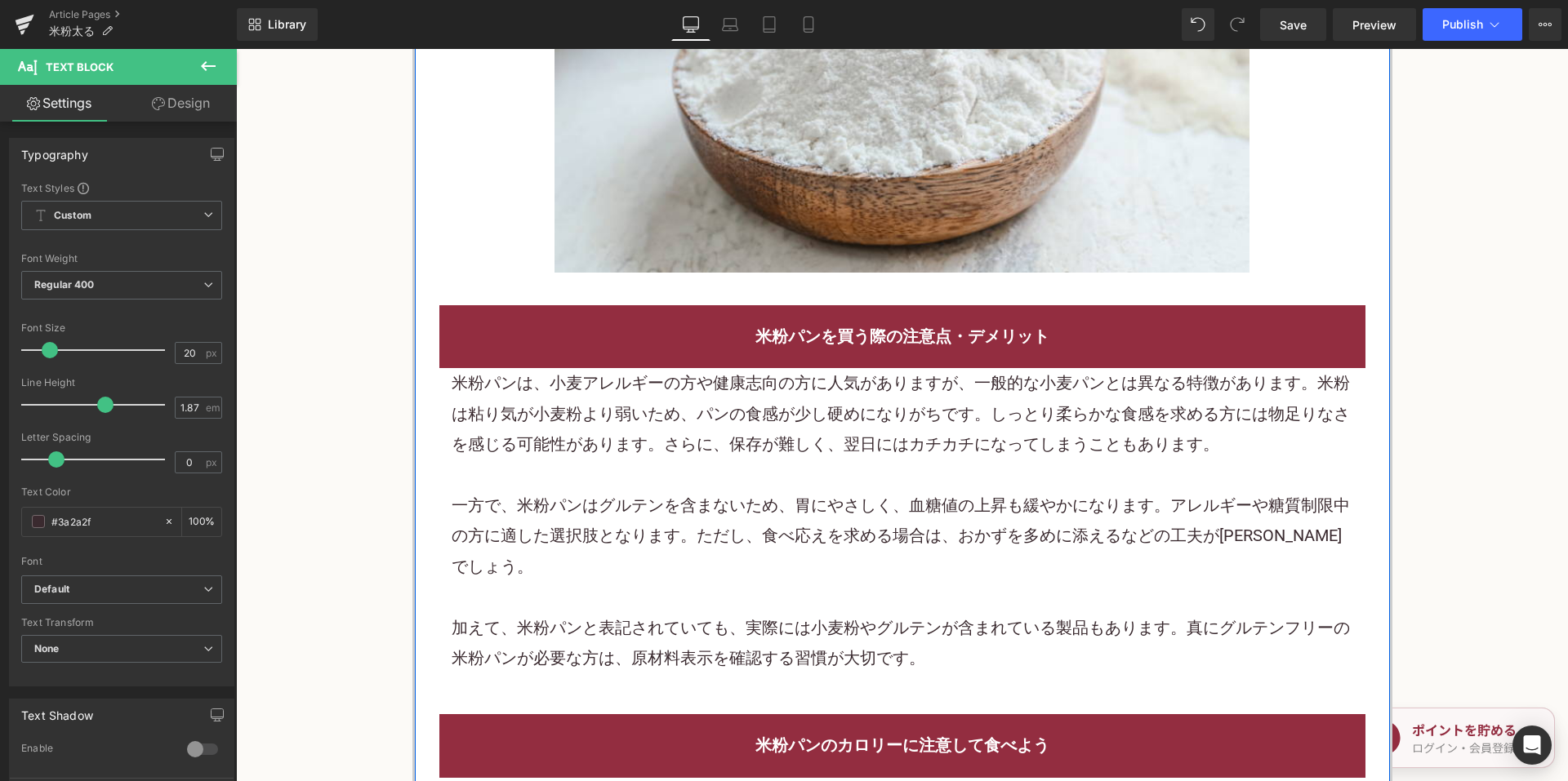
click at [689, 437] on div "米粉パンは、小麦アレルギーの方や健康志向の方に人気がありますが、一般的な小麦パンとは異なる特徴があります。米粉は粘り気が小麦粉より弱いため、パンの食感が少し硬…" at bounding box center [902, 414] width 901 height 92
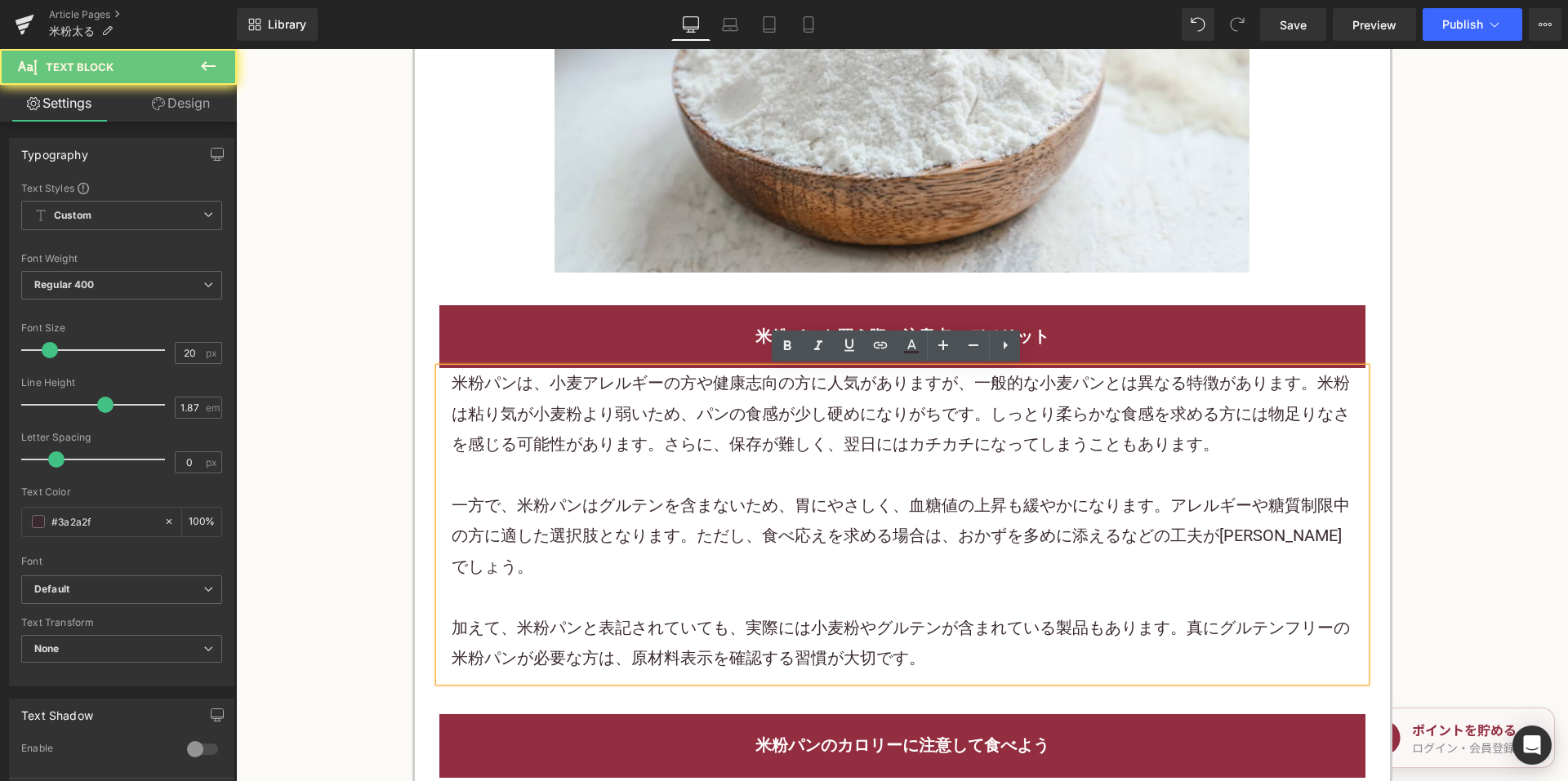
click at [689, 430] on div "米粉パンは、小麦アレルギーの方や健康志向の方に人気がありますが、一般的な小麦パンとは異なる特徴があります。米粉は粘り気が小麦粉より弱いため、パンの食感が少し硬…" at bounding box center [902, 414] width 901 height 92
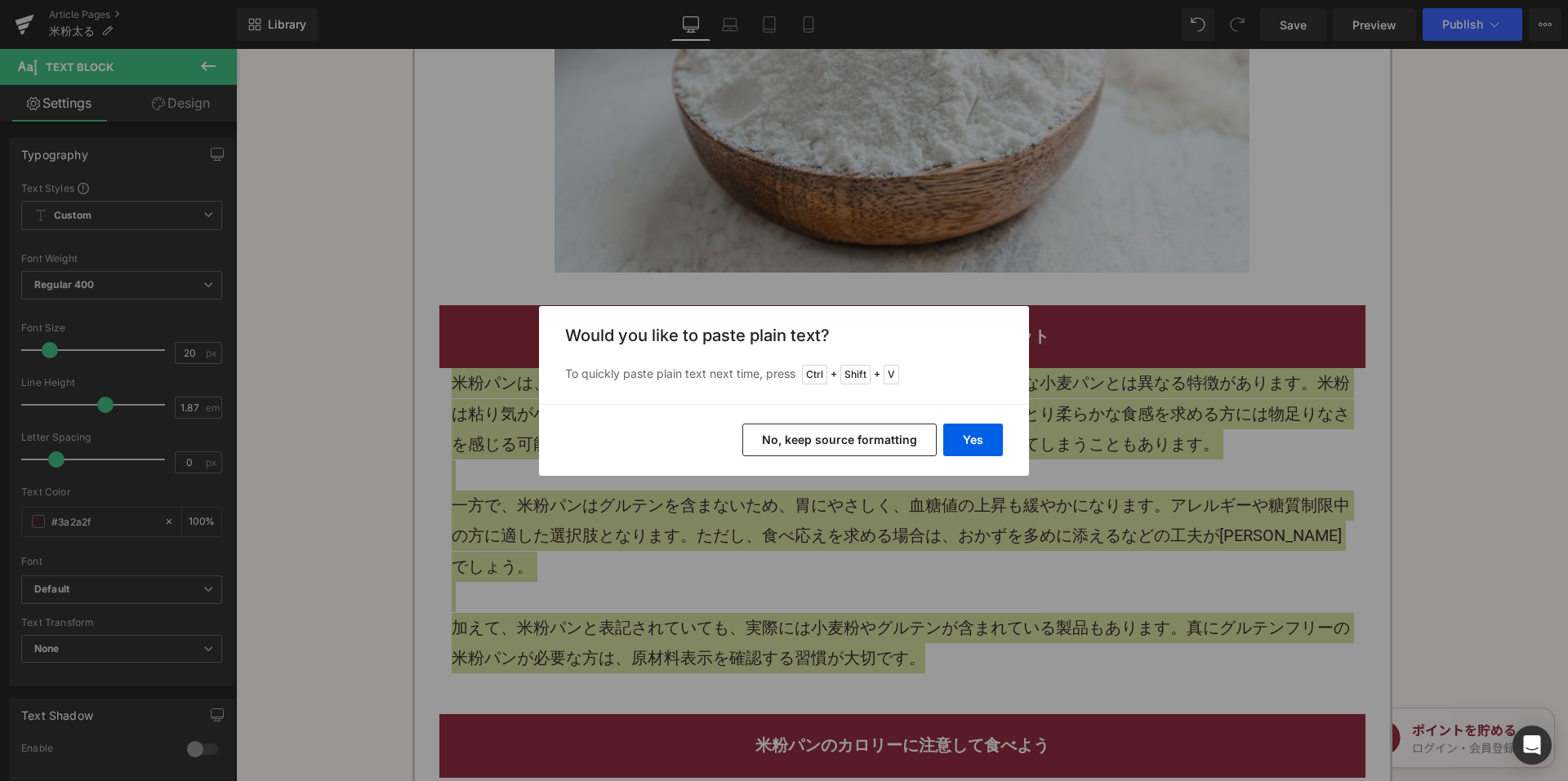
click at [767, 442] on button "No, keep source formatting" at bounding box center [839, 440] width 194 height 32
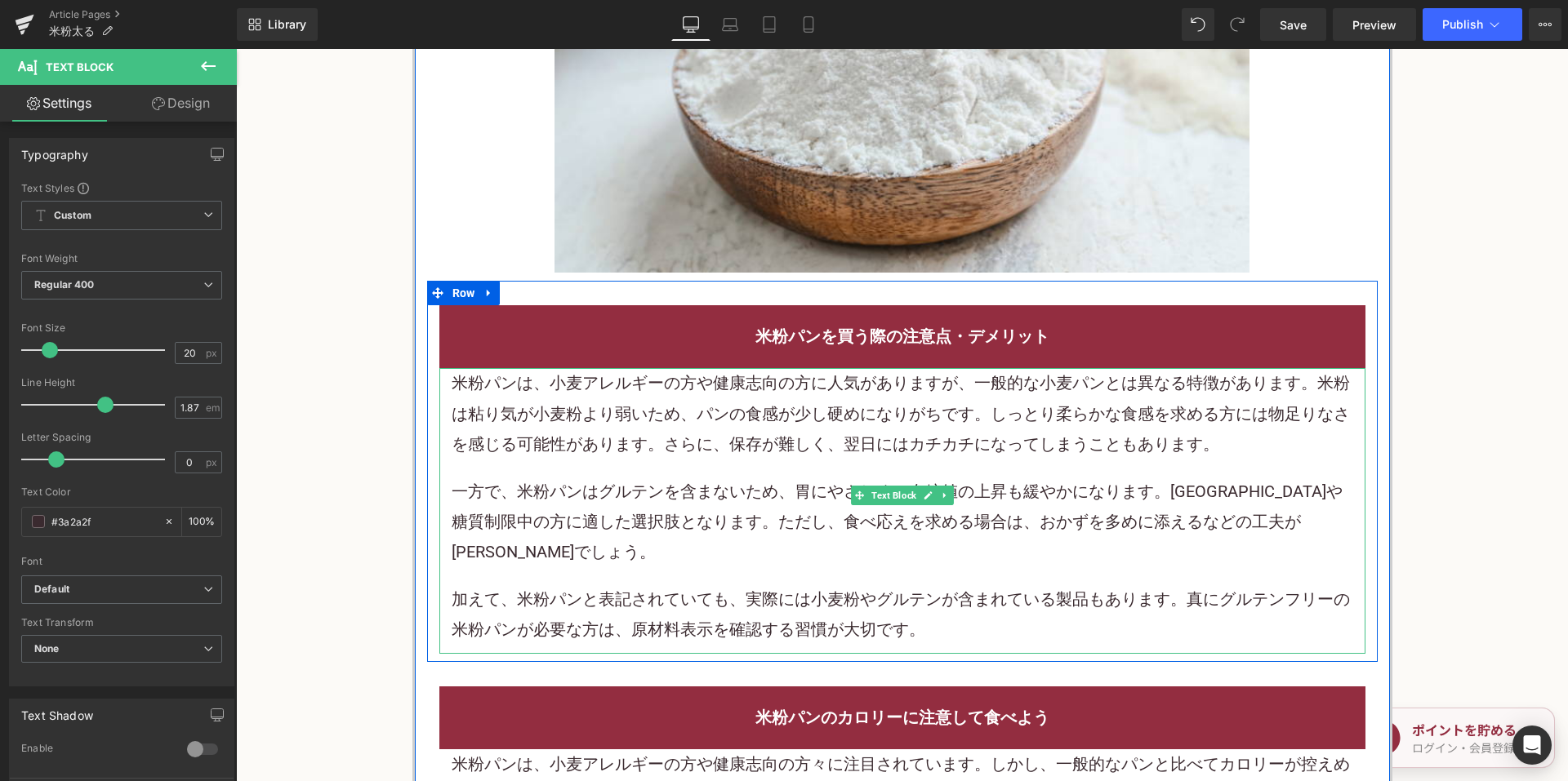
click at [722, 459] on p "米粉パンは、 小麦アレルギー の方や健康志向の方に人気がありますが、一般的な小麦パンとは異なる特徴があります。米粉は粘り気が小麦粉より弱いため、パンの食感が少…" at bounding box center [902, 414] width 901 height 92
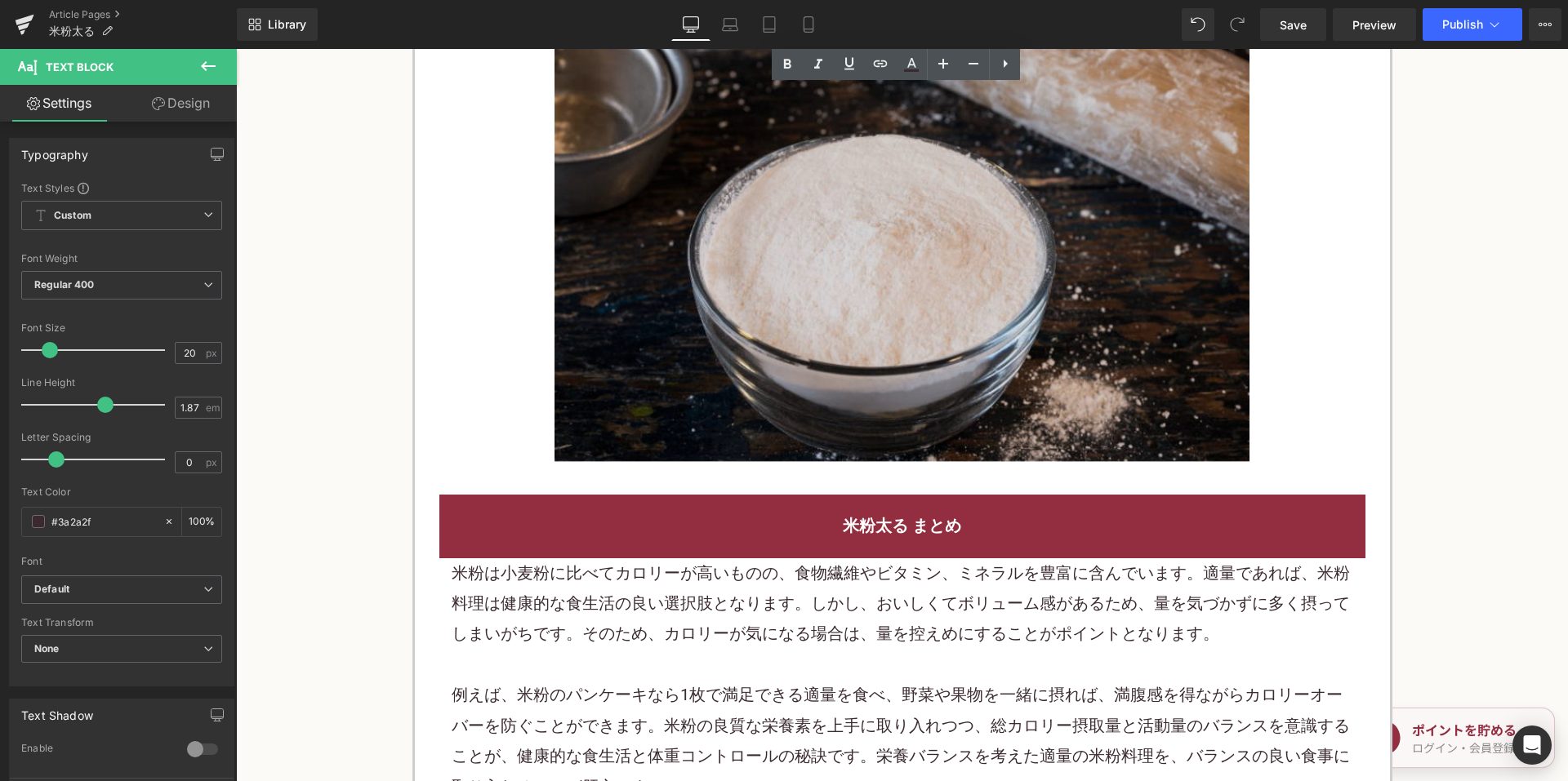
scroll to position [4653, 0]
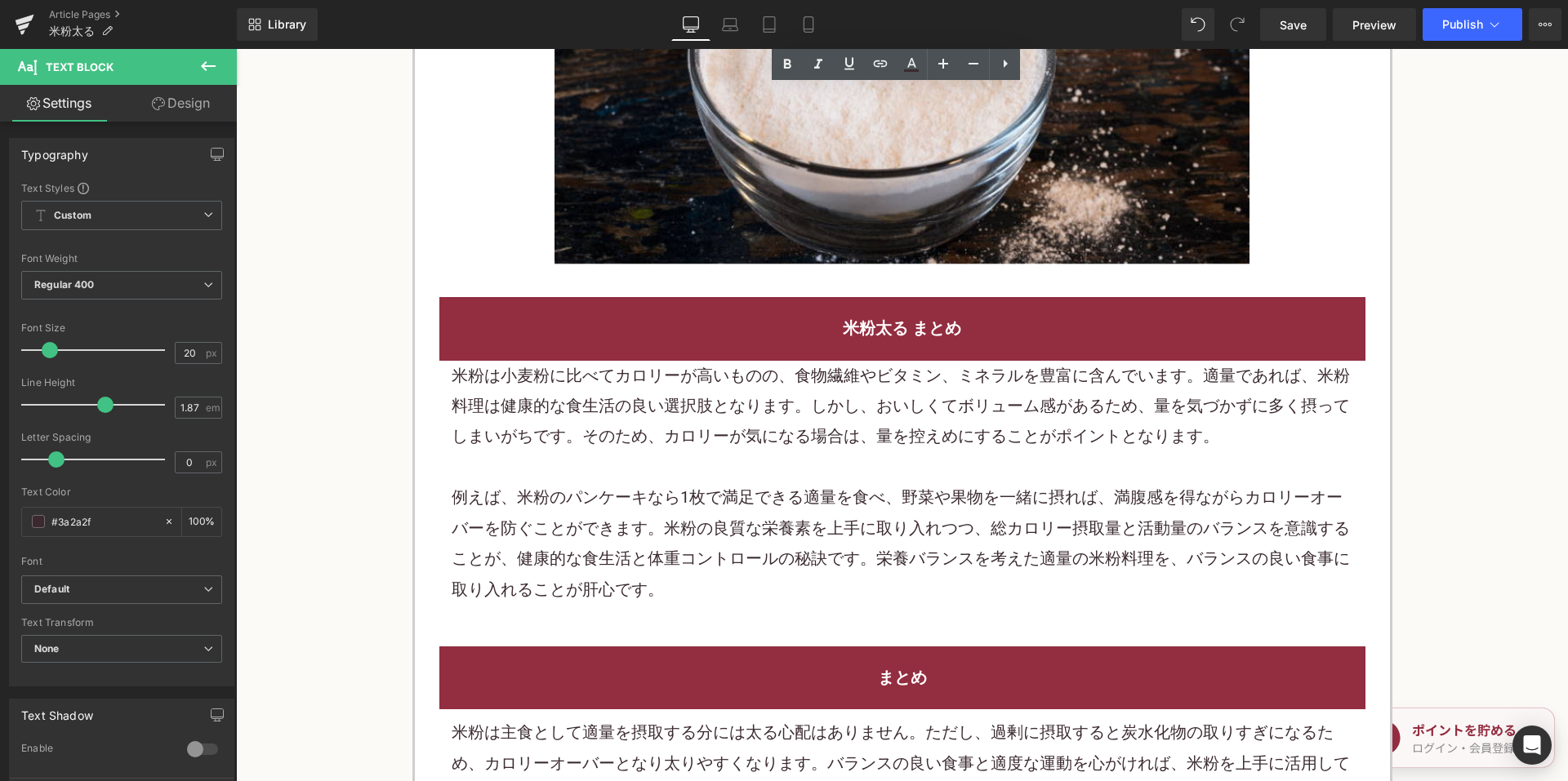
click at [689, 361] on div "米粉は小麦粉に比べてカロリーが高いものの、食物繊維やビタミン、ミネラルを豊富に含んでいます。適量であれば、米粉料理は健康的な食生活の良い選択肢となります。しか…" at bounding box center [902, 406] width 901 height 92
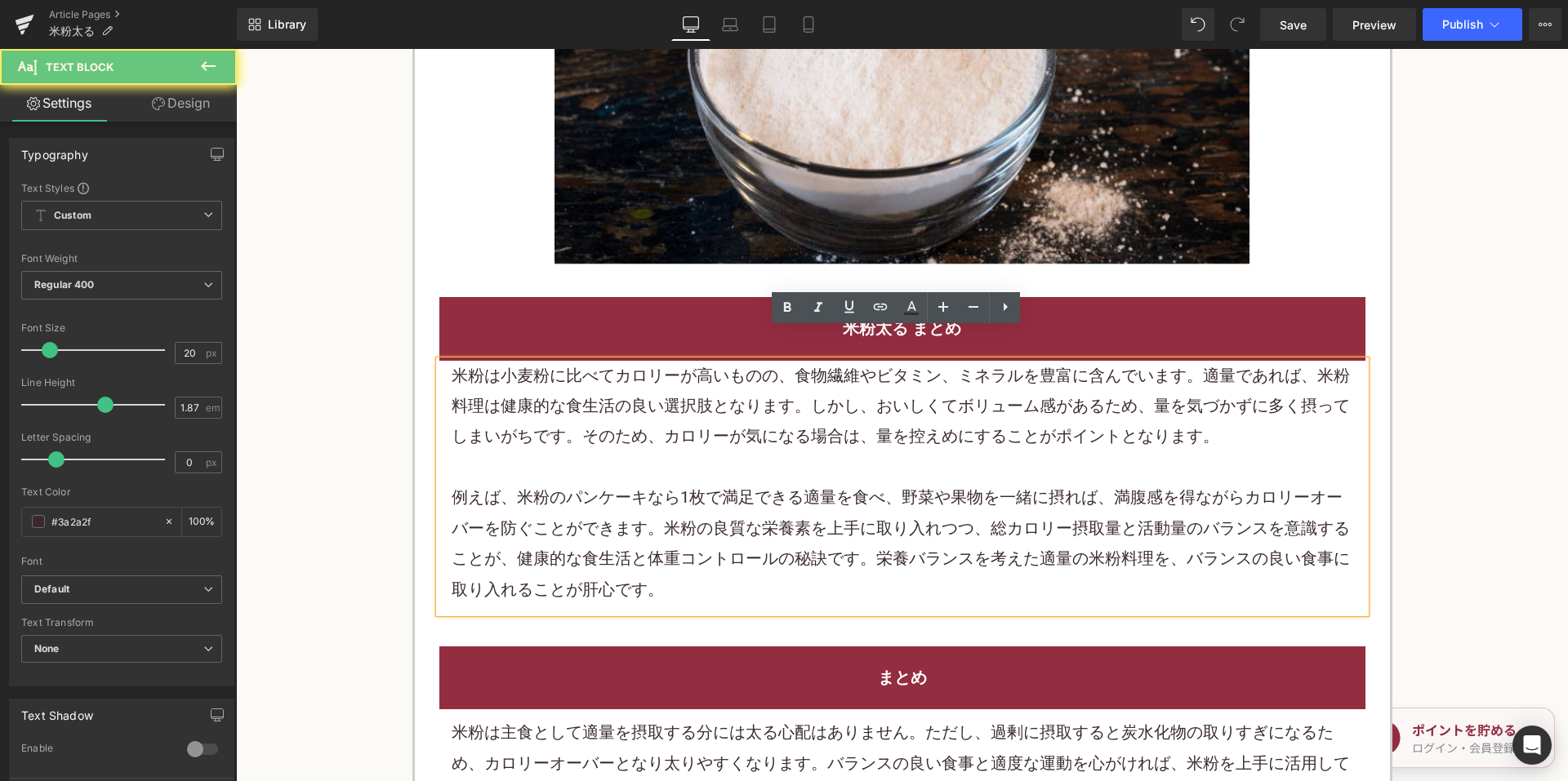
click at [524, 372] on div "米粉は小麦粉に比べてカロリーが高いものの、食物繊維やビタミン、ミネラルを豊富に含んでいます。適量であれば、米粉料理は健康的な食生活の良い選択肢となります。しか…" at bounding box center [902, 406] width 901 height 92
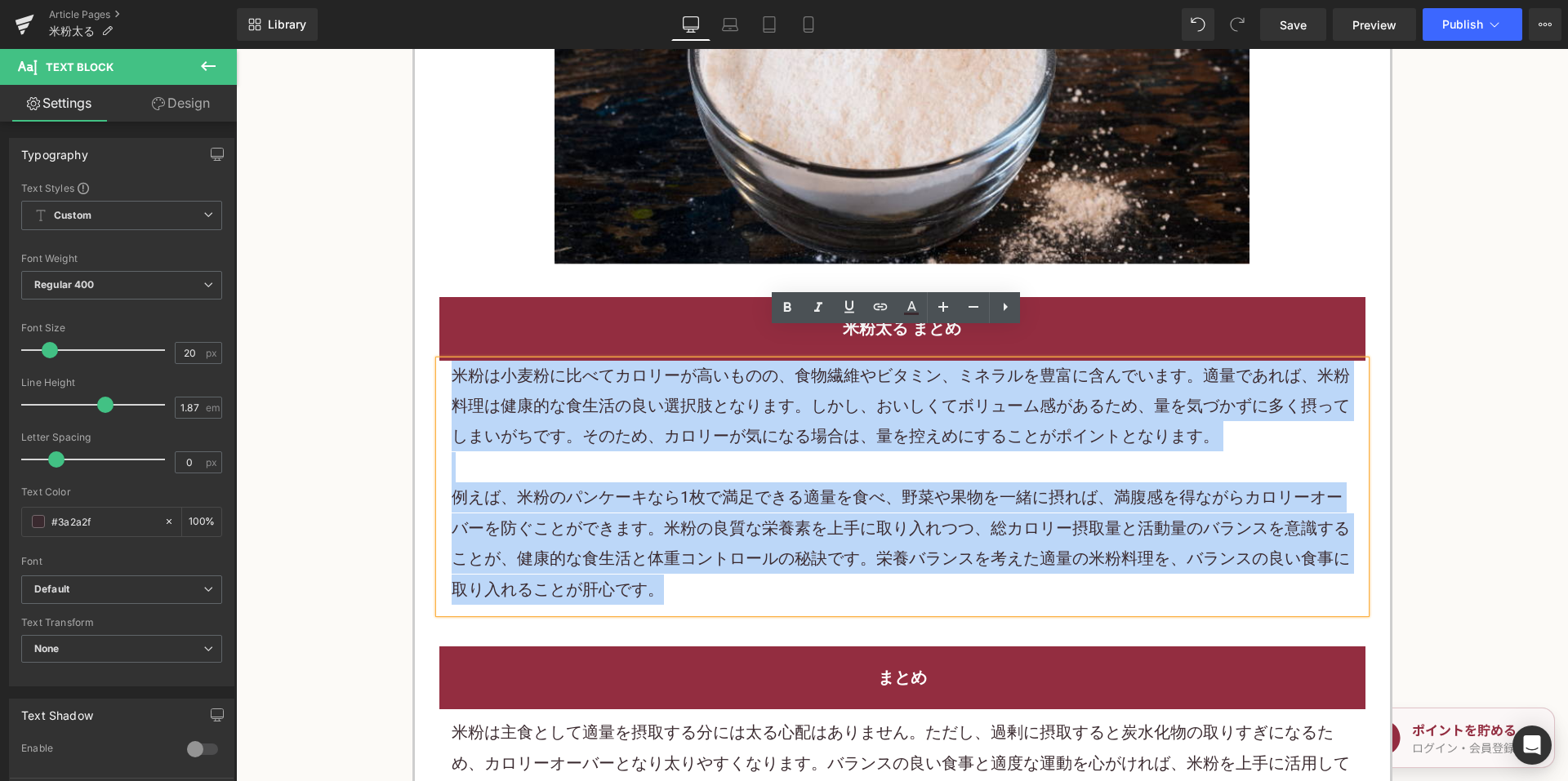
drag, startPoint x: 451, startPoint y: 343, endPoint x: 698, endPoint y: 555, distance: 325.5
click at [698, 555] on div "米粉は小麦粉に比べてカロリーが高いものの、食物繊維やビタミン、ミネラルを豊富に含んでいます。適量であれば、米粉料理は健康的な食生活の良い選択肢となります。しか…" at bounding box center [902, 487] width 926 height 252
copy div "米粉は小麦粉に比べてカロリーが高いものの、食物繊維やビタミン、ミネラルを豊富に含んでいます。適量であれば、米粉料理は健康的な食生活の良い選択肢となります。しか…"
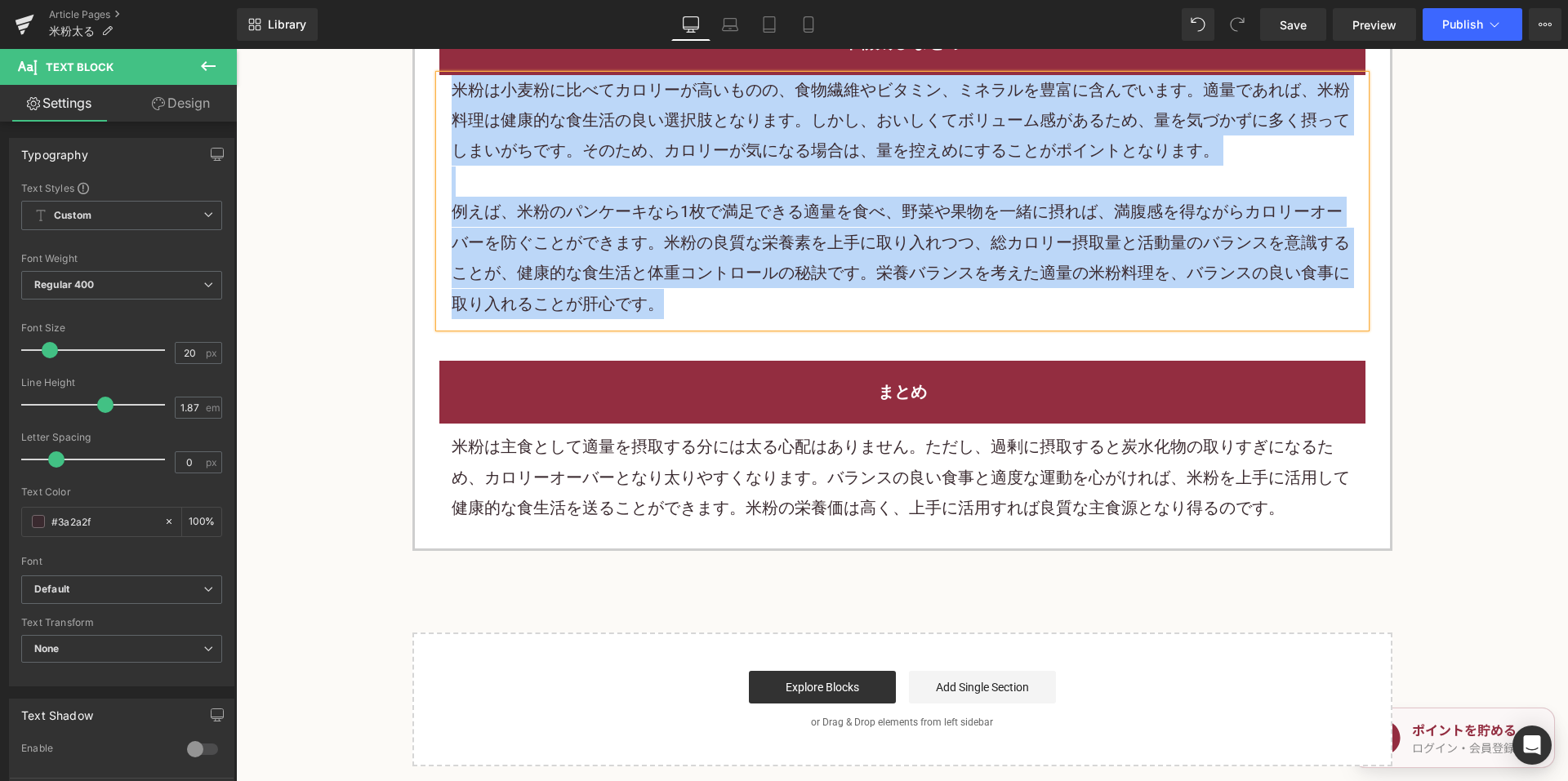
scroll to position [4979, 0]
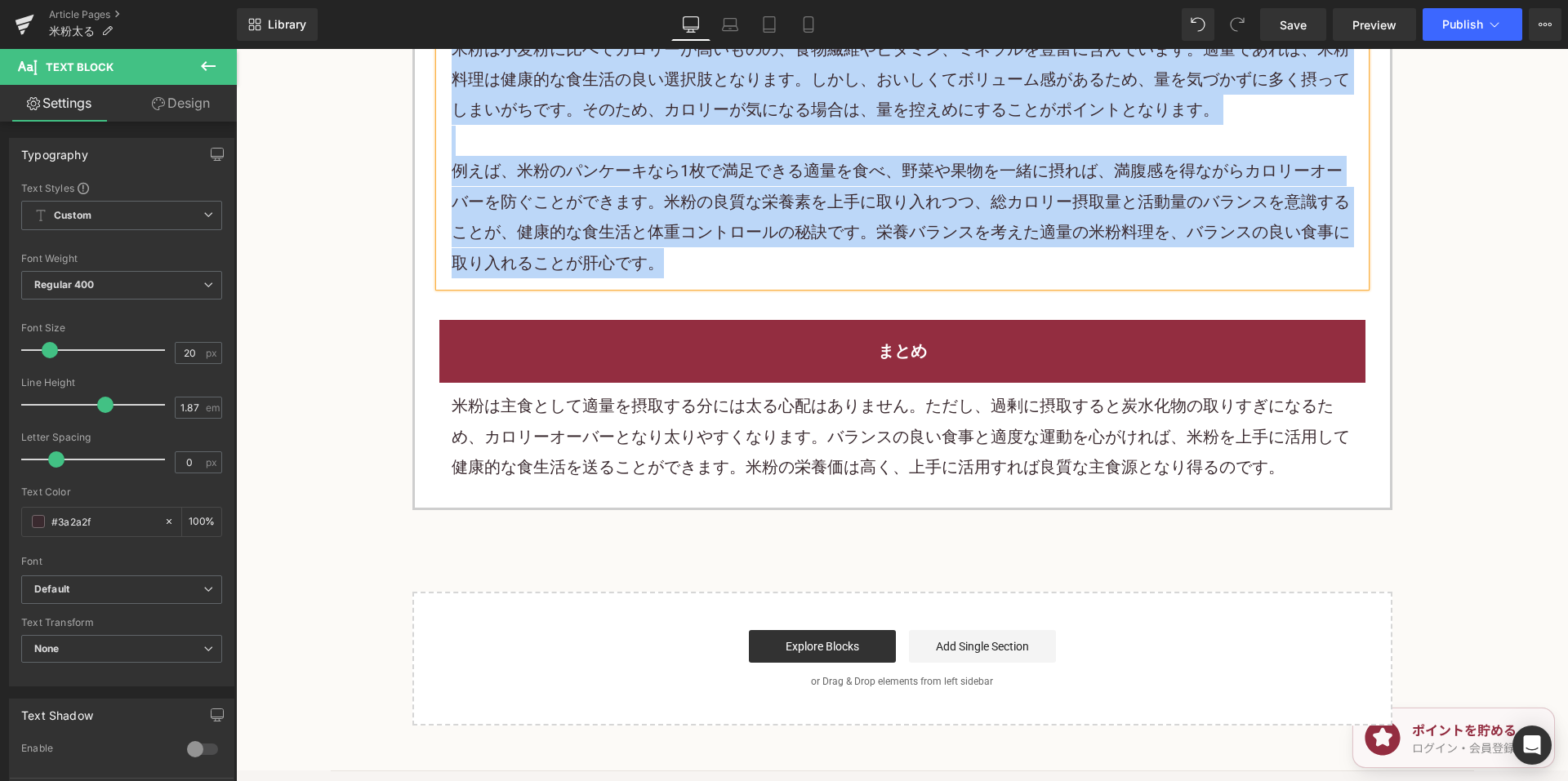
click at [650, 437] on p "米粉は主食として適量を摂取する分には太る心配はありません。ただし、過剰に摂取すると炭水化物の取りすぎになるため、カロリーオーバーとなり太りやすくなります。バラ…" at bounding box center [902, 436] width 901 height 92
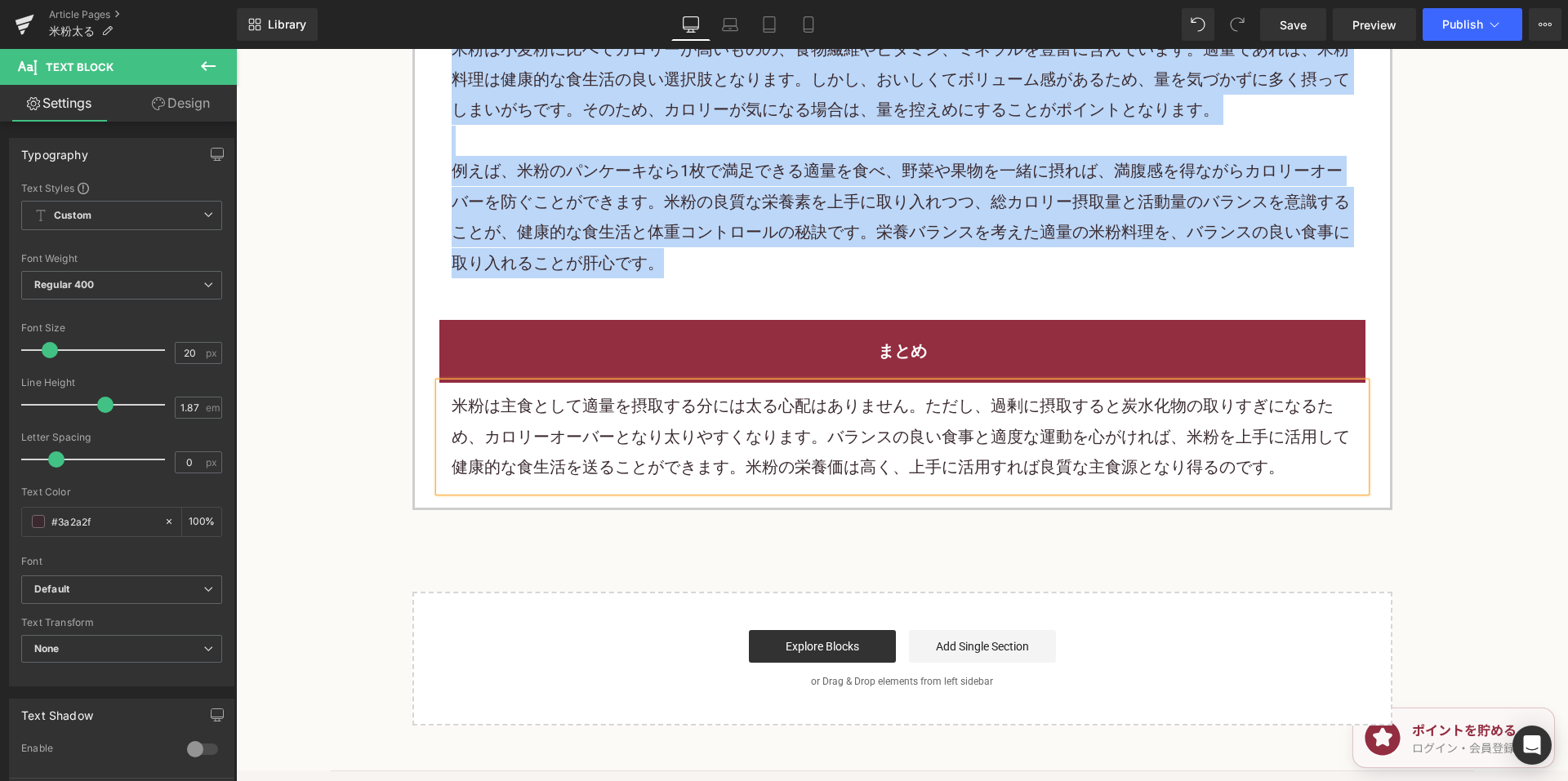
click at [655, 435] on p "米粉は主食として適量を摂取する分には太る心配はありません。ただし、過剰に摂取すると炭水化物の取りすぎになるため、カロリーオーバーとなり太りやすくなります。バラ…" at bounding box center [902, 436] width 901 height 92
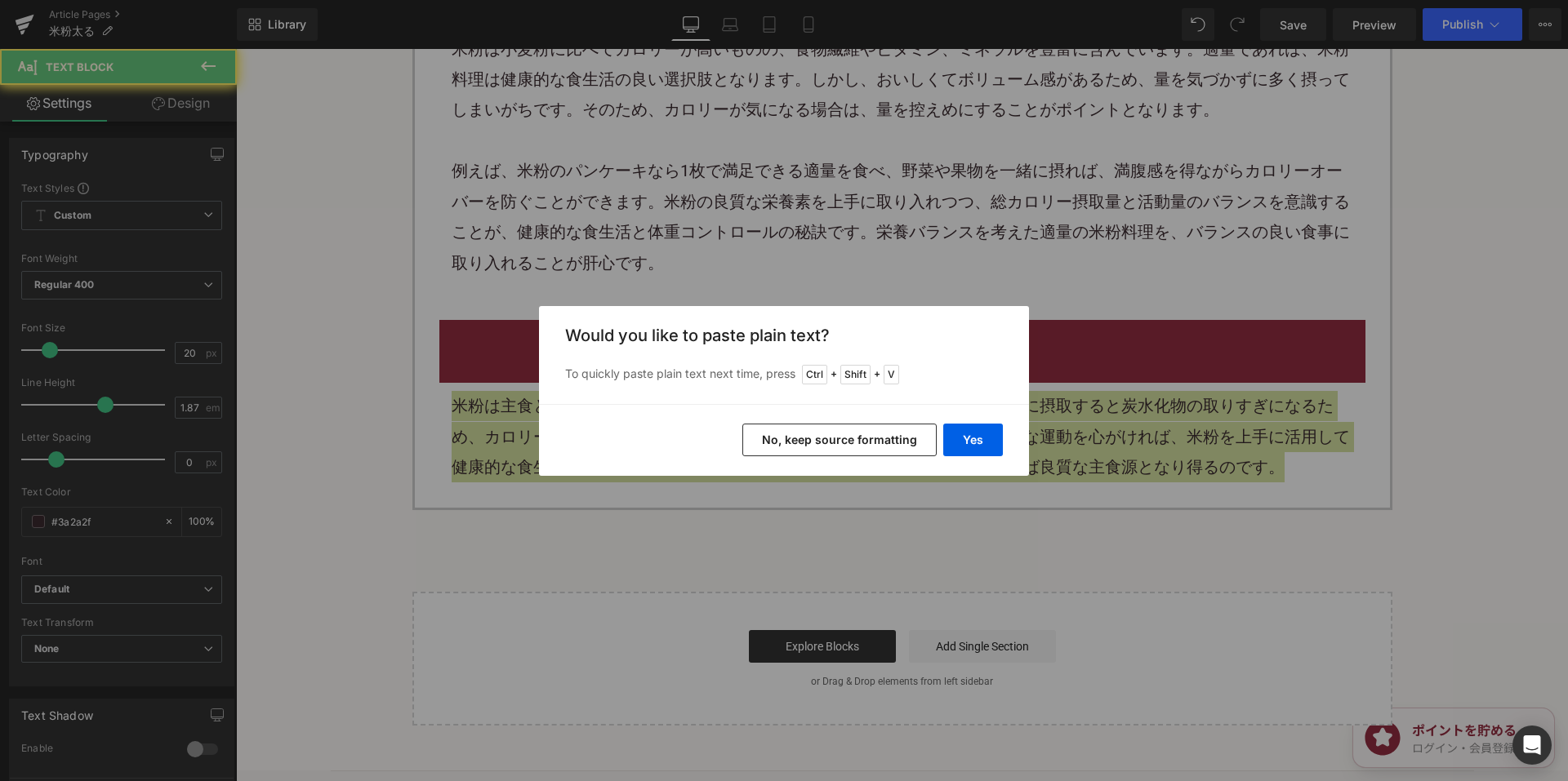
click at [809, 442] on button "No, keep source formatting" at bounding box center [839, 440] width 194 height 32
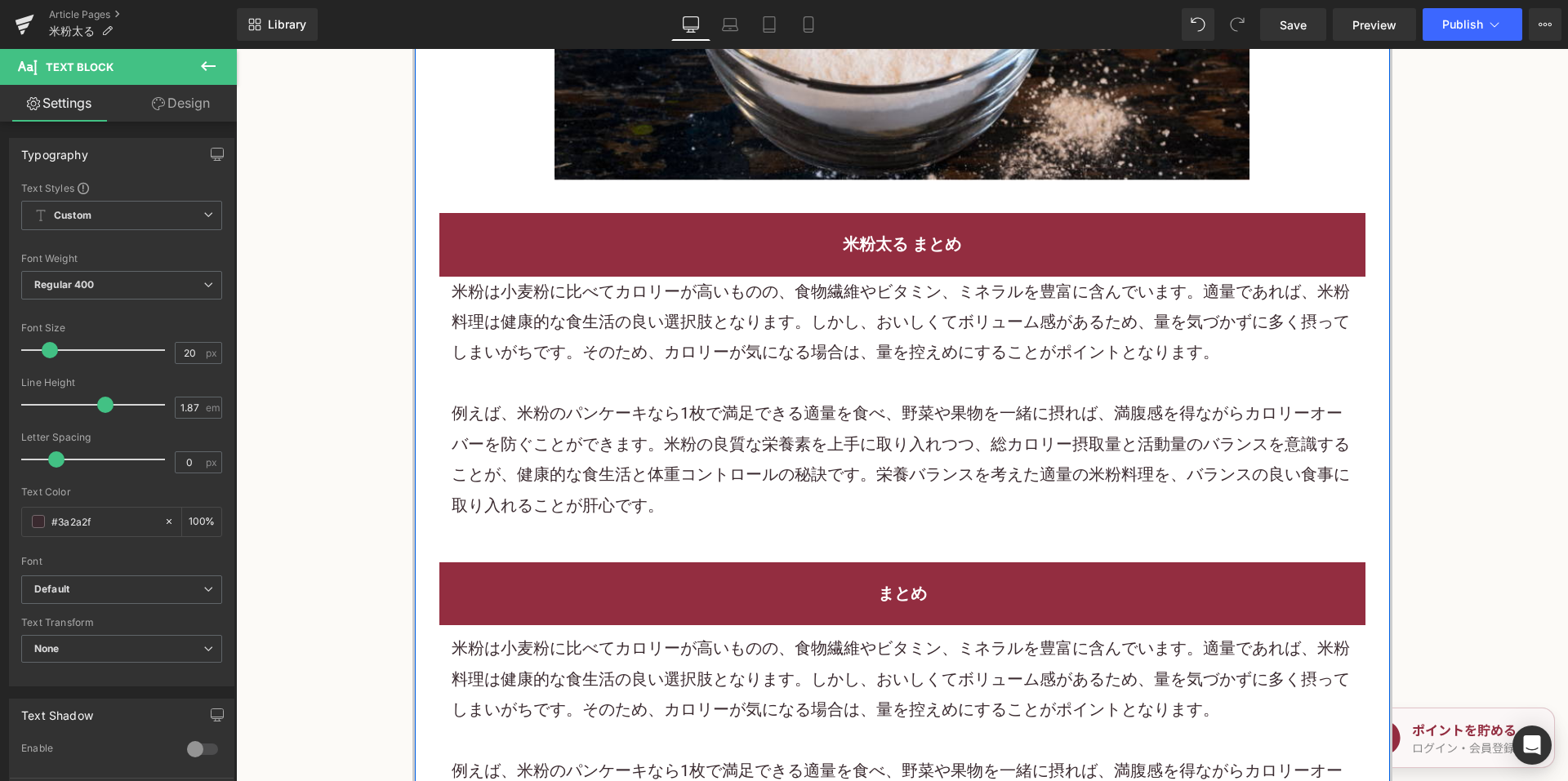
scroll to position [4734, 0]
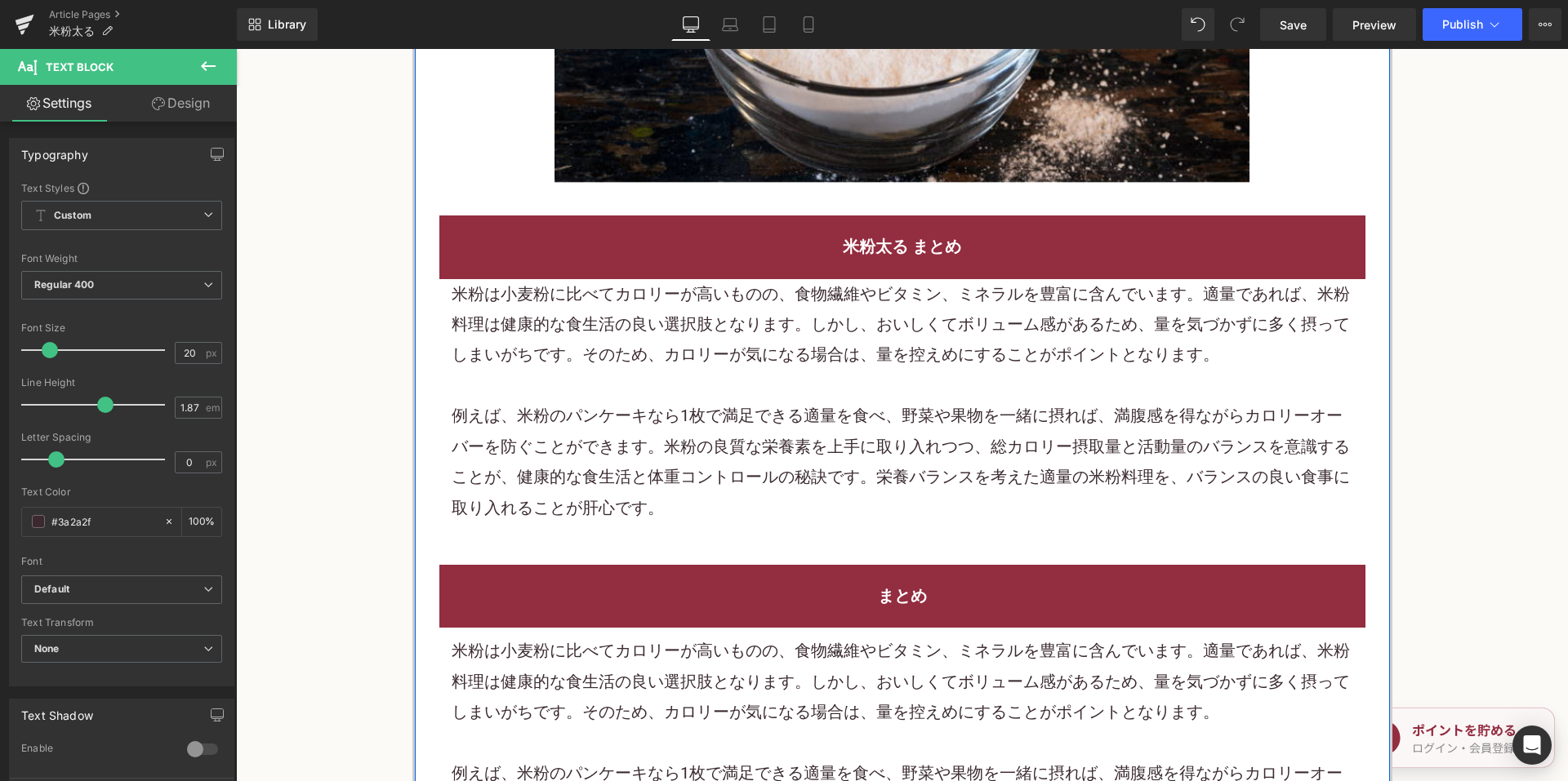
click at [824, 232] on h2 "米粉太る まとめ" at bounding box center [902, 247] width 901 height 30
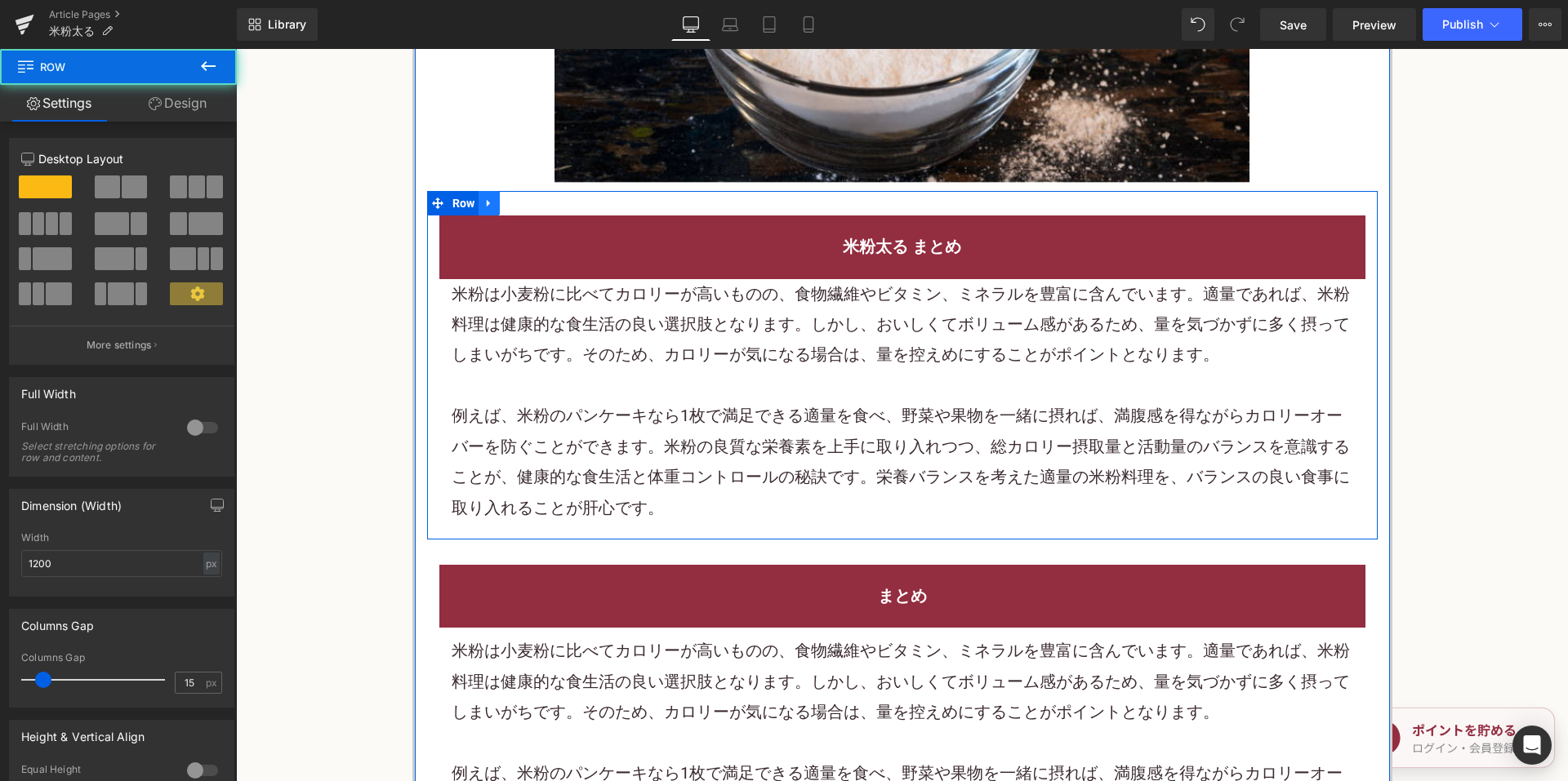
click at [487, 198] on icon at bounding box center [489, 204] width 11 height 12
click at [526, 198] on icon at bounding box center [531, 204] width 11 height 11
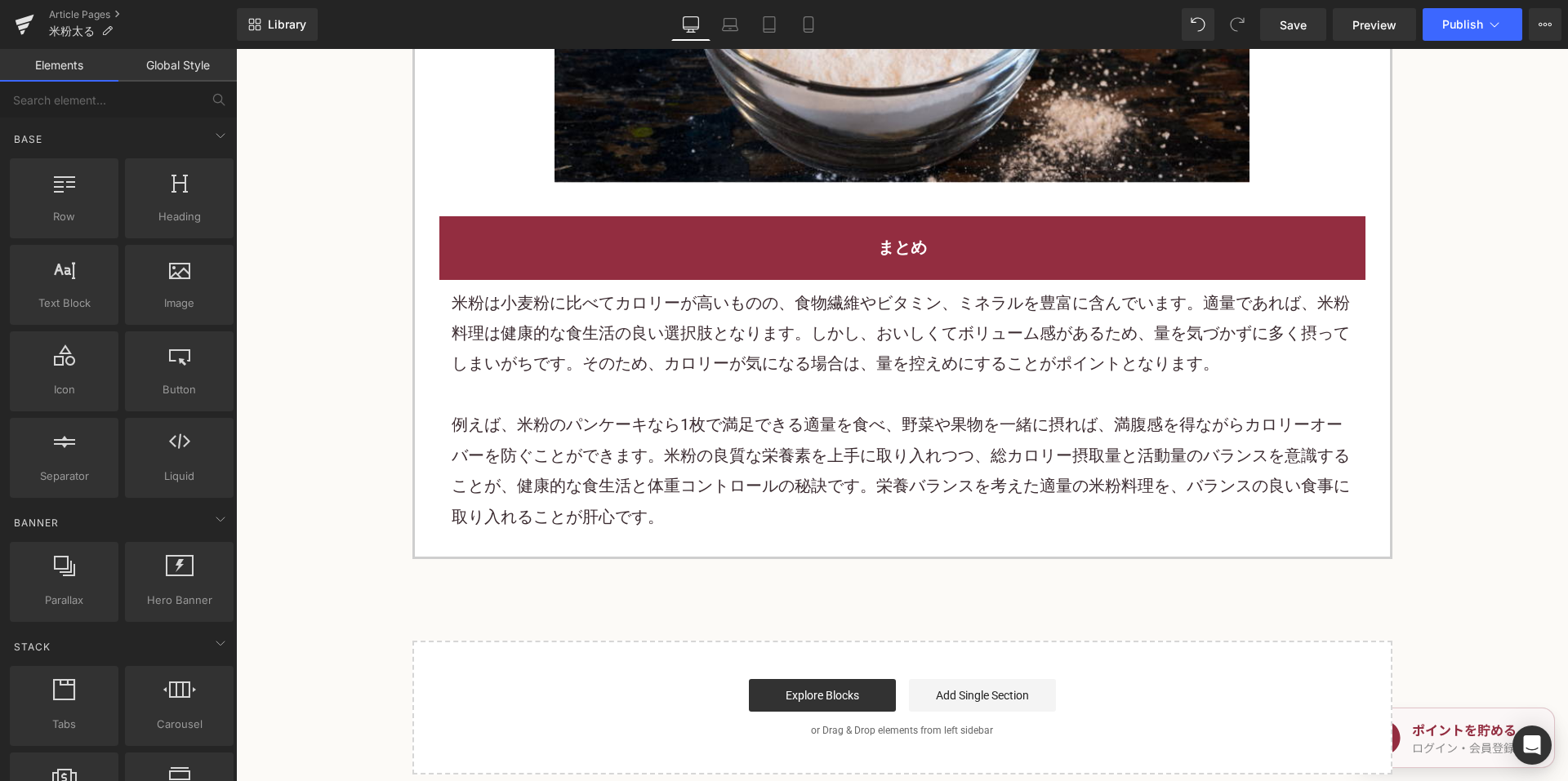
click at [711, 497] on div "例えば、米粉のパンケーキなら1枚で満足できる適量を食べ、野菜や果物を一緒に摂れば、満腹感を得ながらカロリーオーバーを防ぐことができます。米粉の良質な栄養素を上…" at bounding box center [902, 470] width 901 height 122
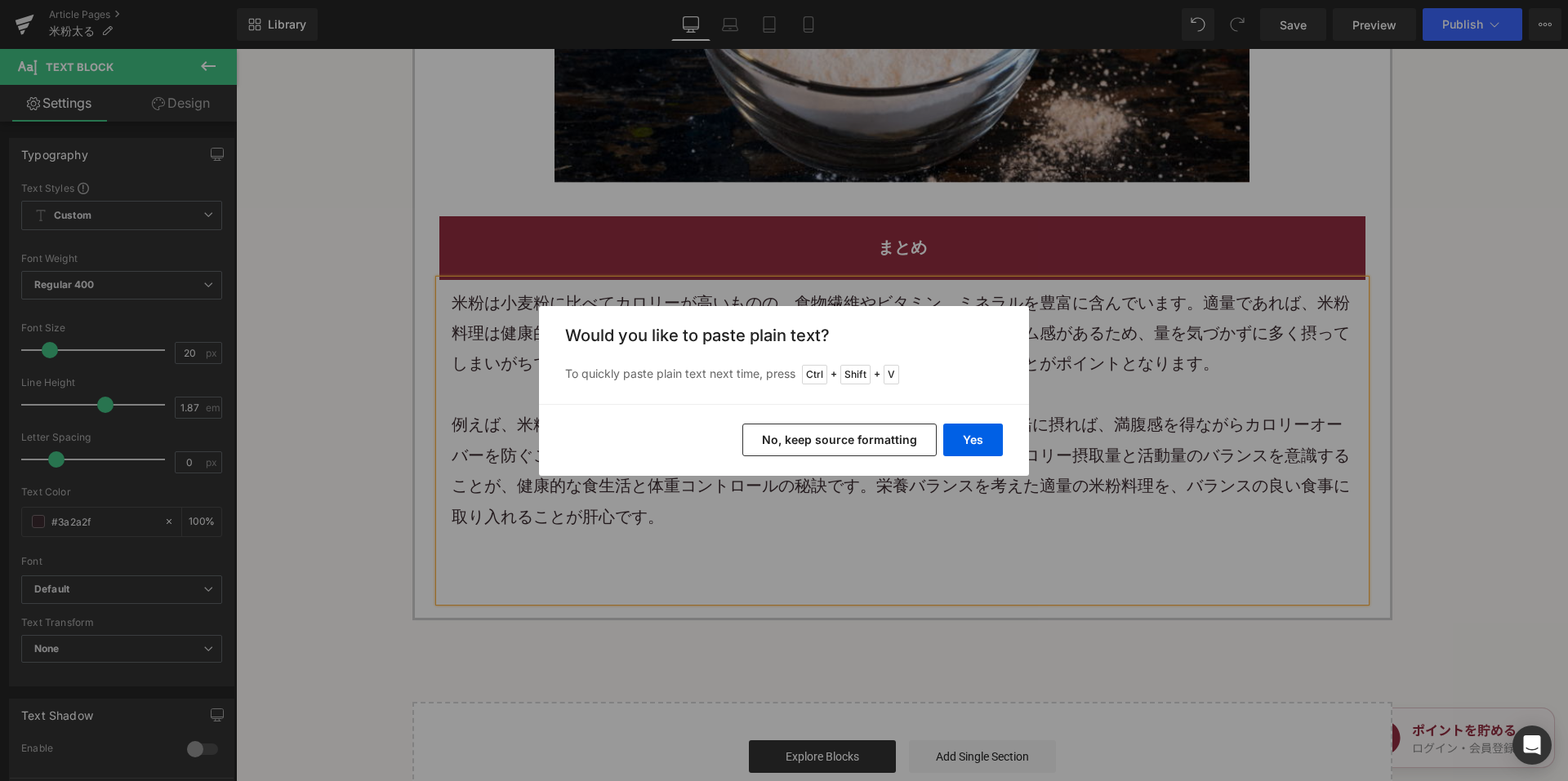
click at [785, 441] on button "No, keep source formatting" at bounding box center [839, 440] width 194 height 32
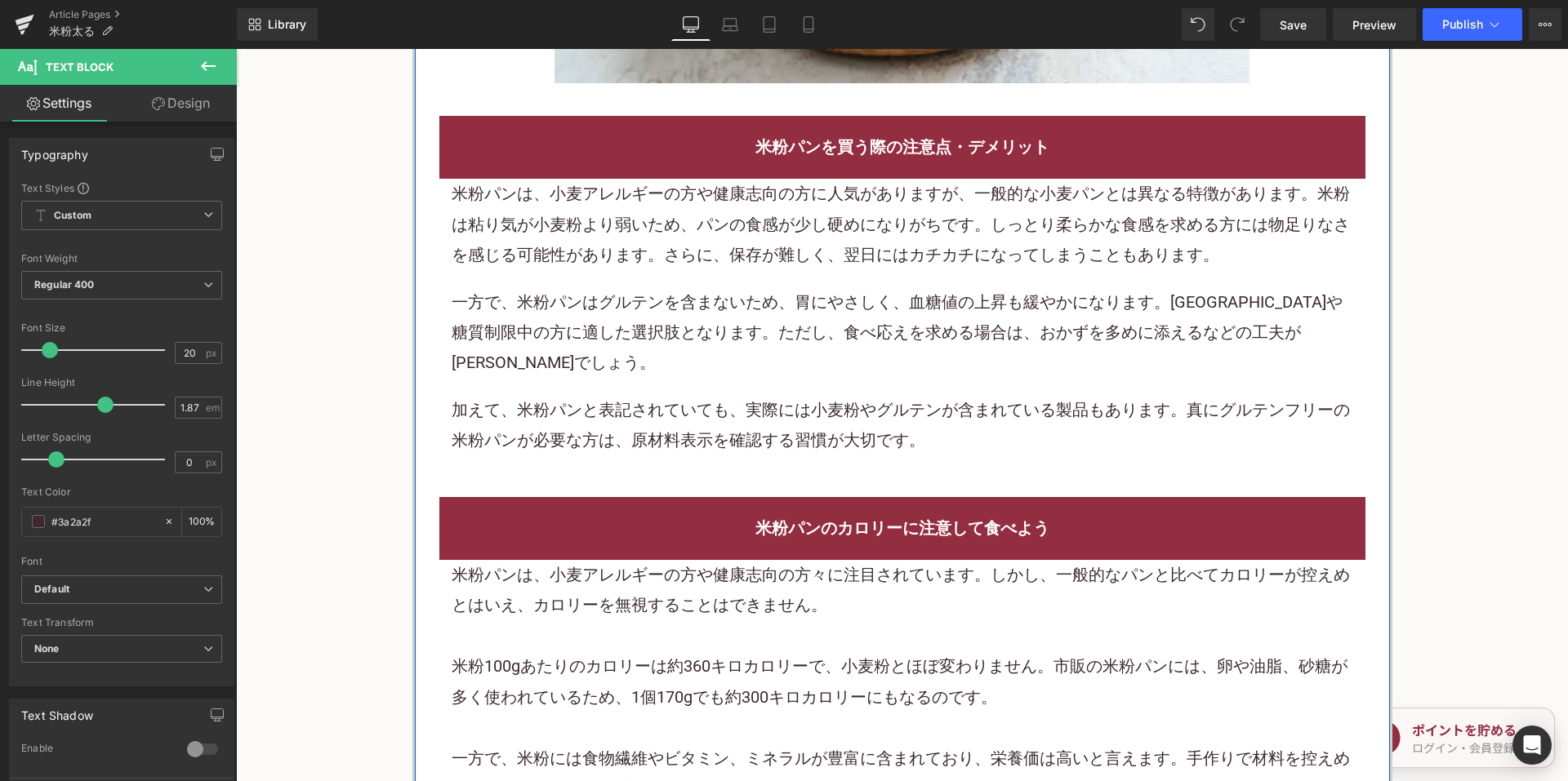
scroll to position [3265, 0]
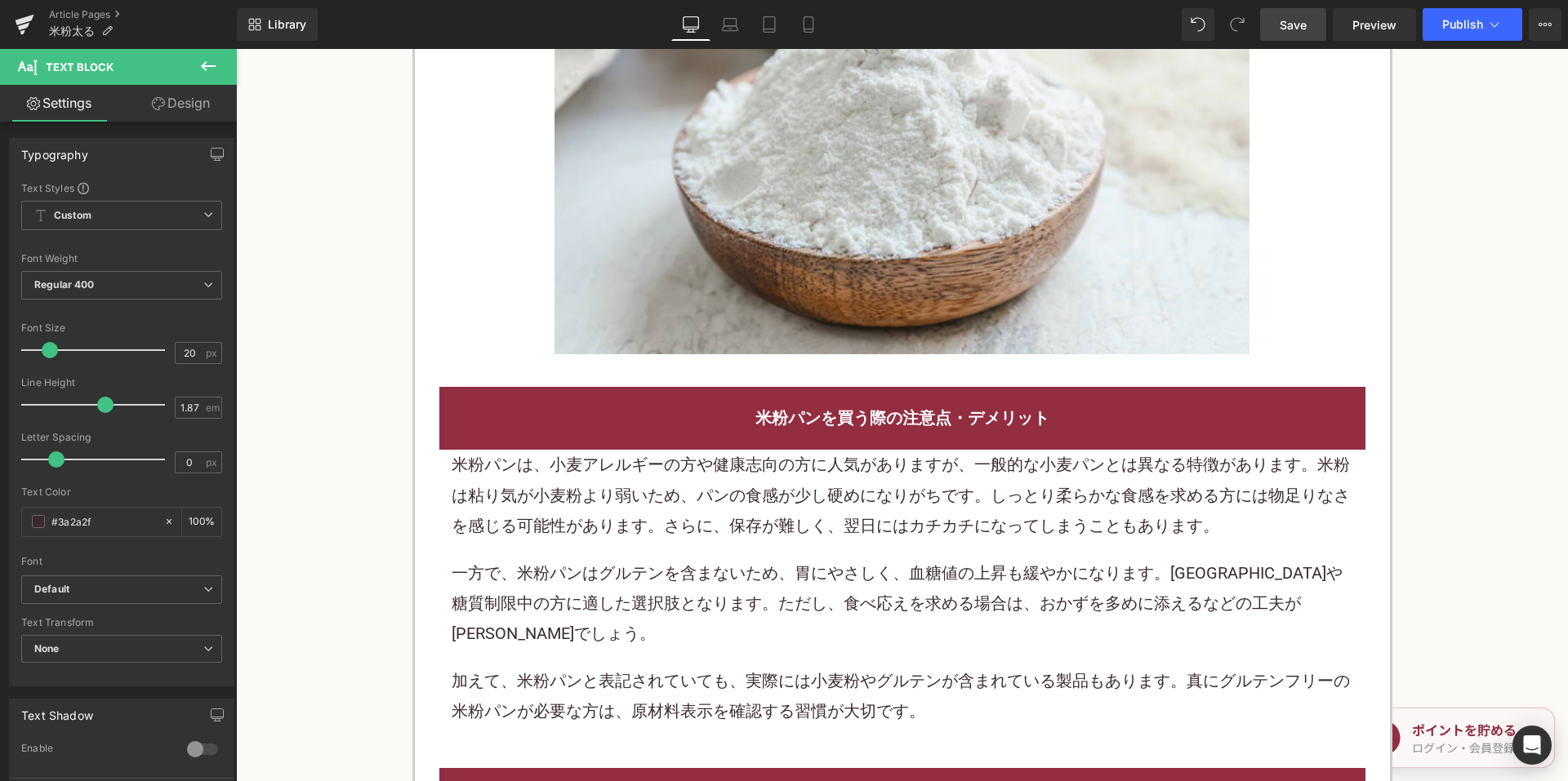
click at [1294, 25] on span "Save" at bounding box center [1292, 25] width 27 height 17
click at [95, 12] on link "Article Pages" at bounding box center [143, 15] width 187 height 13
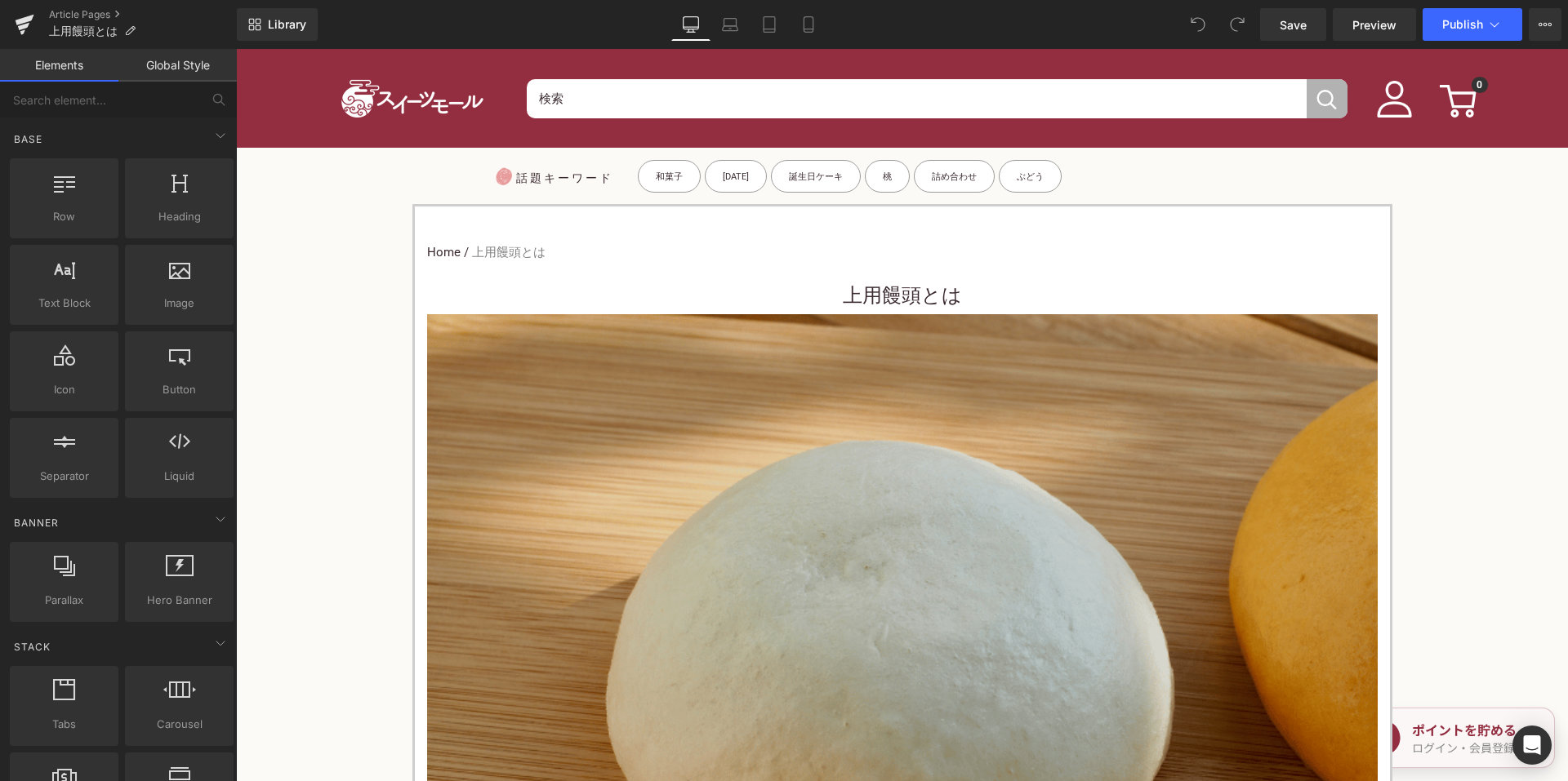
drag, startPoint x: 802, startPoint y: 314, endPoint x: 805, endPoint y: 287, distance: 27.2
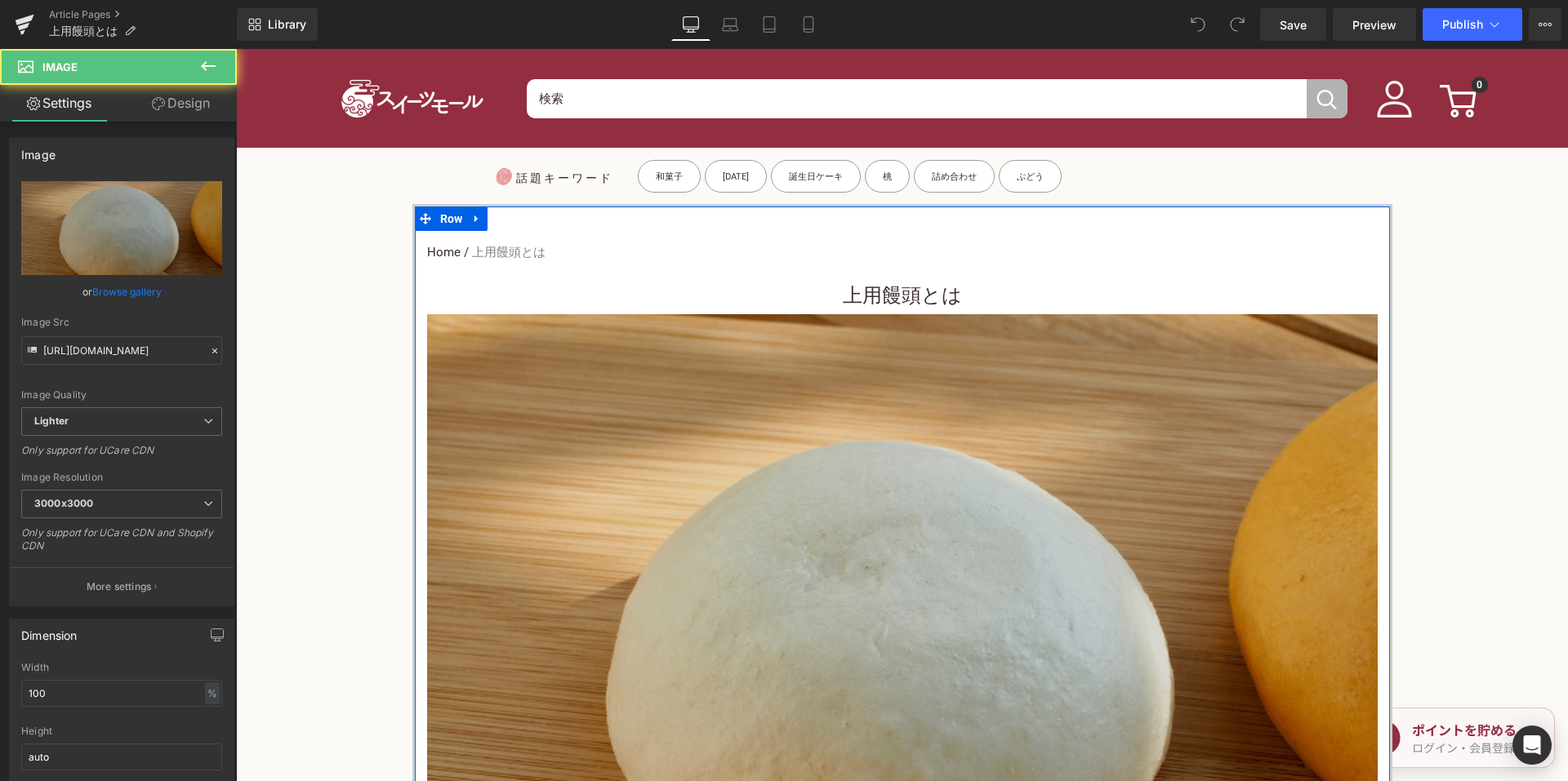
click at [805, 287] on h3 "上用饅頭とは" at bounding box center [902, 295] width 951 height 37
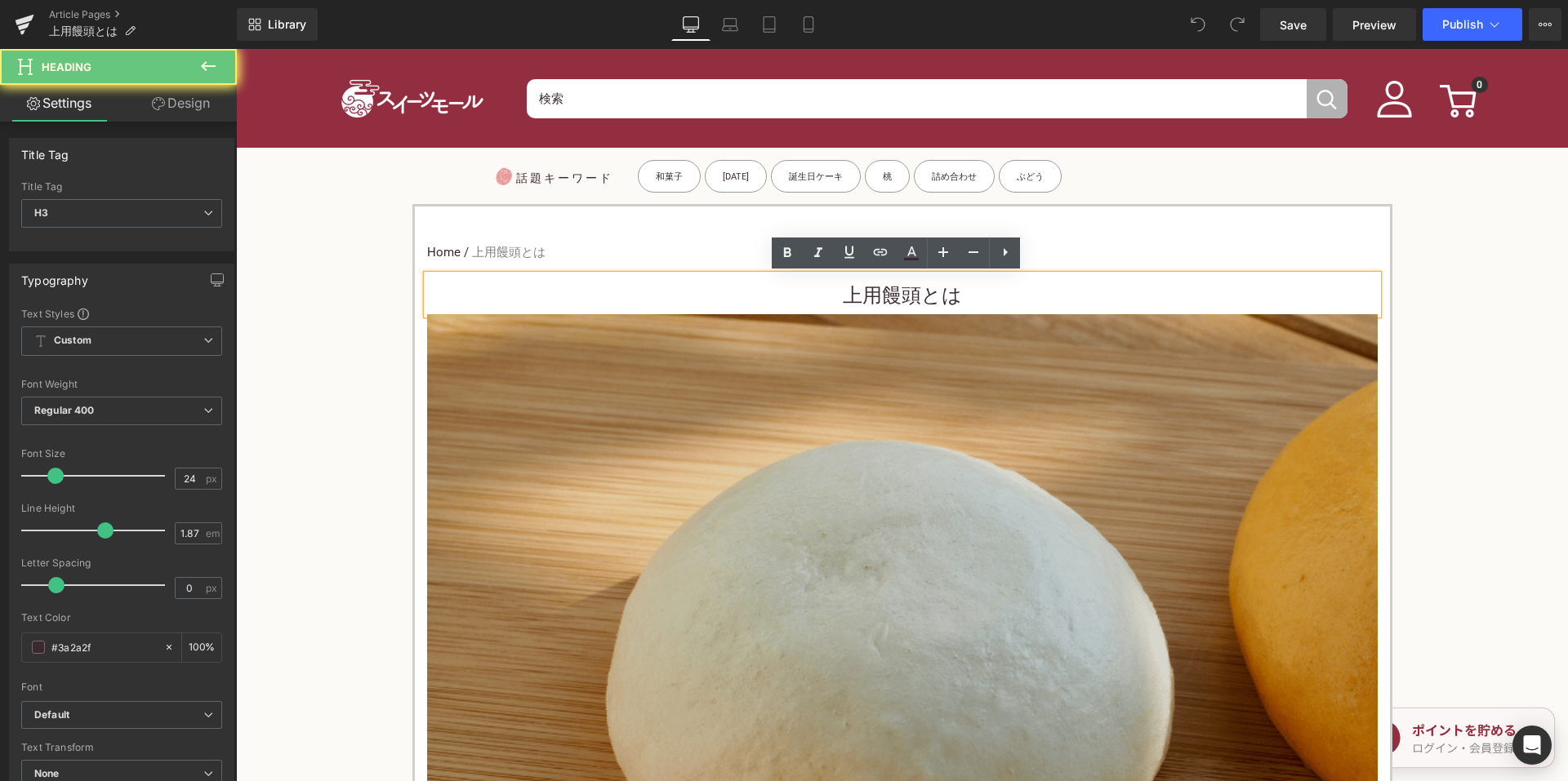
click at [807, 290] on h3 "上用饅頭とは" at bounding box center [902, 295] width 951 height 37
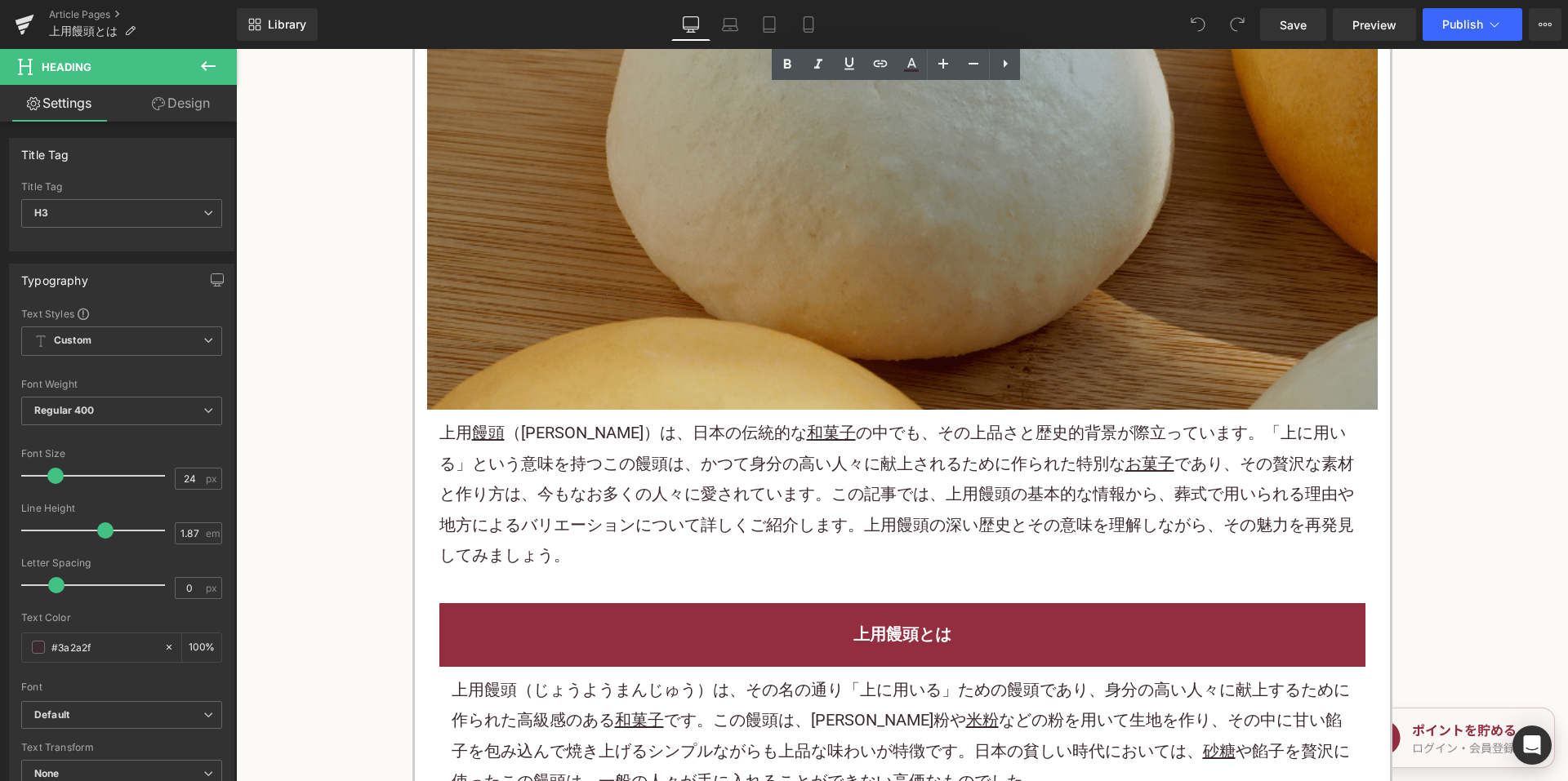
scroll to position [572, 0]
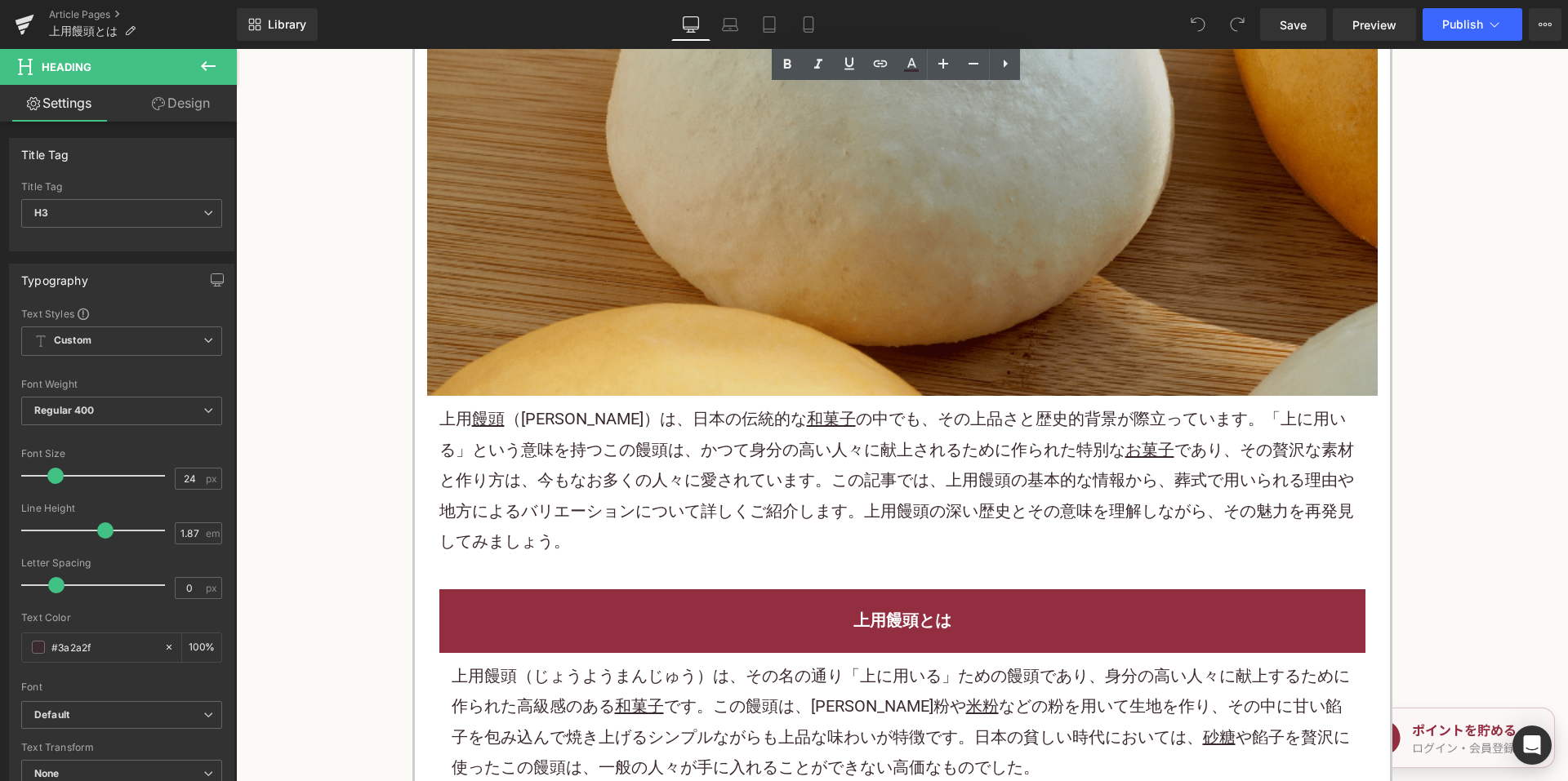
click at [661, 414] on p "上用 饅頭 （じょうようまんじゅう）は、日本の伝統的な 和菓子 の中でも、その上品さと歴史的背景が際立っています。「上に用いる」という意味を持つこの饅頭は、か…" at bounding box center [902, 480] width 926 height 152
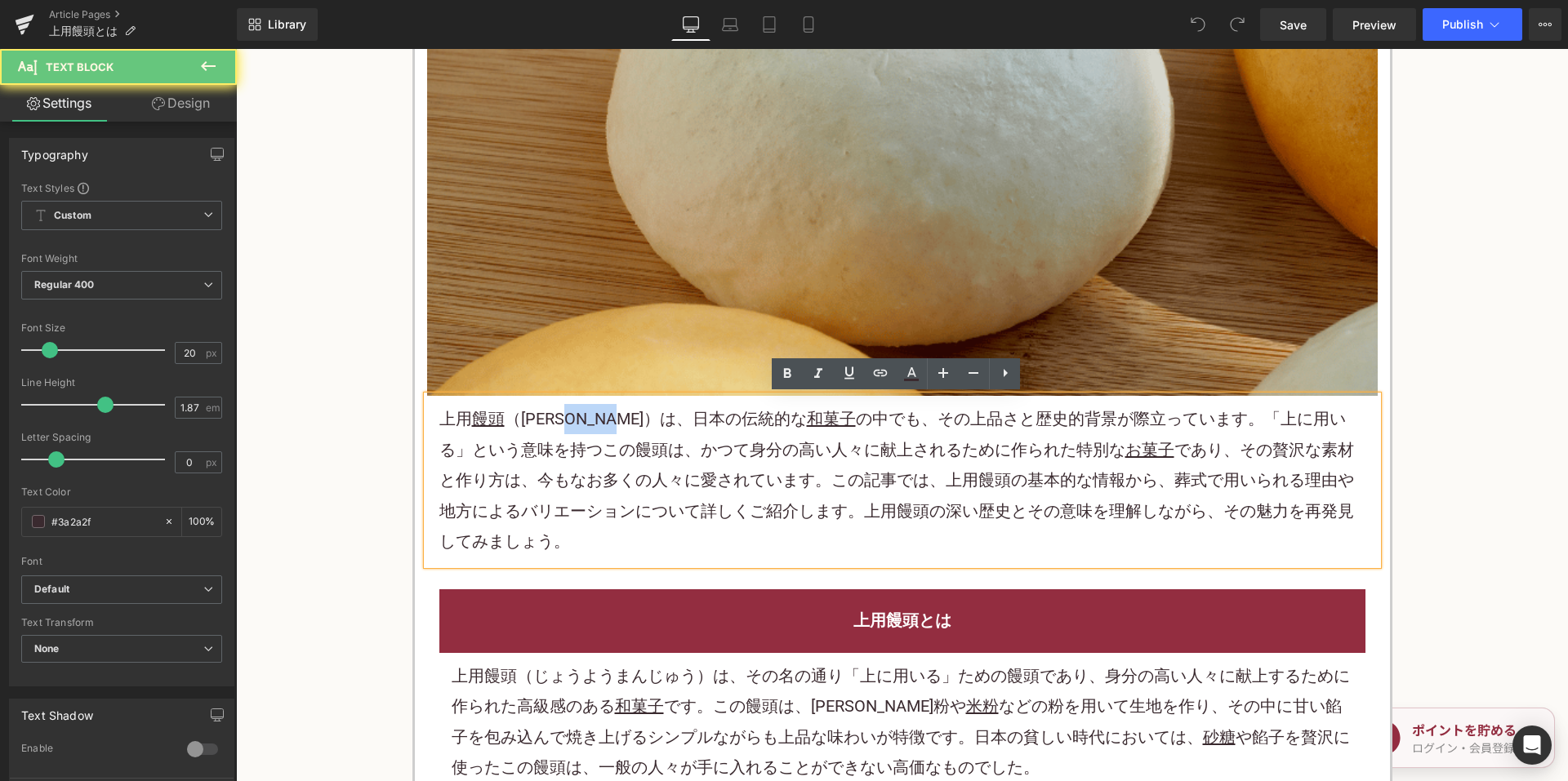
click at [661, 414] on p "上用 饅頭 （じょうようまんじゅう）は、日本の伝統的な 和菓子 の中でも、その上品さと歴史的背景が際立っています。「上に用いる」という意味を持つこの饅頭は、か…" at bounding box center [902, 480] width 926 height 152
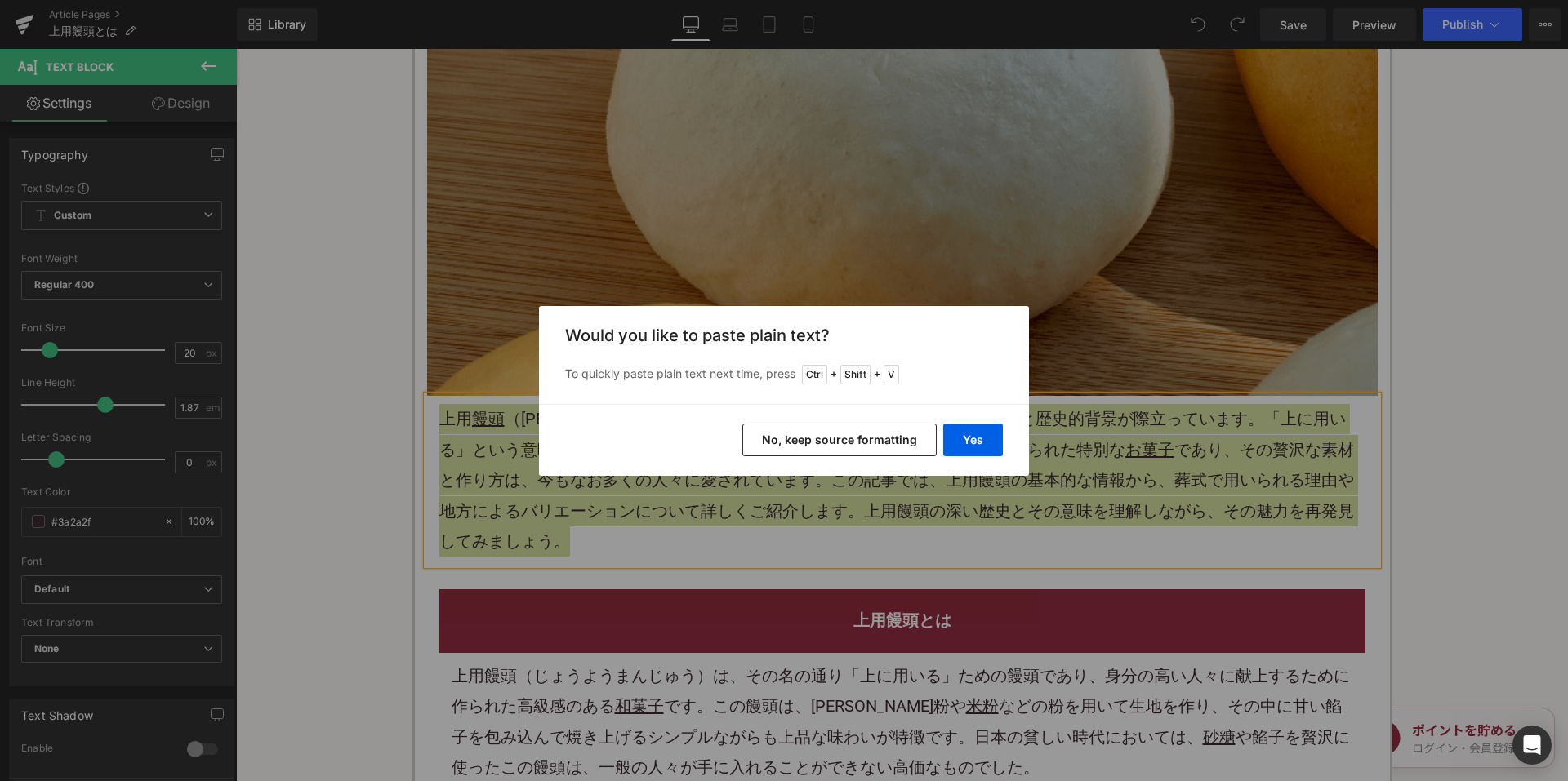
click at [775, 443] on button "No, keep source formatting" at bounding box center [839, 440] width 194 height 32
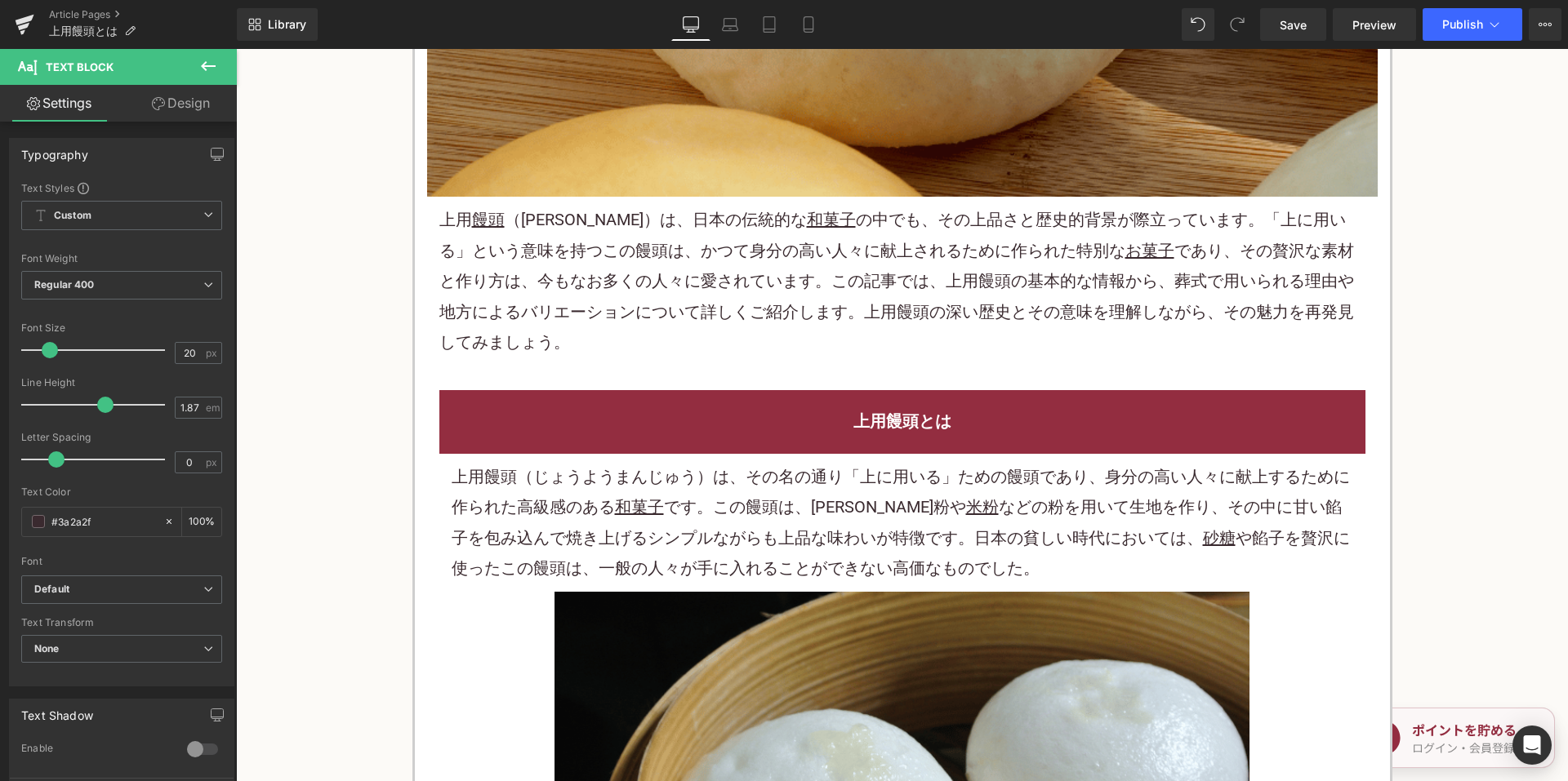
scroll to position [816, 0]
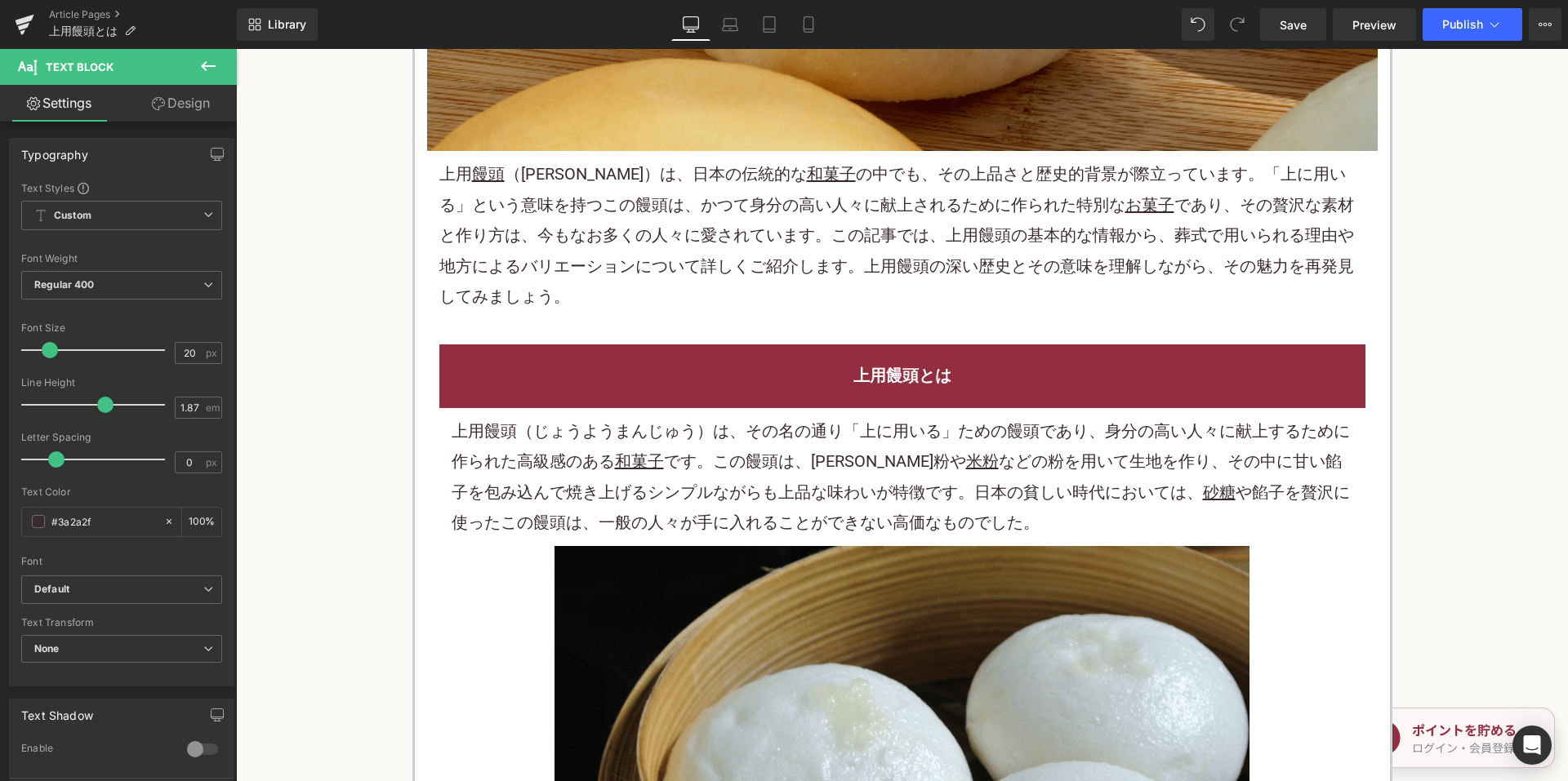
click at [793, 388] on h2 "上用饅頭とは" at bounding box center [902, 376] width 901 height 30
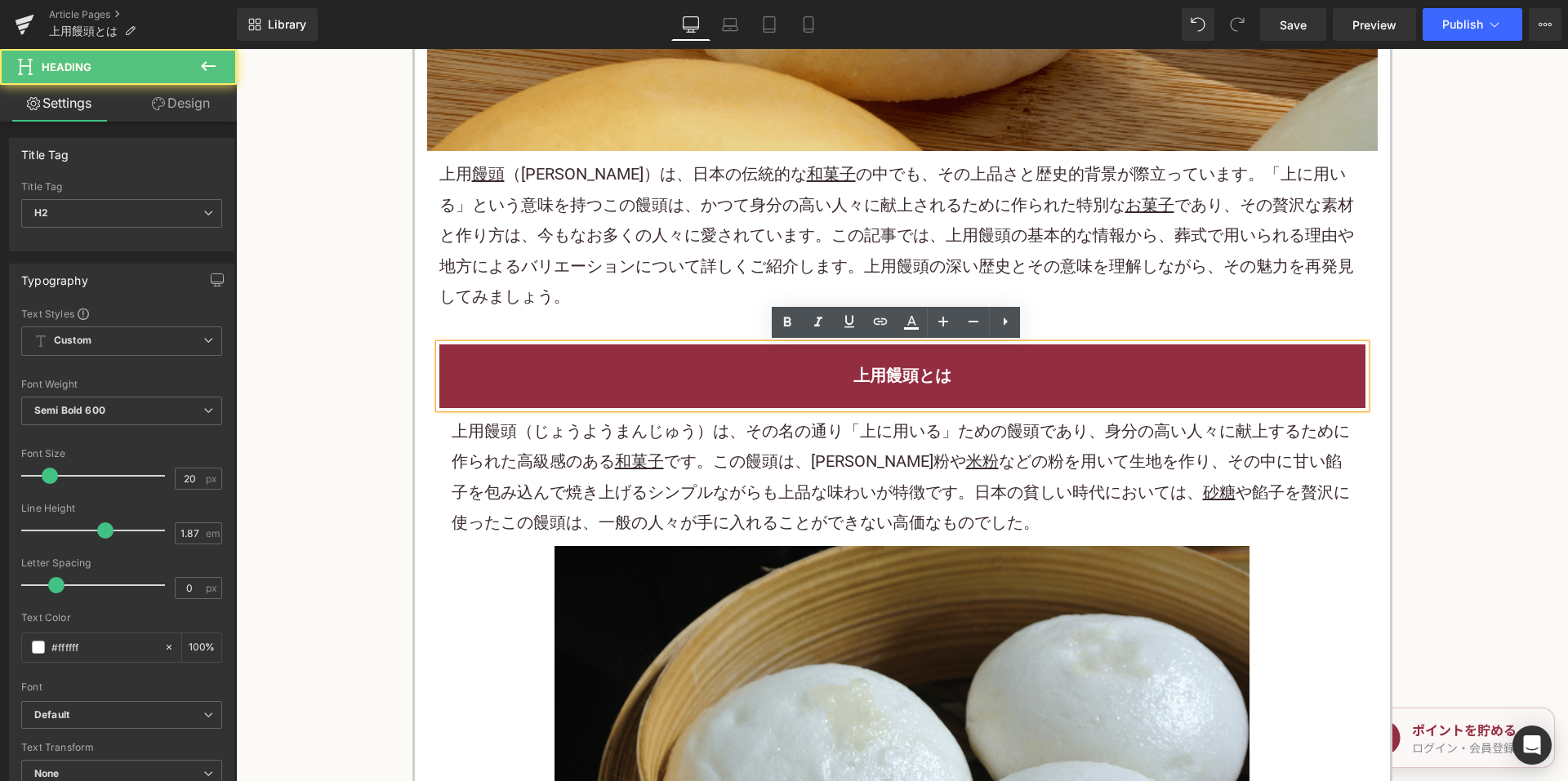
click at [755, 419] on p "上用饅頭（じょうようまんじゅう）は、その名の通り「上に用いる」ための饅頭であり、身分の高い人々に献上するために作られた高級感のある 和菓子 です。この饅頭は、…" at bounding box center [902, 477] width 901 height 122
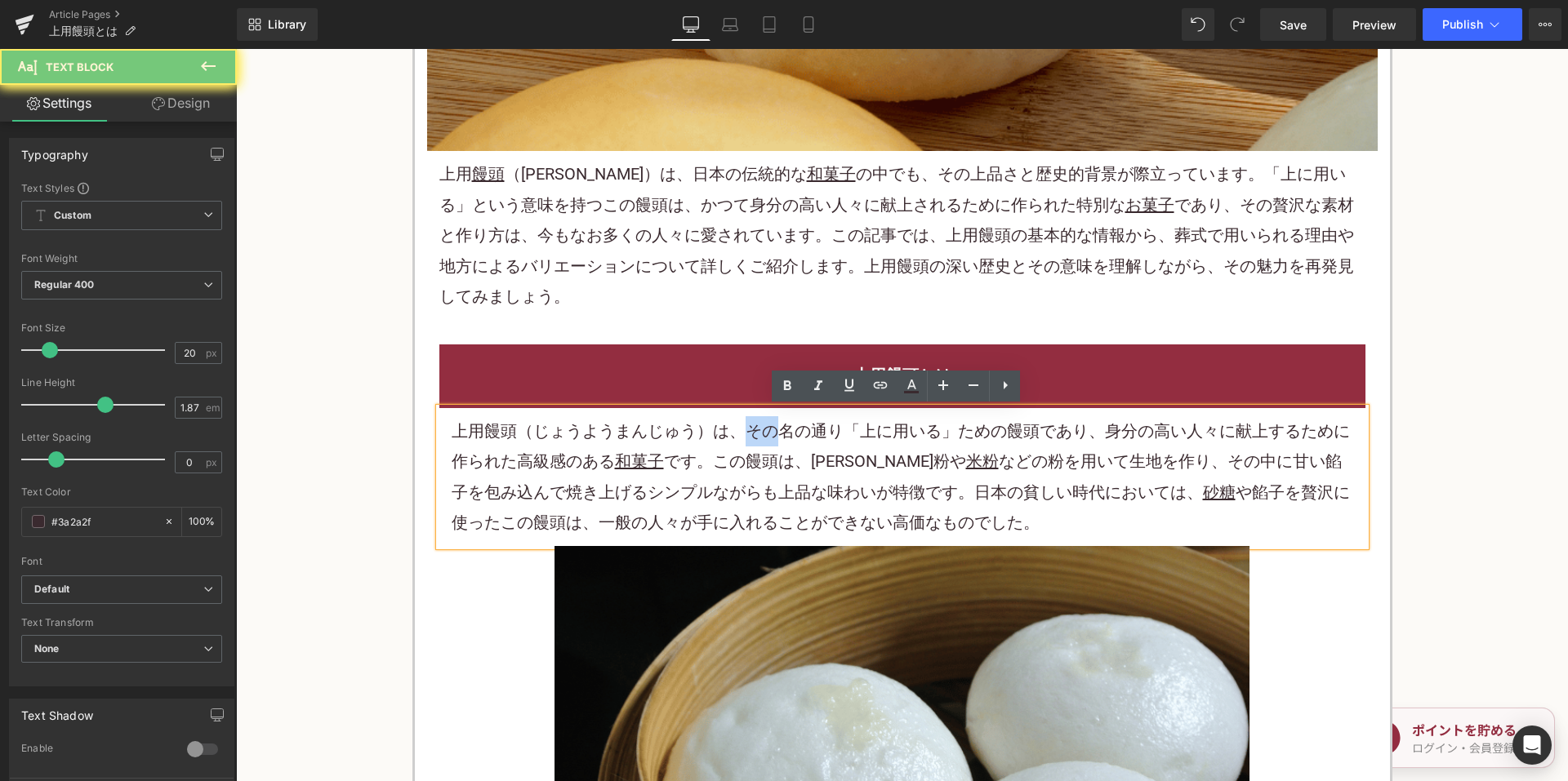
click at [755, 420] on p "上用饅頭（じょうようまんじゅう）は、その名の通り「上に用いる」ための饅頭であり、身分の高い人々に献上するために作られた高級感のある 和菓子 です。この饅頭は、…" at bounding box center [902, 477] width 901 height 122
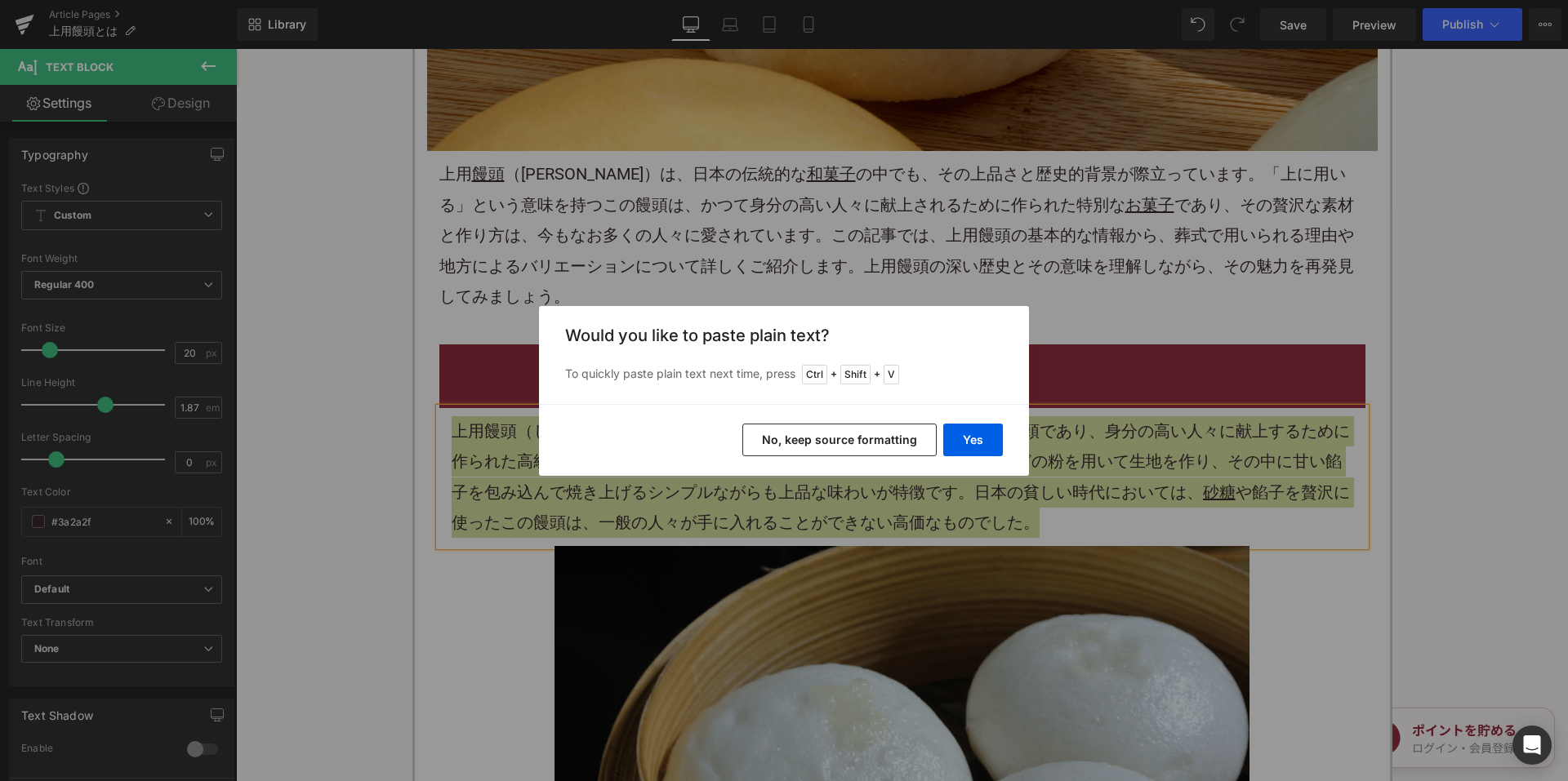
click at [839, 427] on button "No, keep source formatting" at bounding box center [839, 440] width 194 height 32
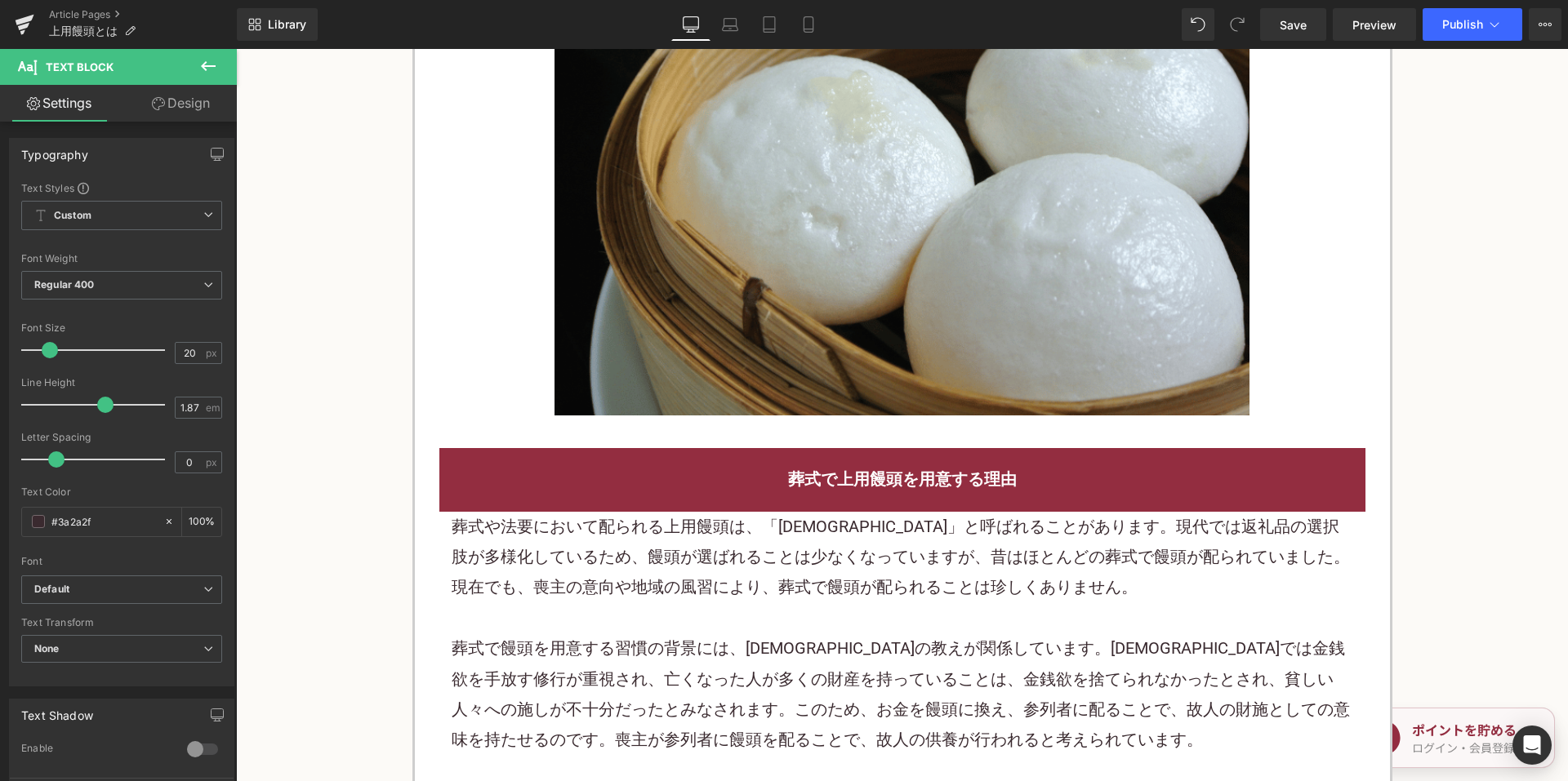
scroll to position [1714, 0]
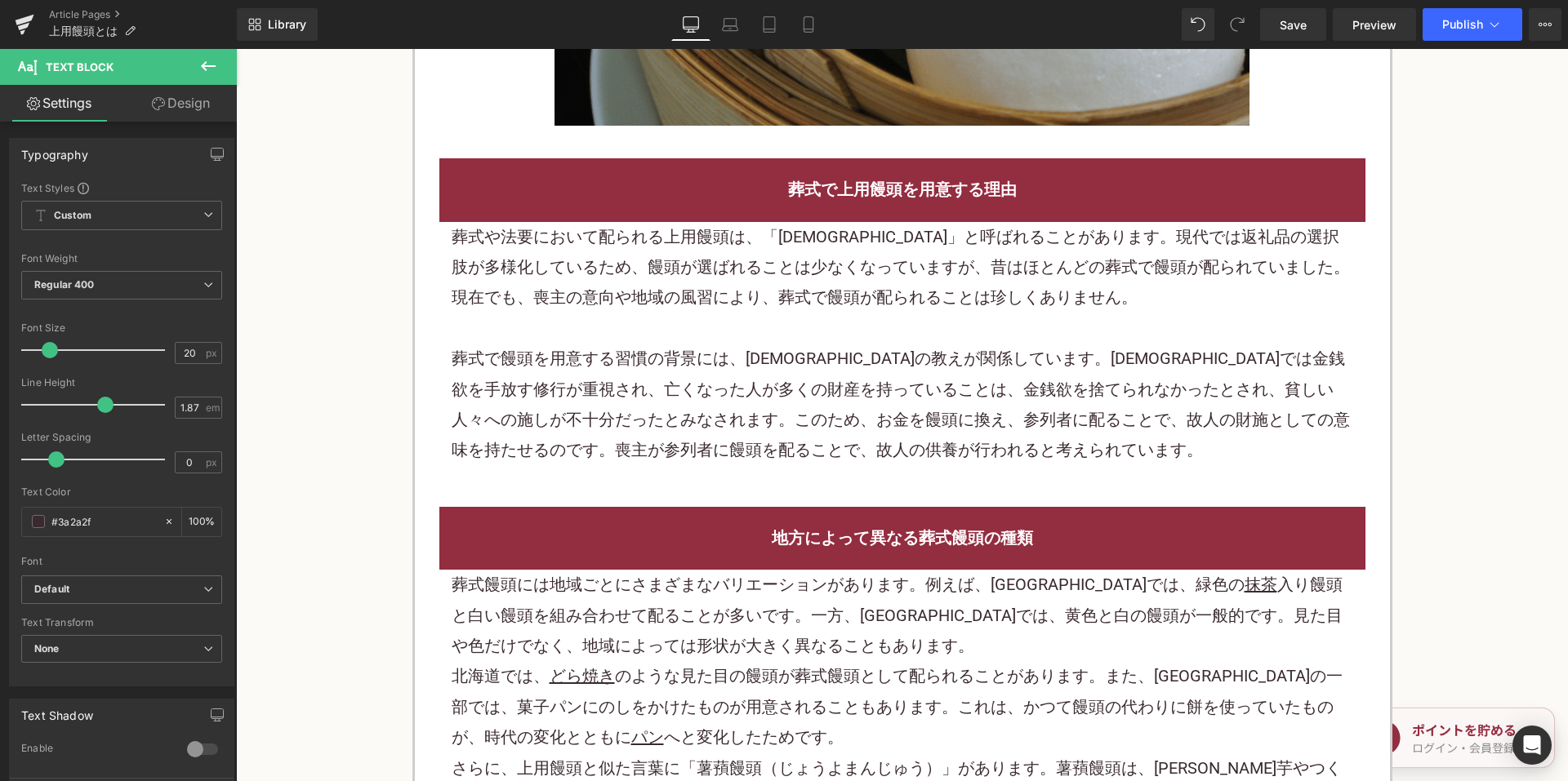
click at [744, 346] on p "葬式で饅頭を用意する習慣の背景には、[DEMOGRAPHIC_DATA]の教えが関係しています。[DEMOGRAPHIC_DATA]では金銭欲を手放す修行が重…" at bounding box center [902, 404] width 901 height 122
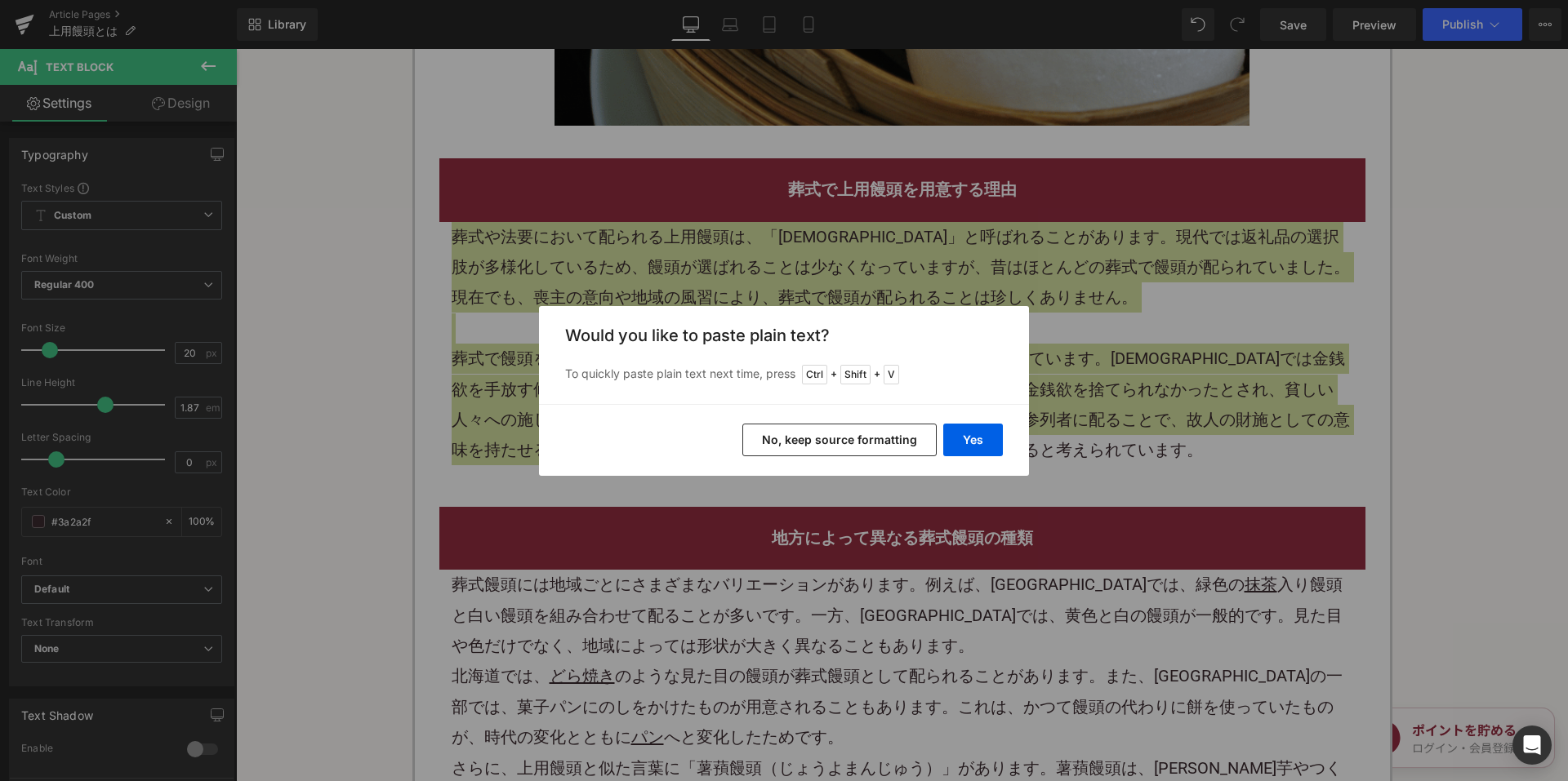
click at [824, 446] on button "No, keep source formatting" at bounding box center [839, 440] width 194 height 32
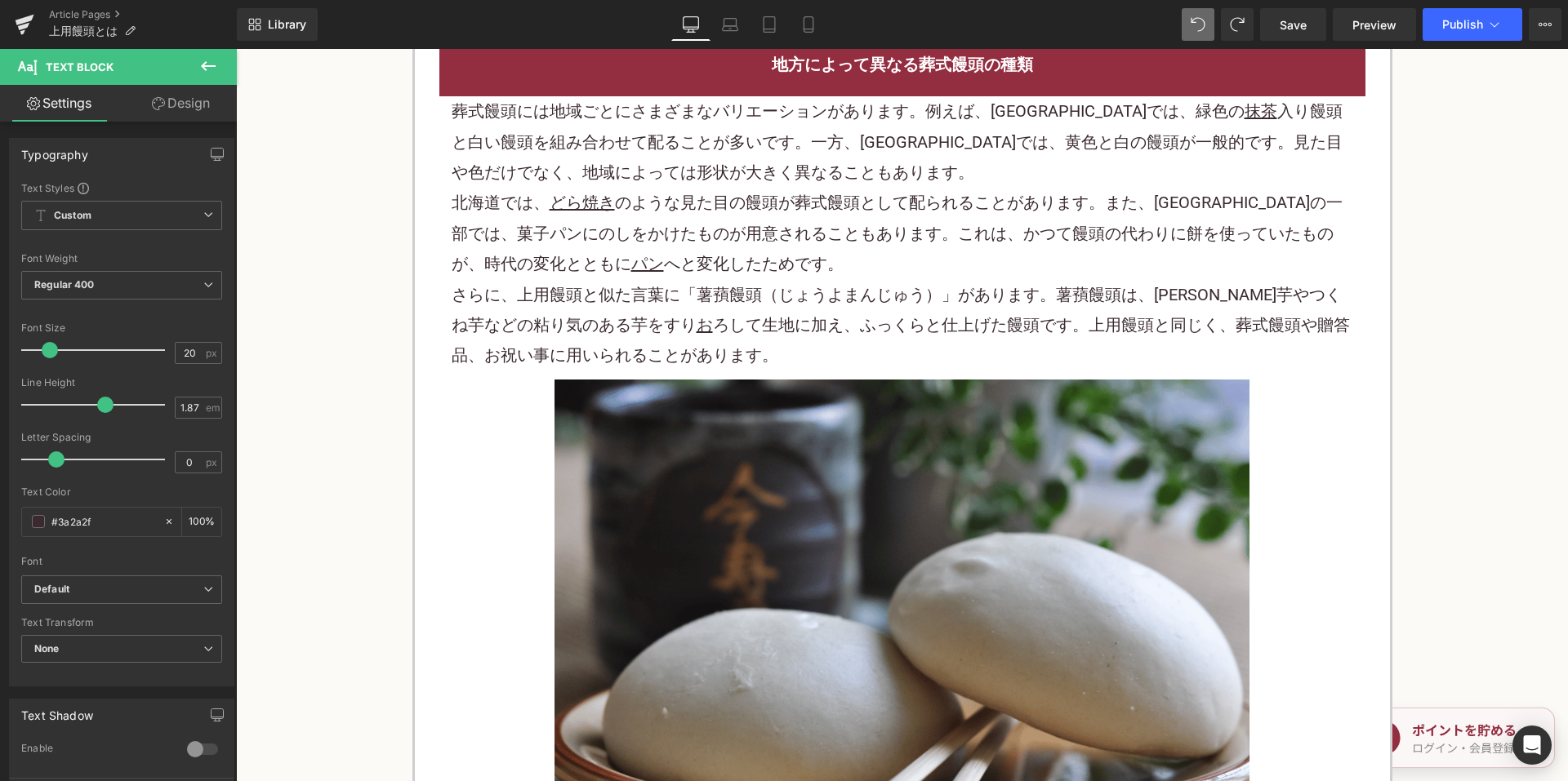
scroll to position [2204, 0]
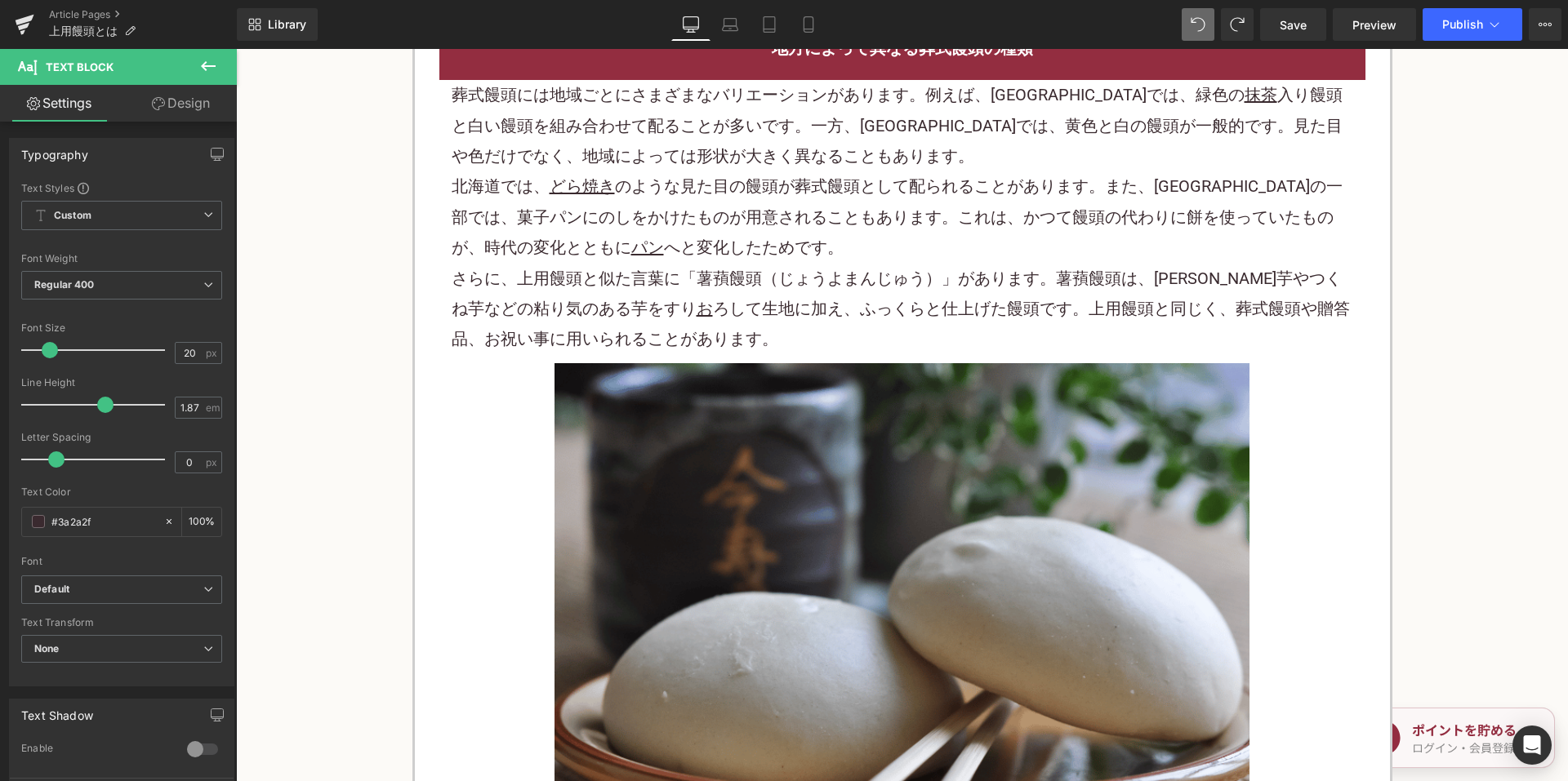
click at [771, 161] on p "葬式饅頭には地域ごとにさまざまなバリエーションがあります。例えば、[GEOGRAPHIC_DATA]では、緑色の 抹茶 入り饅頭と白い饅頭を組み合わせて配るこ…" at bounding box center [902, 126] width 901 height 92
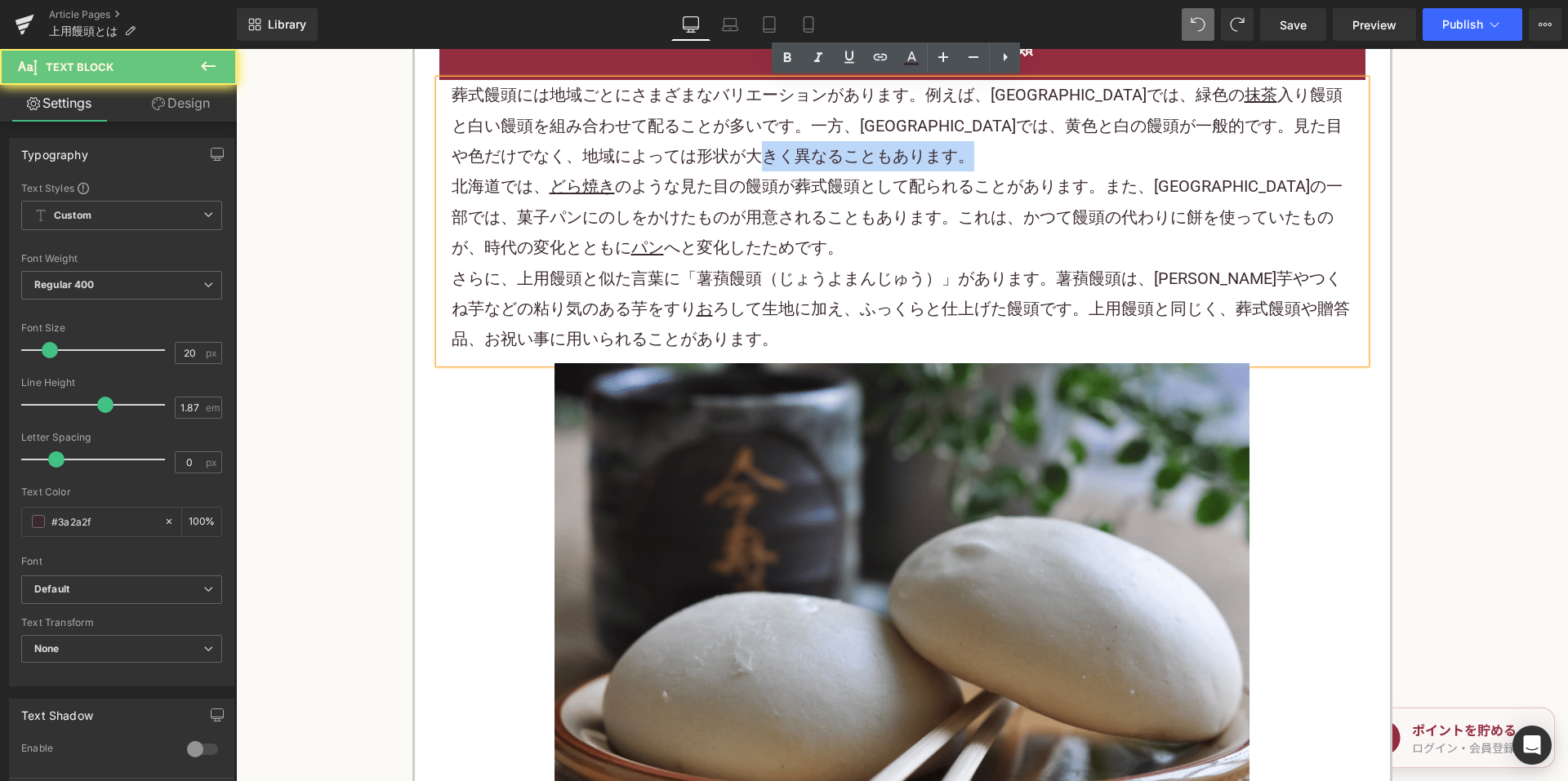
click at [771, 161] on p "葬式饅頭には地域ごとにさまざまなバリエーションがあります。例えば、[GEOGRAPHIC_DATA]では、緑色の 抹茶 入り饅頭と白い饅頭を組み合わせて配るこ…" at bounding box center [902, 126] width 901 height 92
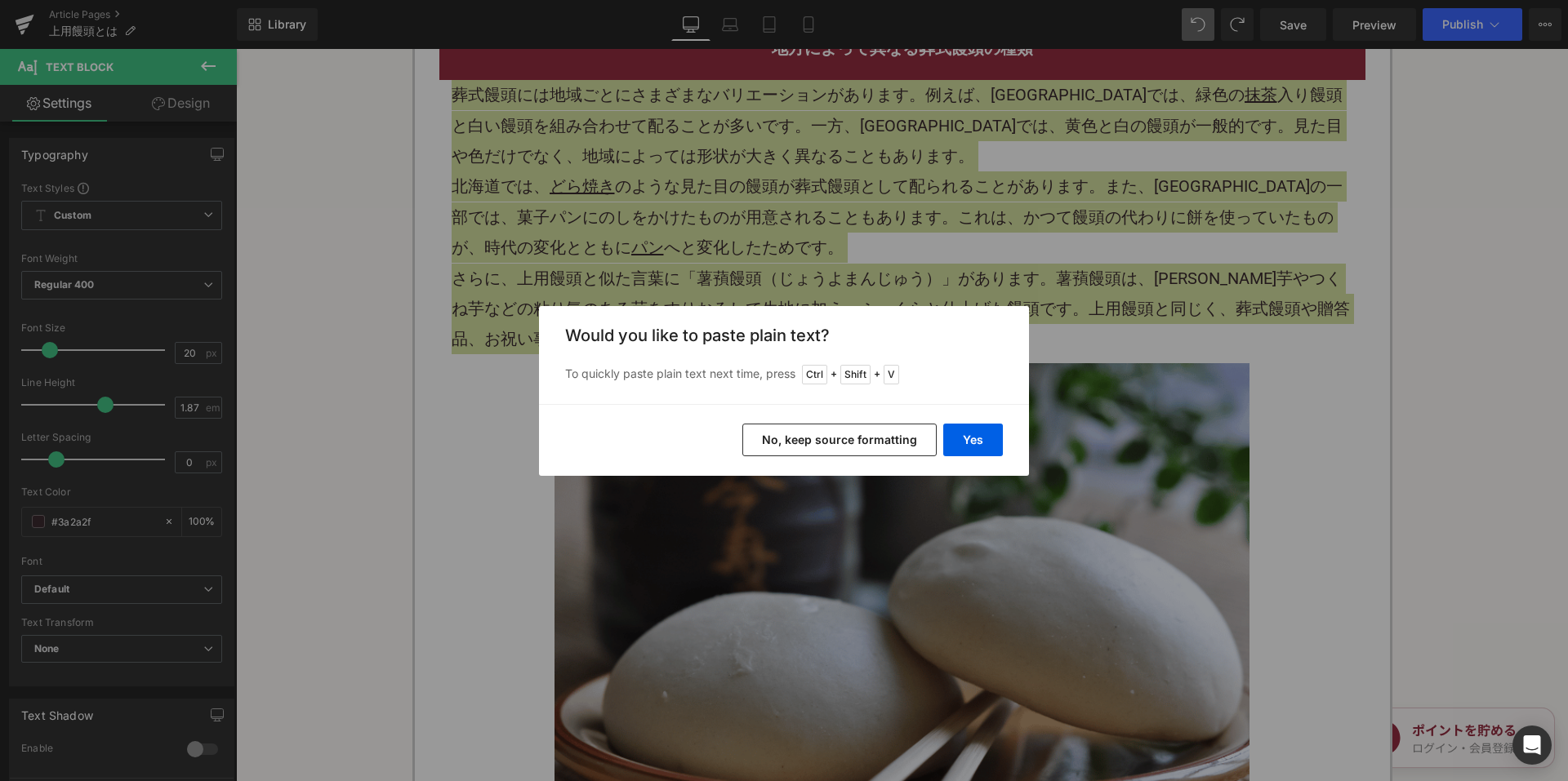
click at [826, 435] on button "No, keep source formatting" at bounding box center [839, 440] width 194 height 32
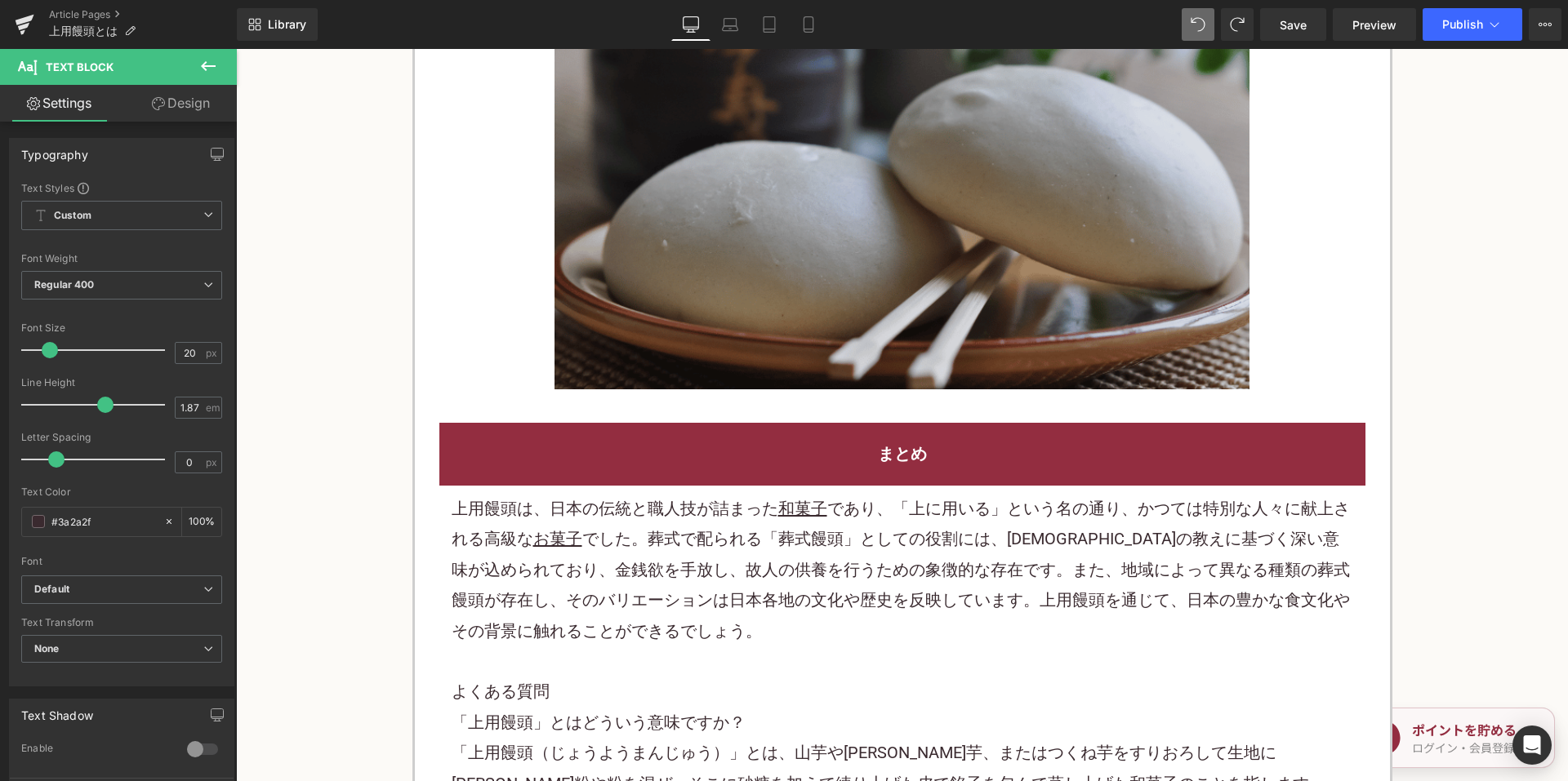
scroll to position [2857, 0]
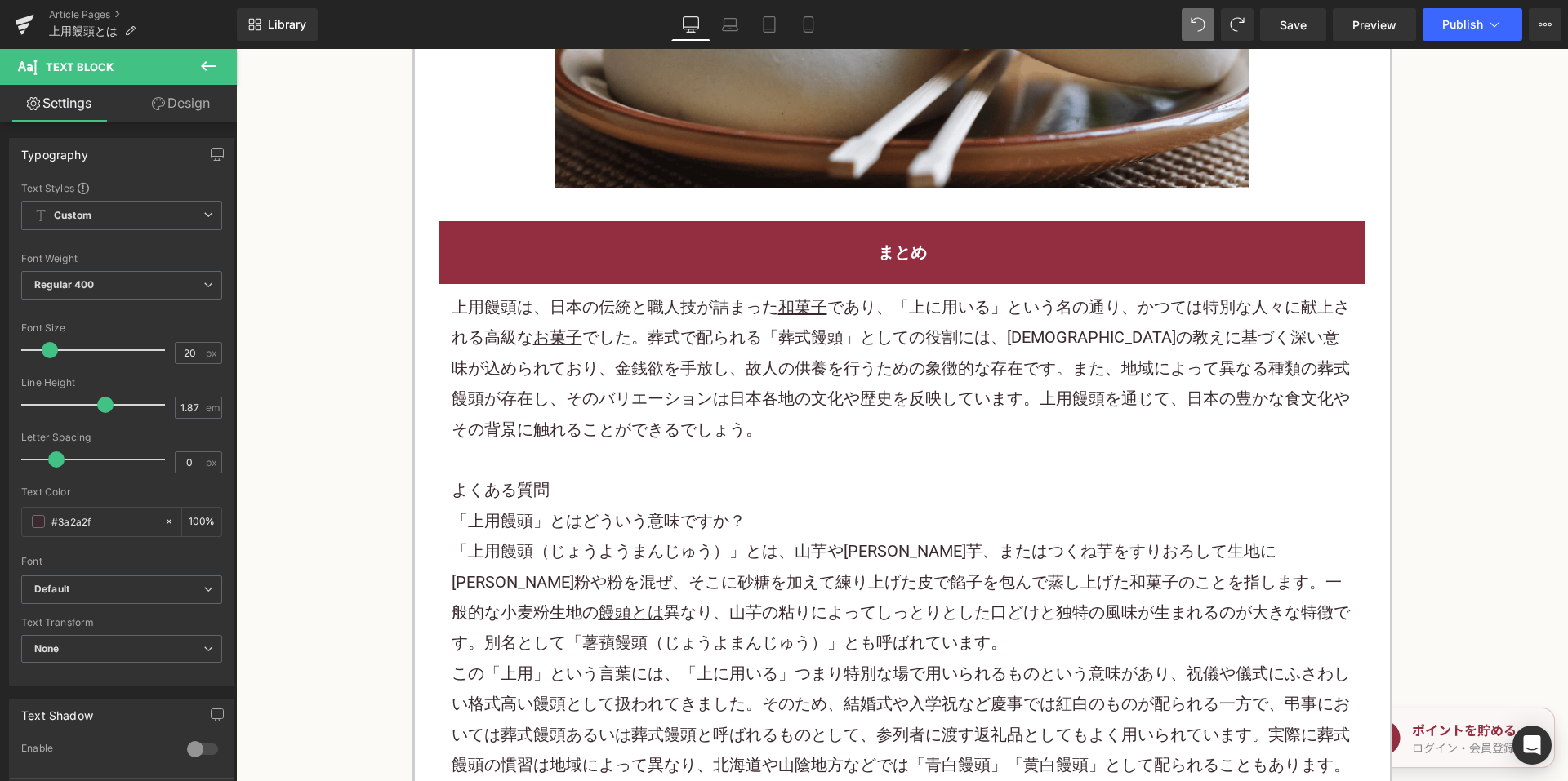
click at [695, 372] on p "上用饅頭は、日本の伝統と職人技が詰まった 和菓子 であり、「上に用いる」という名の通り、かつては特別な人々に献上される高級な お菓子 でした。葬式で配られる「…" at bounding box center [902, 368] width 901 height 152
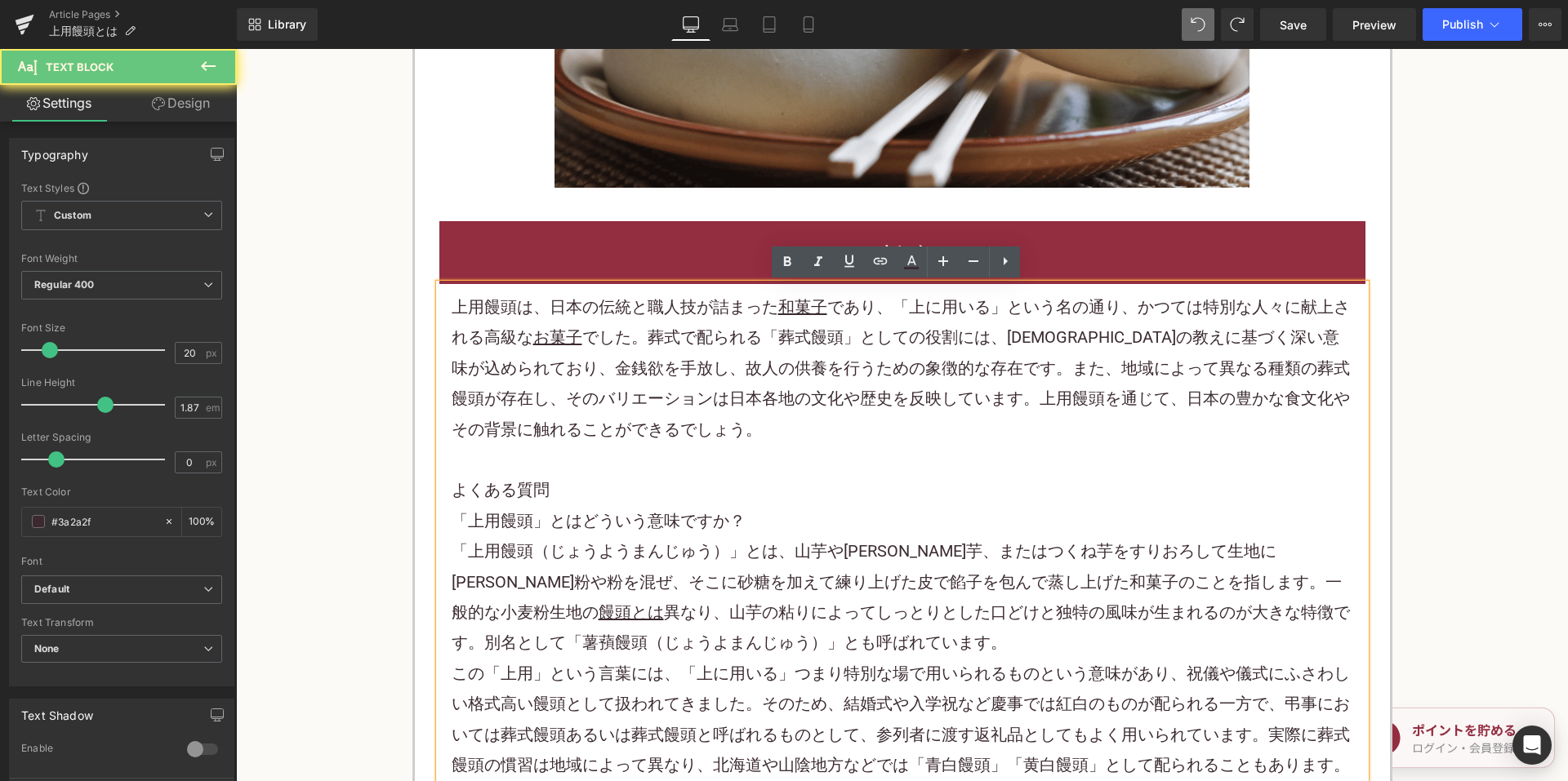
click at [695, 372] on p "上用饅頭は、日本の伝統と職人技が詰まった 和菓子 であり、「上に用いる」という名の通り、かつては特別な人々に献上される高級な お菓子 でした。葬式で配られる「…" at bounding box center [902, 368] width 901 height 152
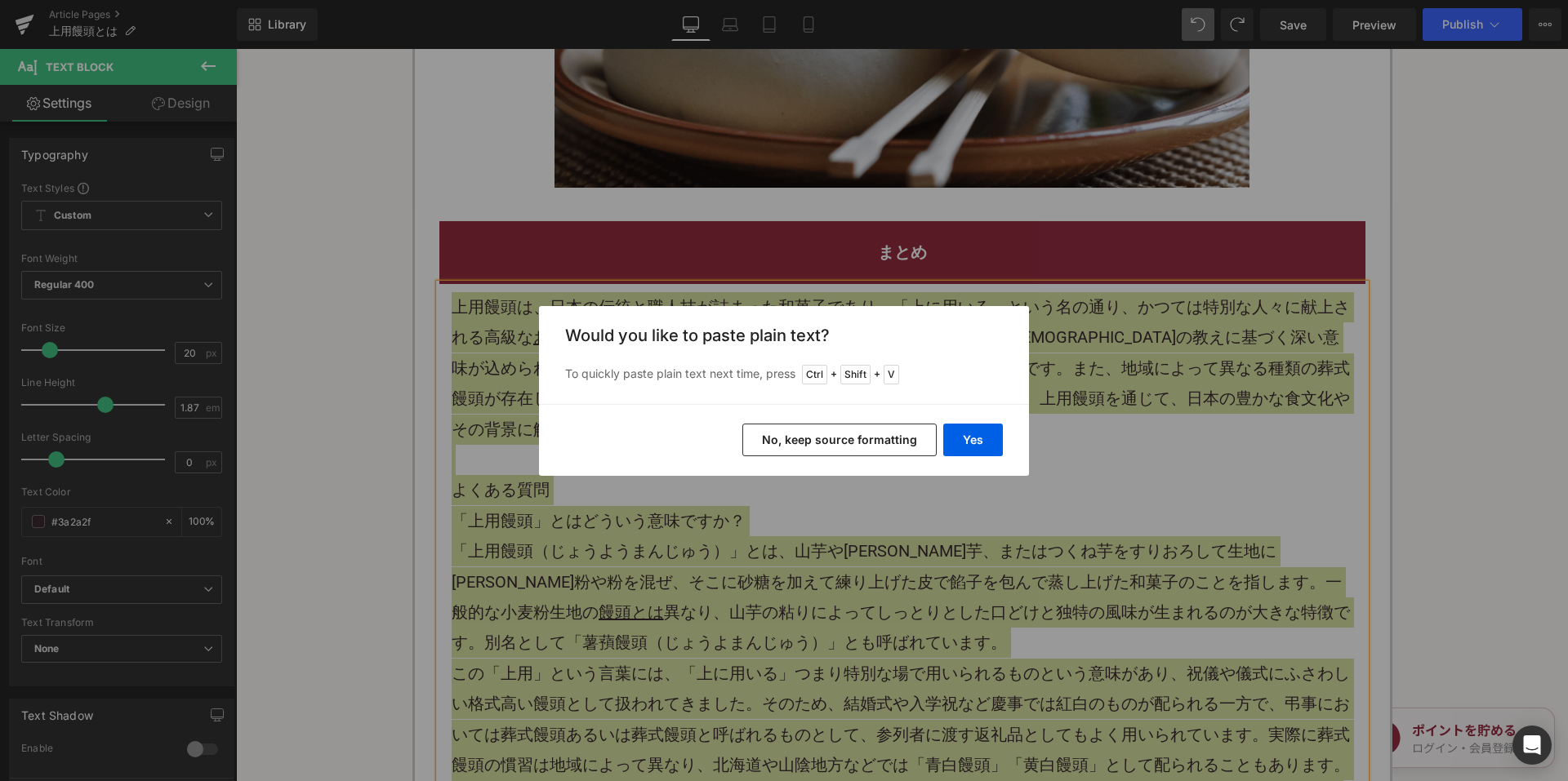
click at [787, 443] on button "No, keep source formatting" at bounding box center [839, 440] width 194 height 32
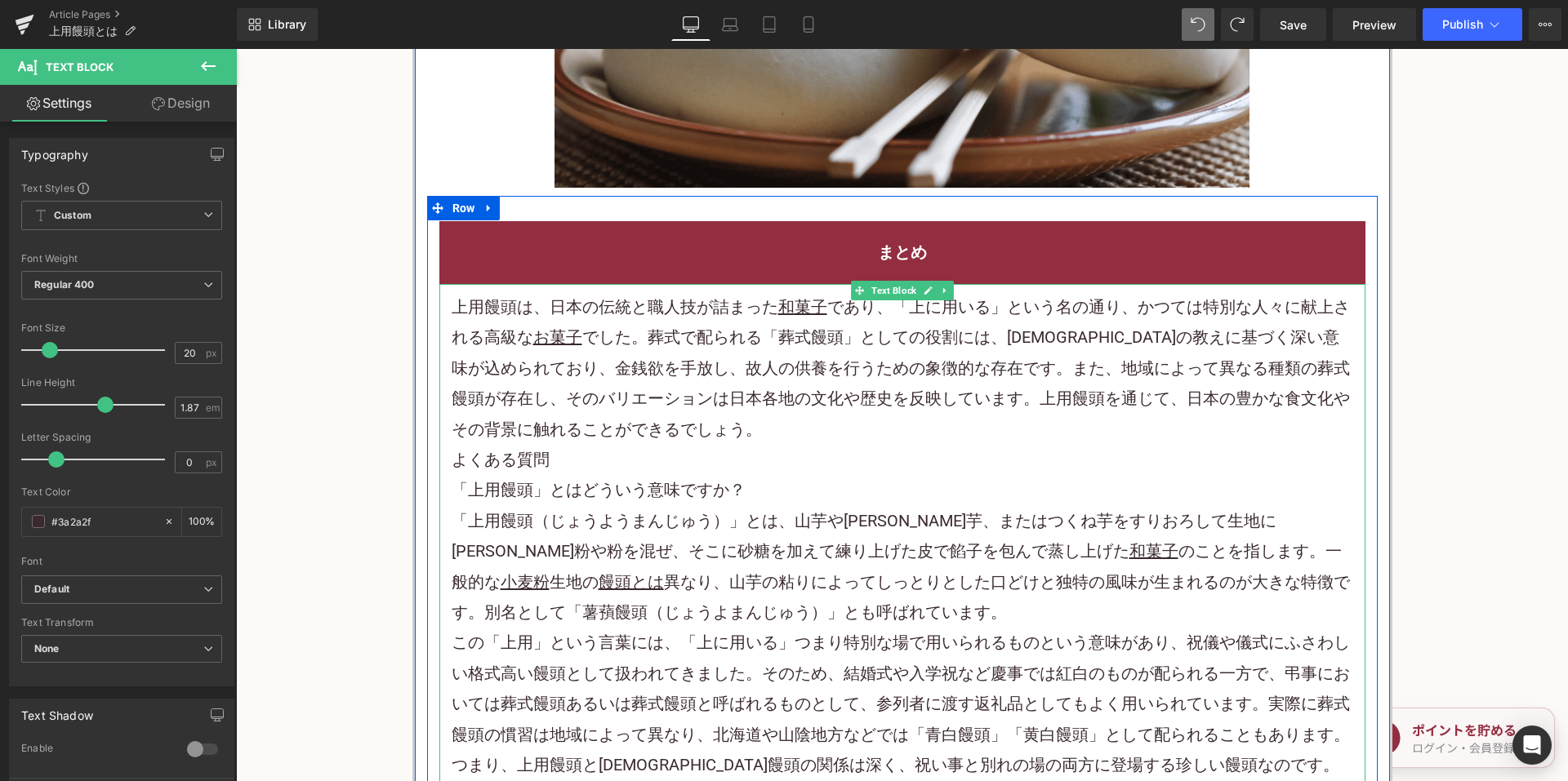
click at [771, 435] on p "上用饅頭は、日本の伝統と職人技が詰まった 和菓子 であり、「上に用いる」という名の通り、かつては特別な人々に献上される高級な お菓子 でした。葬式で配られる「…" at bounding box center [902, 368] width 901 height 152
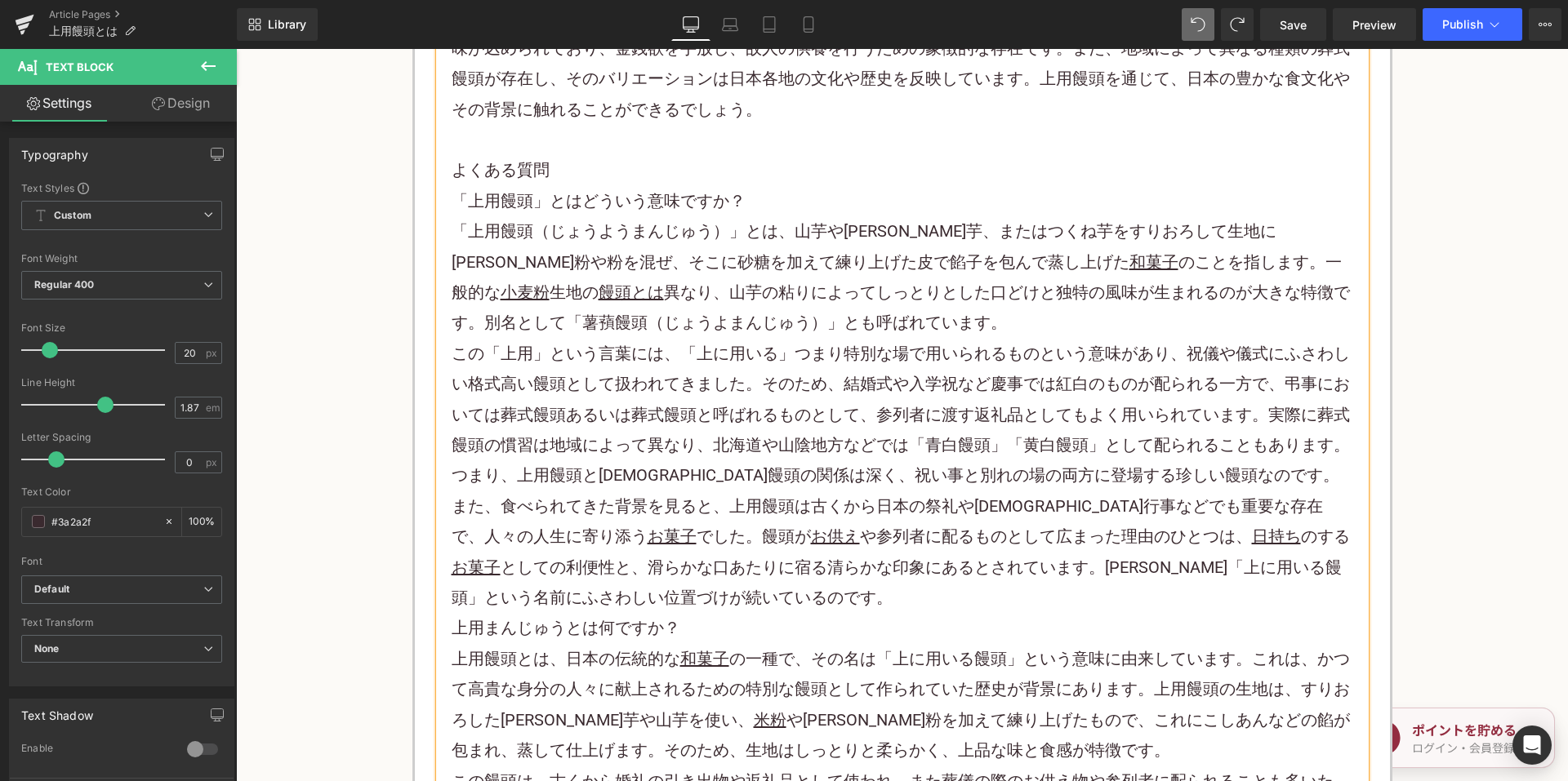
scroll to position [3184, 0]
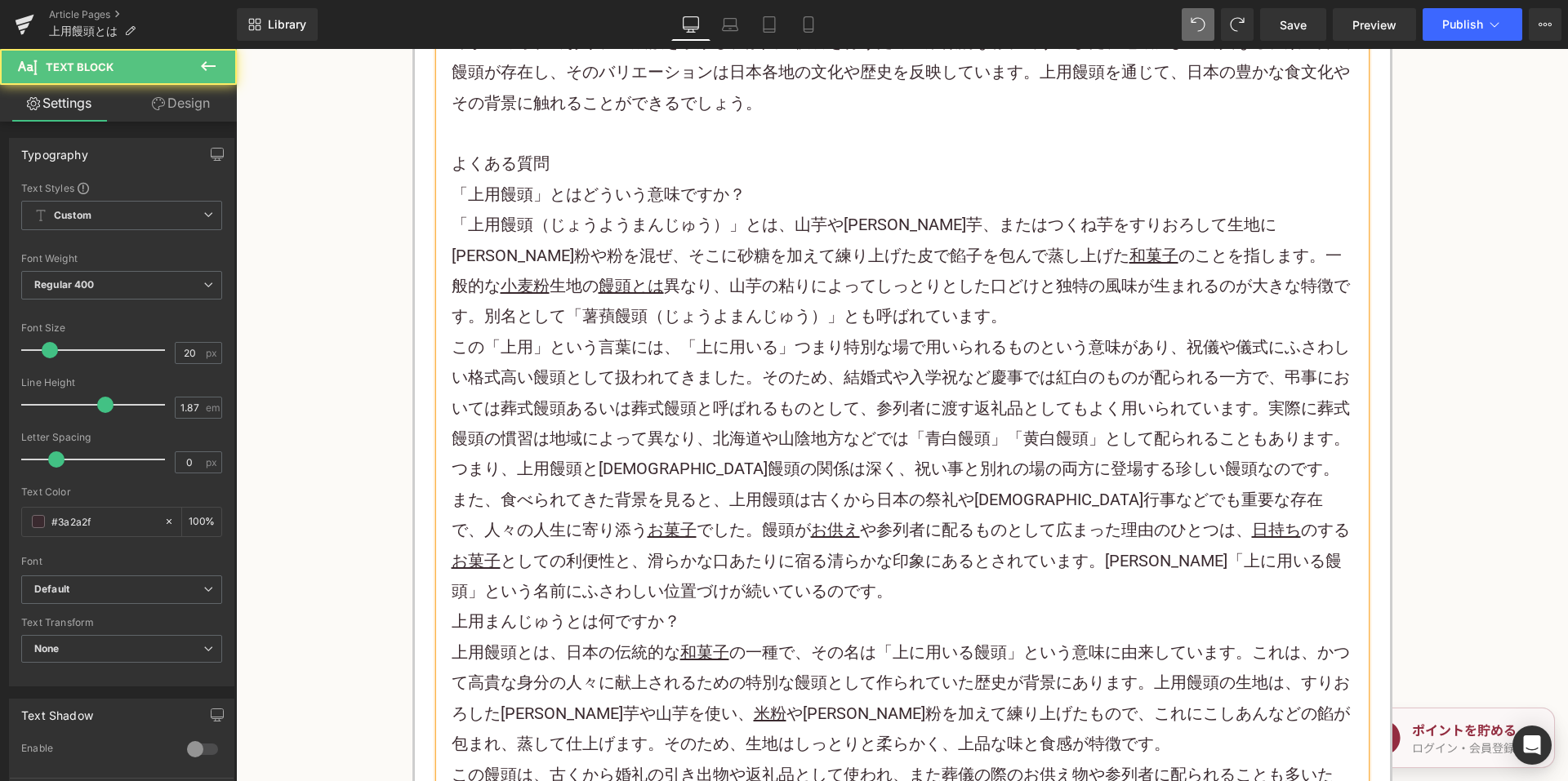
click at [667, 595] on p "また、食べられてきた背景を見ると、上用饅頭は古くから日本の祭礼や[DEMOGRAPHIC_DATA]行事などでも重要な存在で、人々の人生に寄り添う お菓子 で…" at bounding box center [902, 545] width 901 height 122
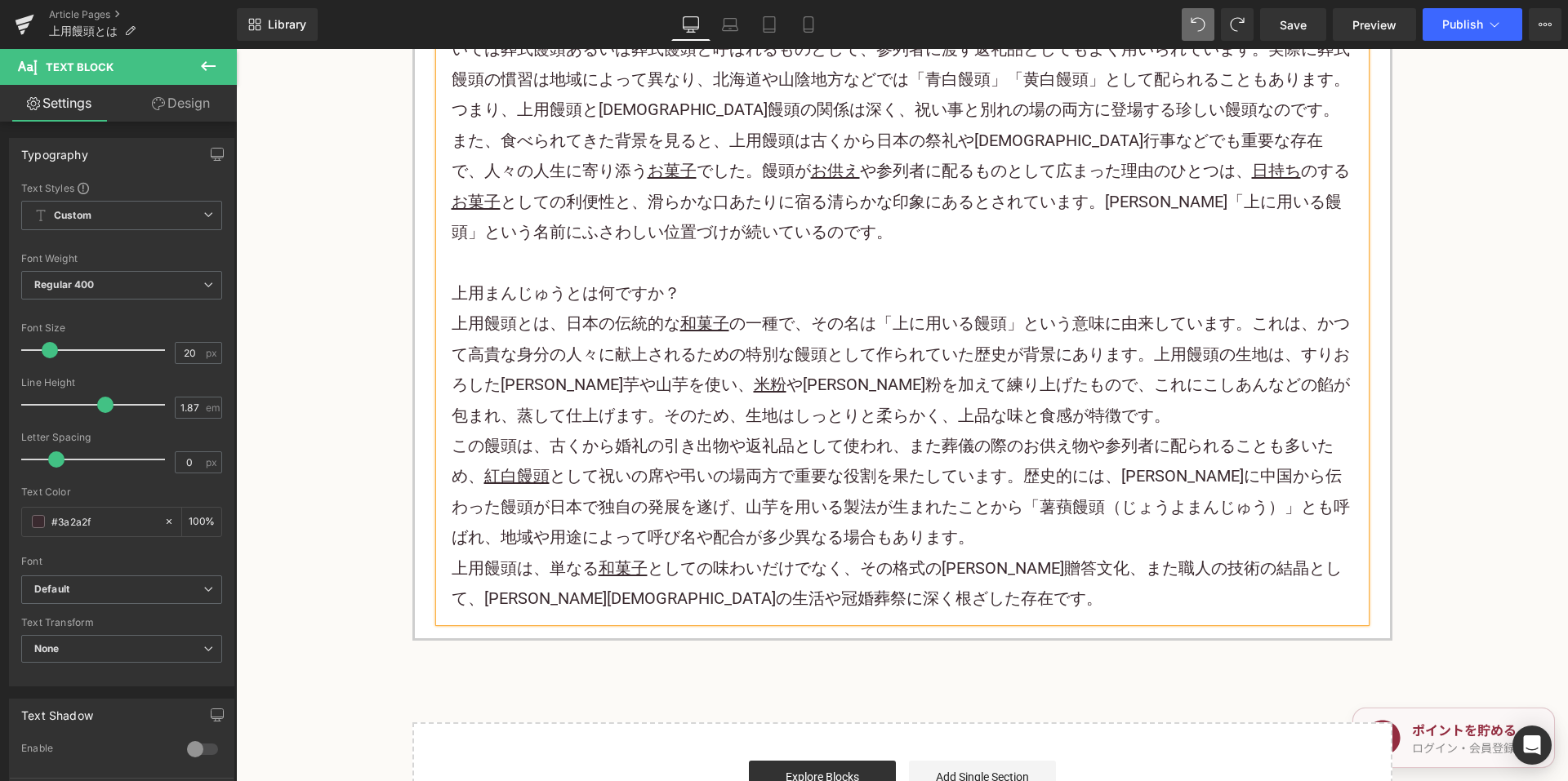
scroll to position [3592, 0]
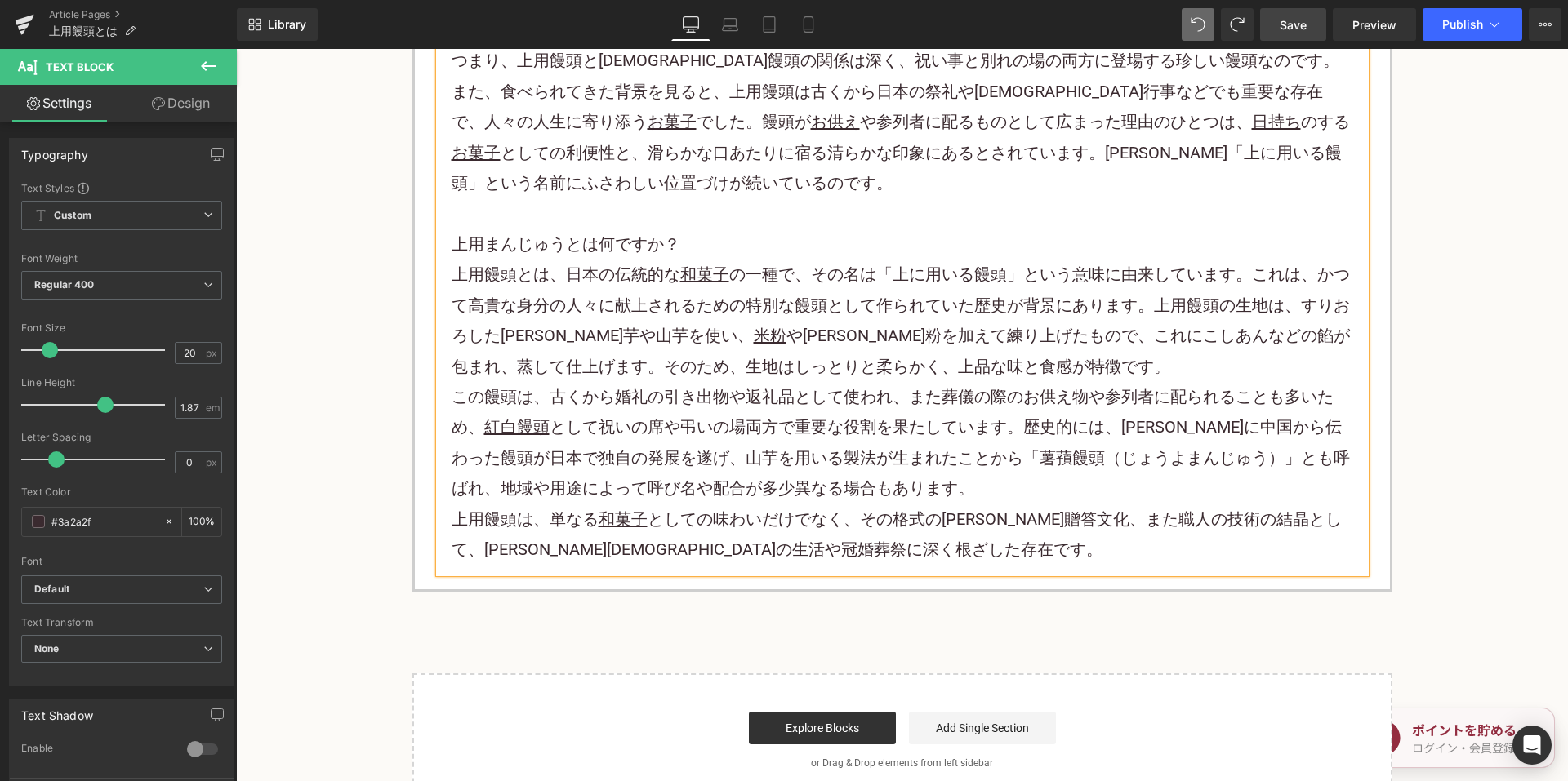
click at [1294, 19] on span "Save" at bounding box center [1292, 25] width 27 height 17
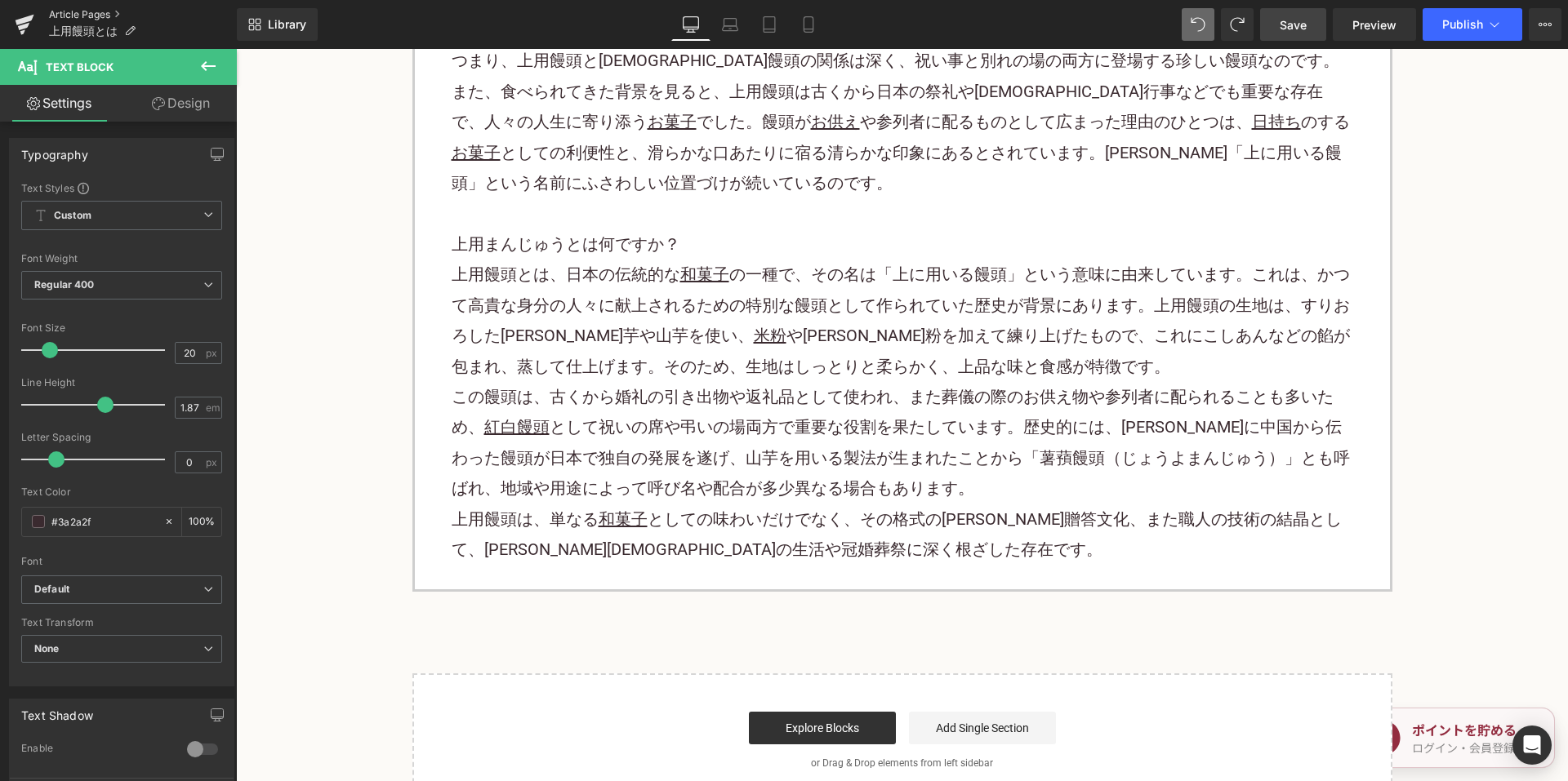
click at [105, 10] on link "Article Pages" at bounding box center [143, 15] width 187 height 13
